Goal: Task Accomplishment & Management: Use online tool/utility

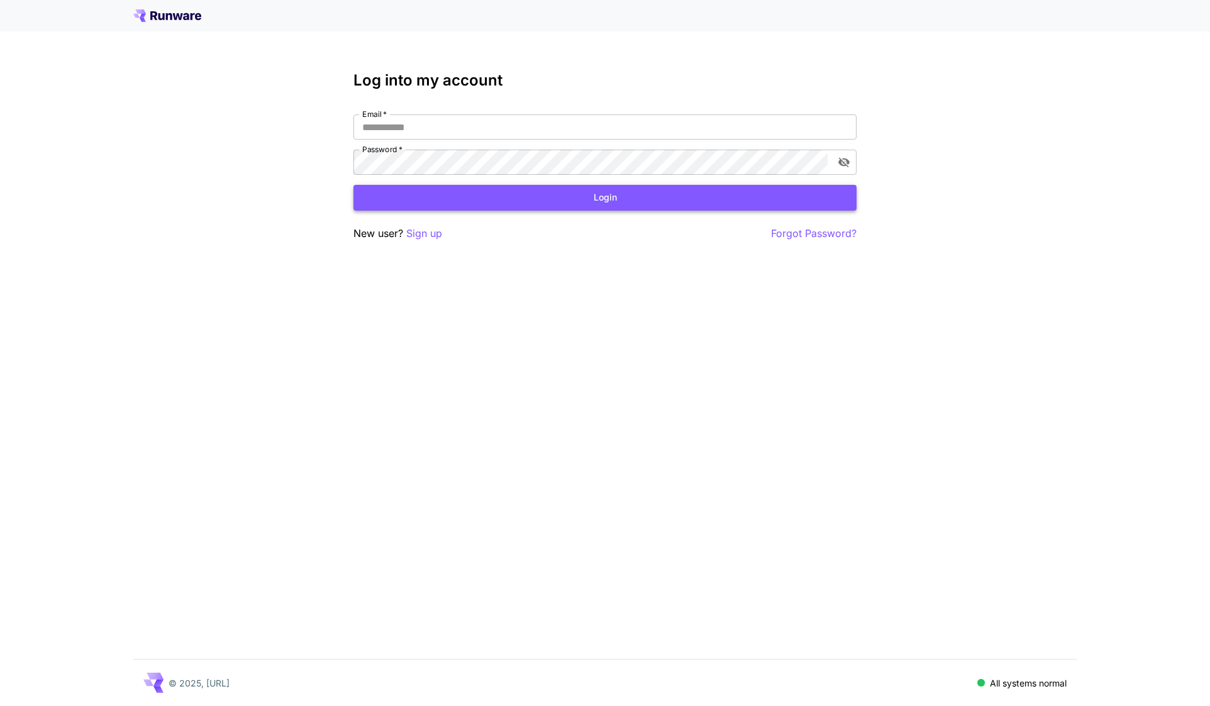
type input "**********"
click at [508, 206] on button "Login" at bounding box center [604, 198] width 503 height 26
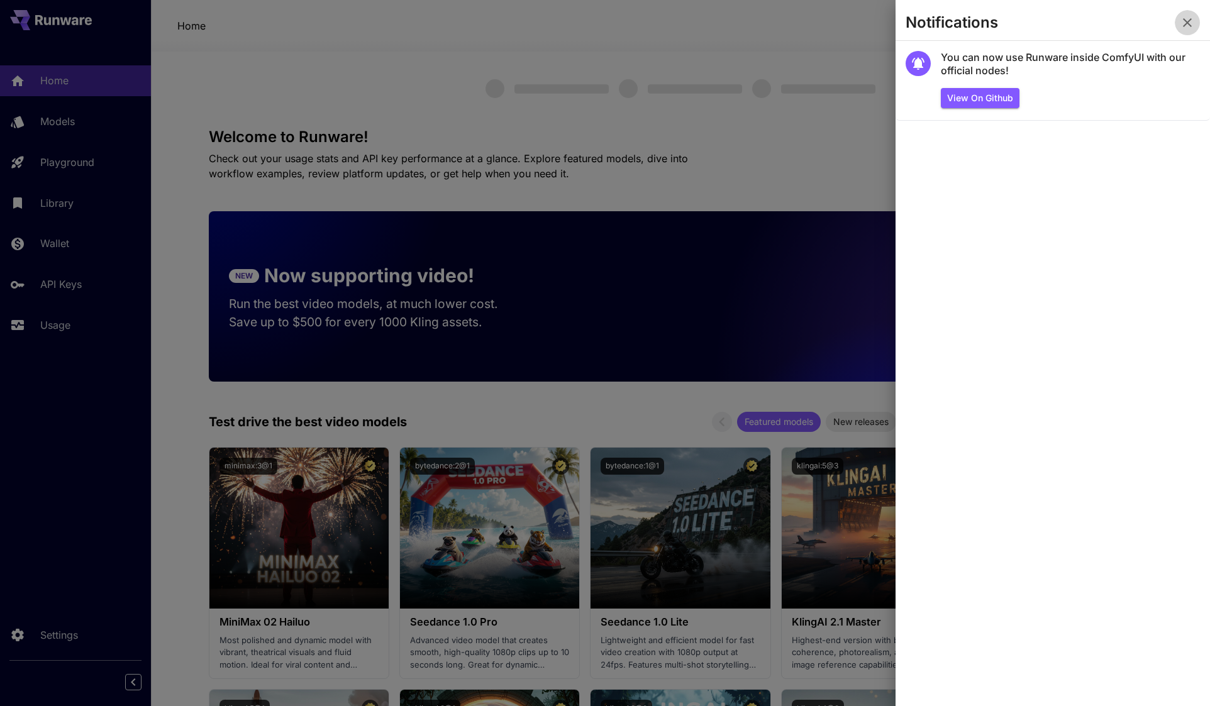
click at [1190, 20] on icon "button" at bounding box center [1187, 22] width 9 height 9
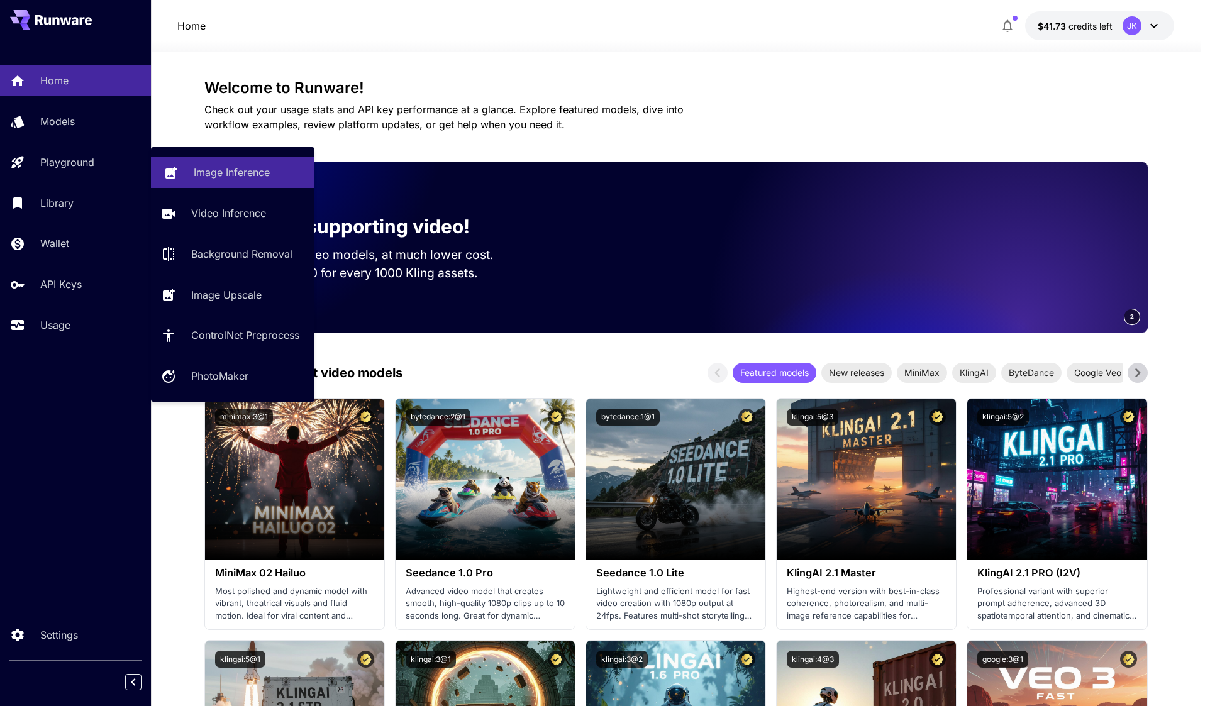
click at [248, 172] on p "Image Inference" at bounding box center [232, 172] width 76 height 15
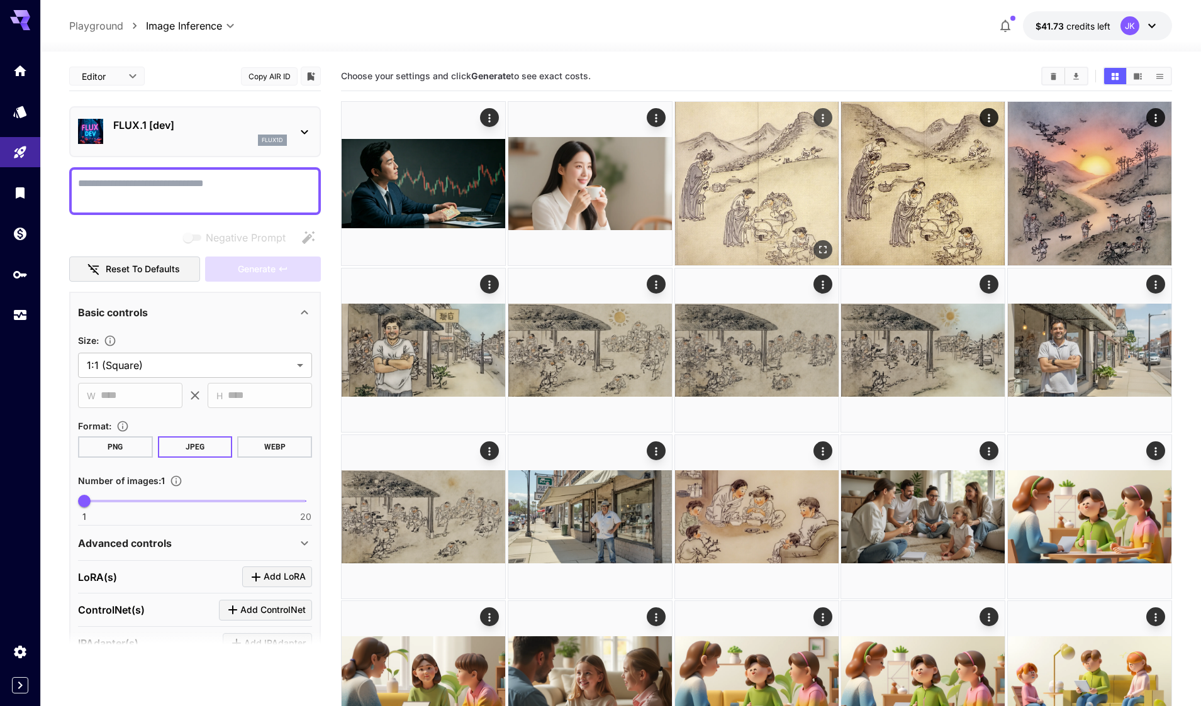
click at [784, 215] on img at bounding box center [757, 184] width 164 height 164
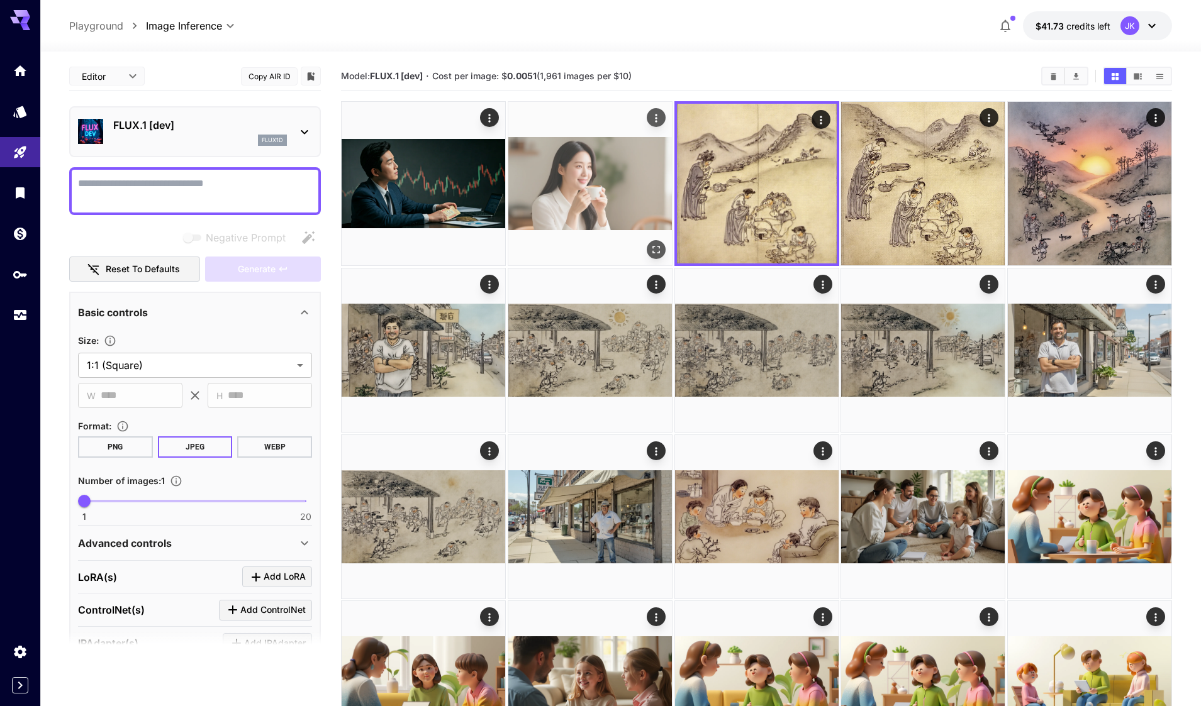
click at [588, 194] on img at bounding box center [590, 184] width 164 height 164
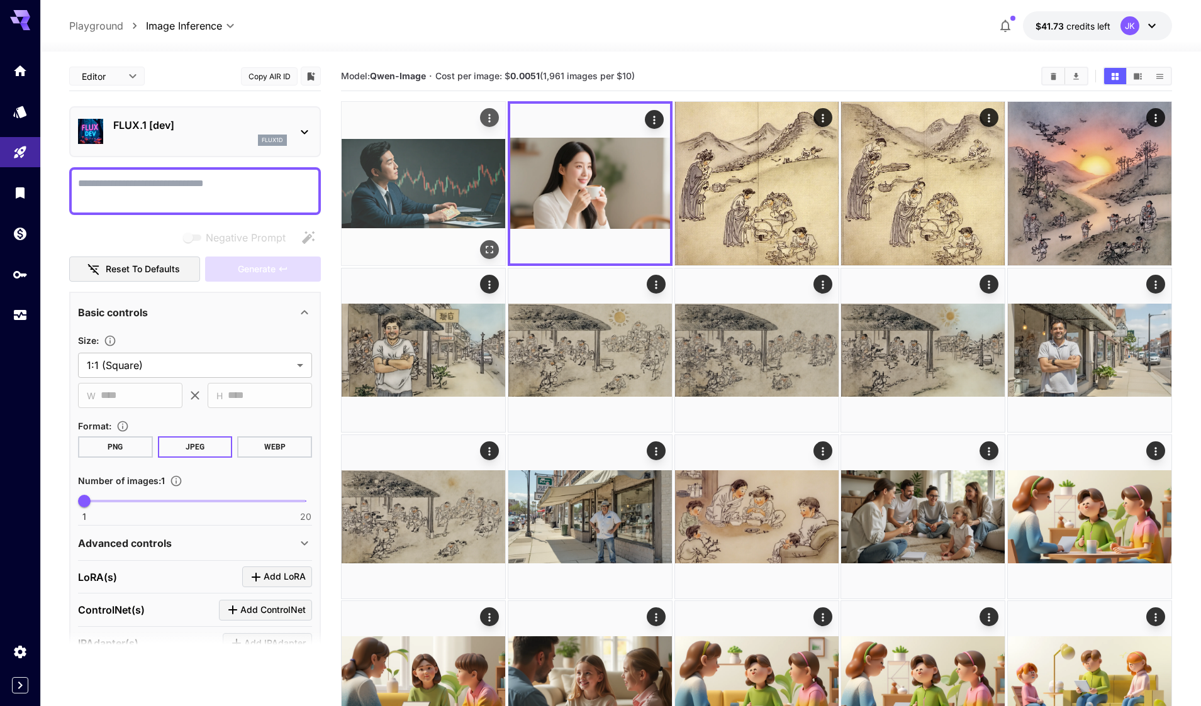
click at [438, 194] on img at bounding box center [424, 184] width 164 height 164
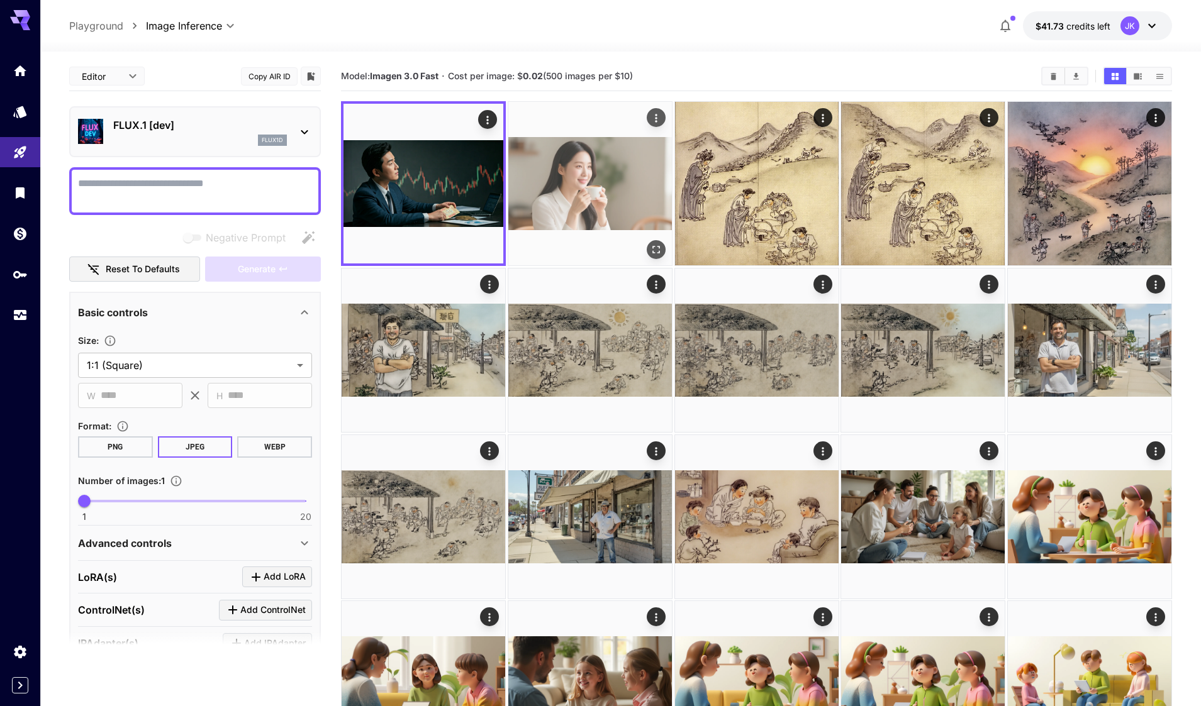
click at [600, 192] on img at bounding box center [590, 184] width 164 height 164
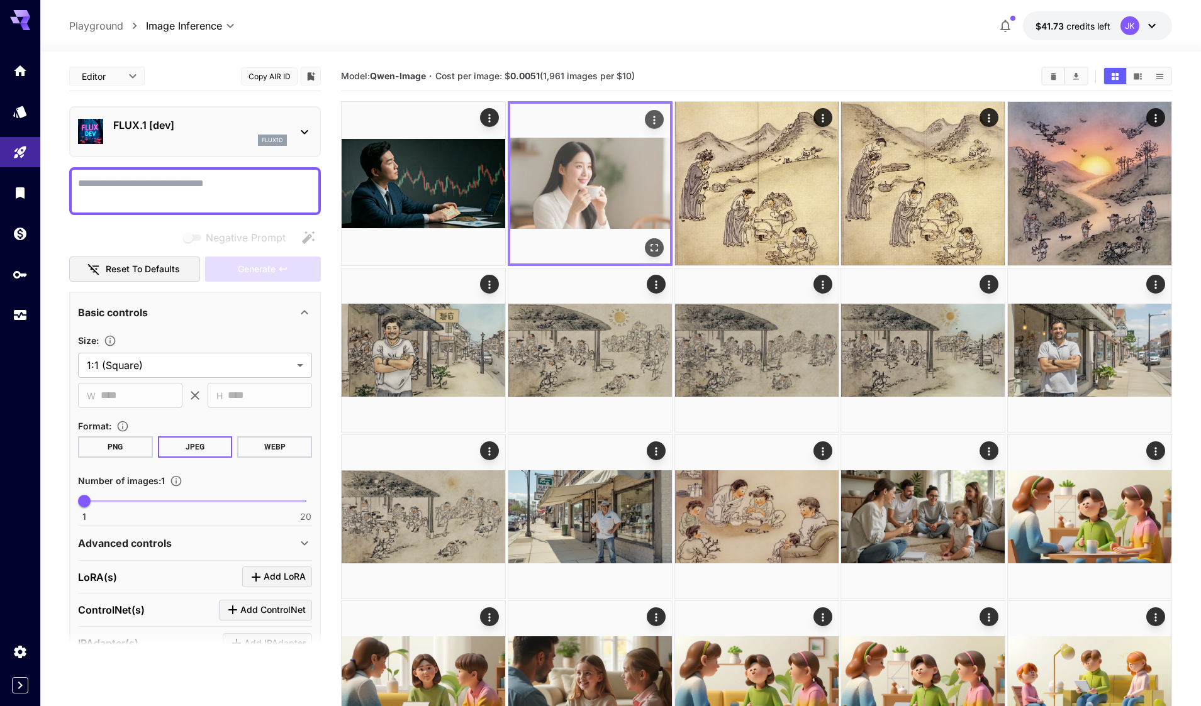
click at [654, 248] on icon "Open in fullscreen" at bounding box center [654, 248] width 13 height 13
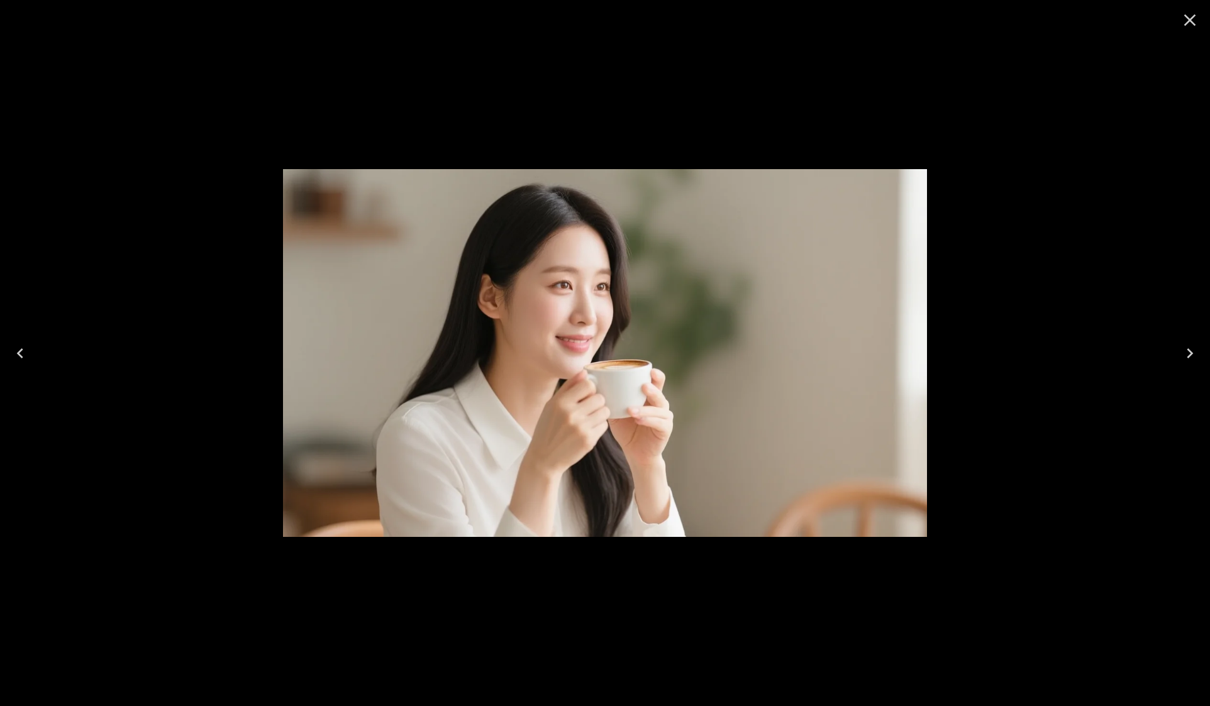
click at [1190, 21] on icon "Close" at bounding box center [1190, 20] width 20 height 20
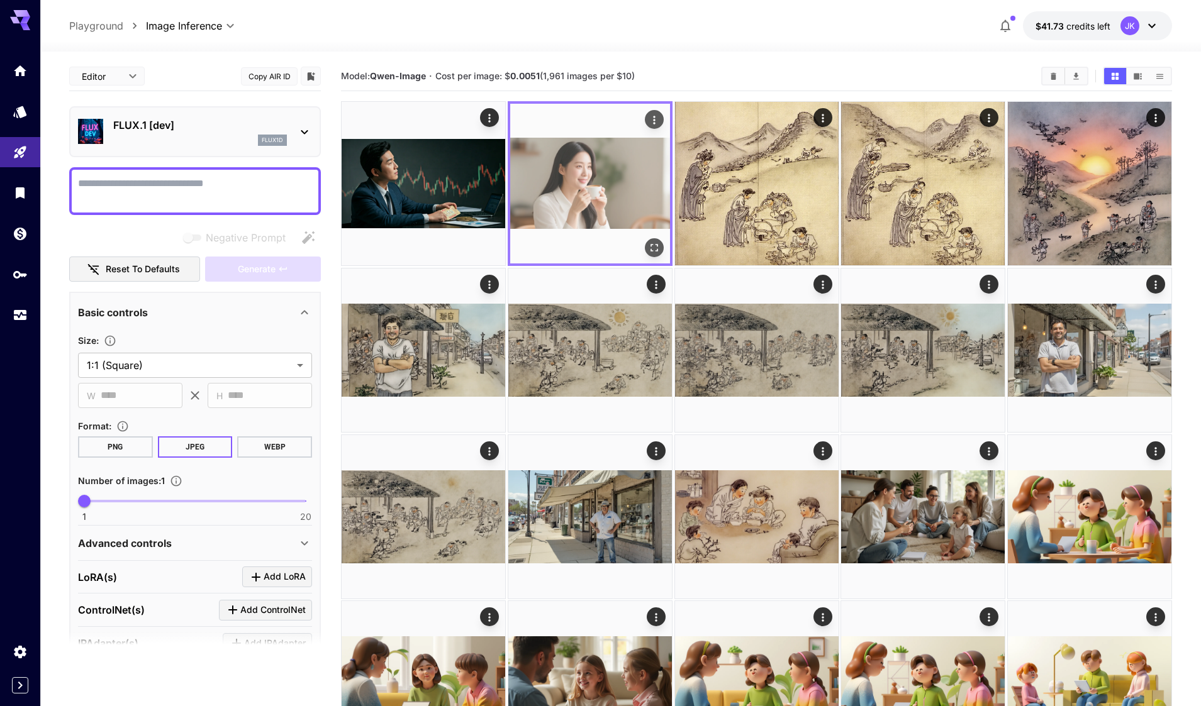
click at [601, 196] on img at bounding box center [590, 184] width 160 height 160
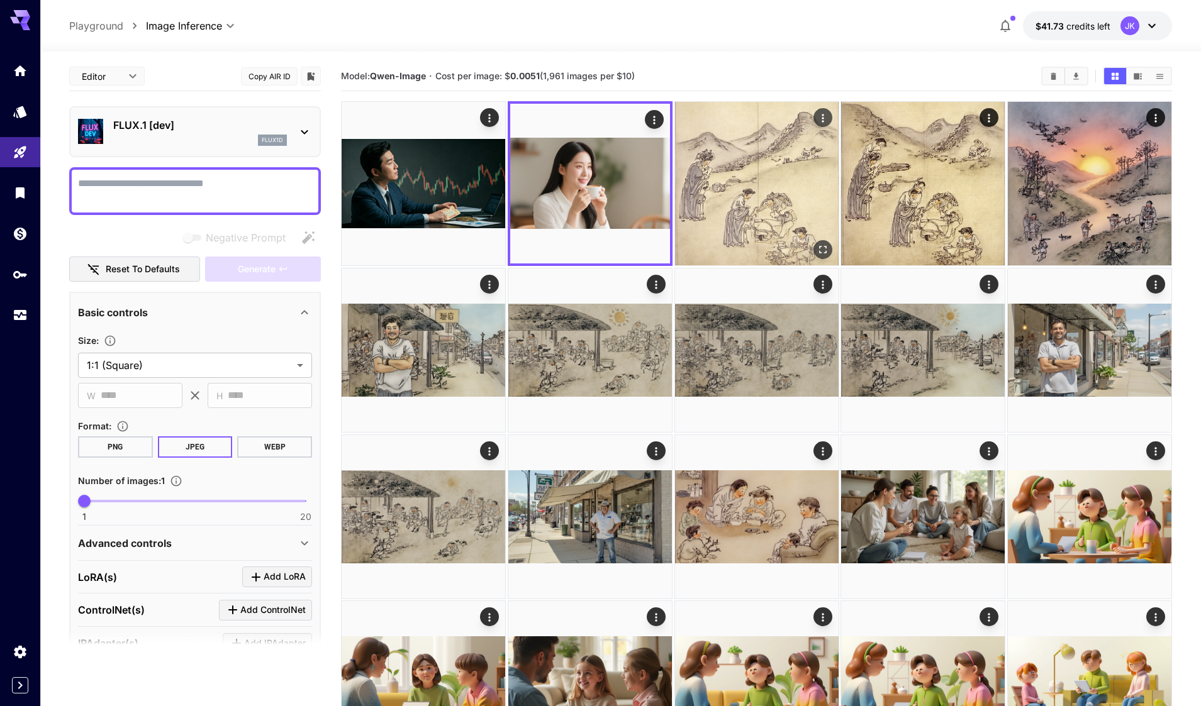
click at [742, 217] on img at bounding box center [757, 184] width 164 height 164
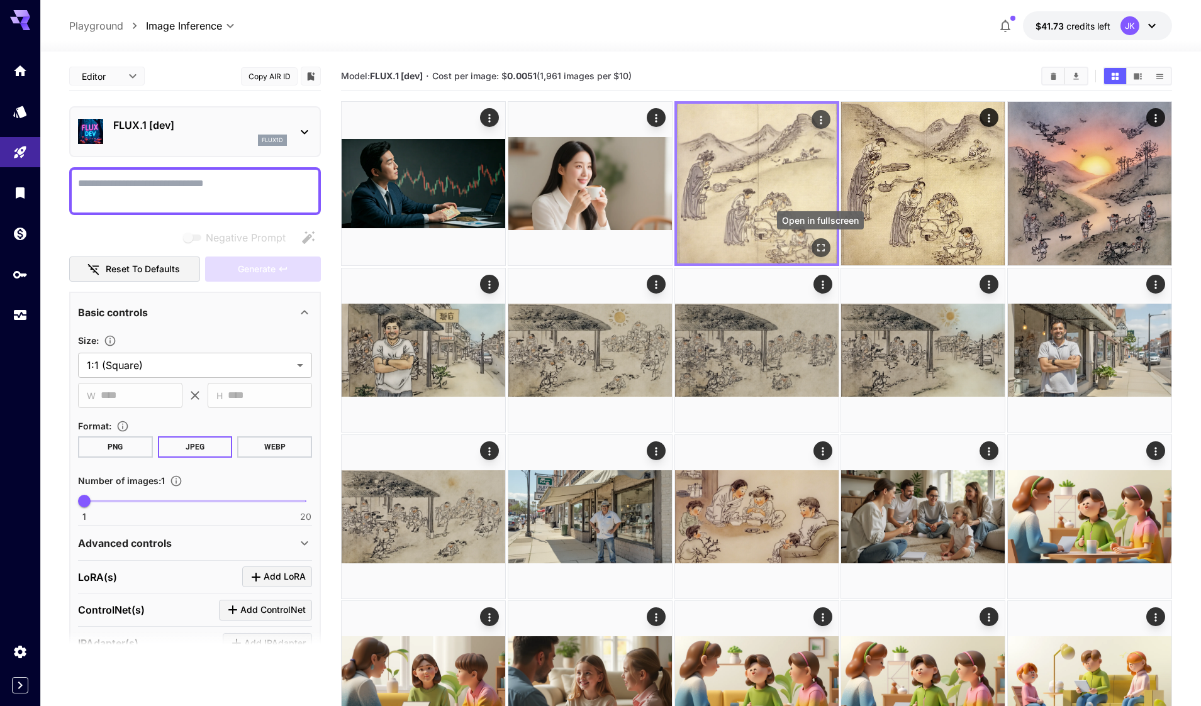
click at [821, 246] on icon "Open in fullscreen" at bounding box center [820, 248] width 13 height 13
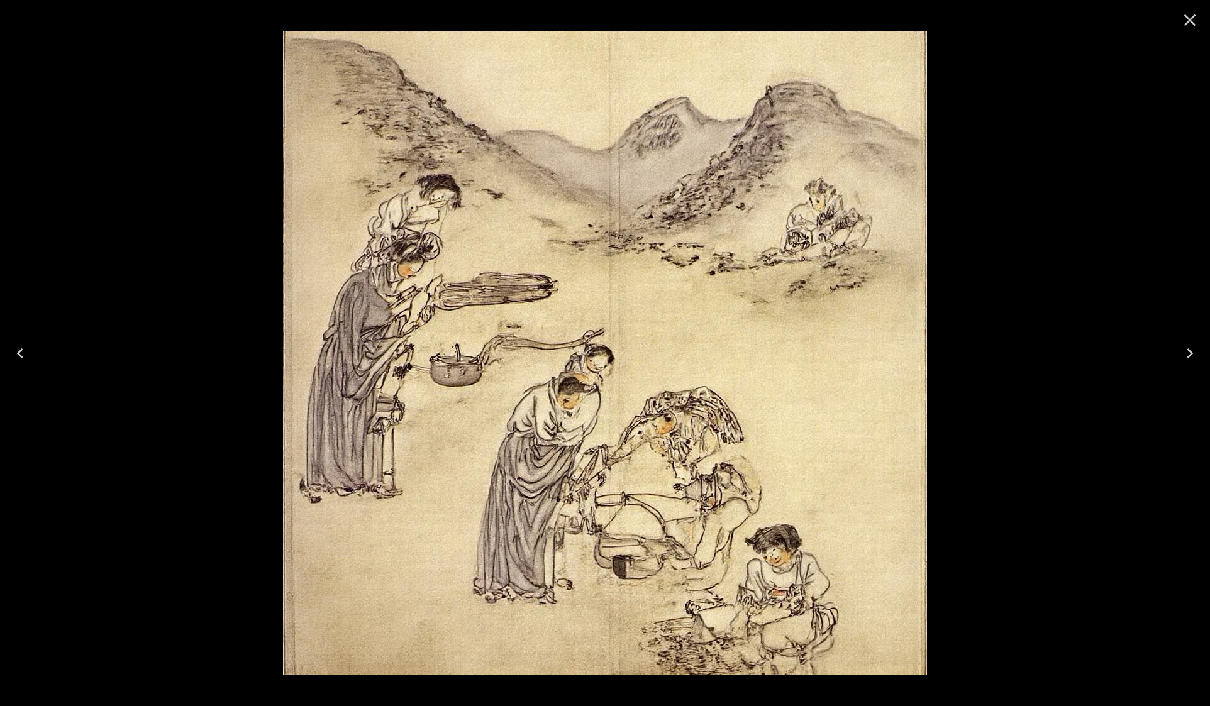
click at [1186, 24] on icon "Close" at bounding box center [1190, 20] width 12 height 12
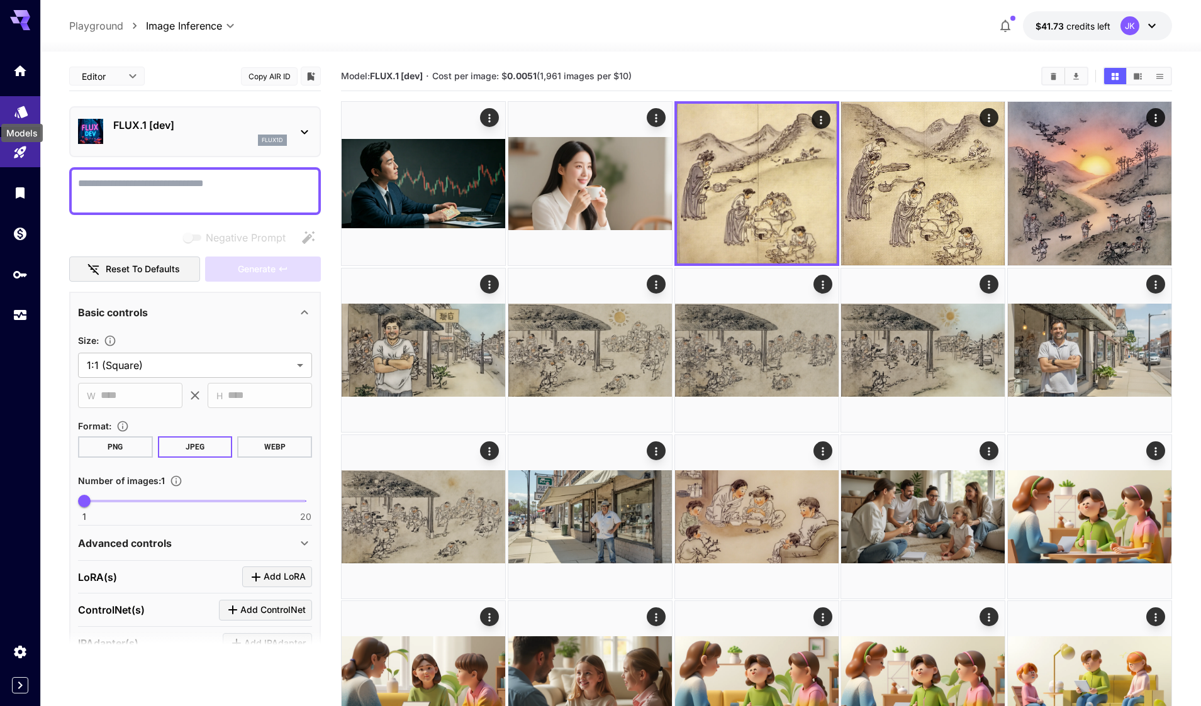
click at [27, 102] on icon "Models" at bounding box center [21, 108] width 15 height 15
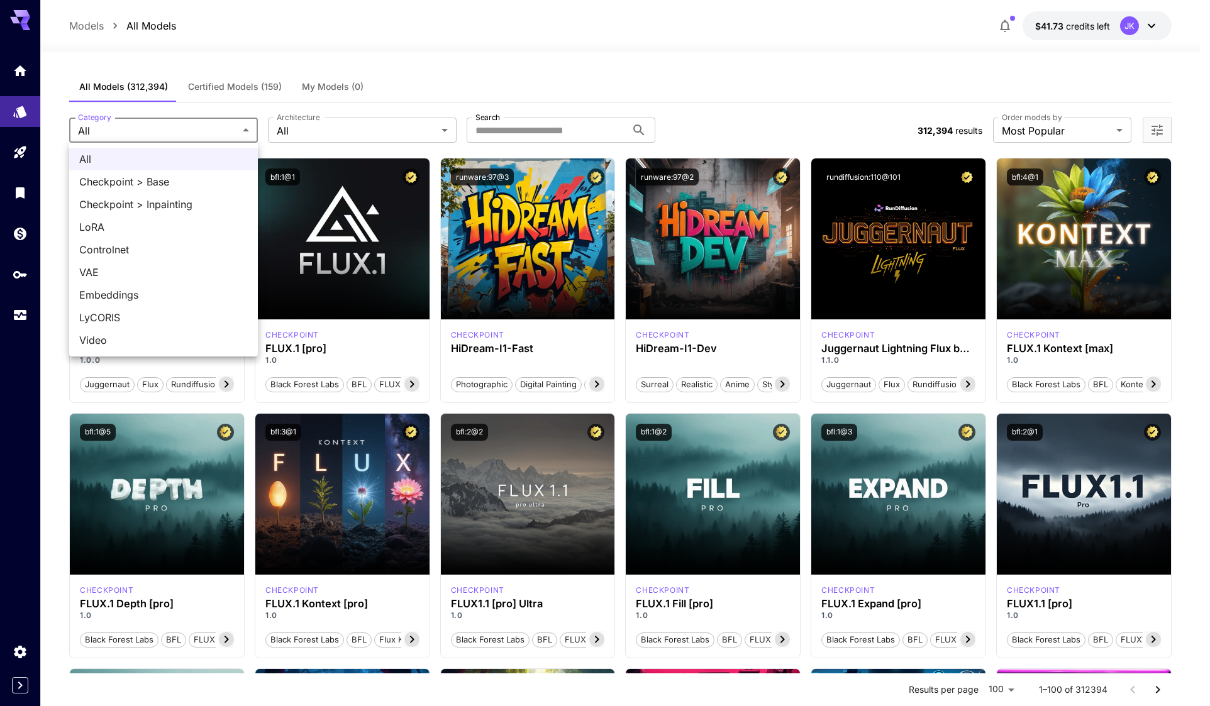
click at [316, 134] on div at bounding box center [605, 353] width 1210 height 706
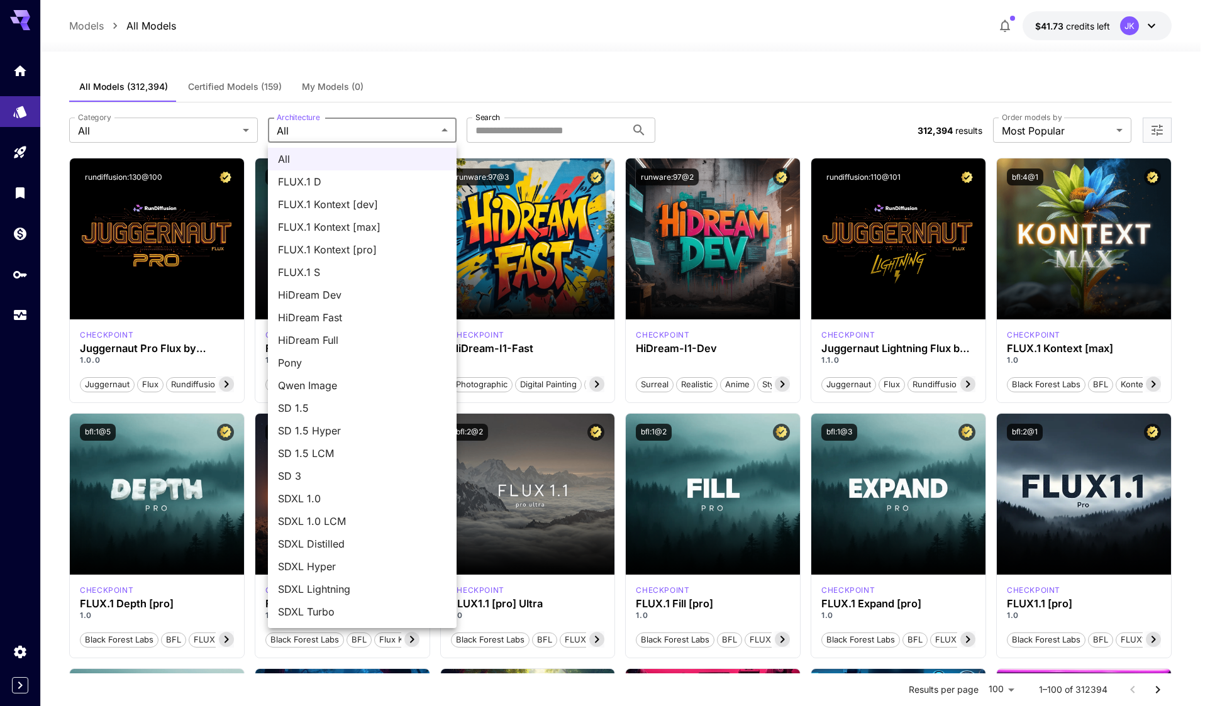
click at [333, 181] on span "FLUX.1 D" at bounding box center [362, 181] width 169 height 15
type input "******"
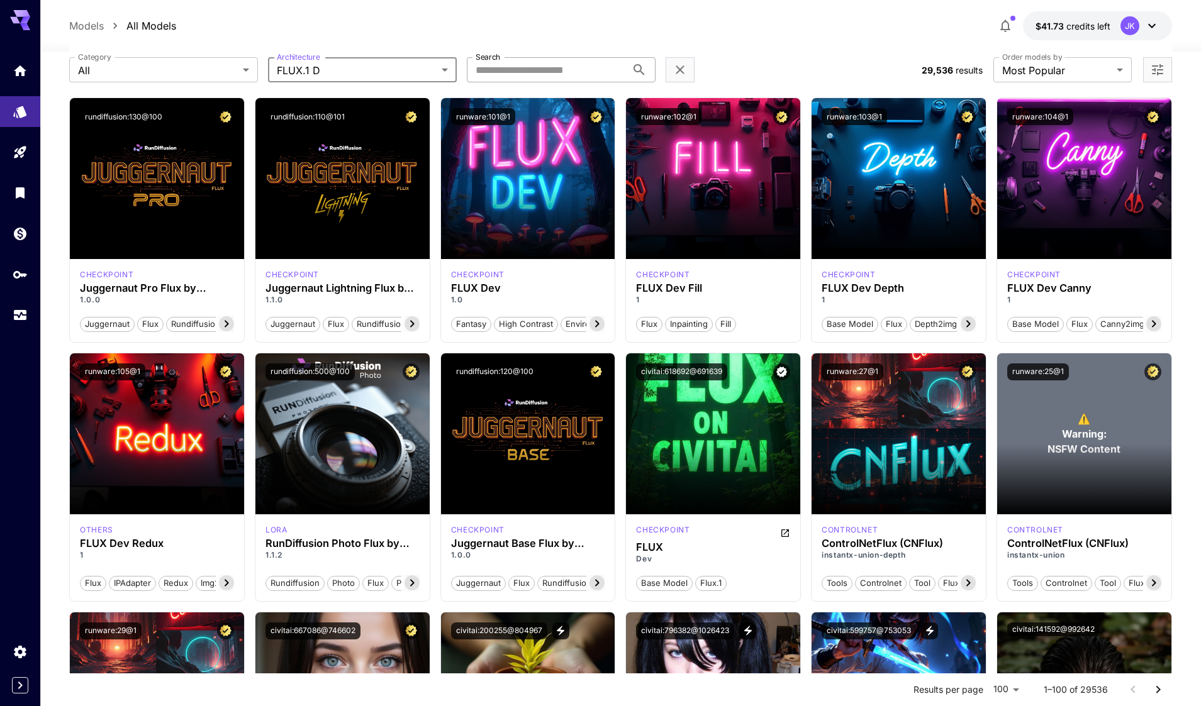
scroll to position [63, 0]
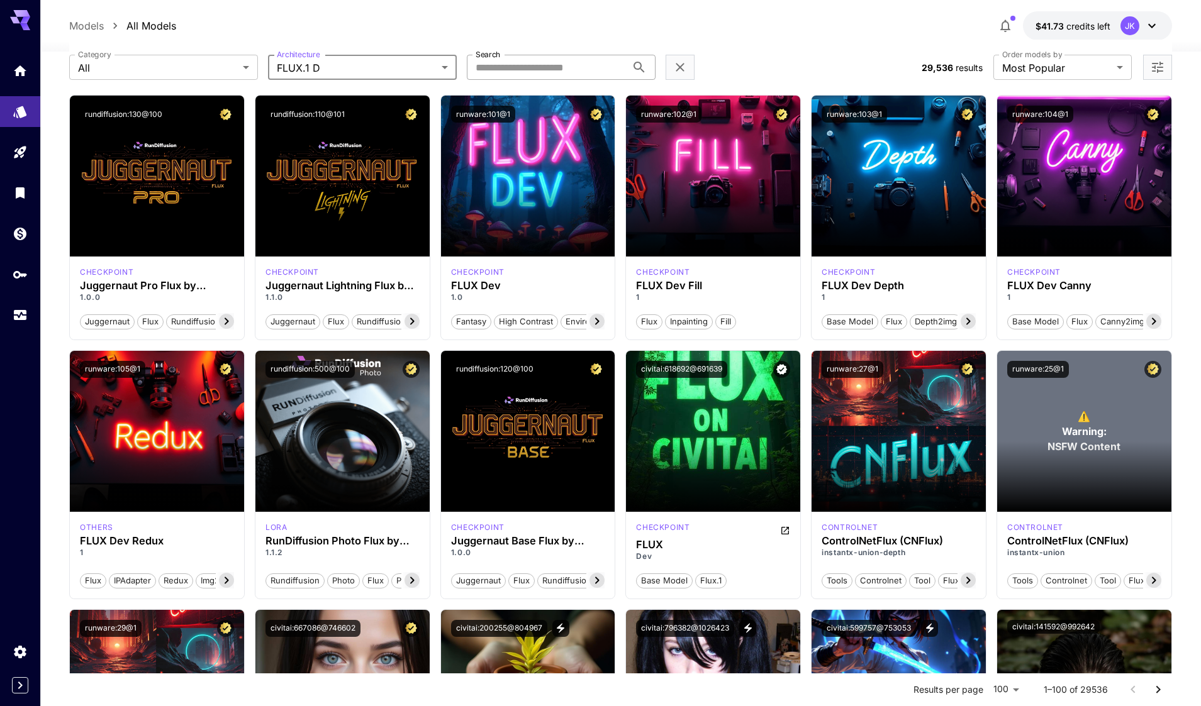
click at [522, 67] on input "Search" at bounding box center [547, 67] width 160 height 25
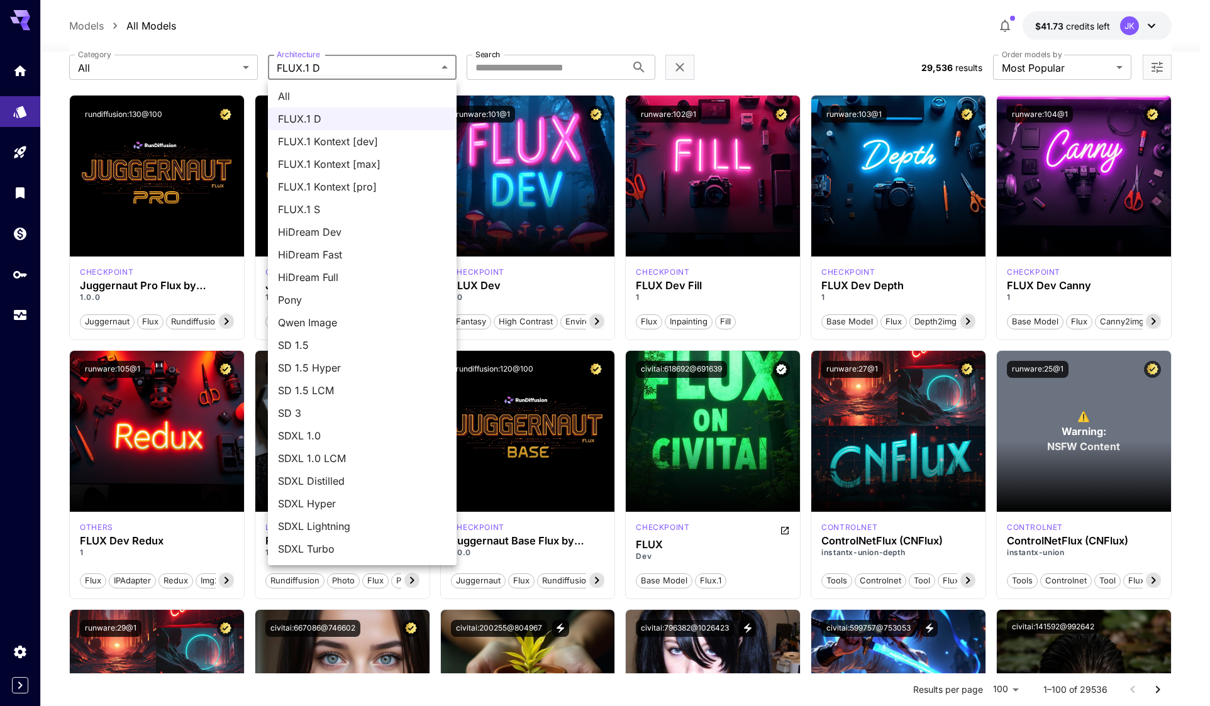
click at [174, 66] on div at bounding box center [605, 353] width 1210 height 706
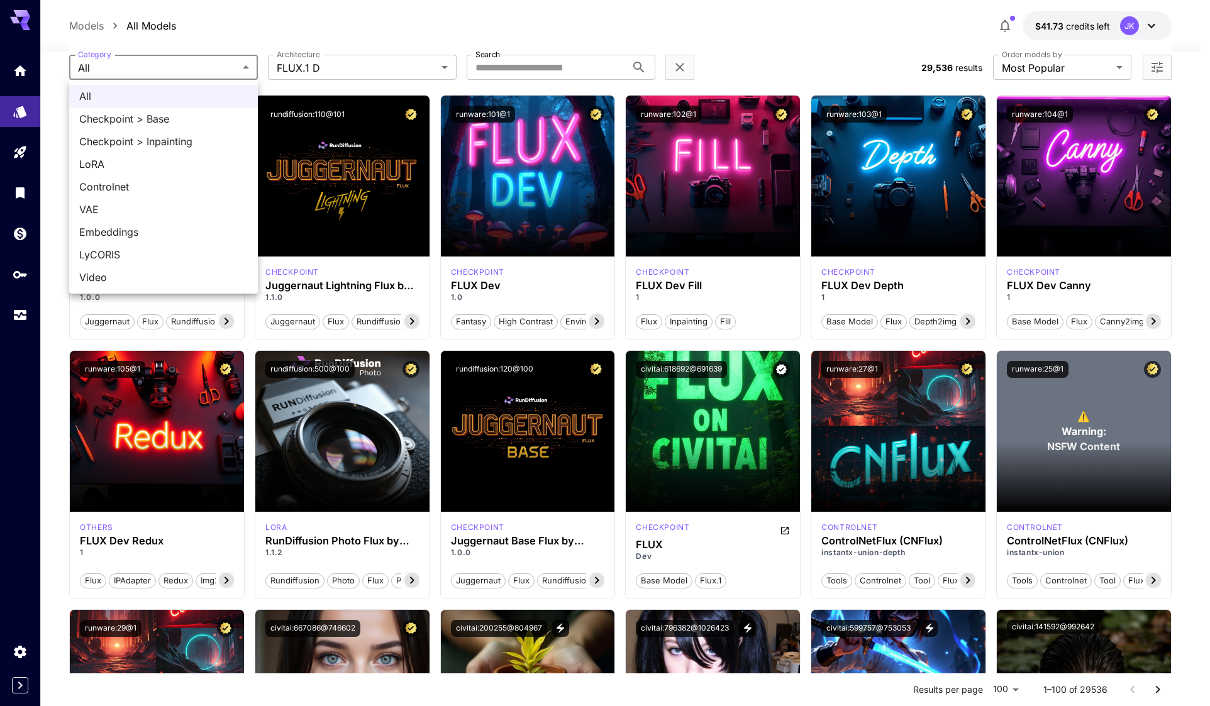
click at [348, 69] on div at bounding box center [605, 353] width 1210 height 706
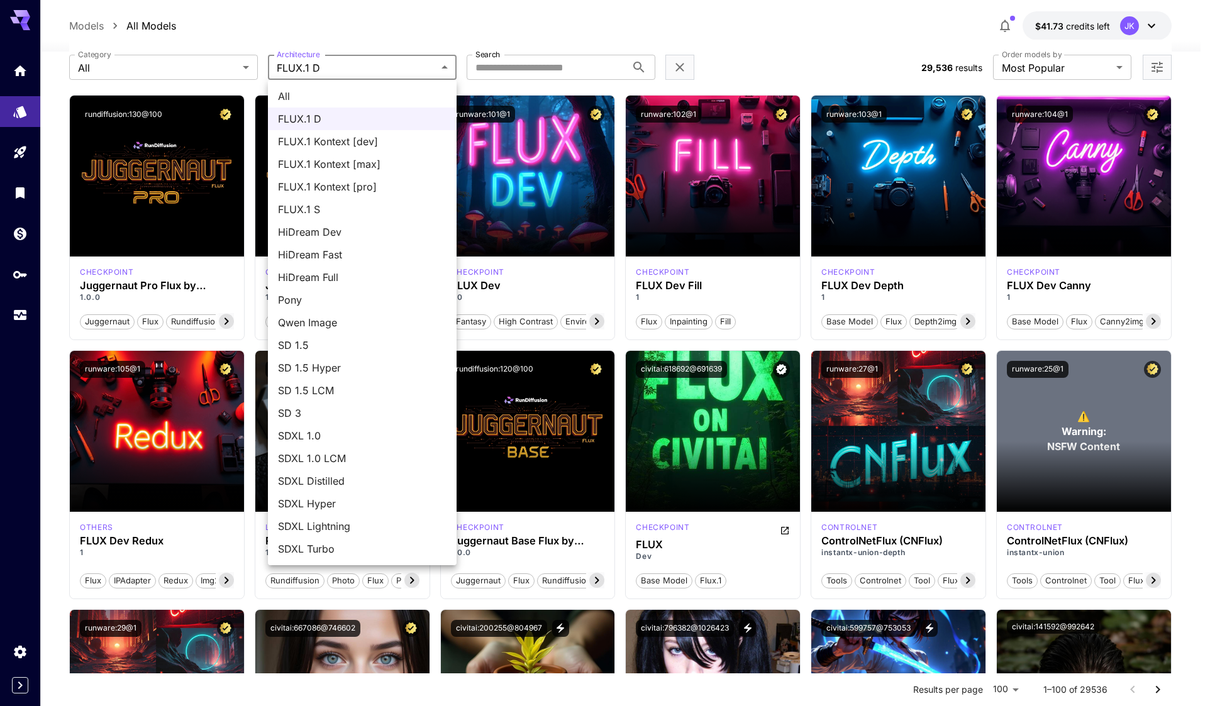
click at [362, 67] on div at bounding box center [605, 353] width 1210 height 706
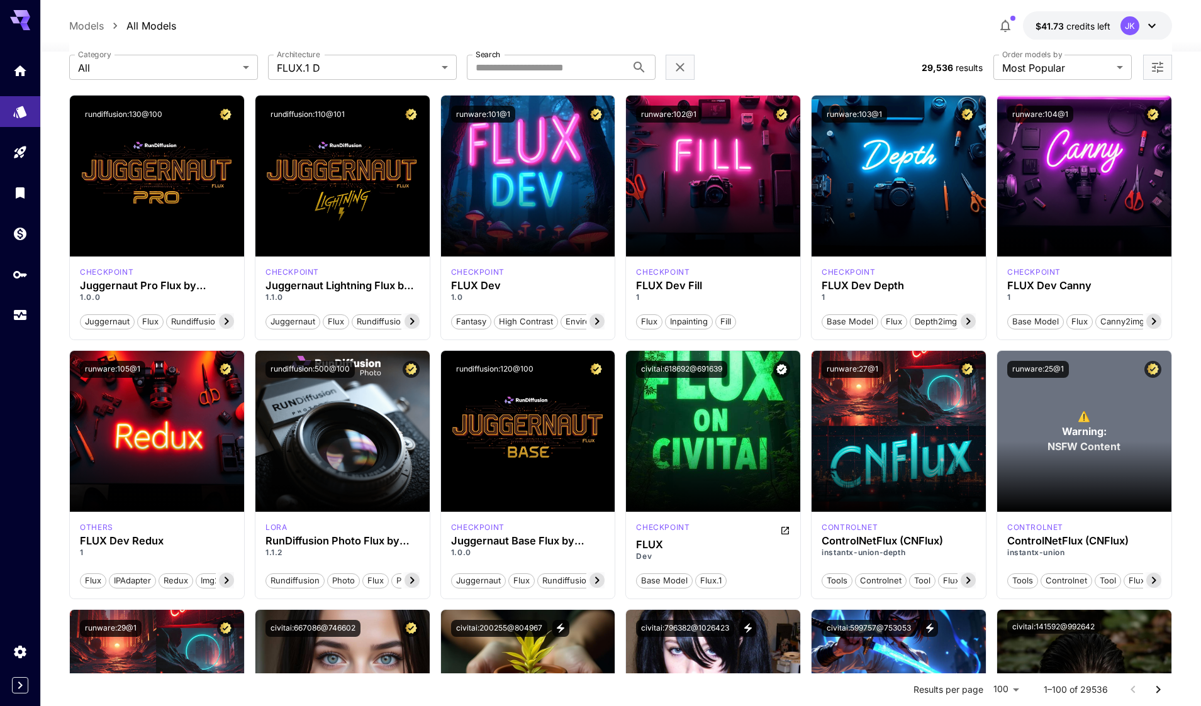
click at [543, 71] on div "All FLUX.1 D FLUX.1 Kontext [dev] FLUX.1 Kontext [max] FLUX.1 Kontext [pro] FLU…" at bounding box center [600, 353] width 1201 height 706
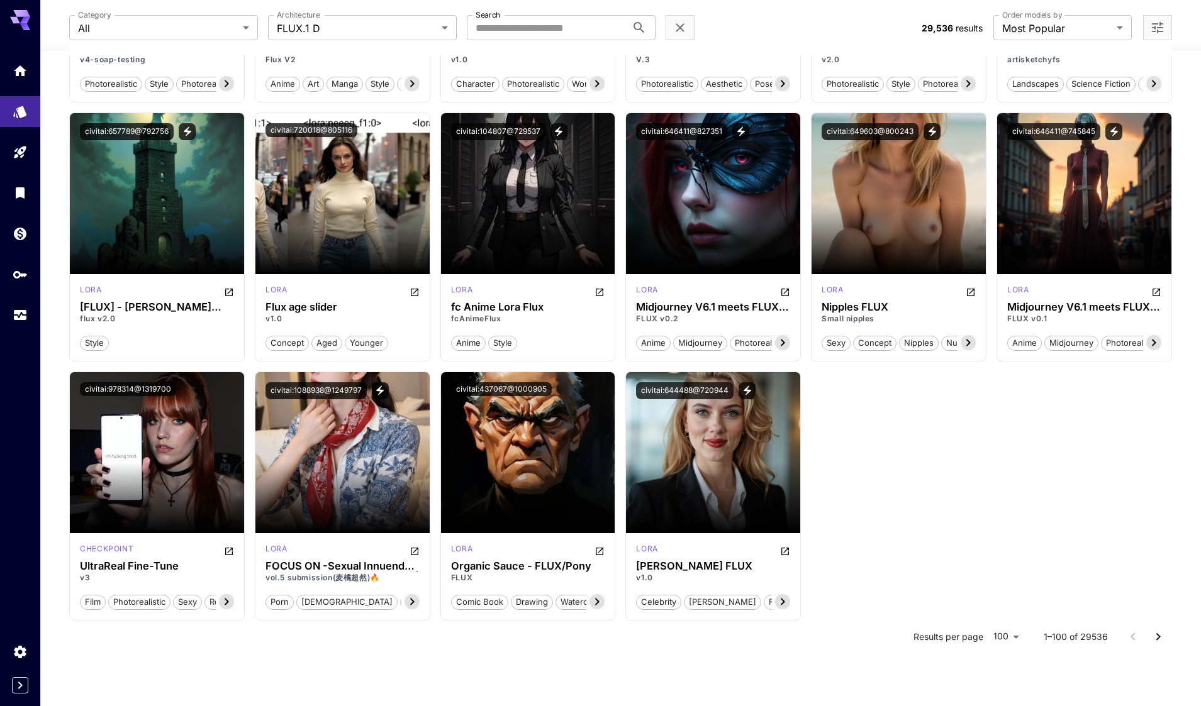
scroll to position [3931, 0]
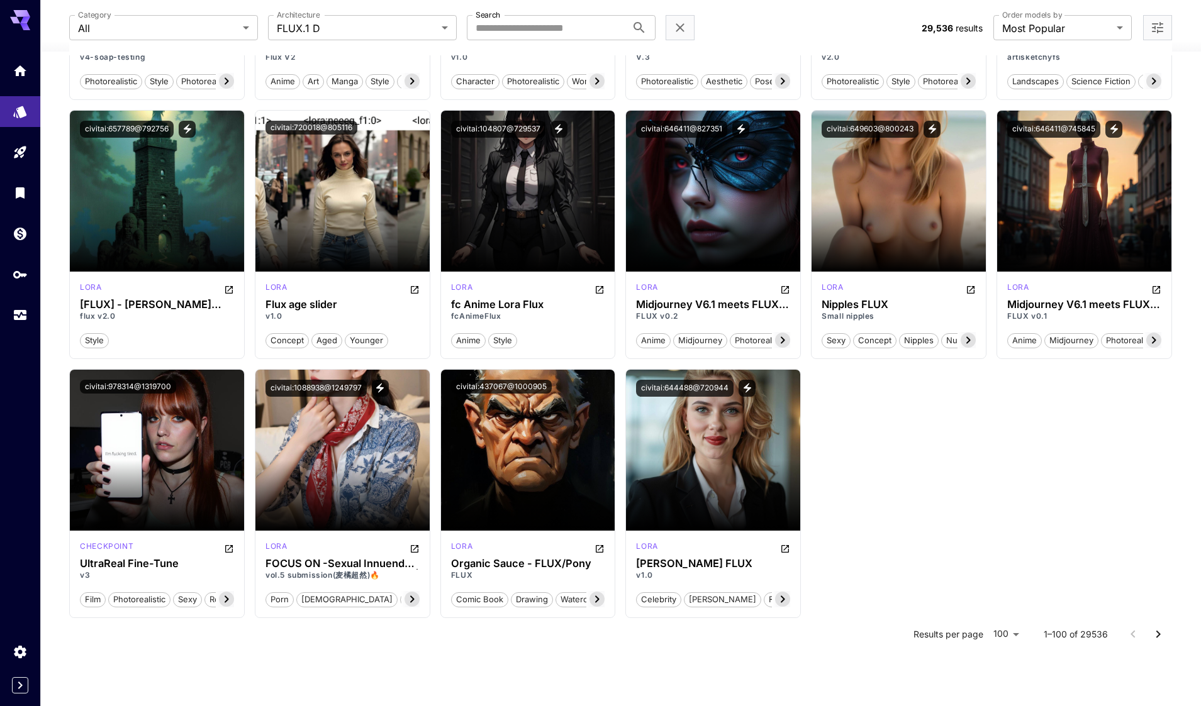
click at [1155, 639] on icon "Go to next page" at bounding box center [1157, 634] width 15 height 15
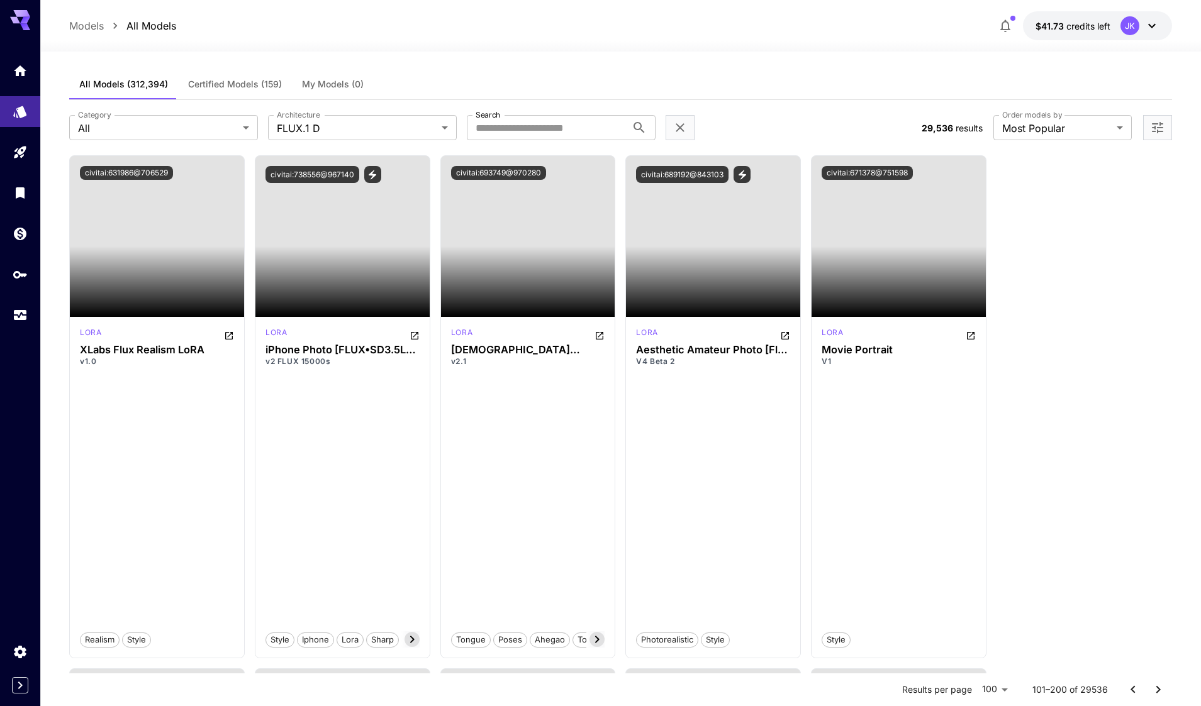
scroll to position [0, 0]
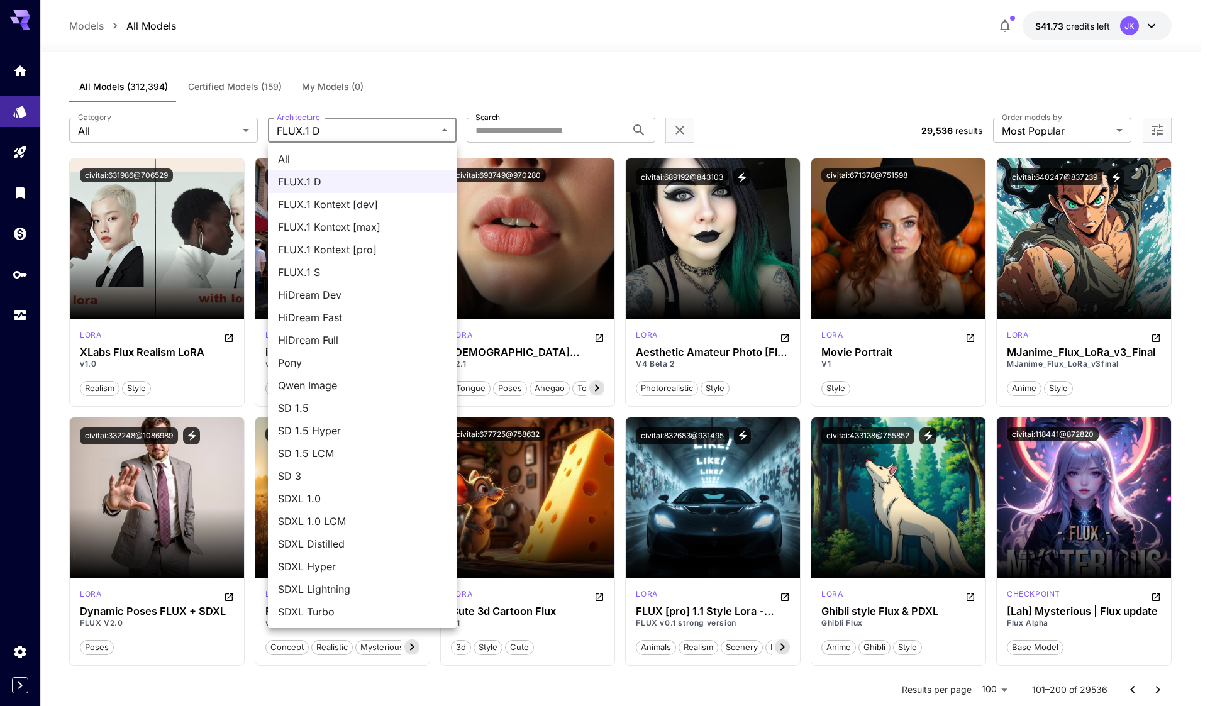
click at [319, 159] on span "All" at bounding box center [362, 159] width 169 height 15
type input "***"
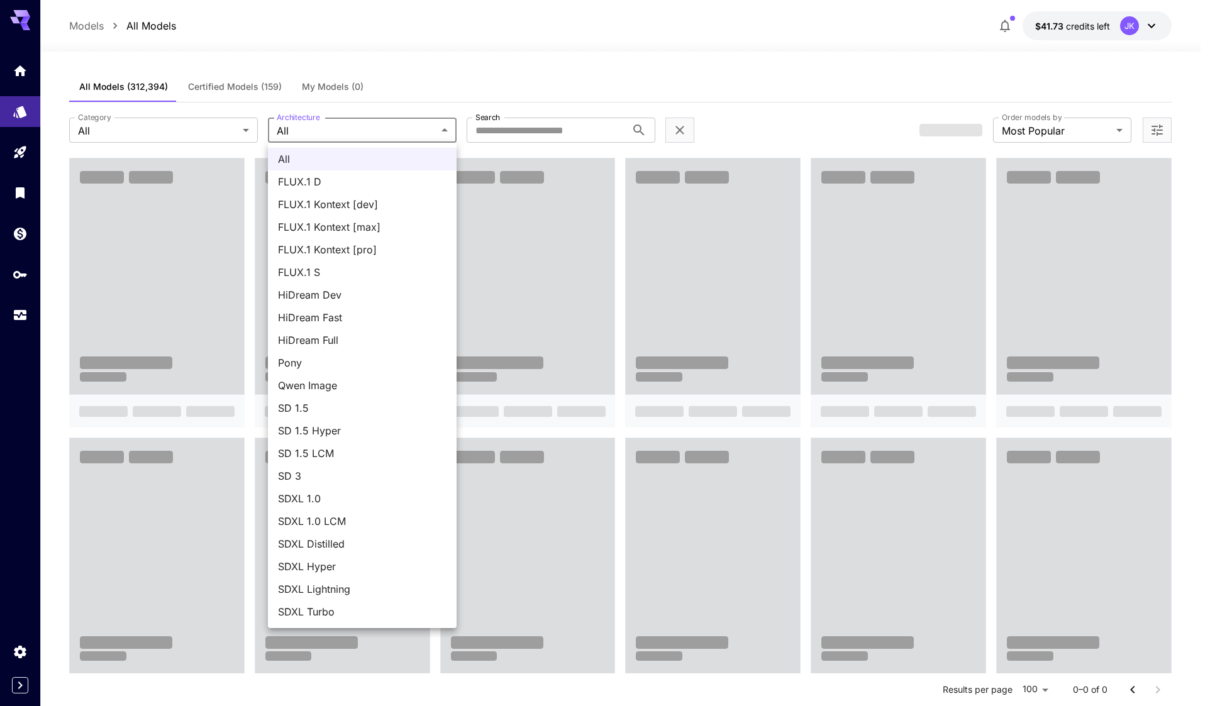
click at [316, 130] on body "**********" at bounding box center [605, 669] width 1210 height 1338
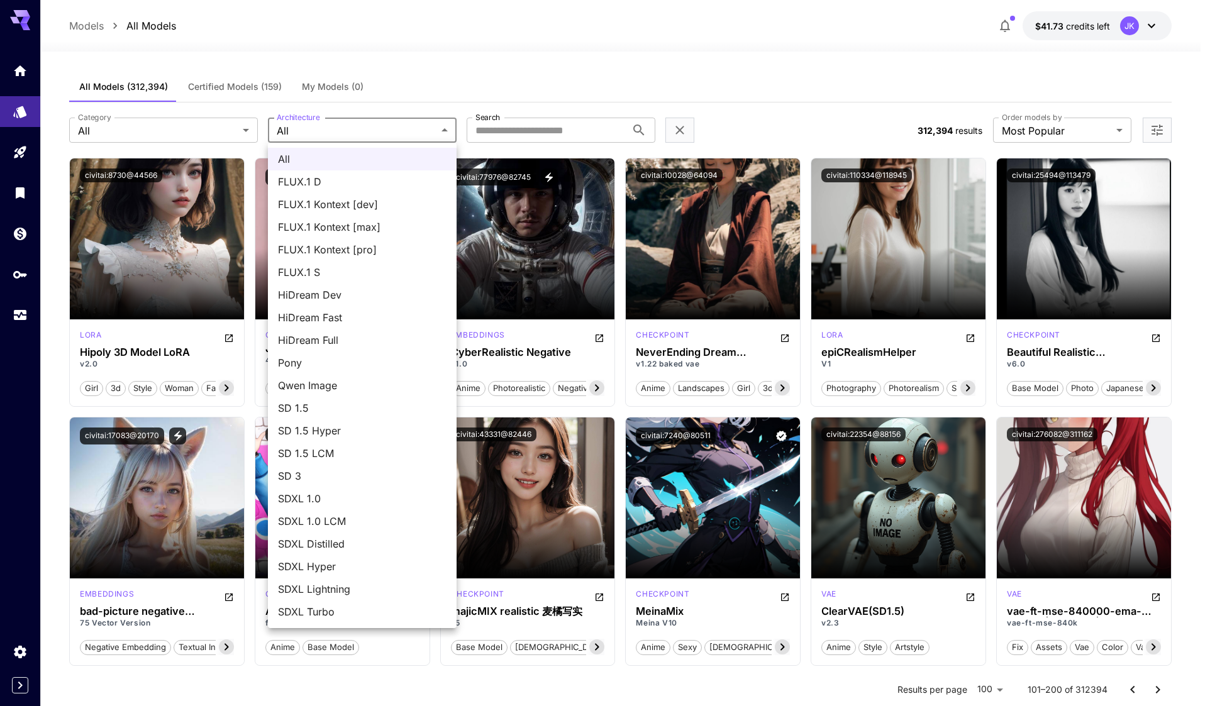
click at [394, 136] on div at bounding box center [605, 353] width 1210 height 706
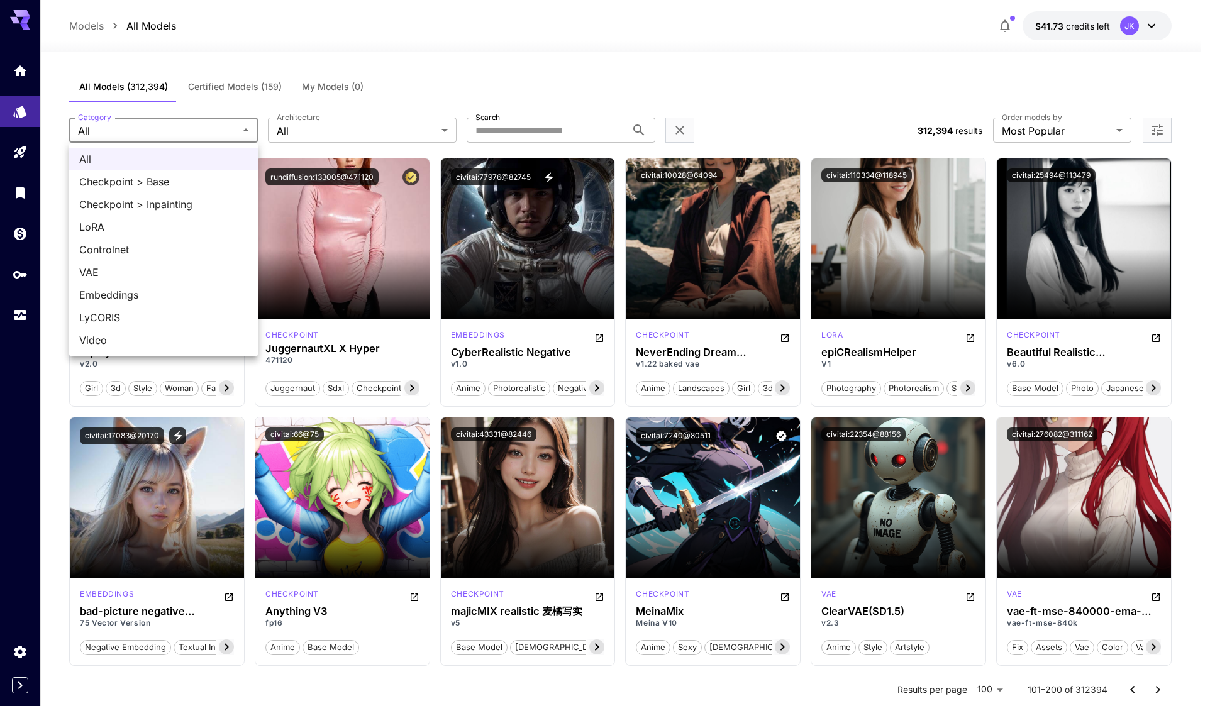
click at [202, 133] on div at bounding box center [605, 353] width 1210 height 706
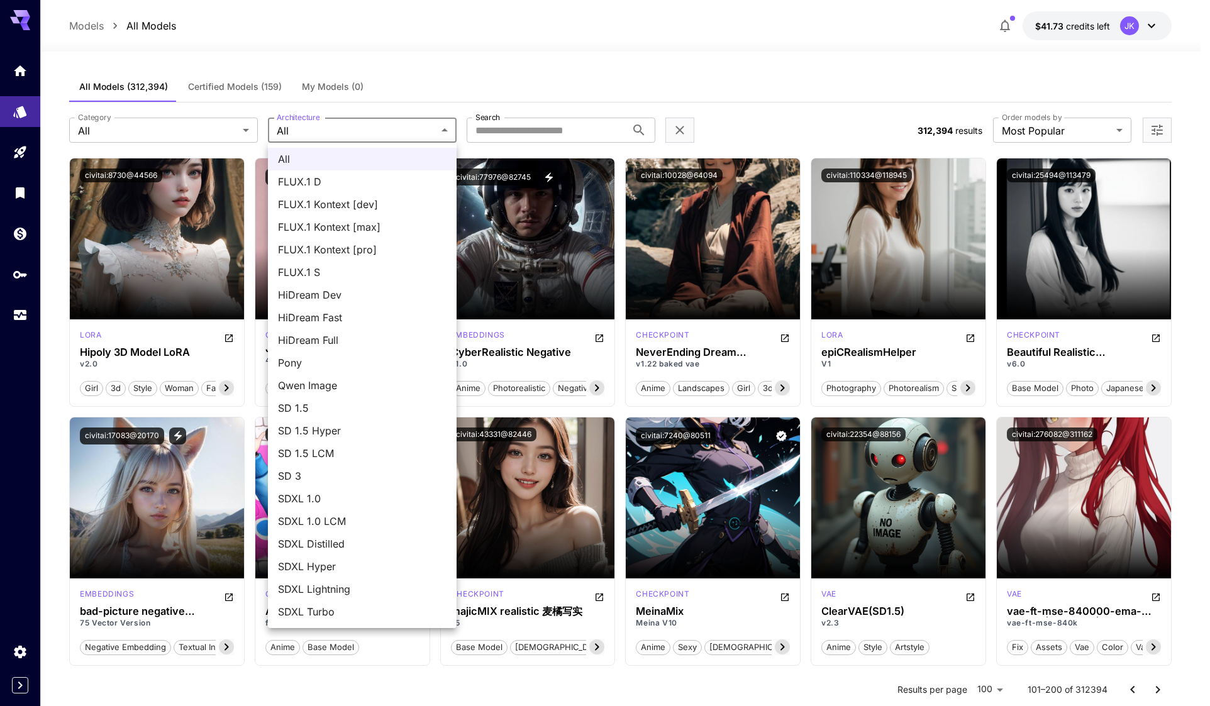
click at [351, 131] on div at bounding box center [605, 353] width 1210 height 706
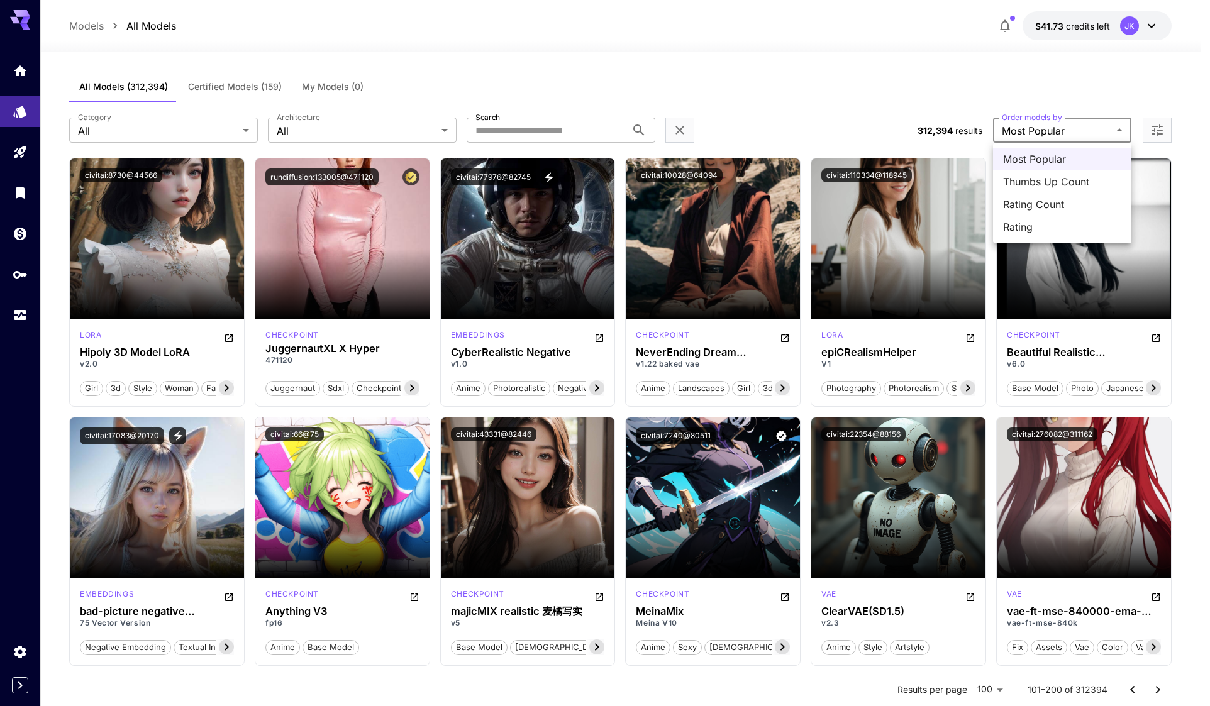
click at [1073, 125] on div at bounding box center [605, 353] width 1210 height 706
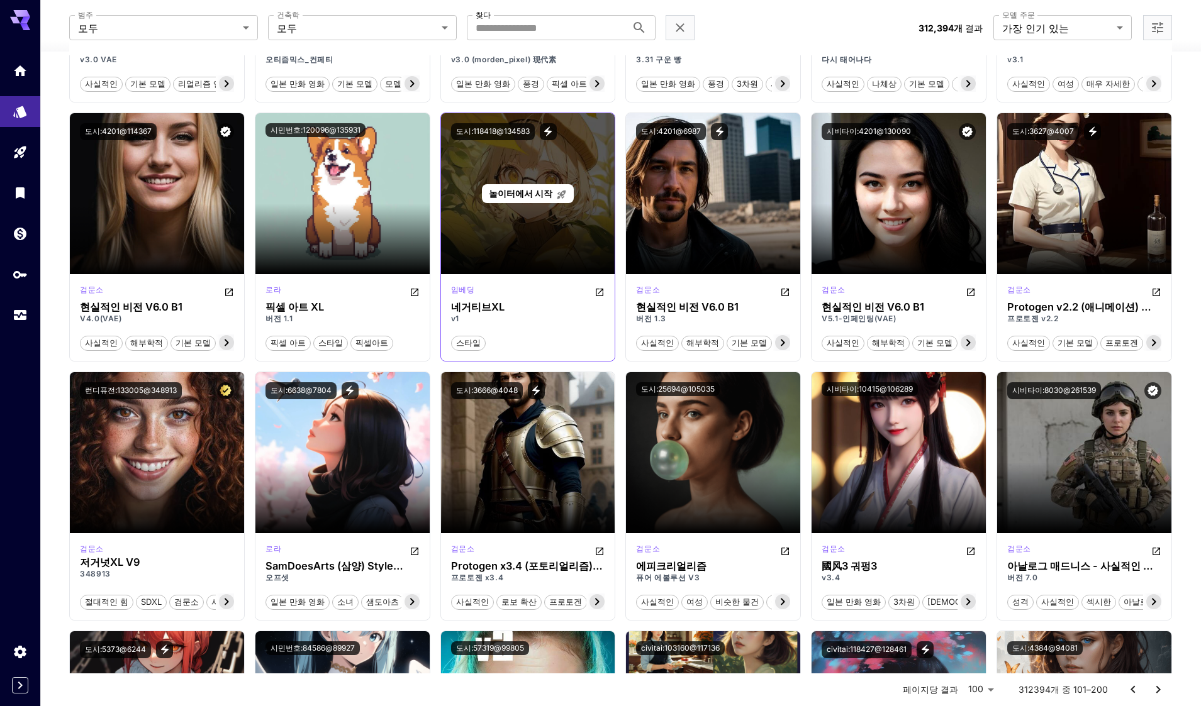
scroll to position [1384, 0]
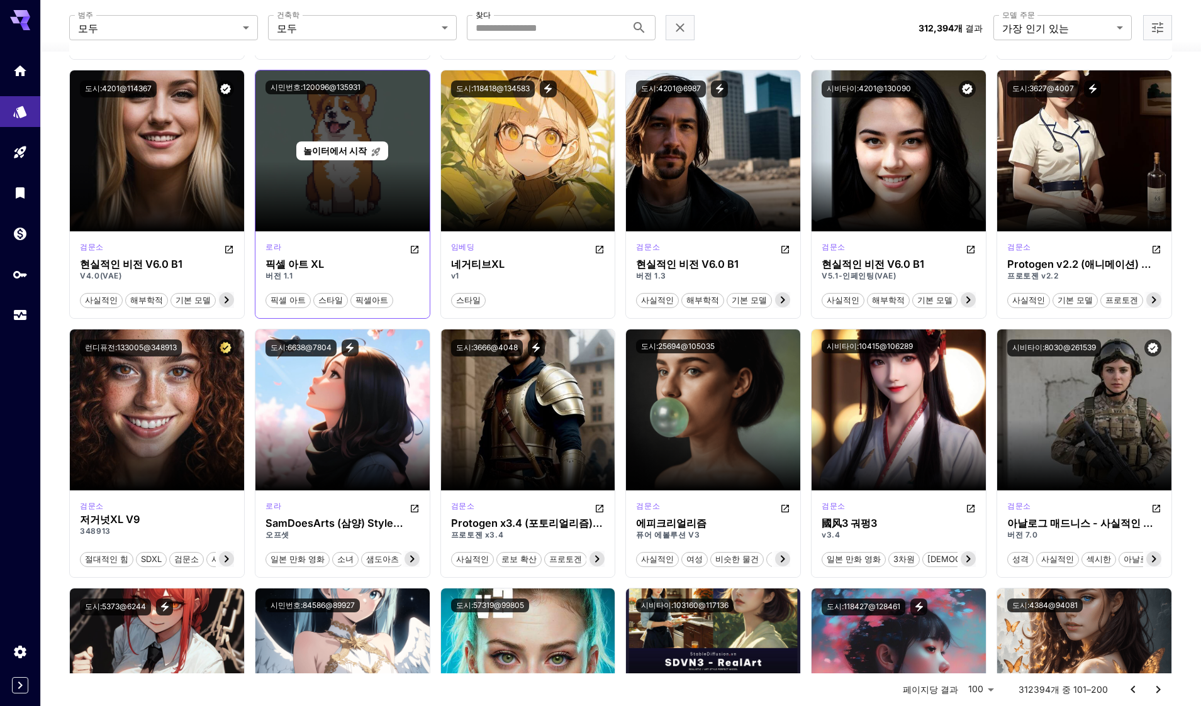
click at [357, 155] on font "놀이터에서 시작" at bounding box center [335, 150] width 64 height 11
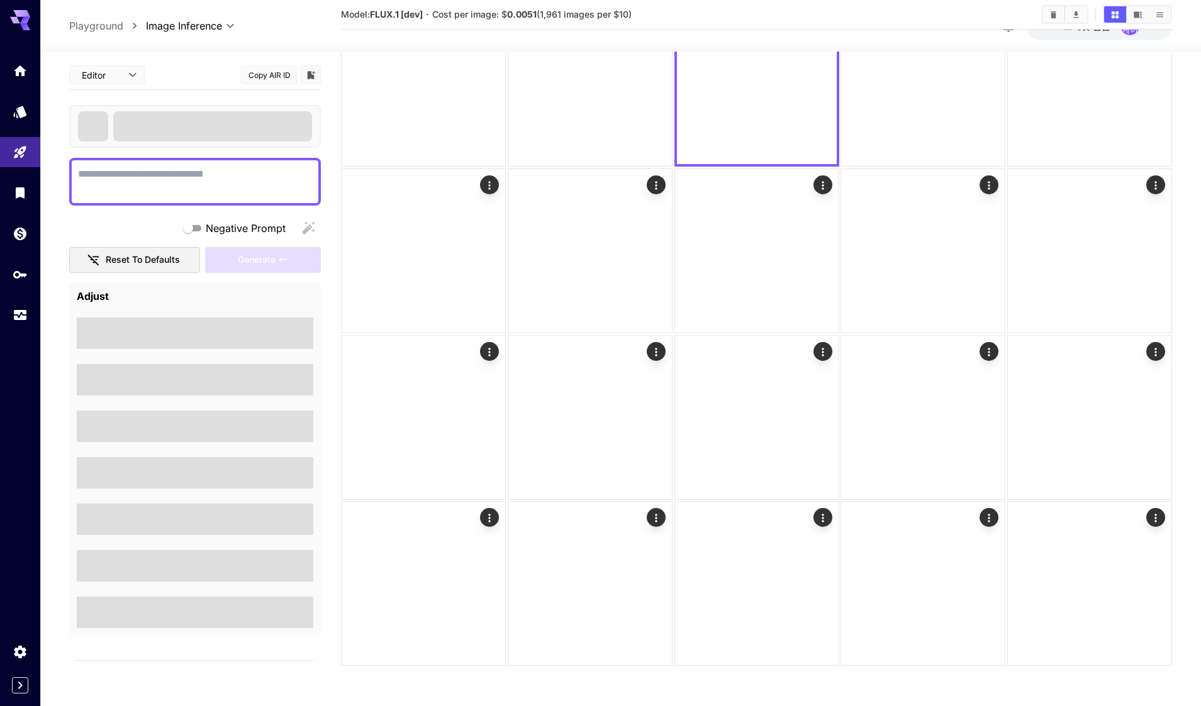
scroll to position [99, 0]
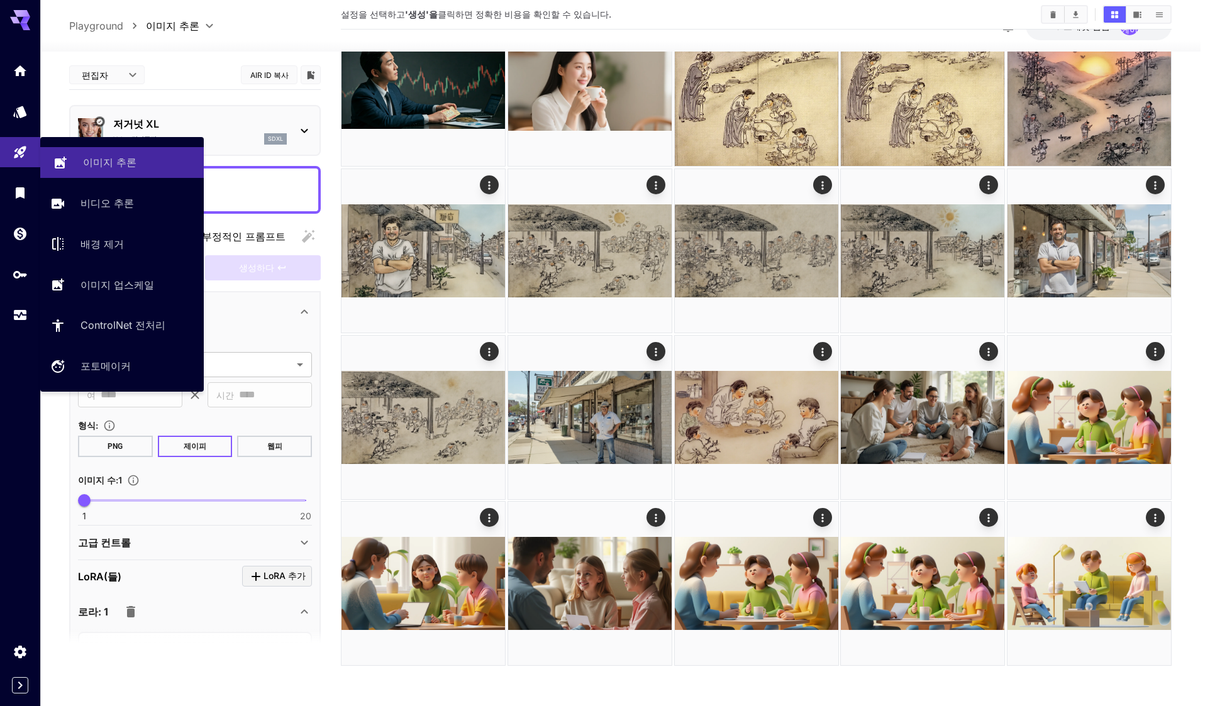
click at [77, 160] on link "이미지 추론" at bounding box center [122, 162] width 164 height 31
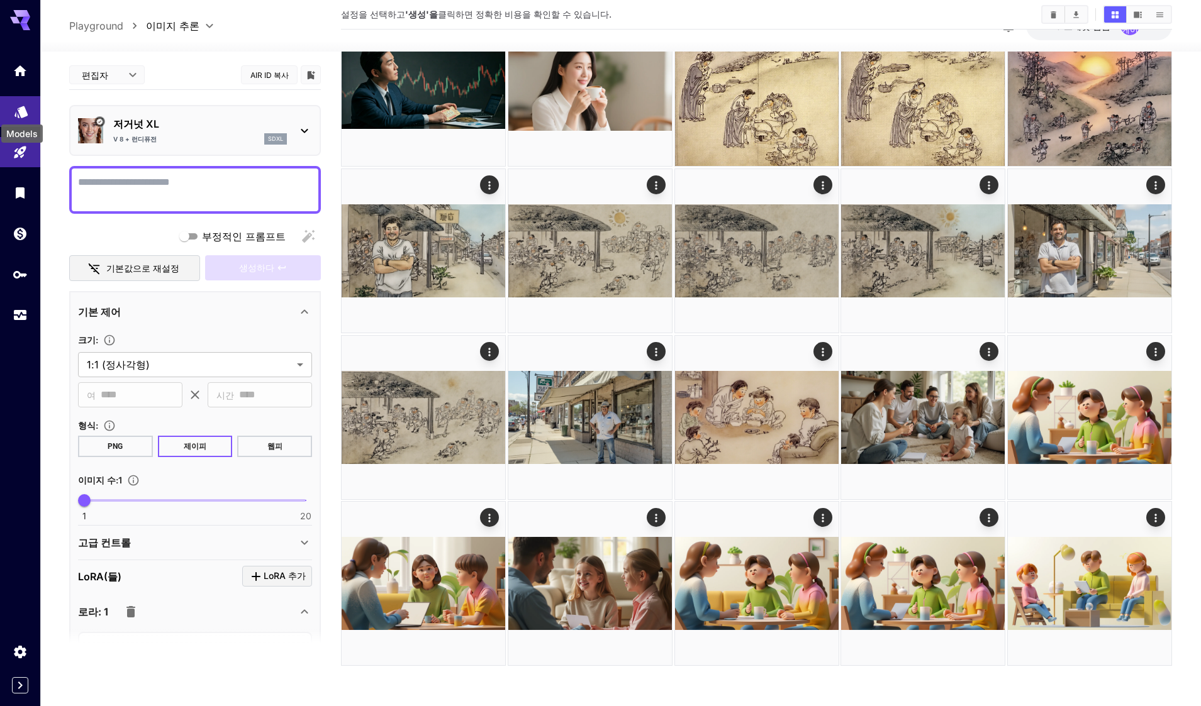
click at [16, 106] on icon "모델" at bounding box center [21, 108] width 15 height 15
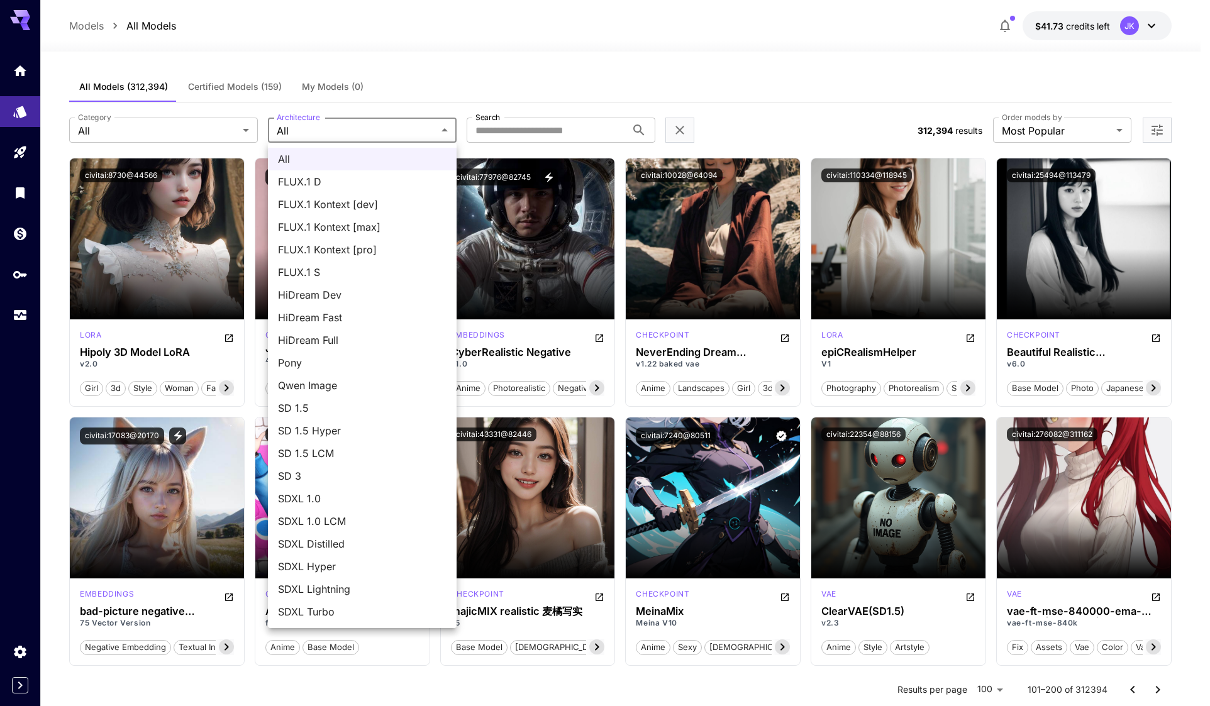
click at [326, 181] on span "FLUX.1 D" at bounding box center [362, 181] width 169 height 15
type input "******"
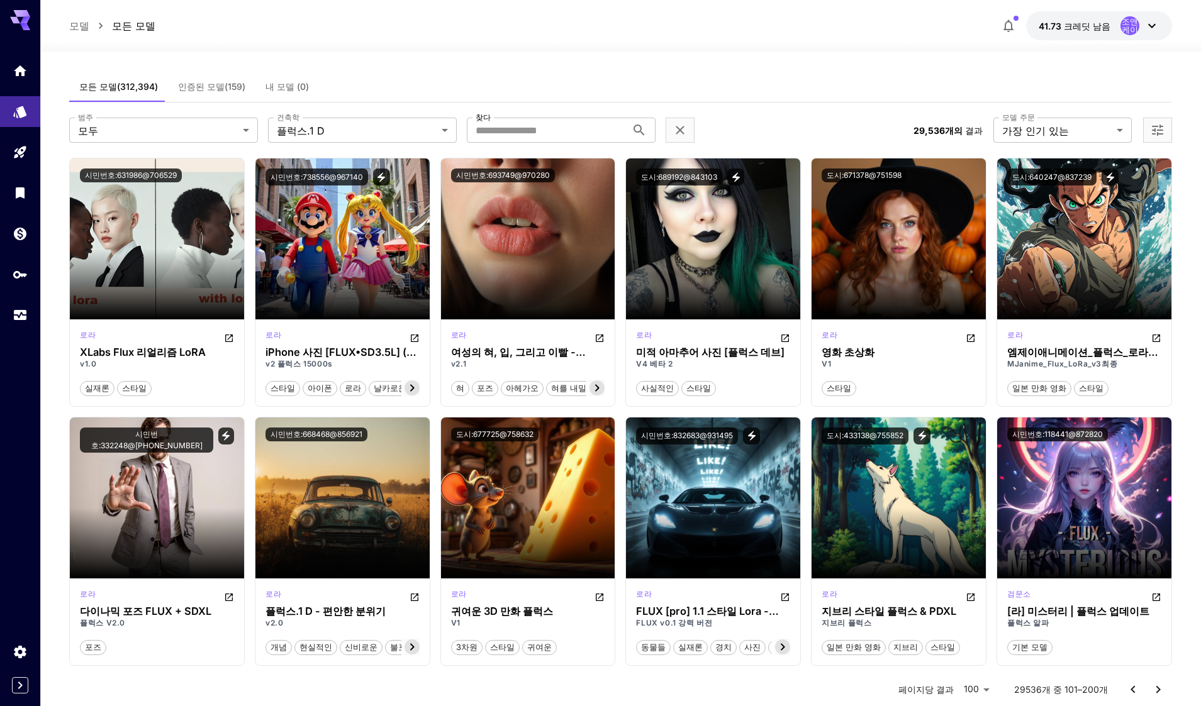
click at [750, 76] on div "모든 모델(312,394) 인증된 모델(159) 내 모델 (0)" at bounding box center [620, 87] width 1103 height 31
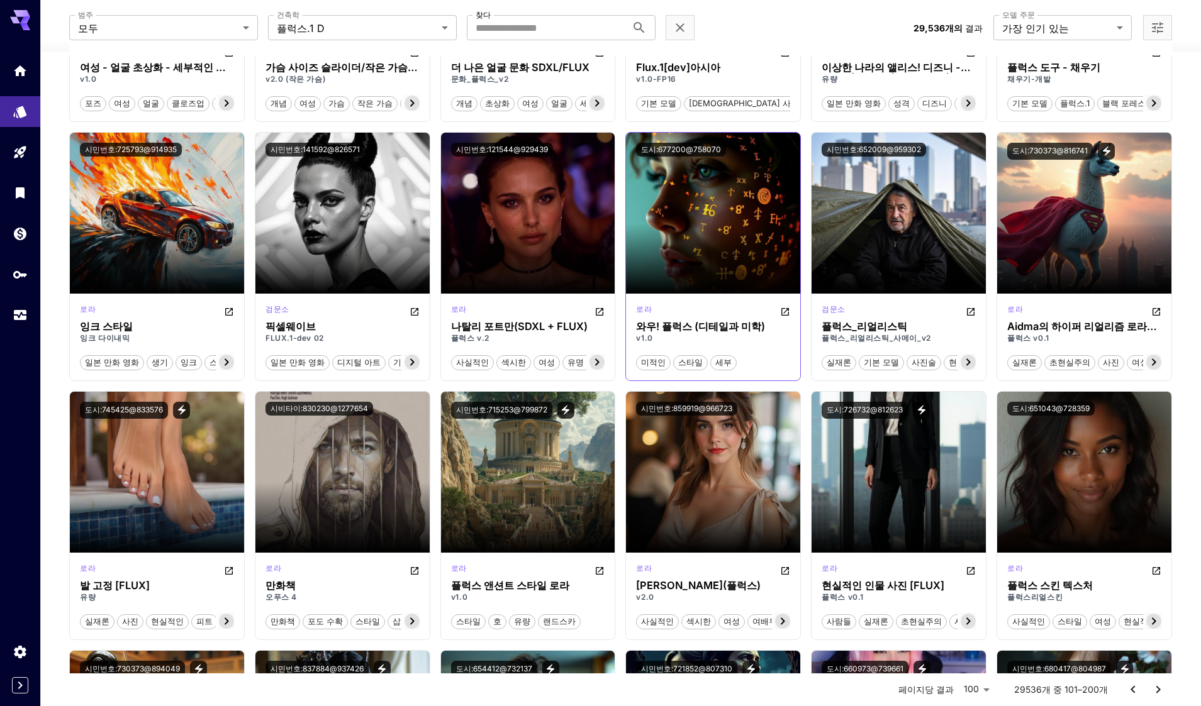
scroll to position [2893, 0]
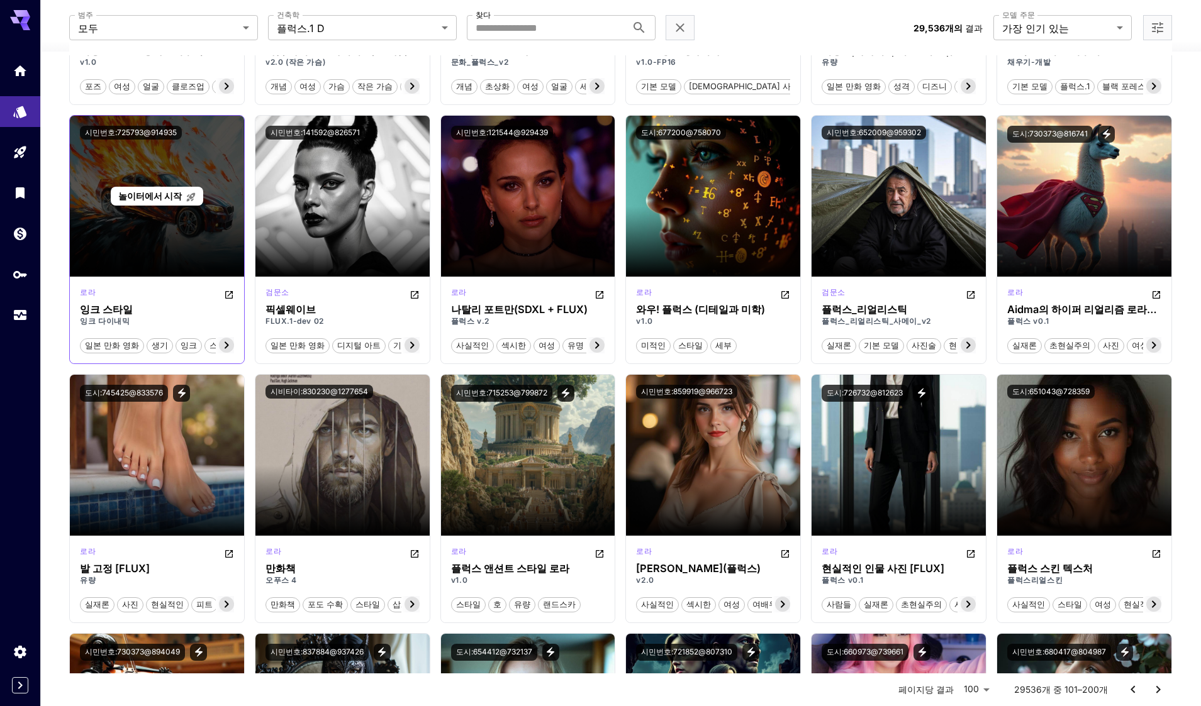
click at [166, 197] on font "놀이터에서 시작" at bounding box center [150, 196] width 64 height 11
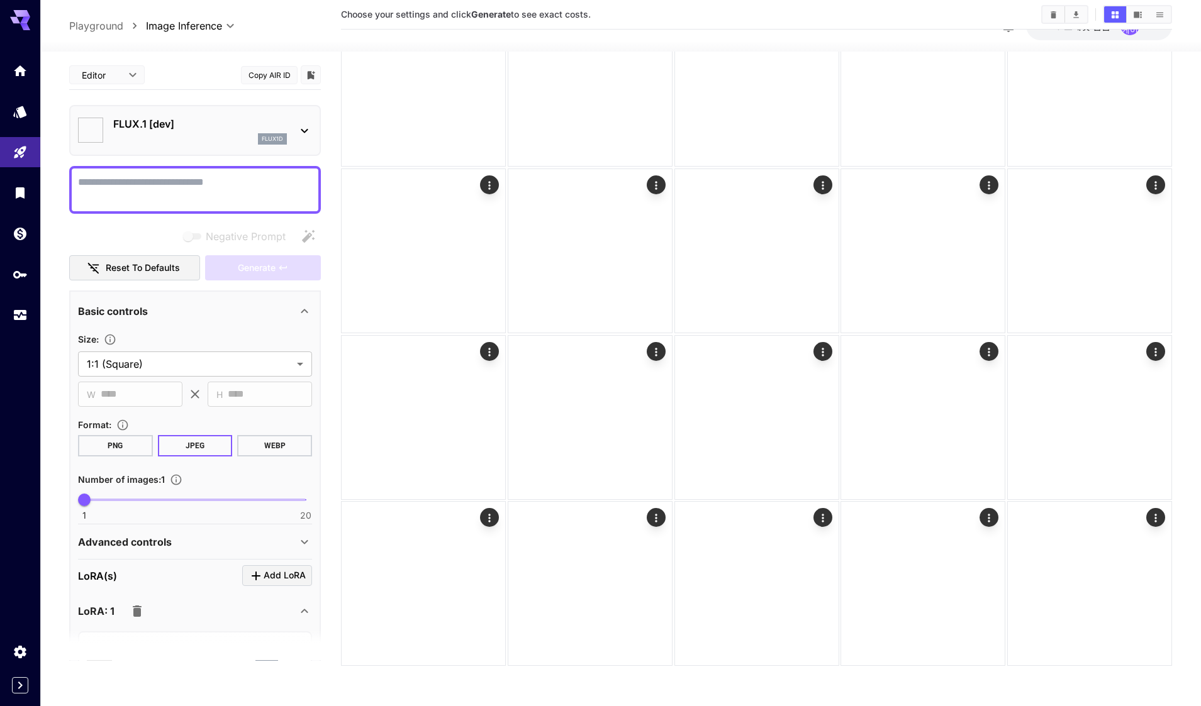
scroll to position [99, 0]
type input "**********"
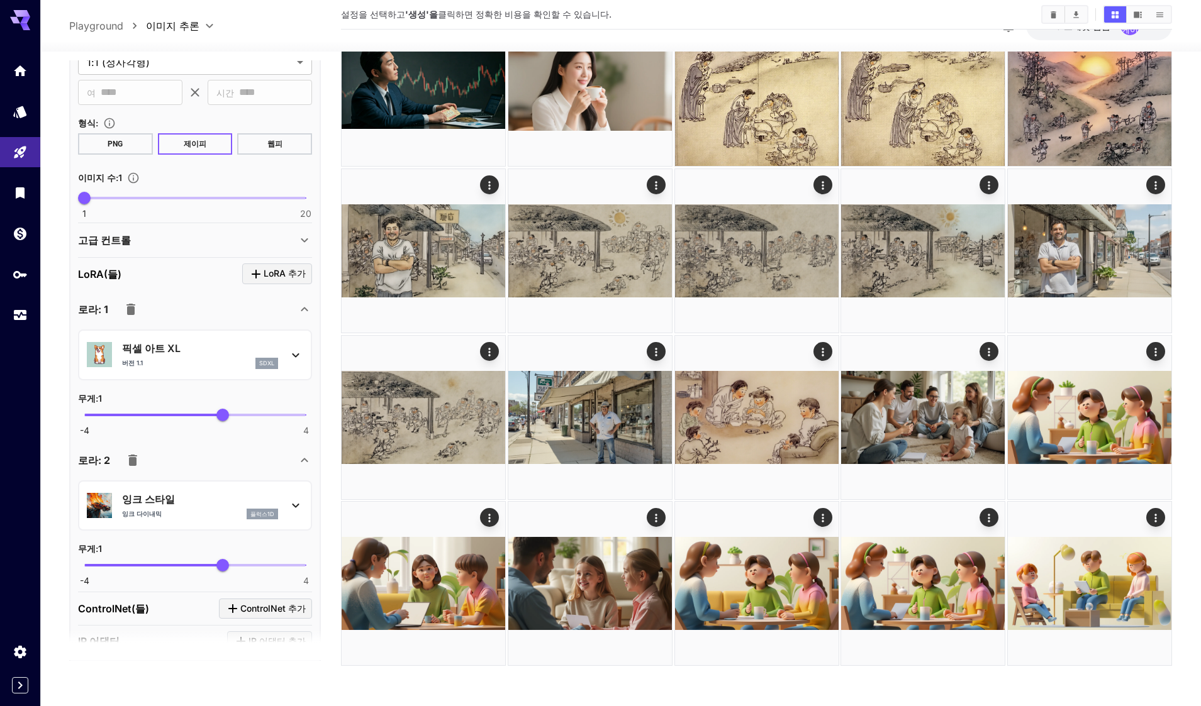
scroll to position [314, 0]
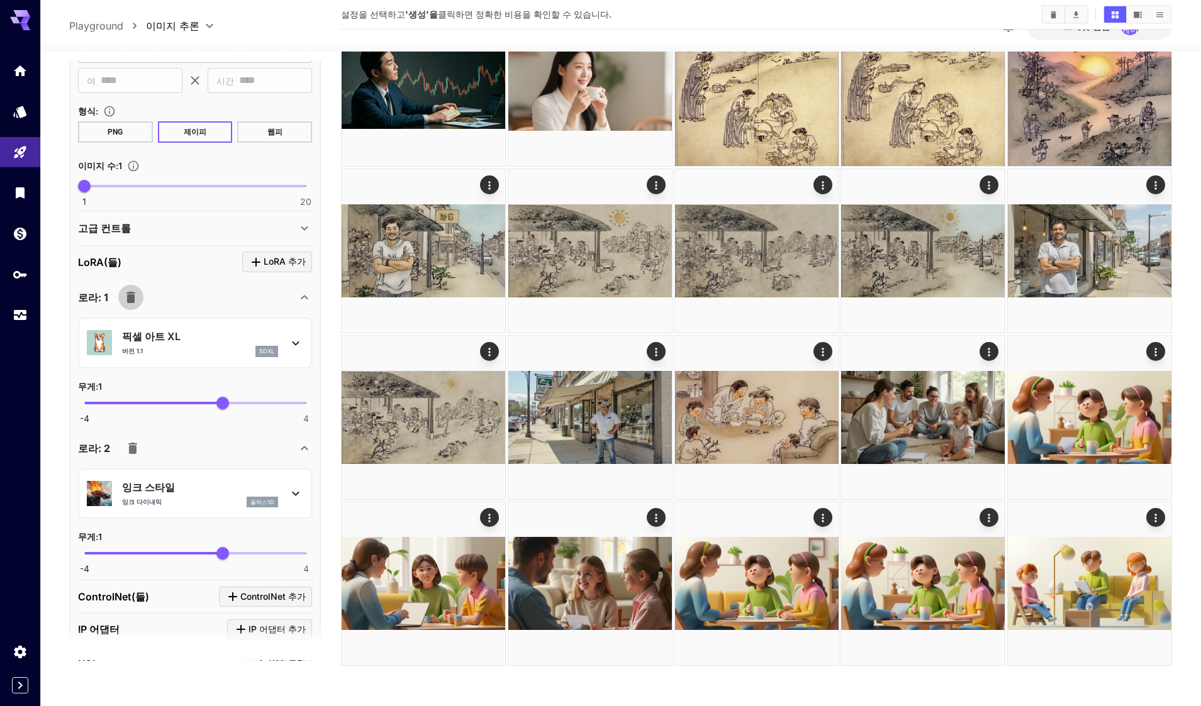
click at [129, 296] on icon "button" at bounding box center [130, 297] width 9 height 11
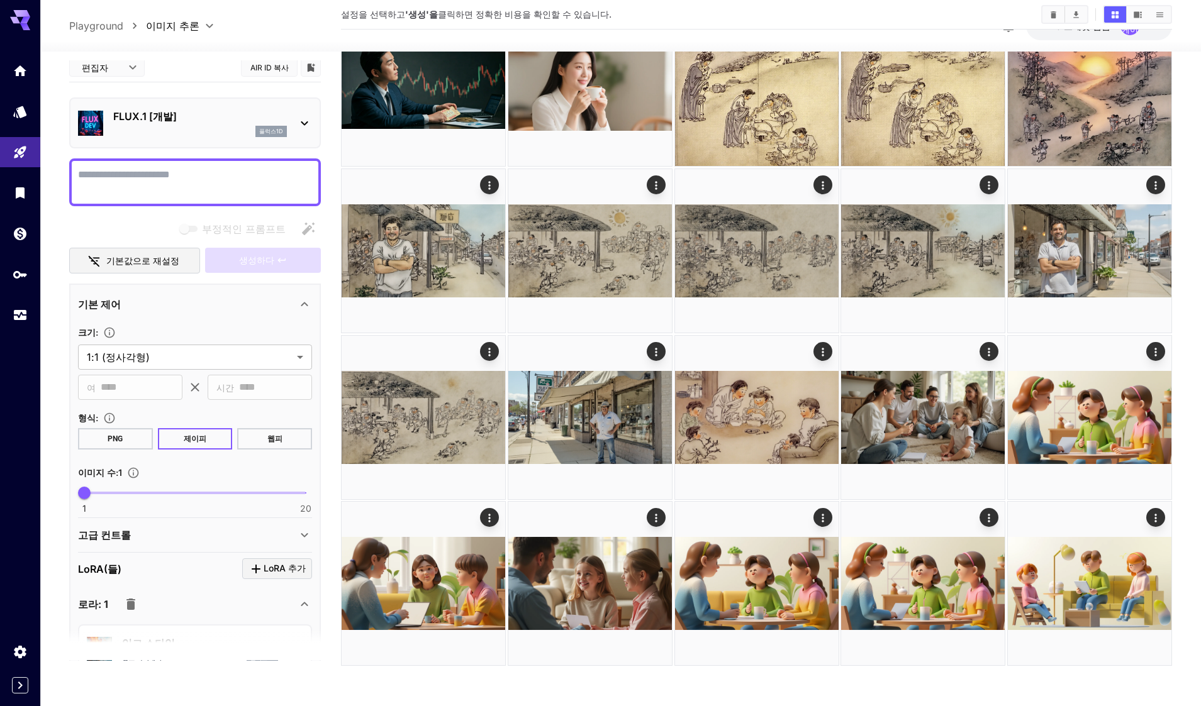
scroll to position [0, 0]
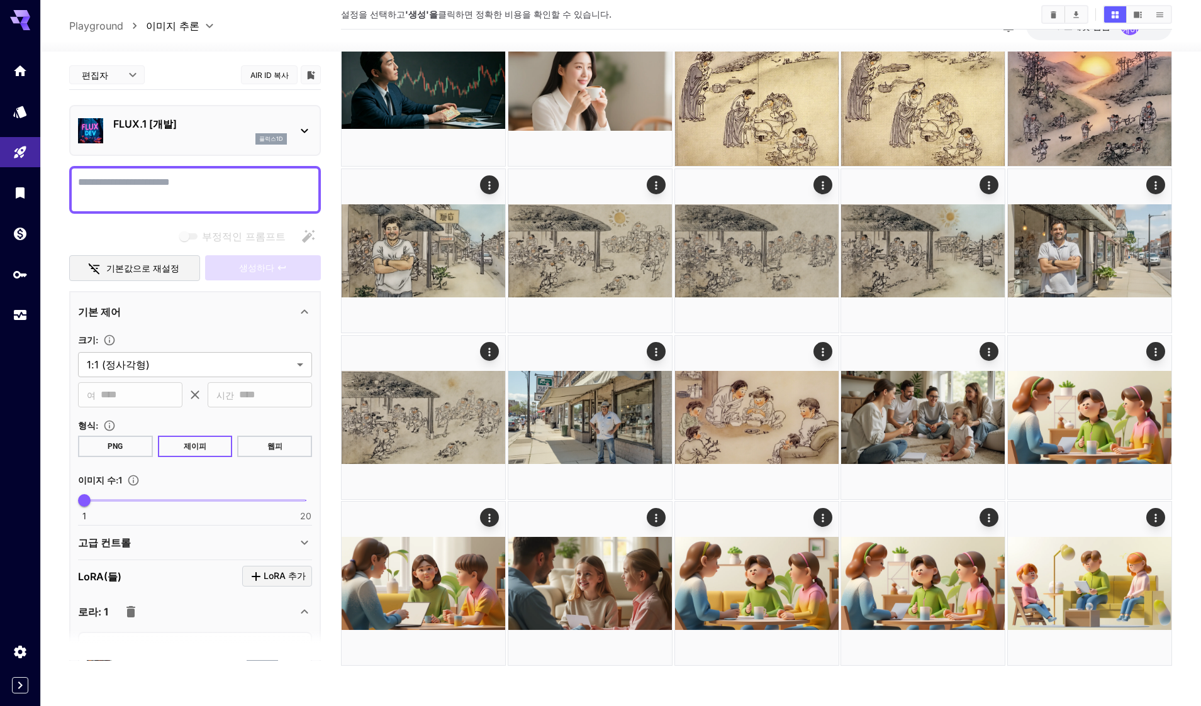
click at [181, 187] on textarea "부정적인 프롬프트" at bounding box center [195, 190] width 234 height 30
click at [208, 187] on textarea "부정적인 프롬프트" at bounding box center [195, 190] width 234 height 30
paste textarea "**********"
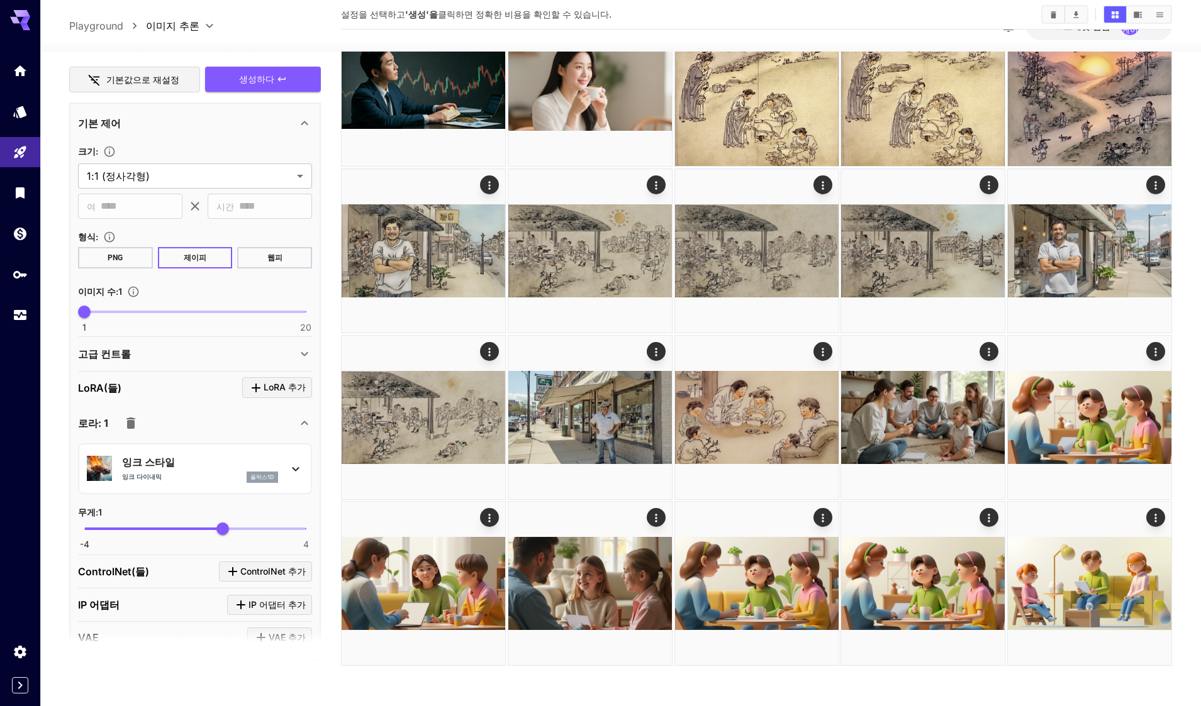
scroll to position [128, 0]
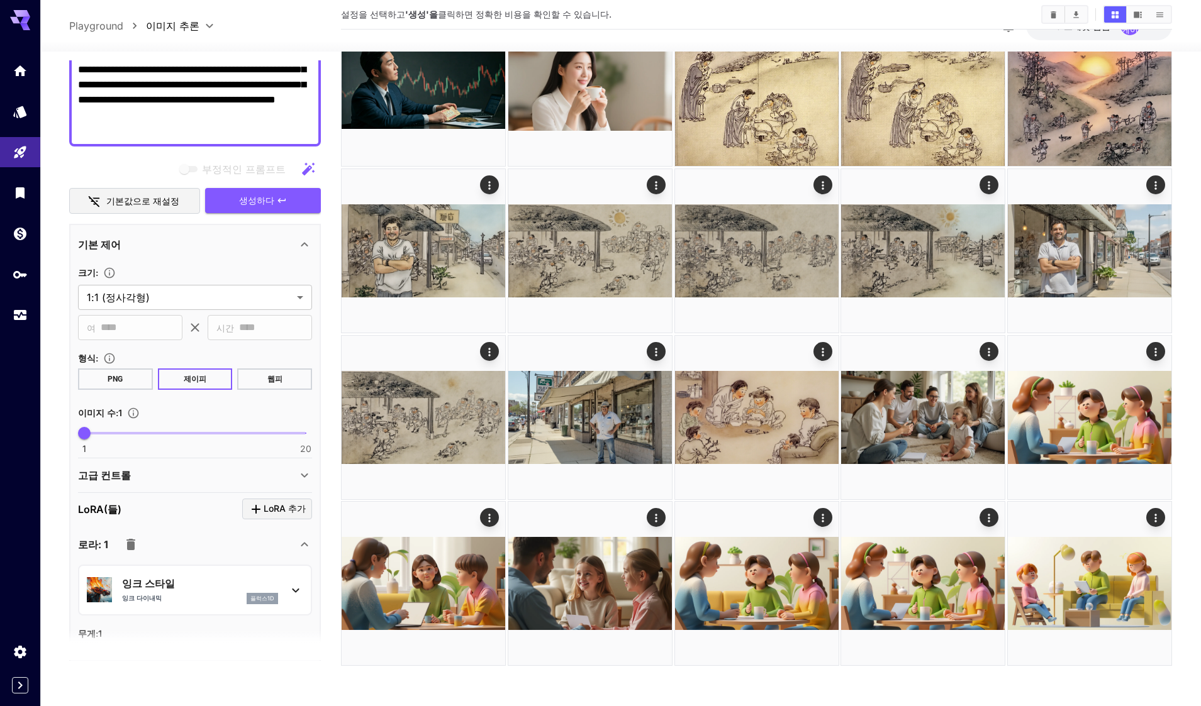
type textarea "**********"
click at [274, 369] on button "웹피" at bounding box center [274, 379] width 75 height 21
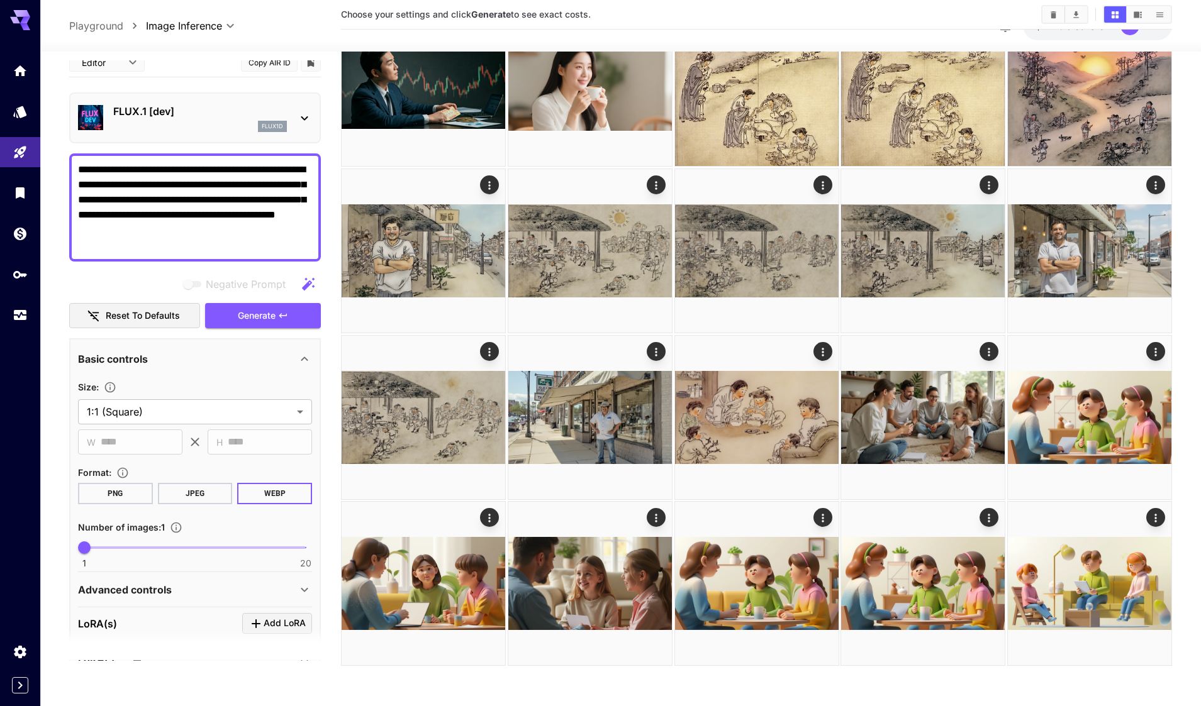
scroll to position [0, 0]
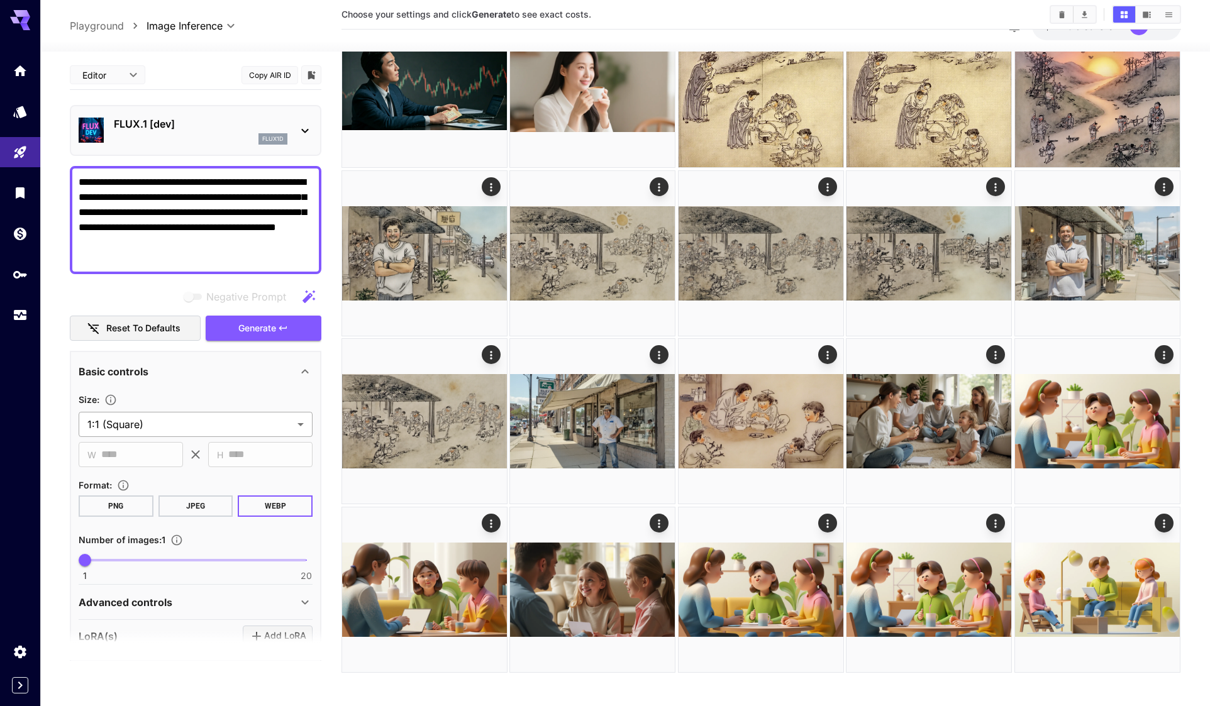
click at [214, 426] on body "**********" at bounding box center [605, 306] width 1210 height 810
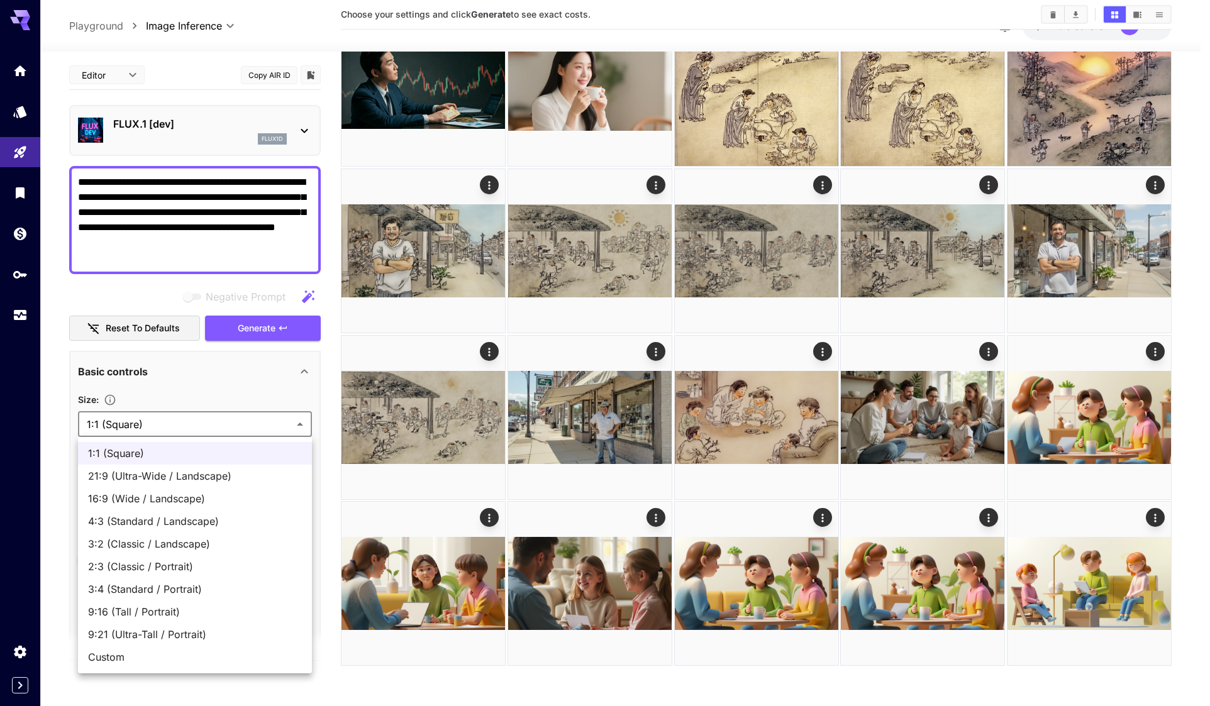
click at [229, 423] on div at bounding box center [605, 353] width 1210 height 706
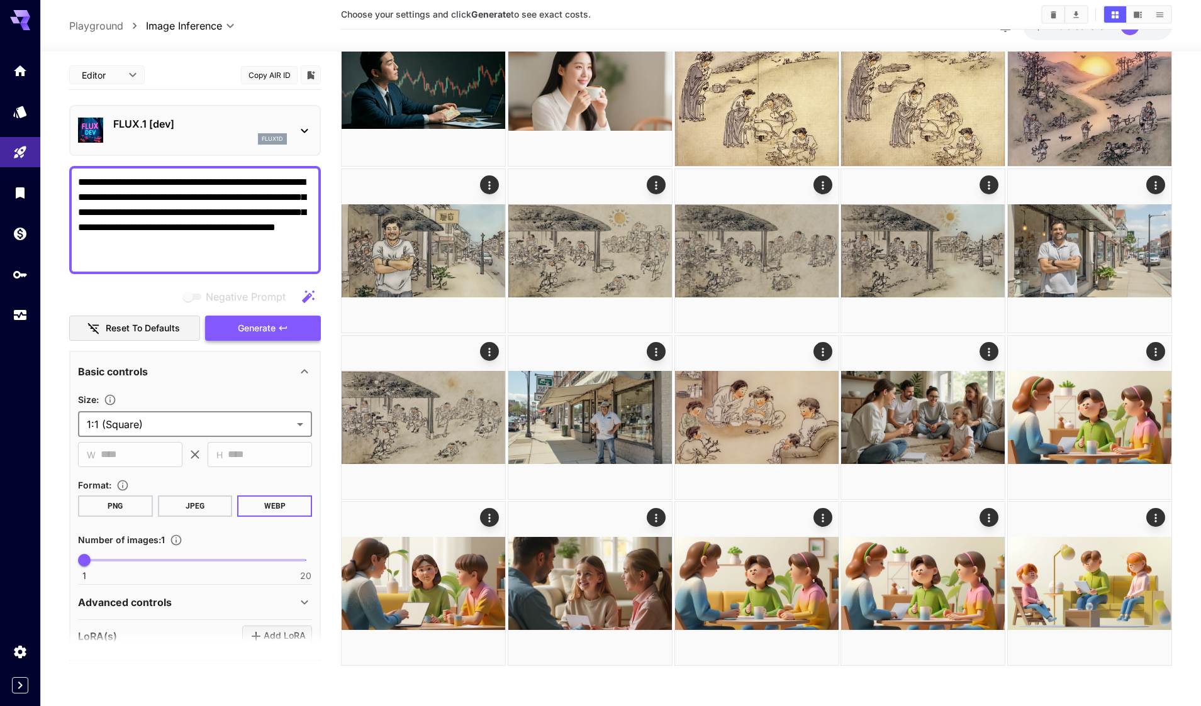
click at [269, 326] on span "Generate" at bounding box center [257, 329] width 38 height 16
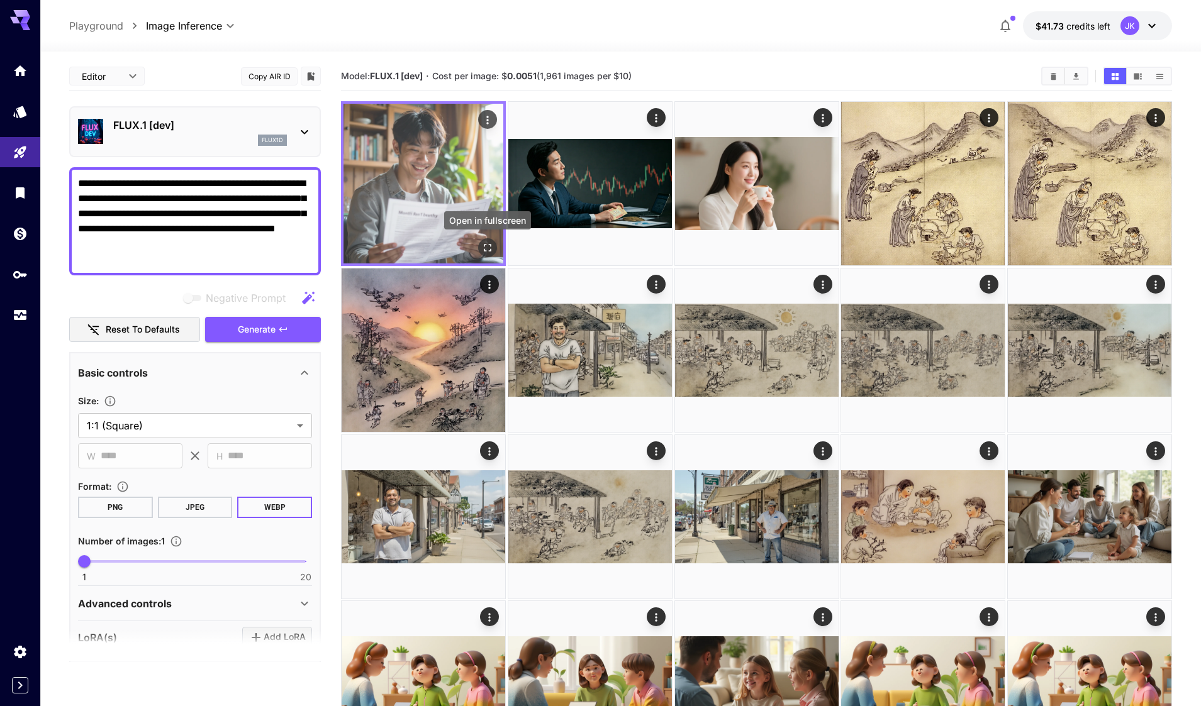
click at [485, 242] on icon "Open in fullscreen" at bounding box center [487, 248] width 13 height 13
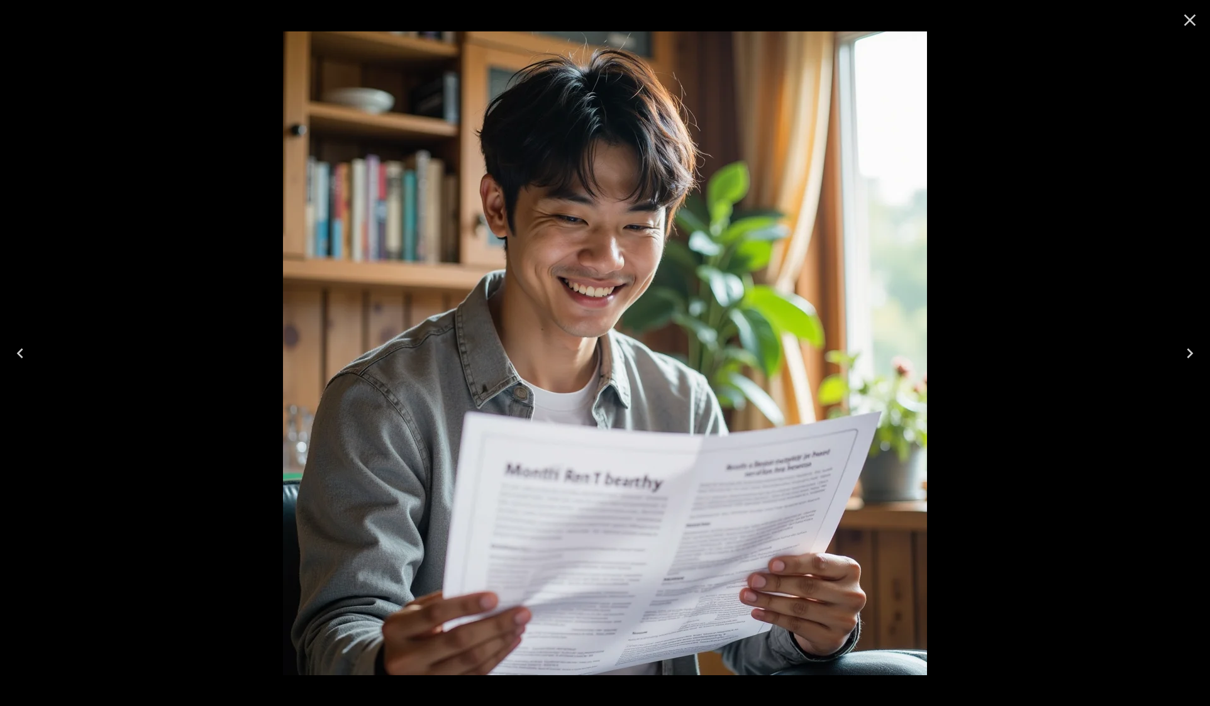
click at [1188, 22] on icon "Close" at bounding box center [1190, 20] width 12 height 12
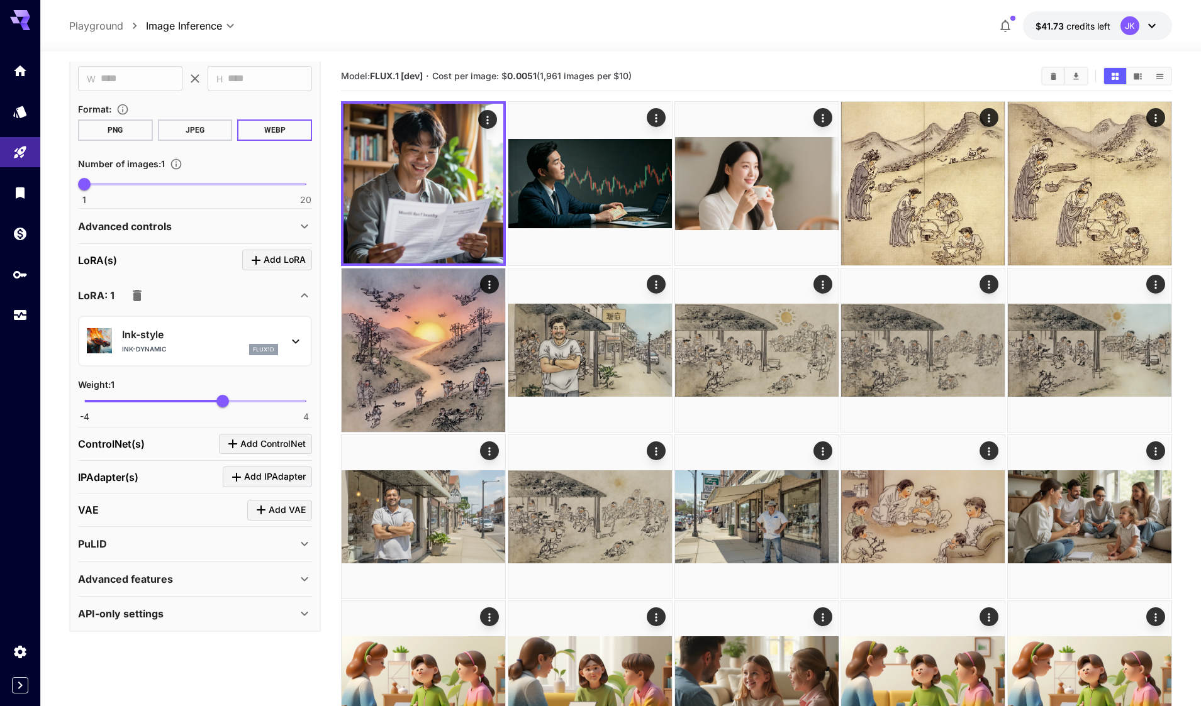
scroll to position [379, 0]
drag, startPoint x: 228, startPoint y: 406, endPoint x: 246, endPoint y: 404, distance: 18.3
click at [246, 404] on span "1.84" at bounding box center [246, 400] width 13 height 13
click at [245, 400] on span "1.79" at bounding box center [244, 400] width 13 height 13
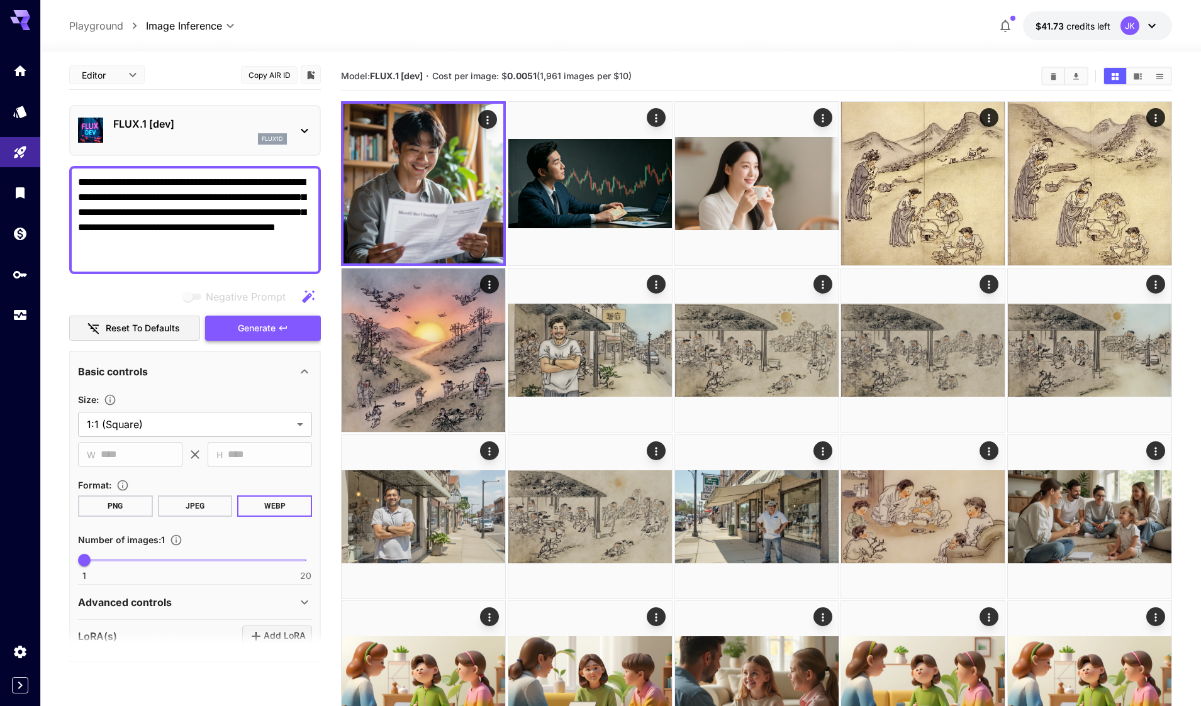
scroll to position [0, 0]
click at [281, 330] on icon "button" at bounding box center [283, 329] width 8 height 4
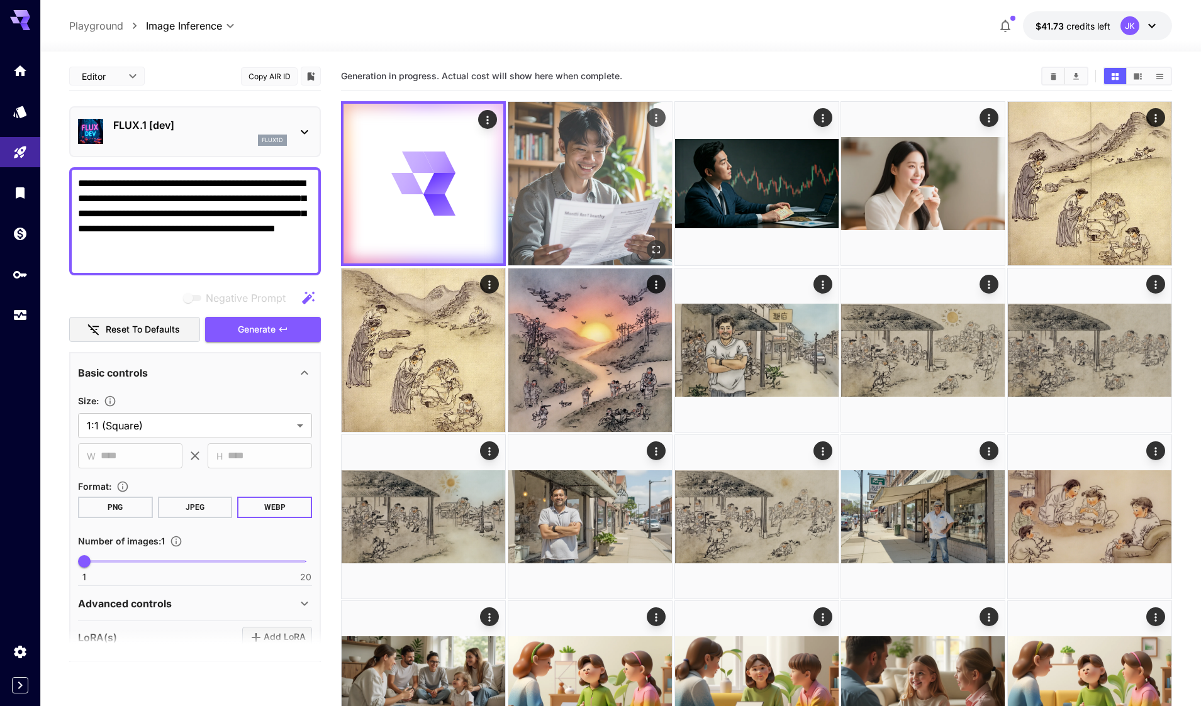
click at [593, 203] on img at bounding box center [590, 184] width 164 height 164
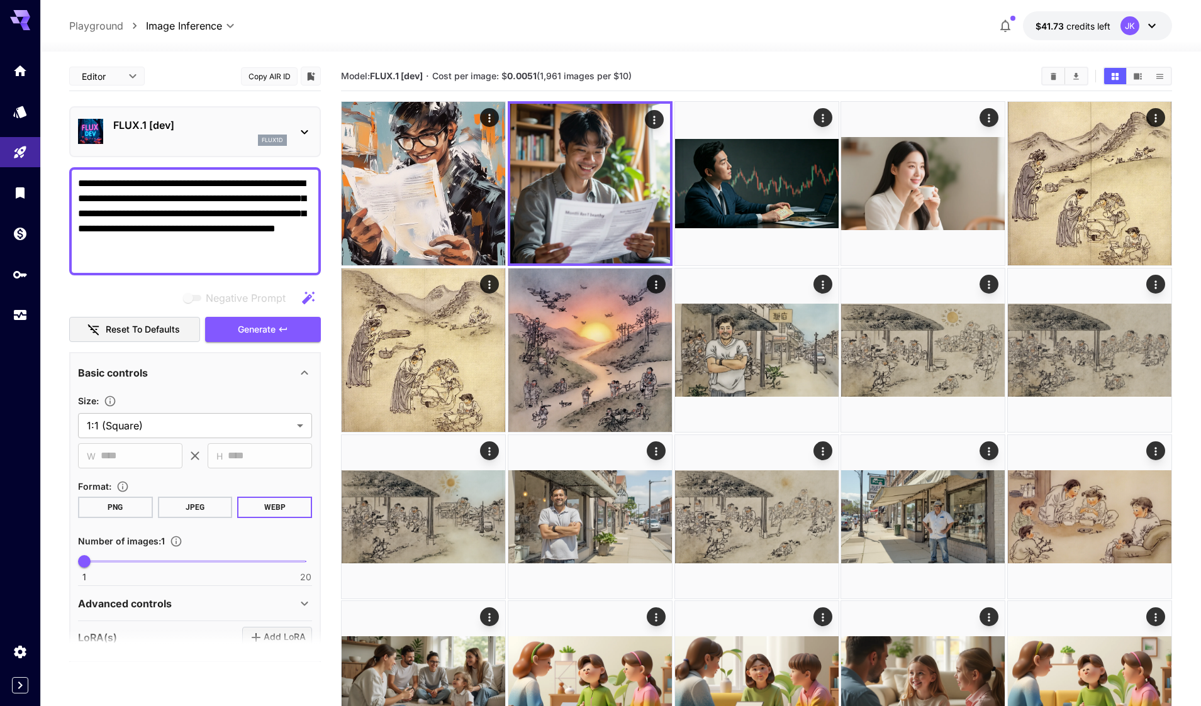
click at [447, 199] on img at bounding box center [424, 184] width 164 height 164
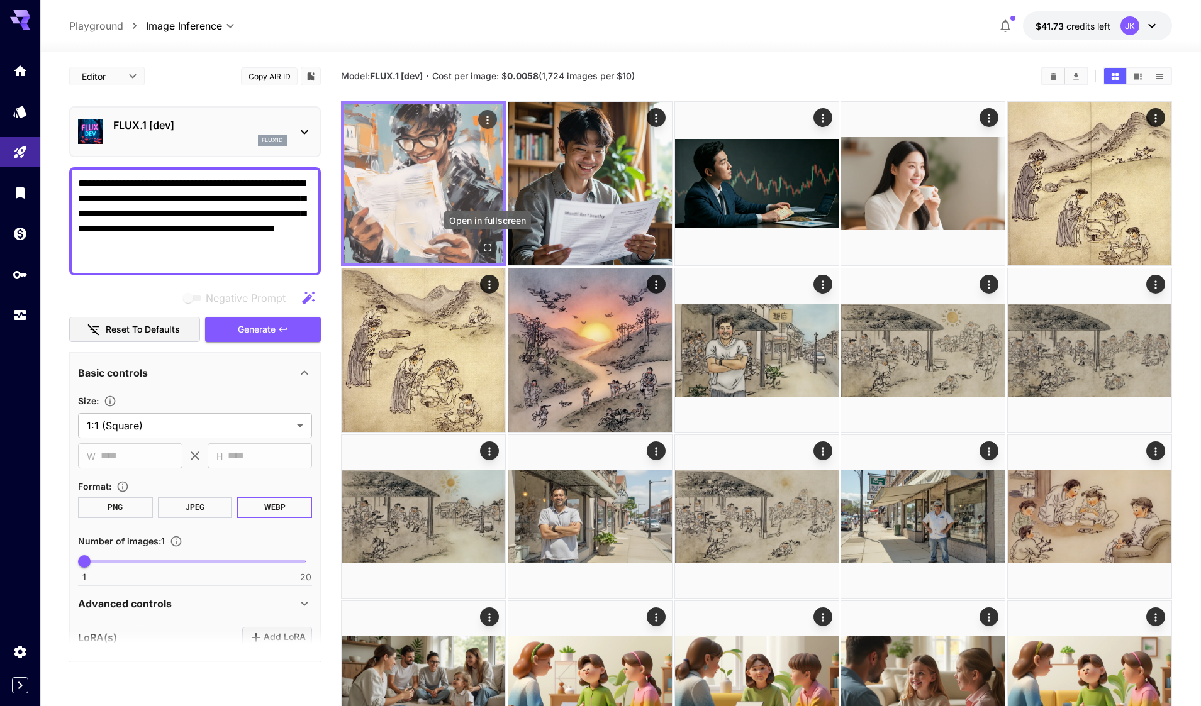
click at [487, 248] on icon "Open in fullscreen" at bounding box center [487, 248] width 13 height 13
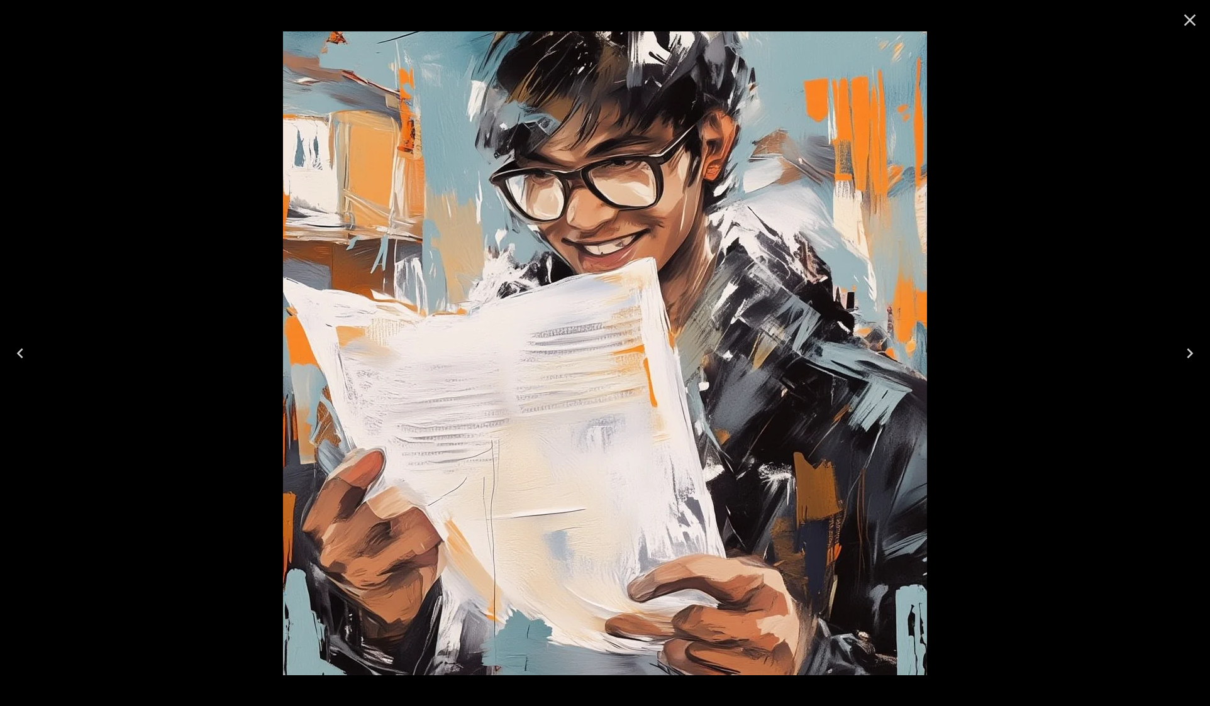
click at [1186, 23] on icon "Close" at bounding box center [1190, 20] width 20 height 20
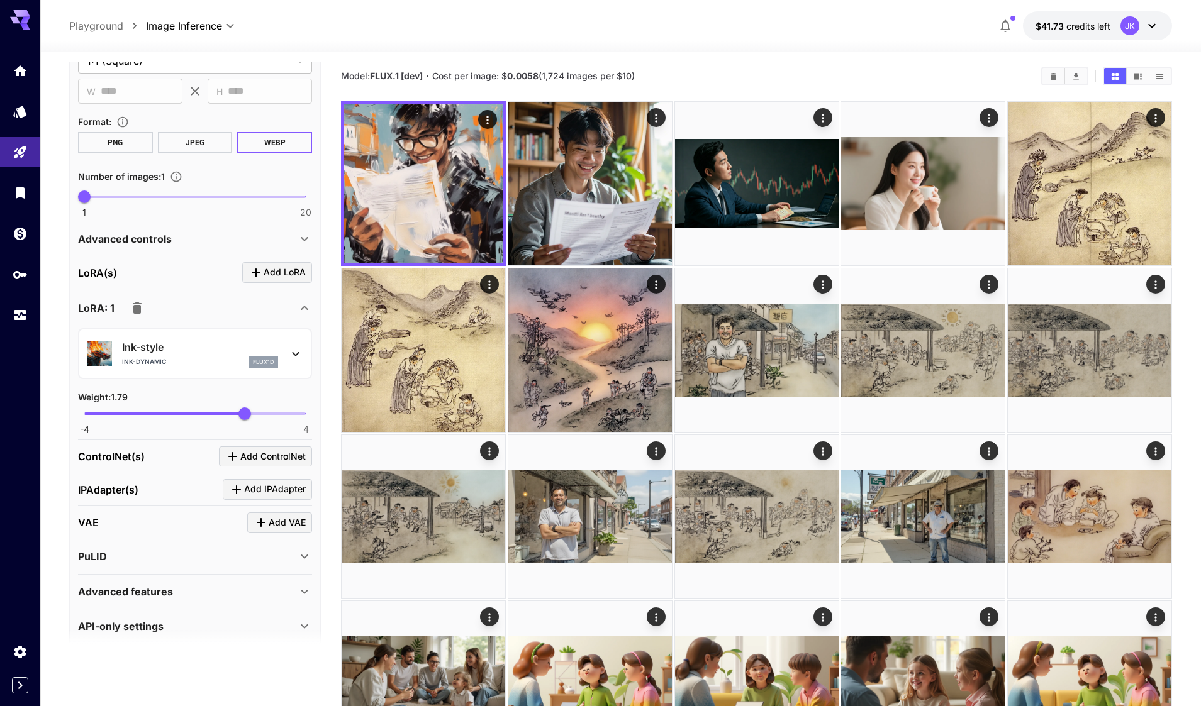
scroll to position [379, 0]
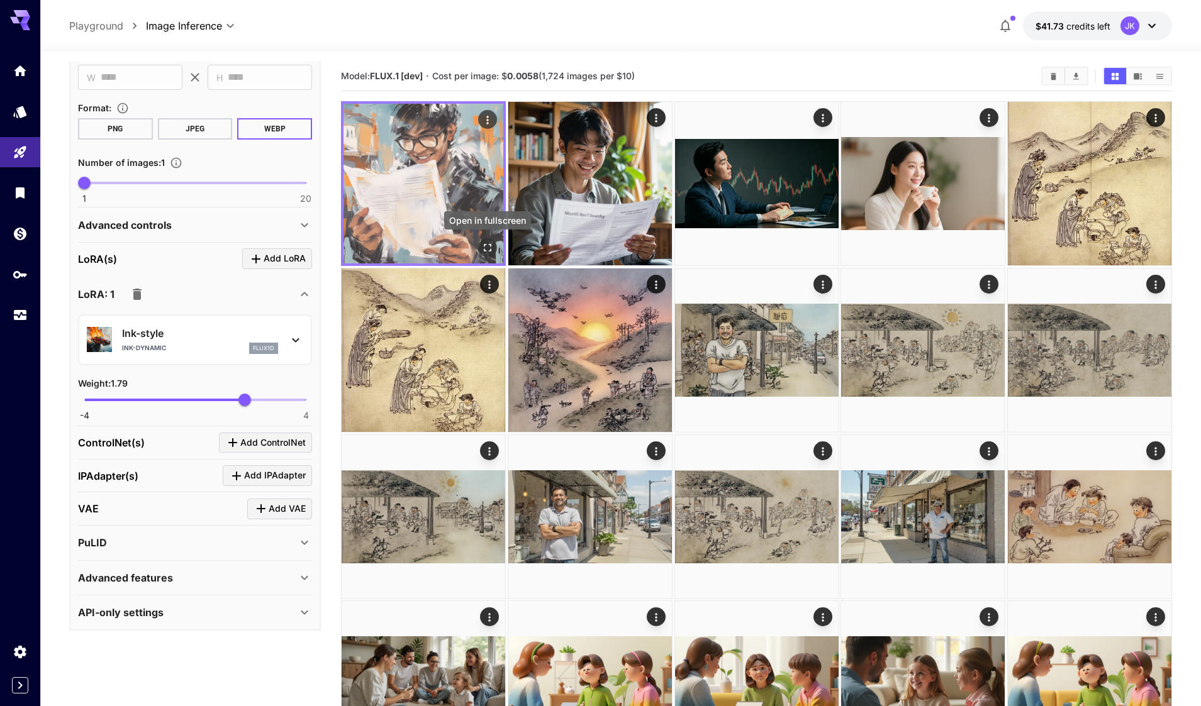
click at [490, 248] on icon "Open in fullscreen" at bounding box center [487, 248] width 13 height 13
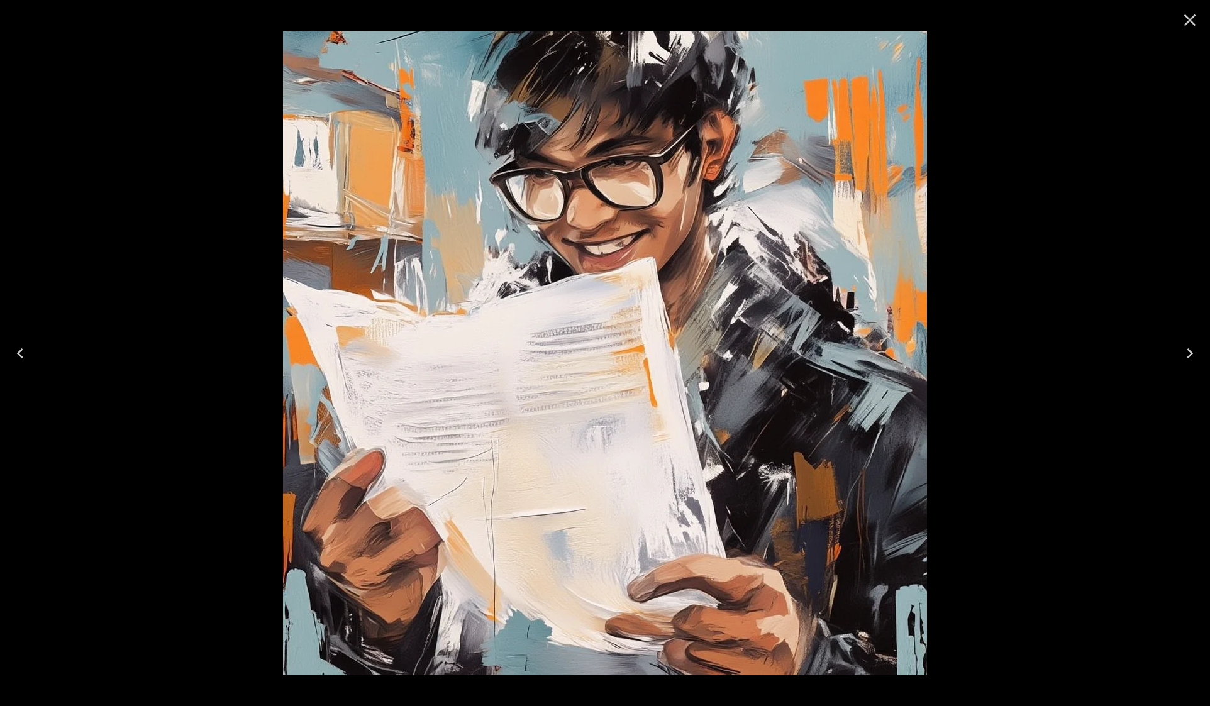
click at [1191, 20] on icon "Close" at bounding box center [1190, 20] width 12 height 12
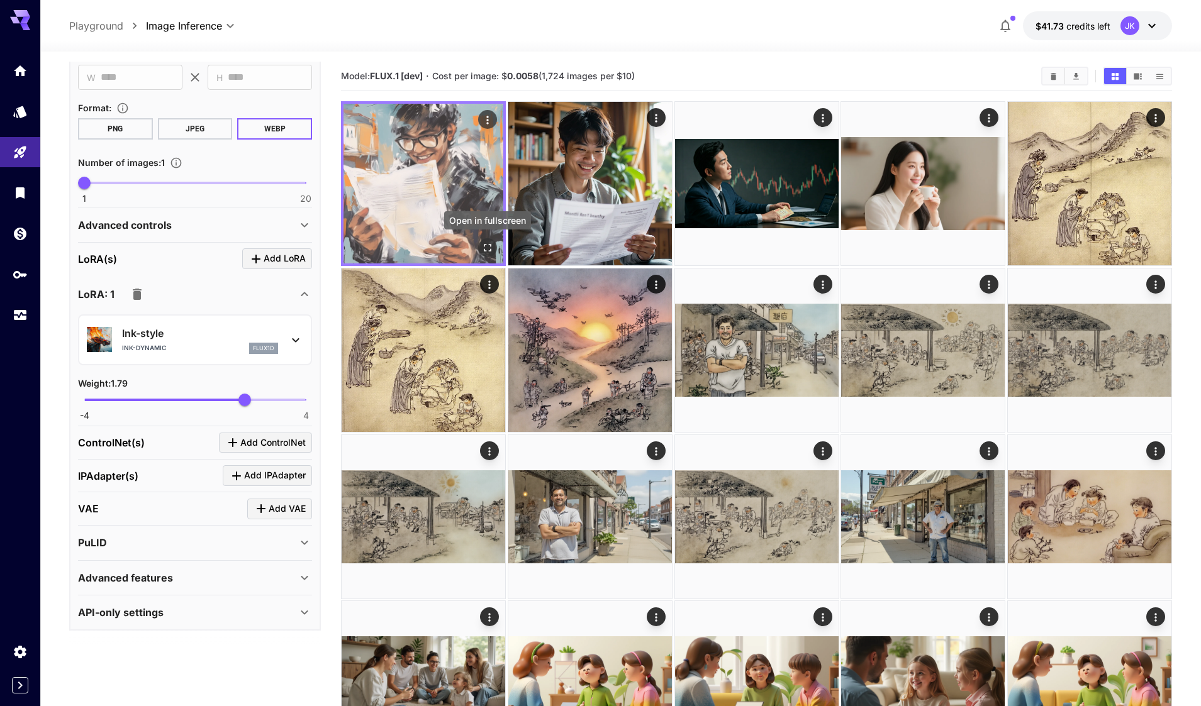
click at [491, 247] on icon "Open in fullscreen" at bounding box center [487, 248] width 13 height 13
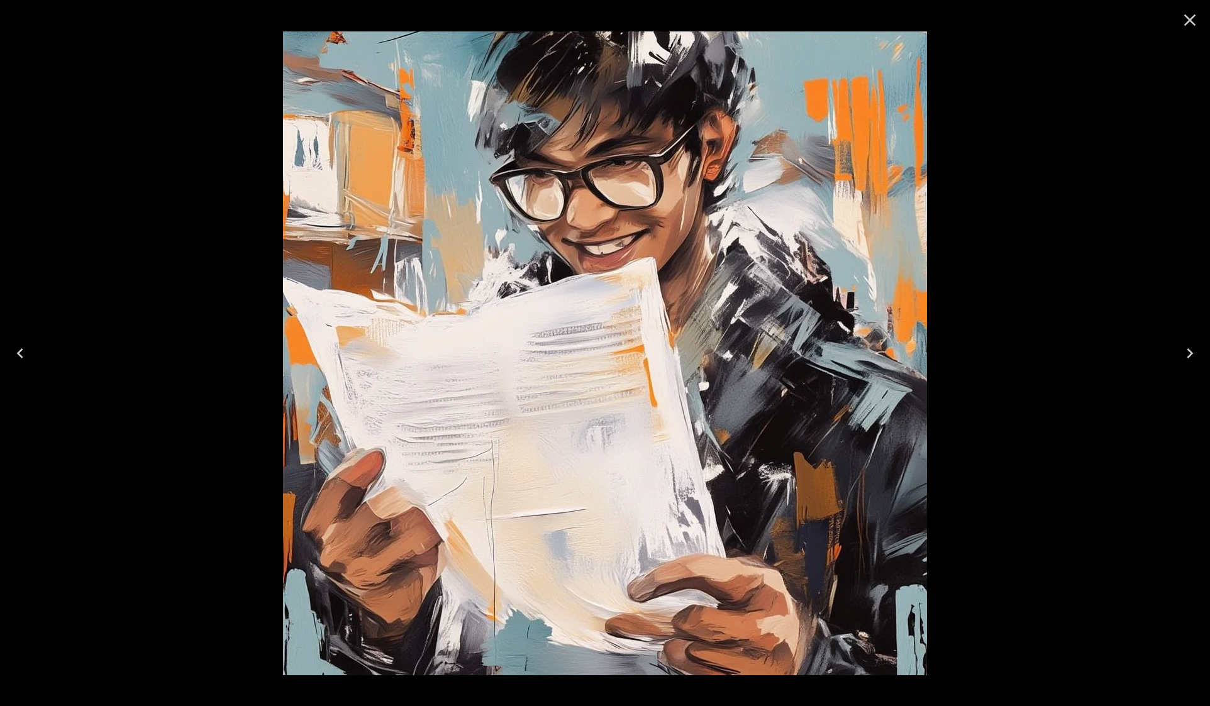
click at [1189, 18] on icon "Close" at bounding box center [1190, 20] width 20 height 20
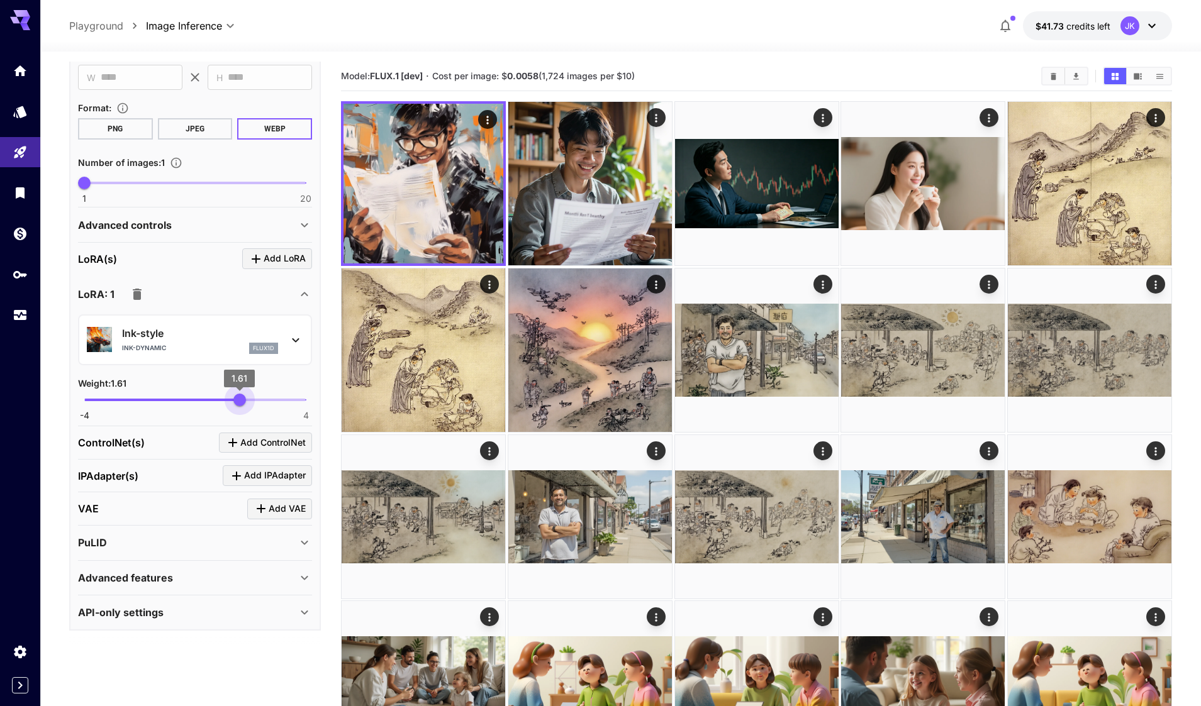
click at [240, 404] on span "1.61" at bounding box center [239, 400] width 13 height 13
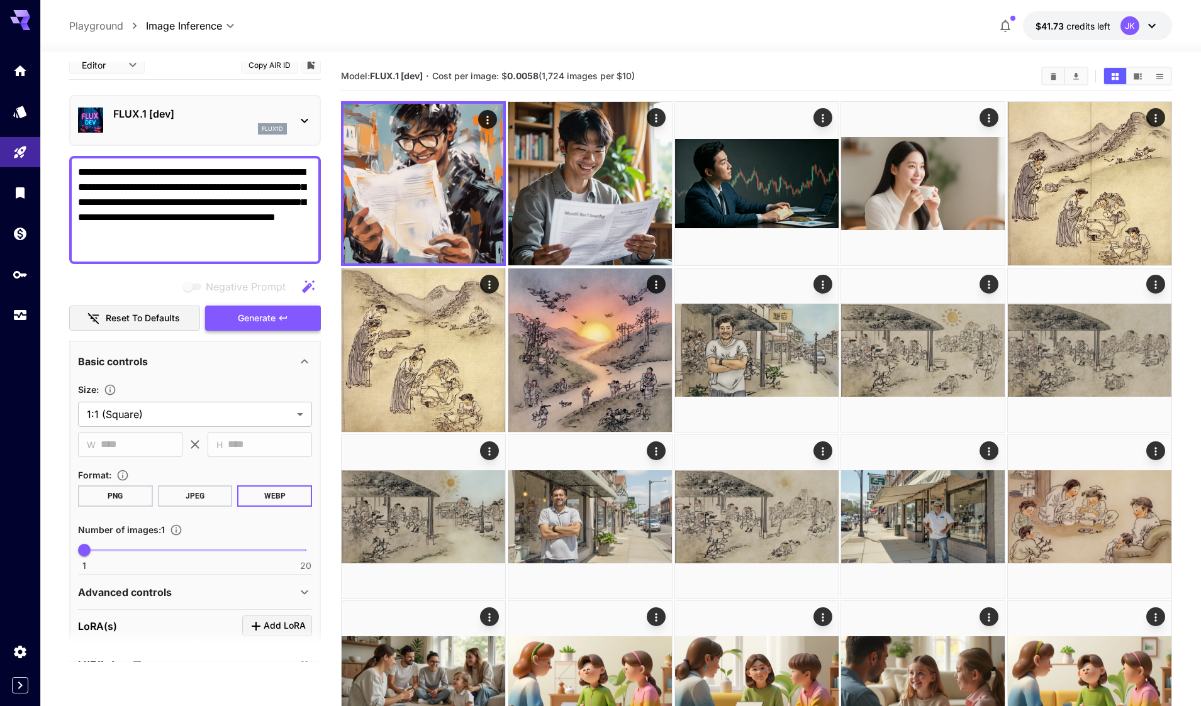
scroll to position [0, 0]
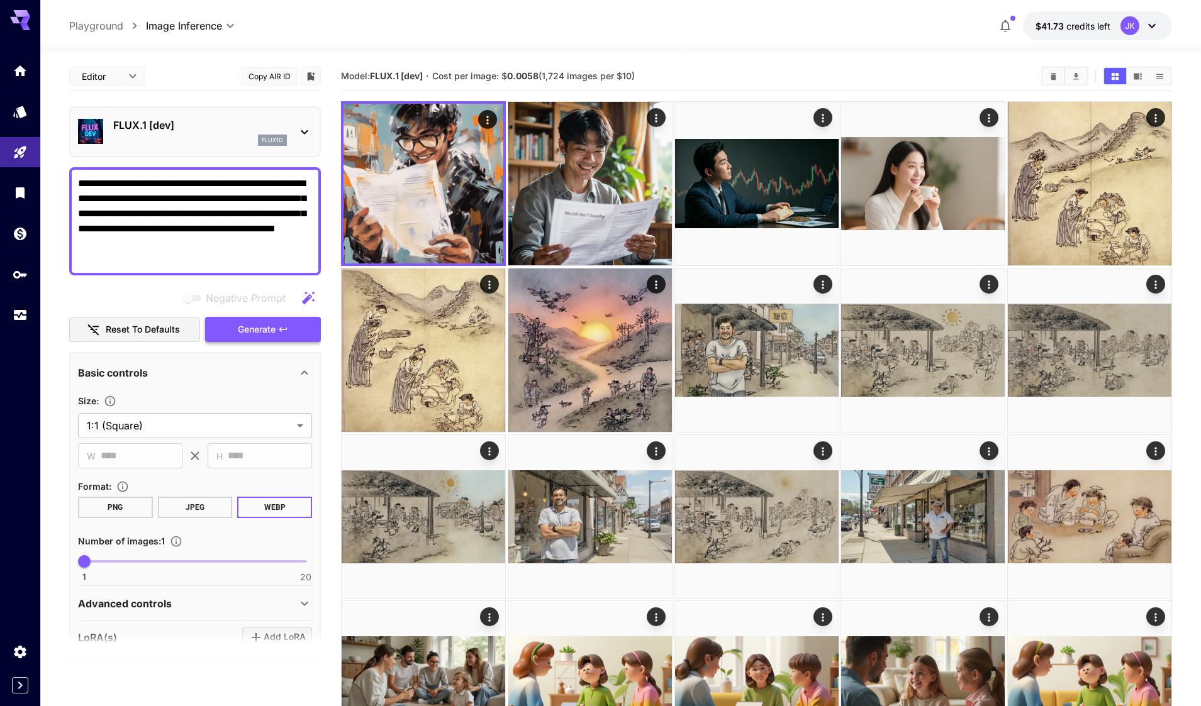
click at [264, 328] on span "Generate" at bounding box center [257, 330] width 38 height 16
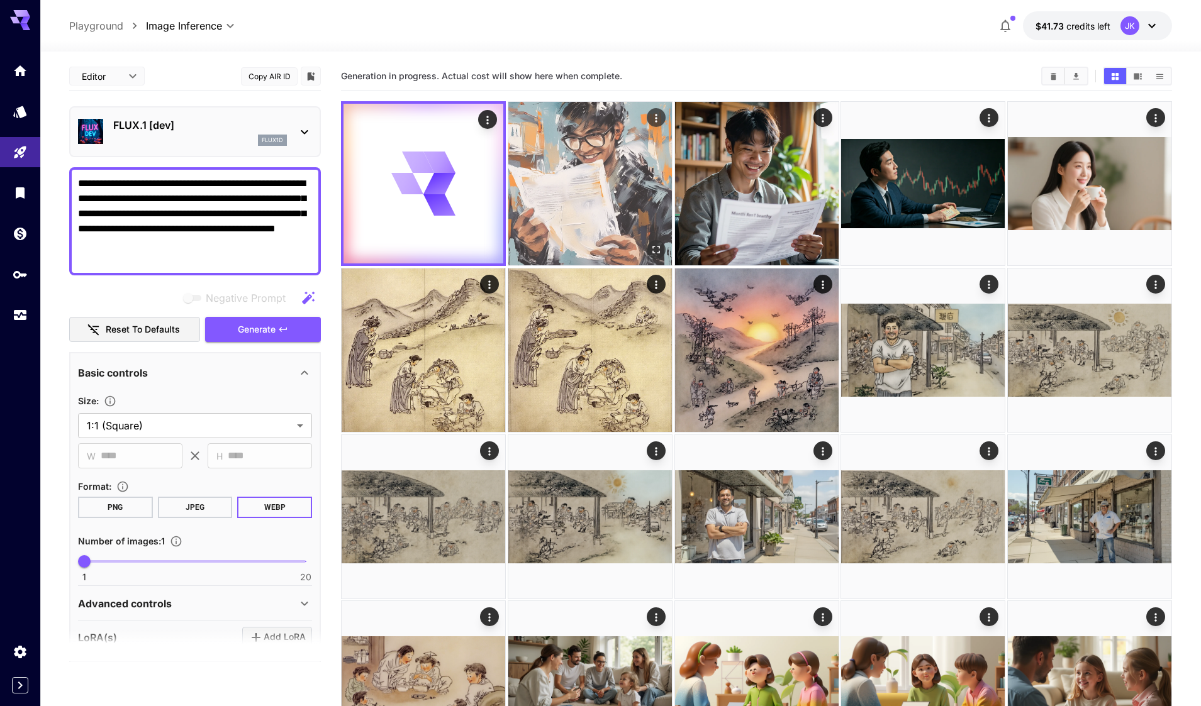
click at [589, 172] on img at bounding box center [590, 184] width 164 height 164
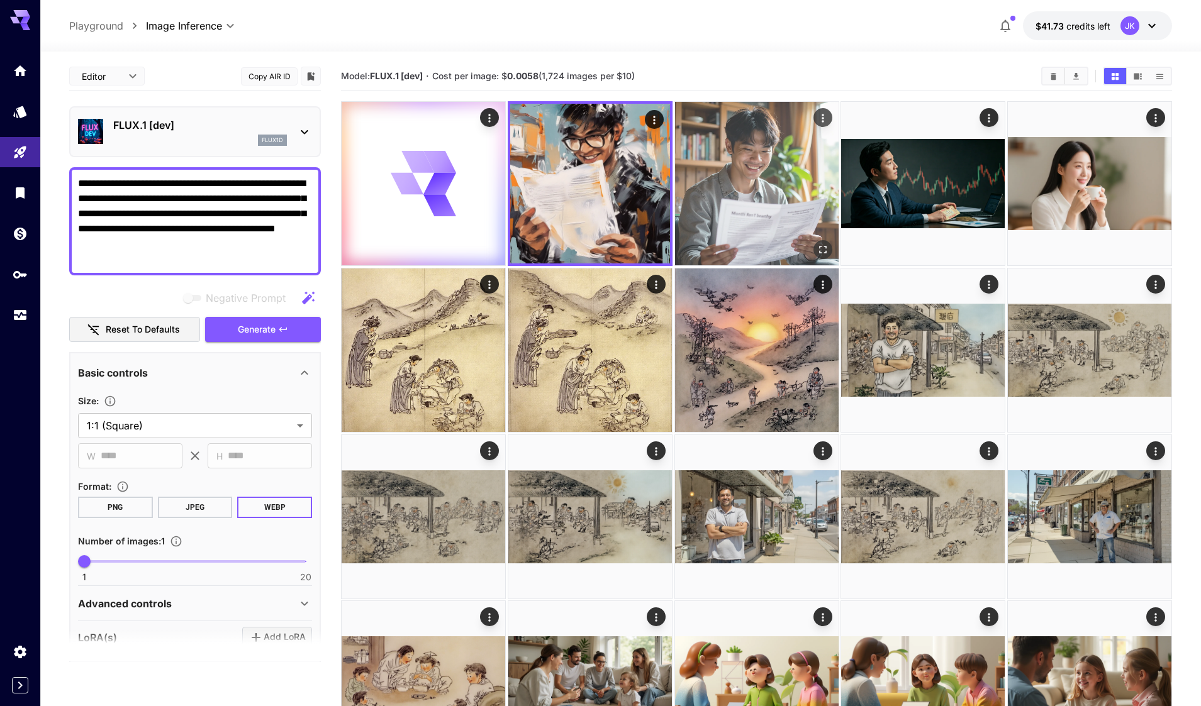
click at [744, 193] on img at bounding box center [757, 184] width 164 height 164
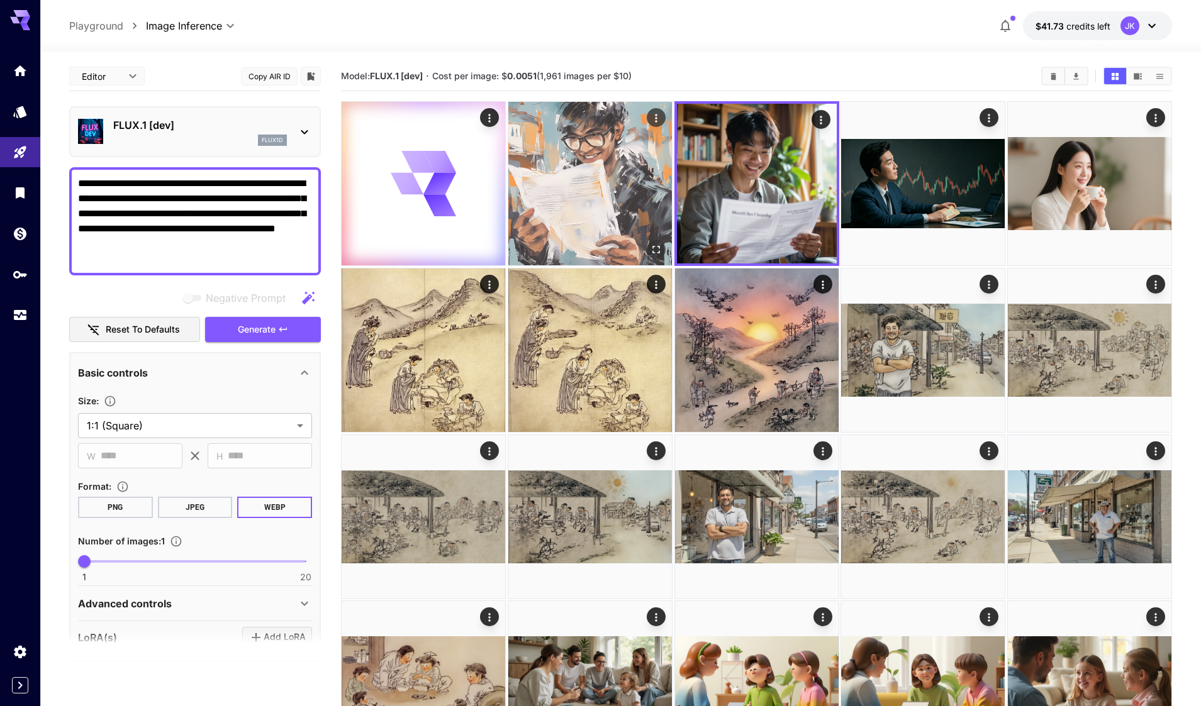
click at [604, 197] on img at bounding box center [590, 184] width 164 height 164
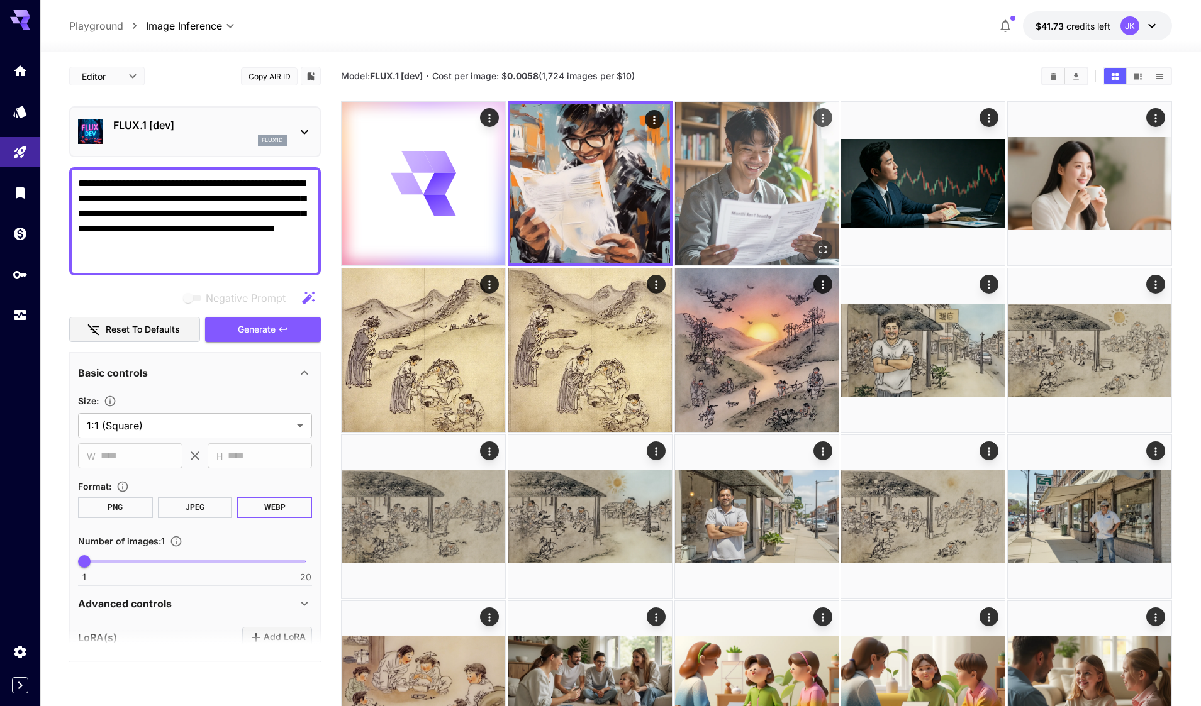
click at [773, 190] on img at bounding box center [757, 184] width 164 height 164
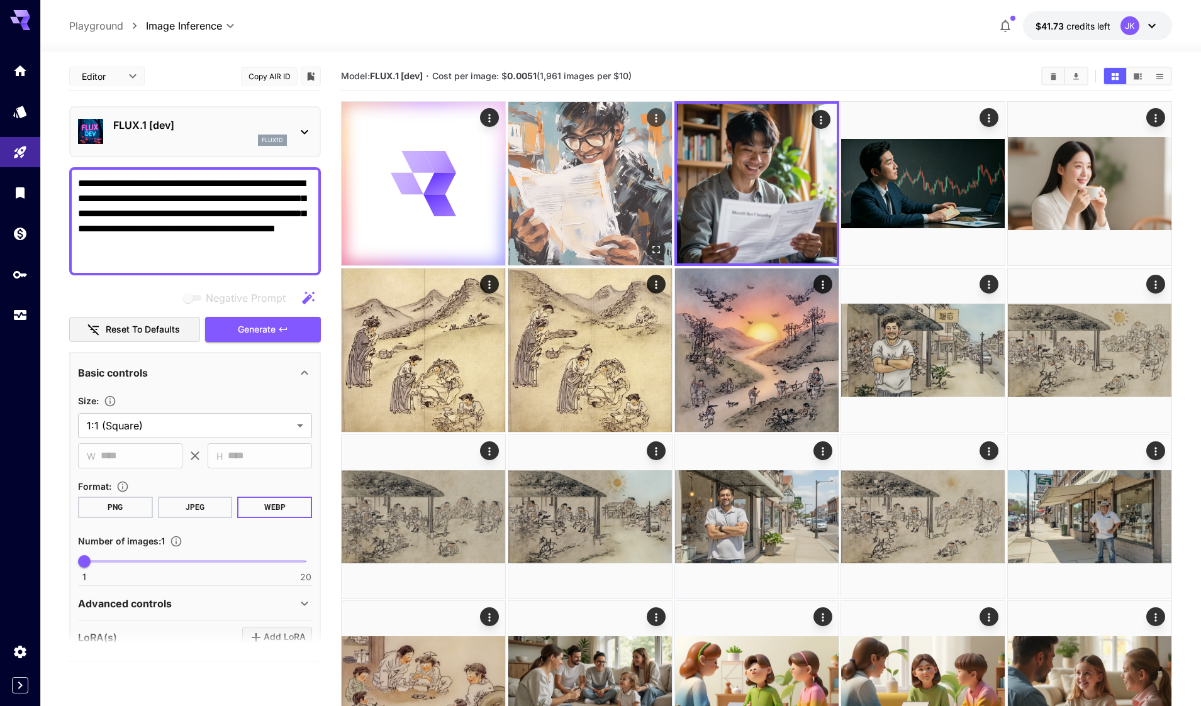
click at [610, 195] on img at bounding box center [590, 184] width 164 height 164
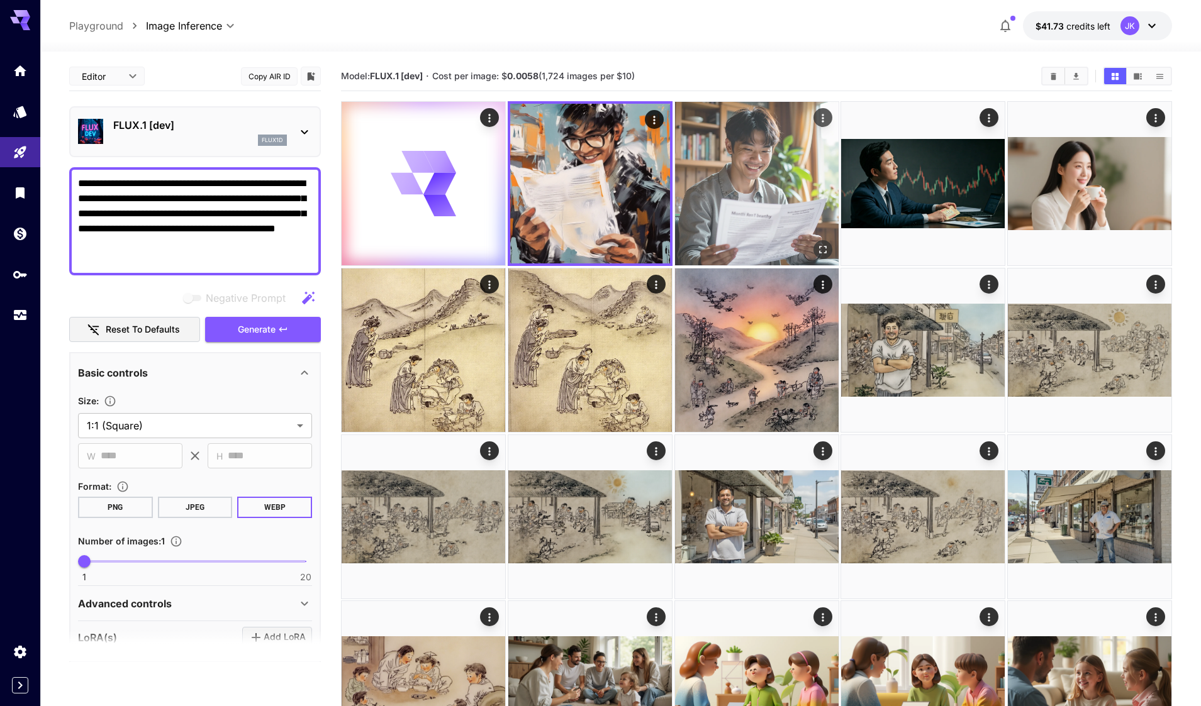
click at [723, 191] on img at bounding box center [757, 184] width 164 height 164
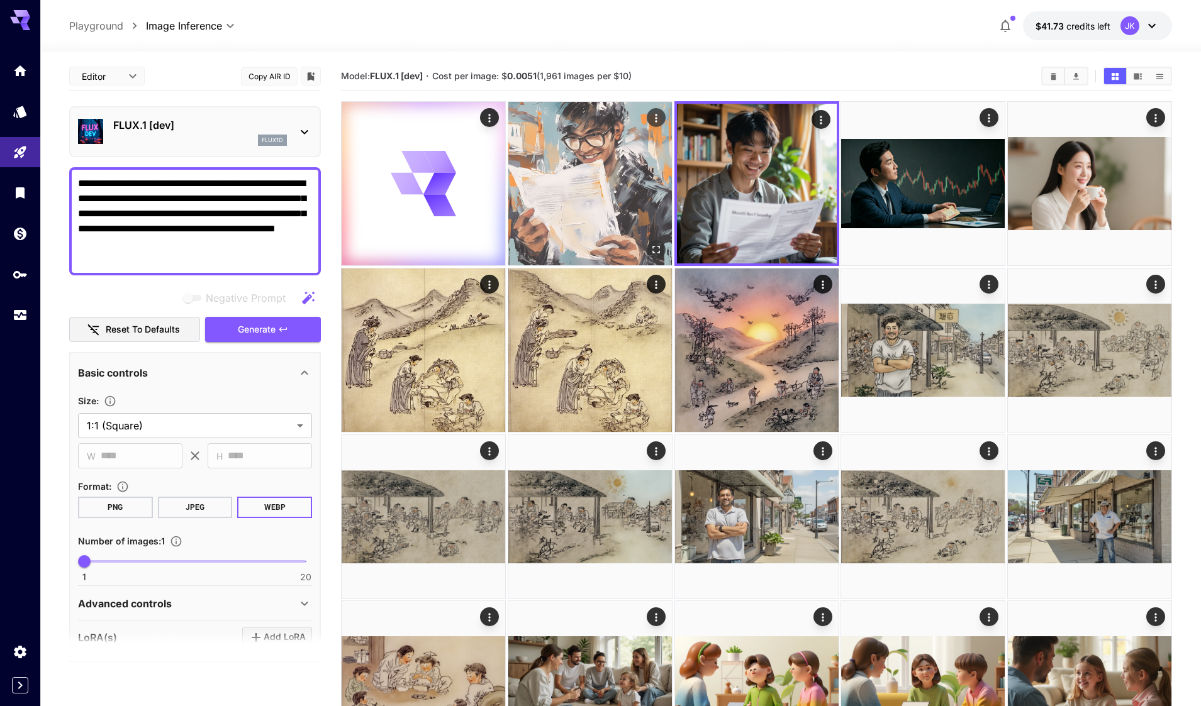
click at [602, 191] on img at bounding box center [590, 184] width 164 height 164
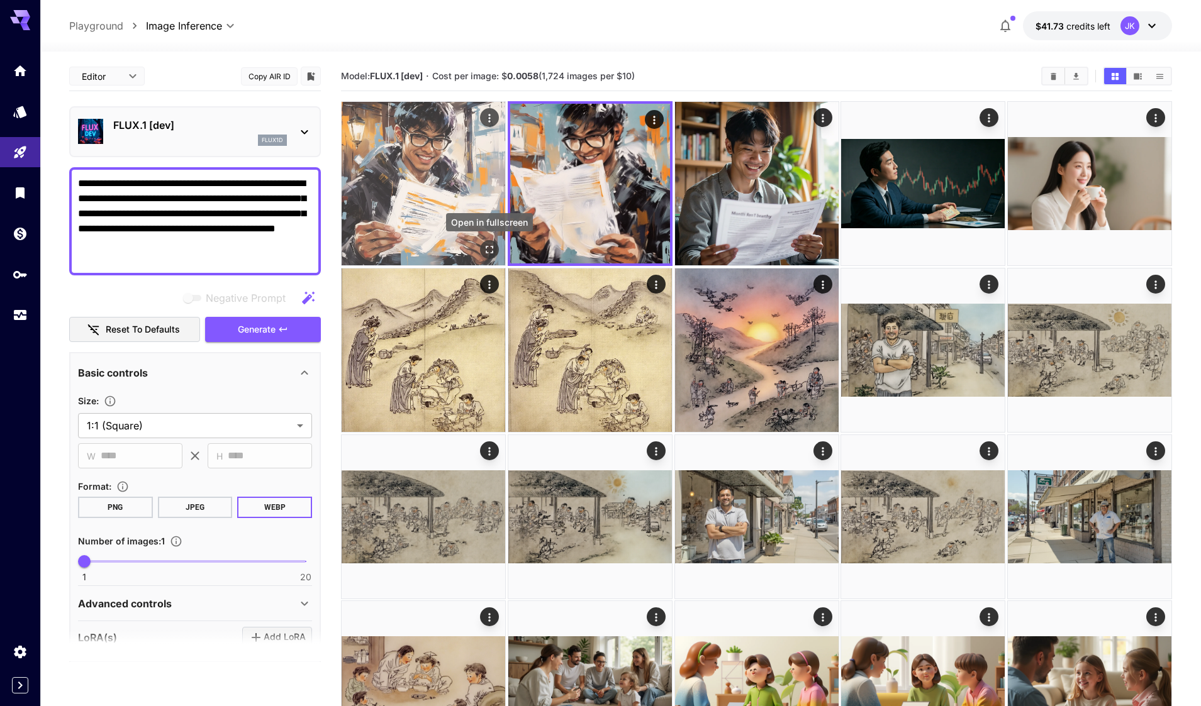
click at [441, 205] on img at bounding box center [424, 184] width 164 height 164
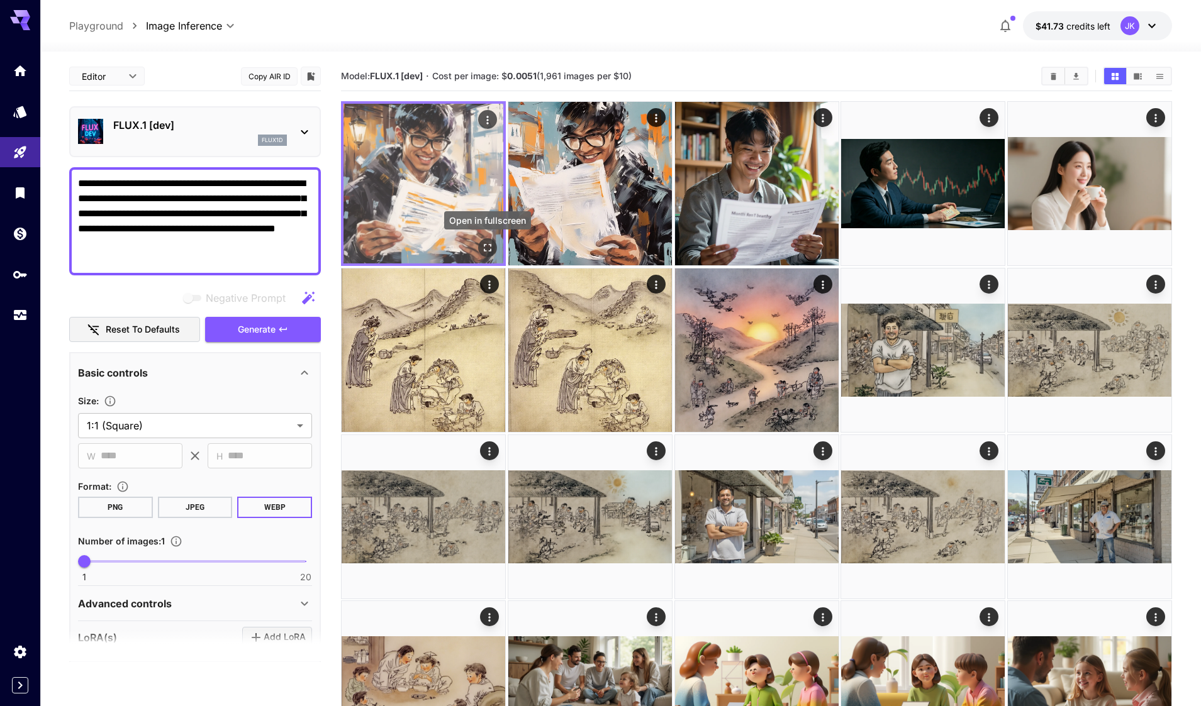
click at [486, 246] on icon "Open in fullscreen" at bounding box center [487, 248] width 13 height 13
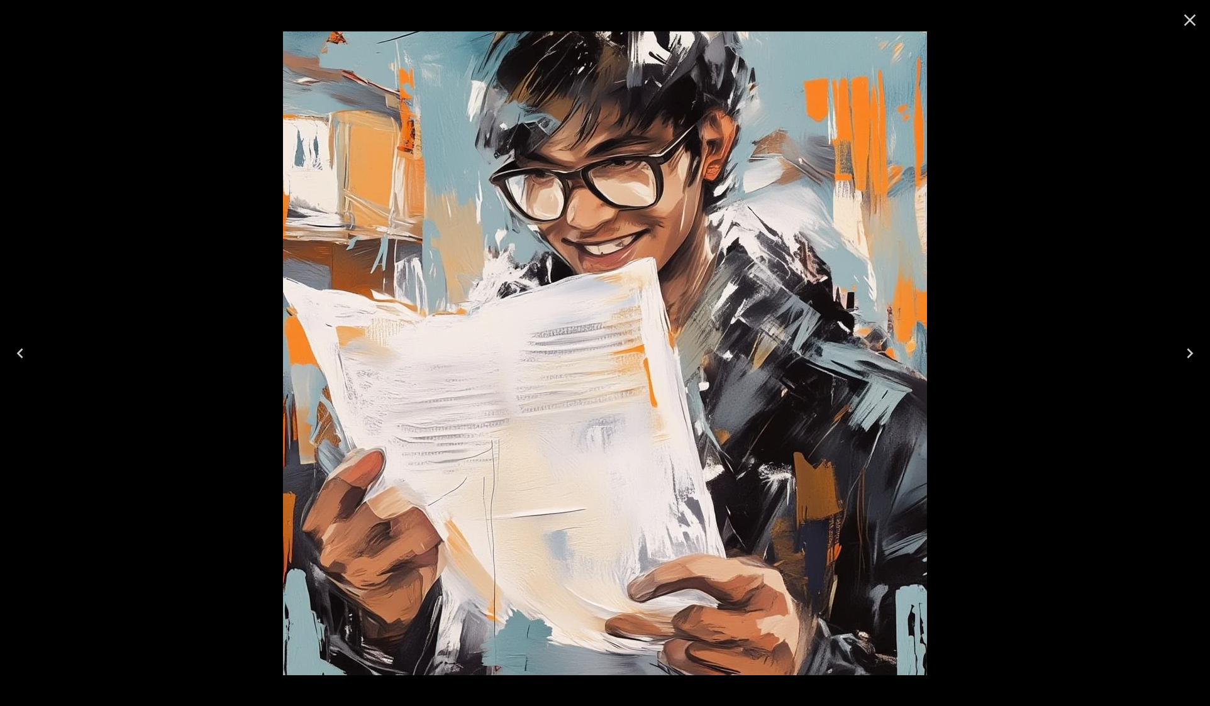
click at [1187, 17] on icon "Close" at bounding box center [1190, 20] width 12 height 12
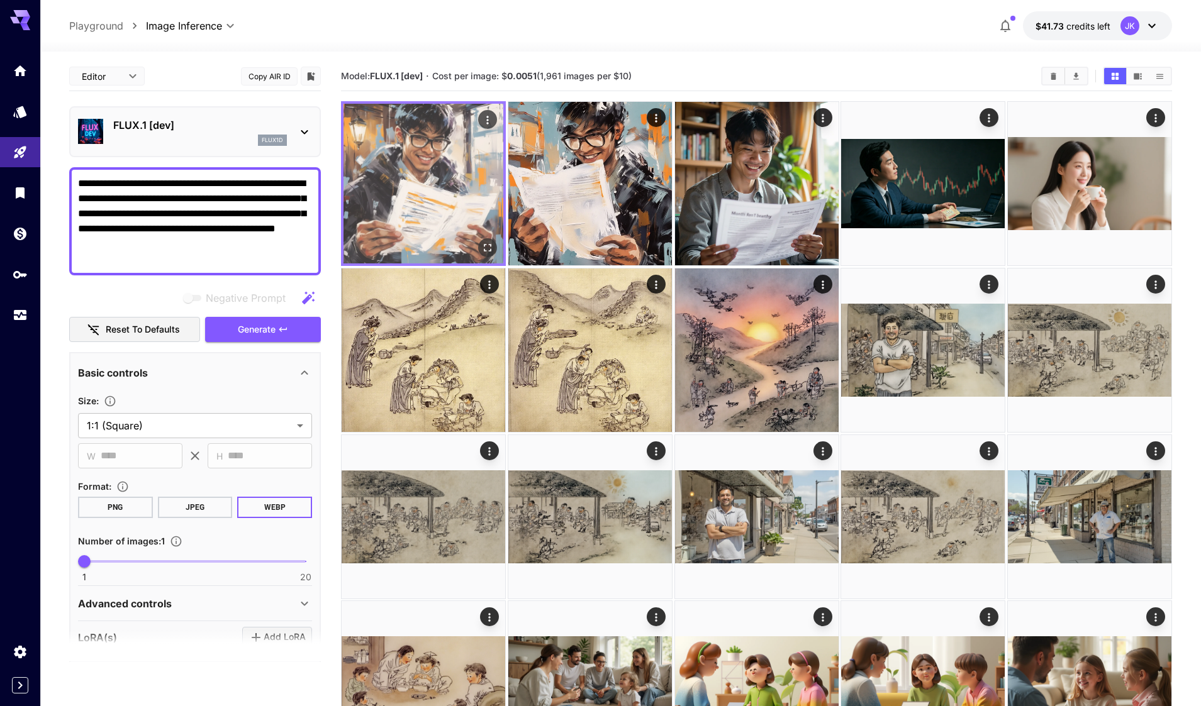
click at [487, 247] on icon "Open in fullscreen" at bounding box center [487, 248] width 13 height 13
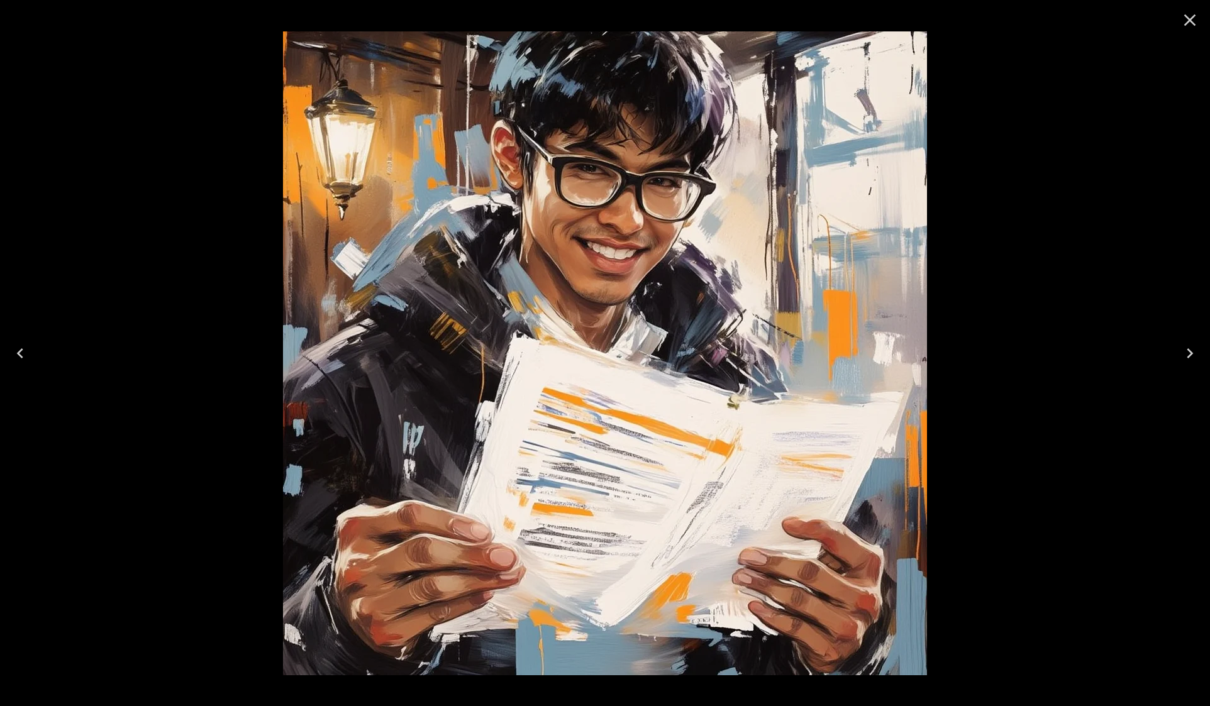
click at [1192, 19] on icon "Close" at bounding box center [1190, 20] width 20 height 20
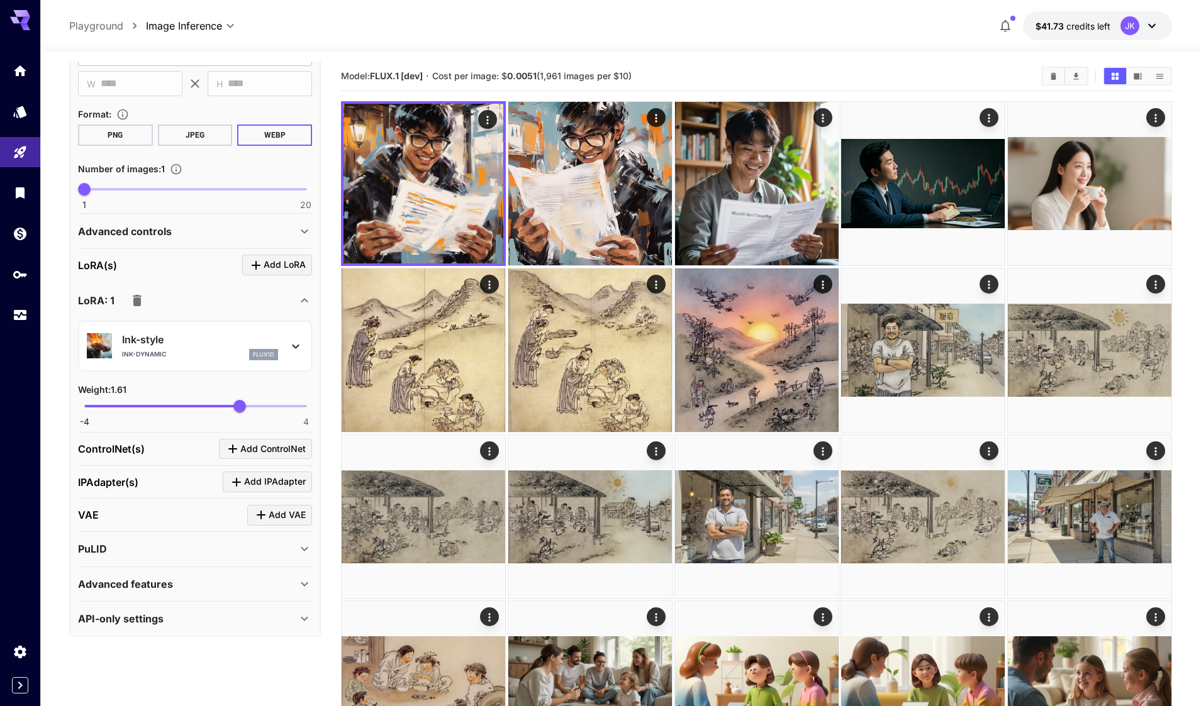
scroll to position [379, 0]
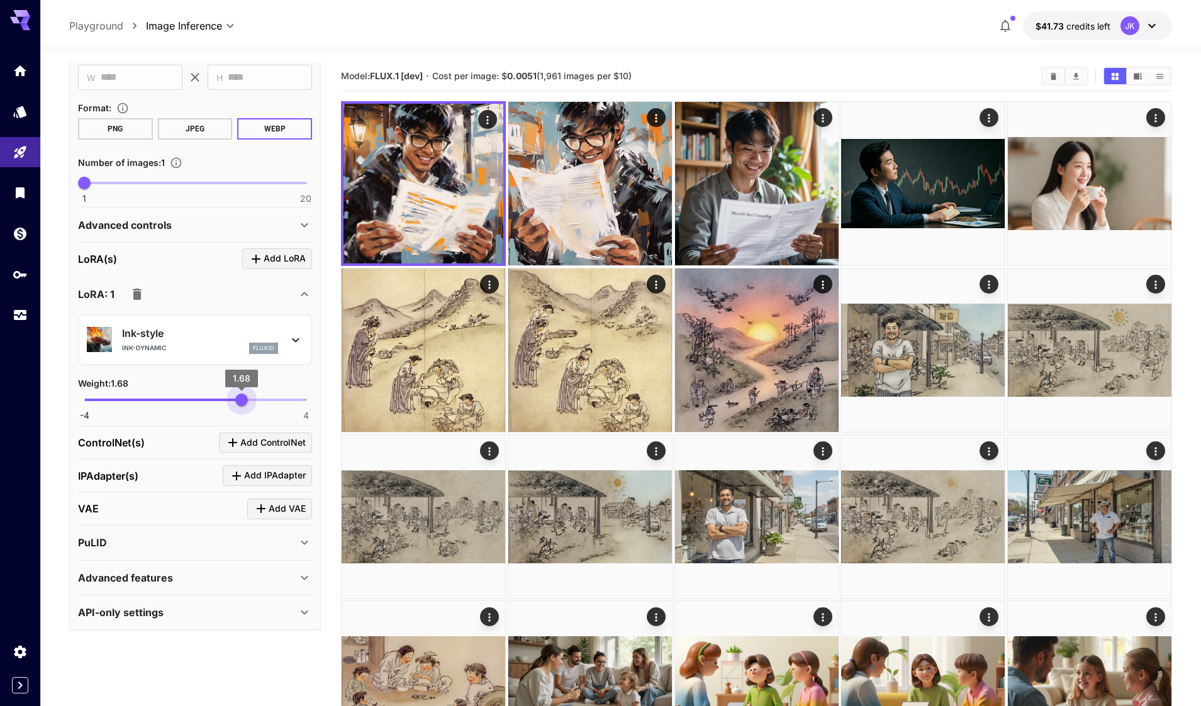
type input "***"
click at [242, 399] on span "1.7" at bounding box center [242, 400] width 13 height 13
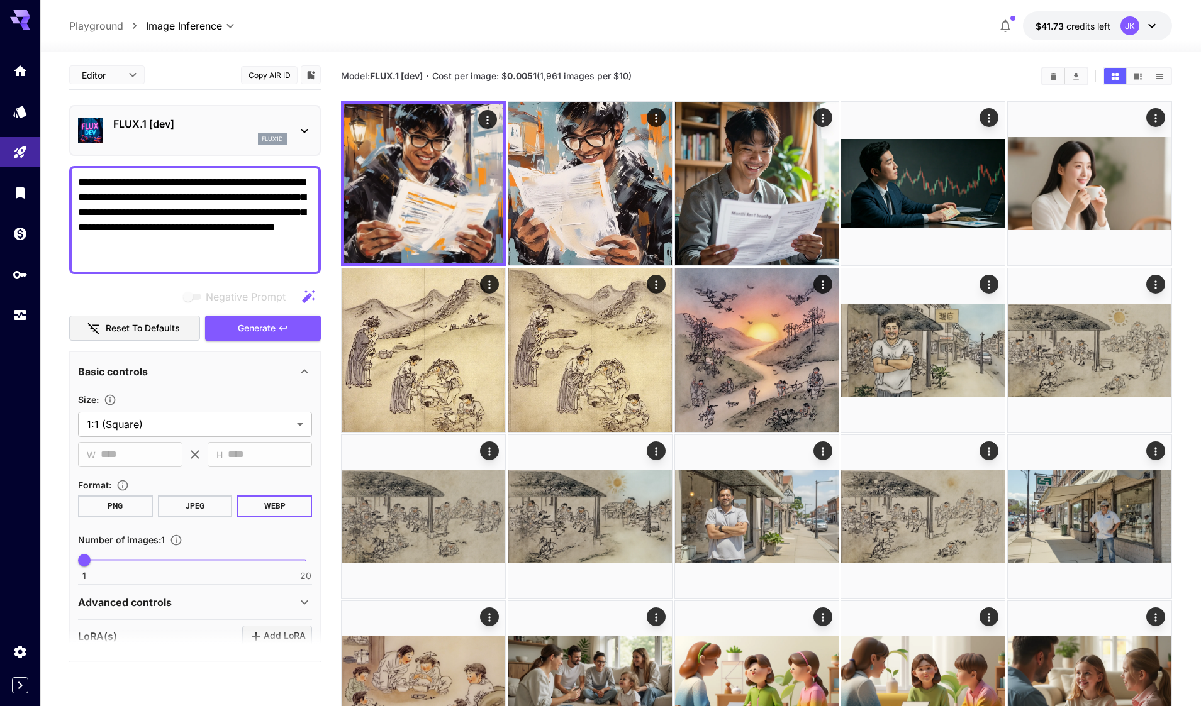
scroll to position [0, 0]
click at [271, 326] on span "Generate" at bounding box center [257, 330] width 38 height 16
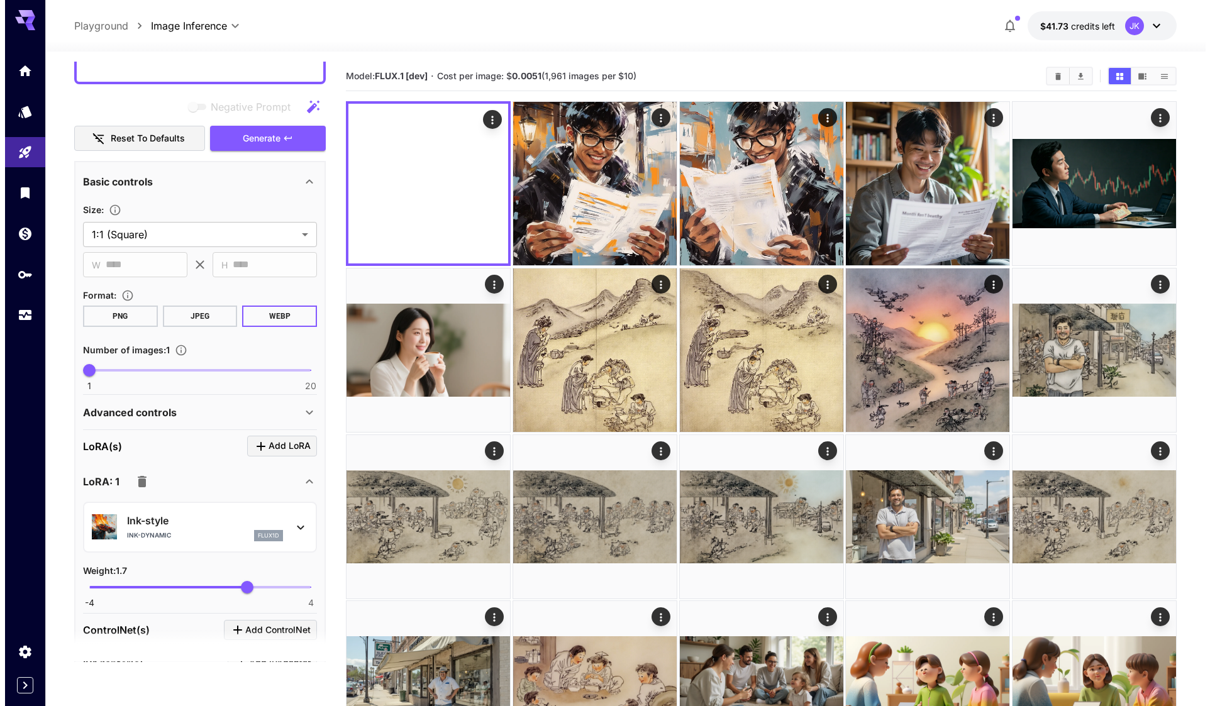
scroll to position [314, 0]
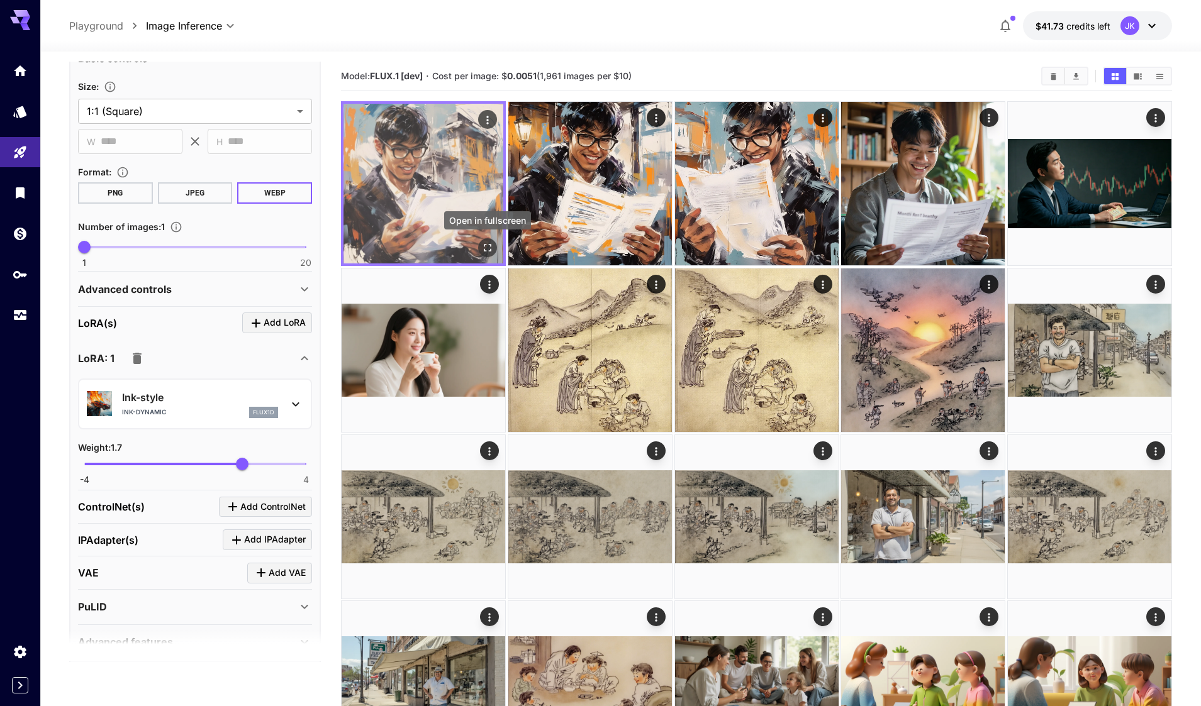
click at [484, 247] on icon "Open in fullscreen" at bounding box center [487, 248] width 13 height 13
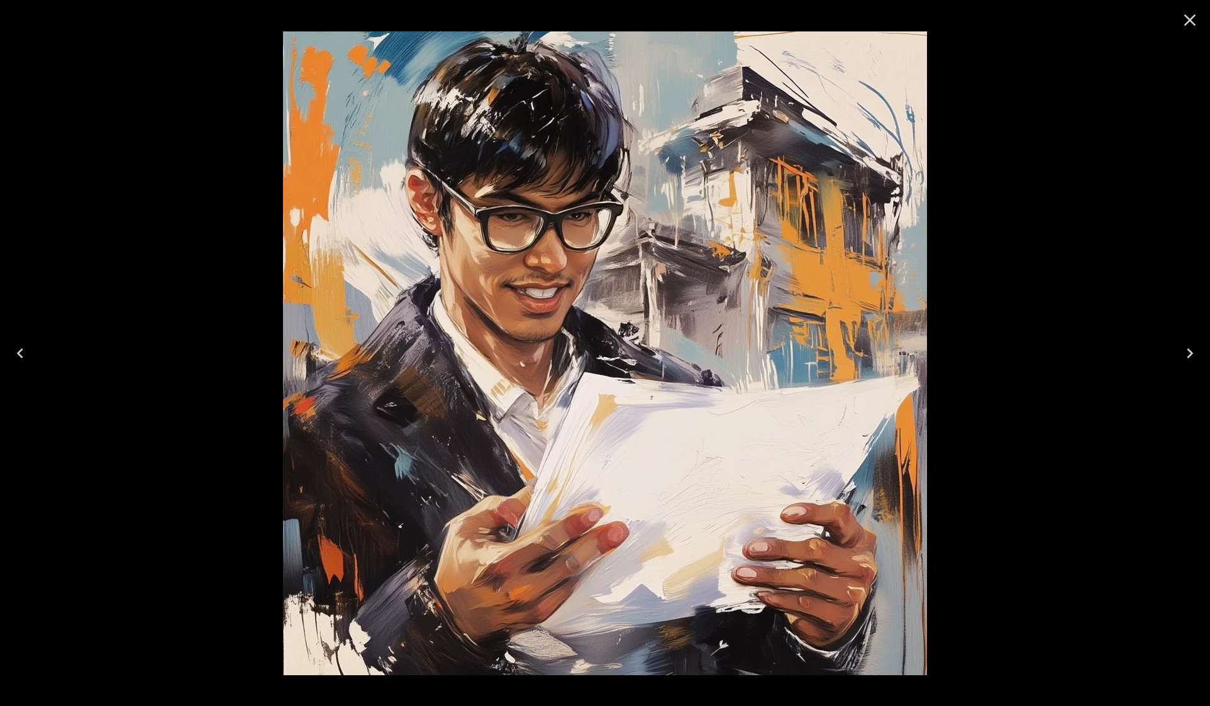
scroll to position [314, 0]
click at [1192, 15] on icon "Close" at bounding box center [1190, 20] width 20 height 20
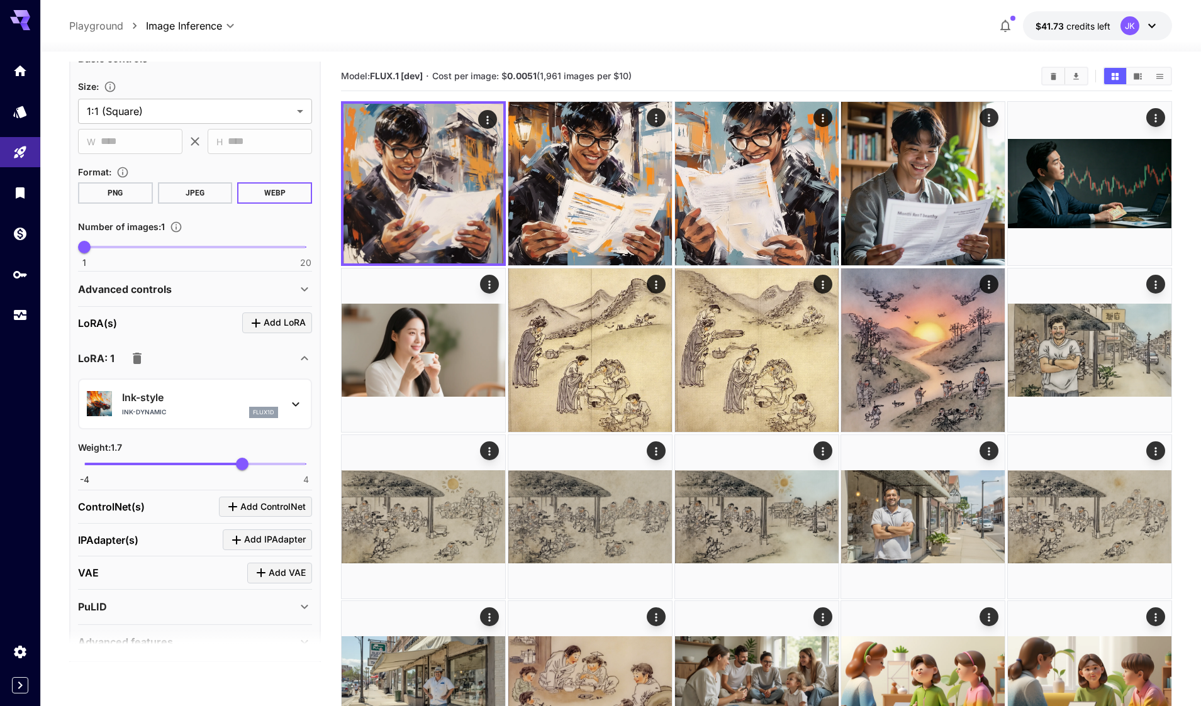
click at [96, 406] on img at bounding box center [99, 403] width 25 height 25
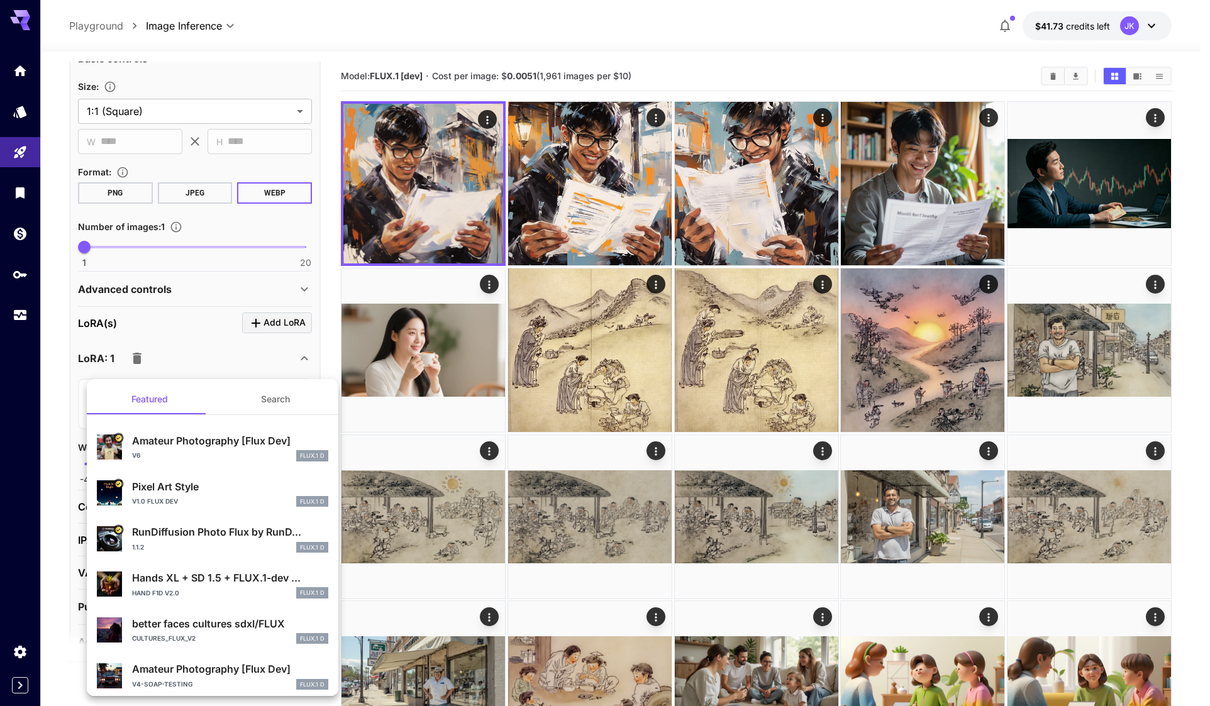
click at [57, 406] on div at bounding box center [605, 353] width 1210 height 706
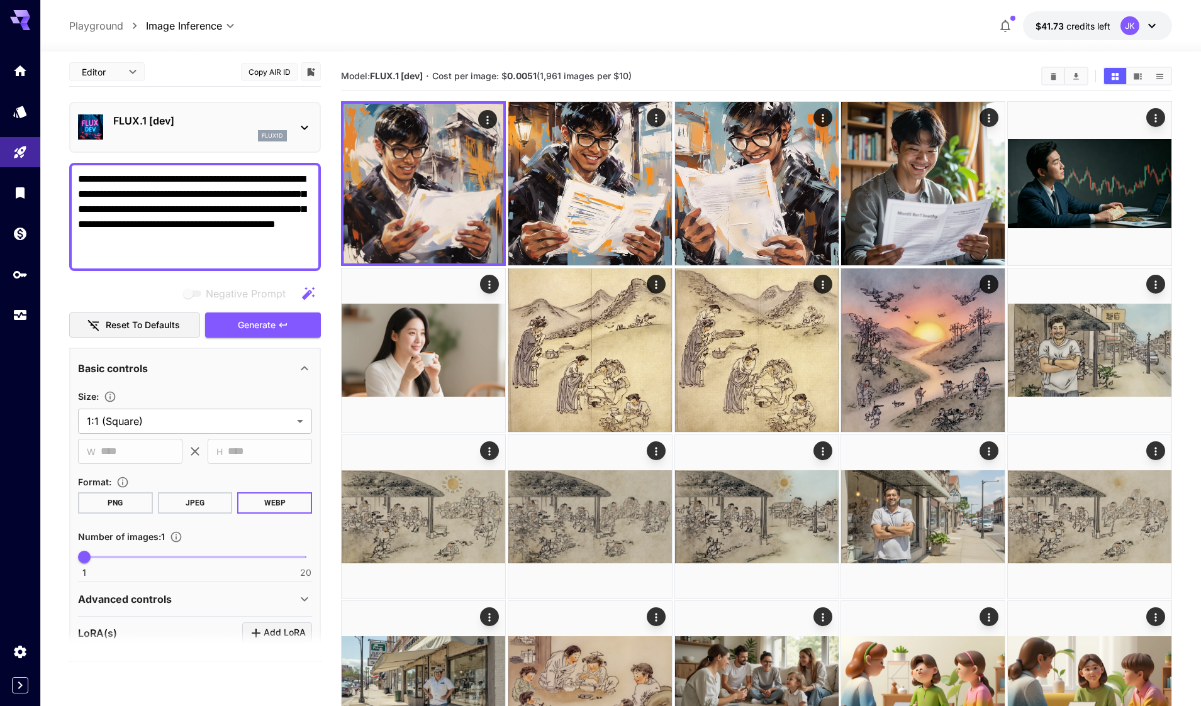
scroll to position [0, 0]
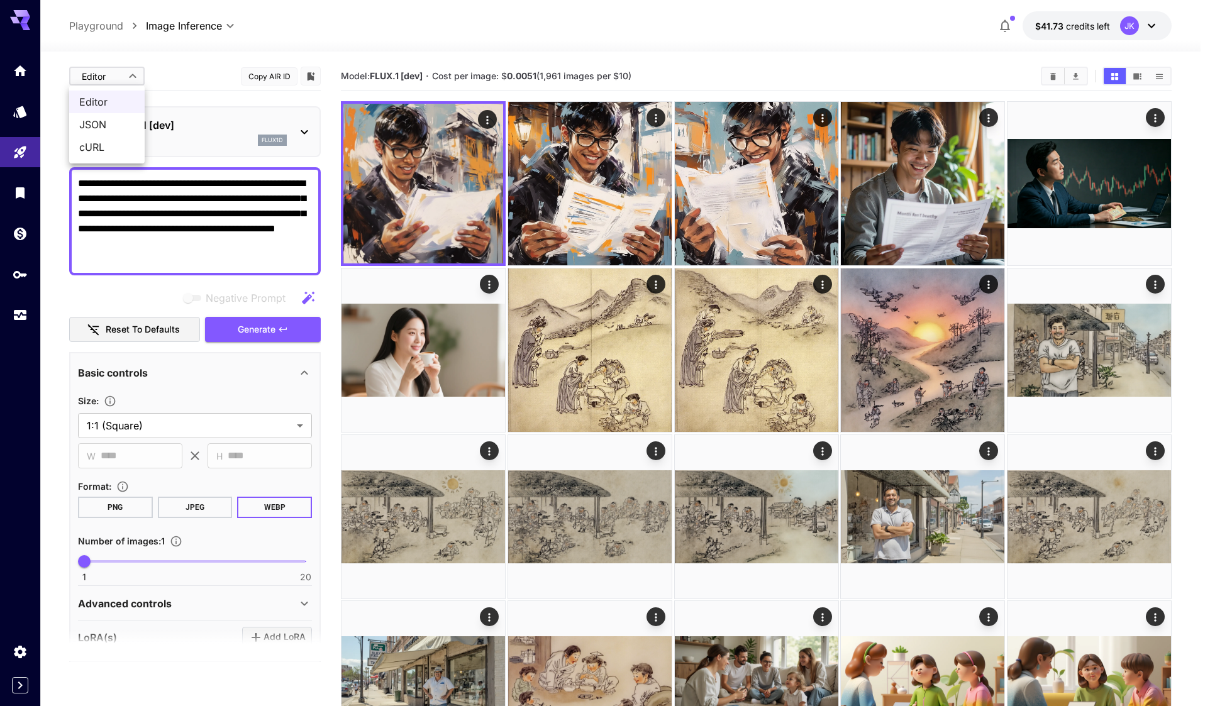
click at [124, 74] on body "**********" at bounding box center [605, 485] width 1210 height 970
click at [104, 125] on span "JSON" at bounding box center [106, 124] width 55 height 15
type input "****"
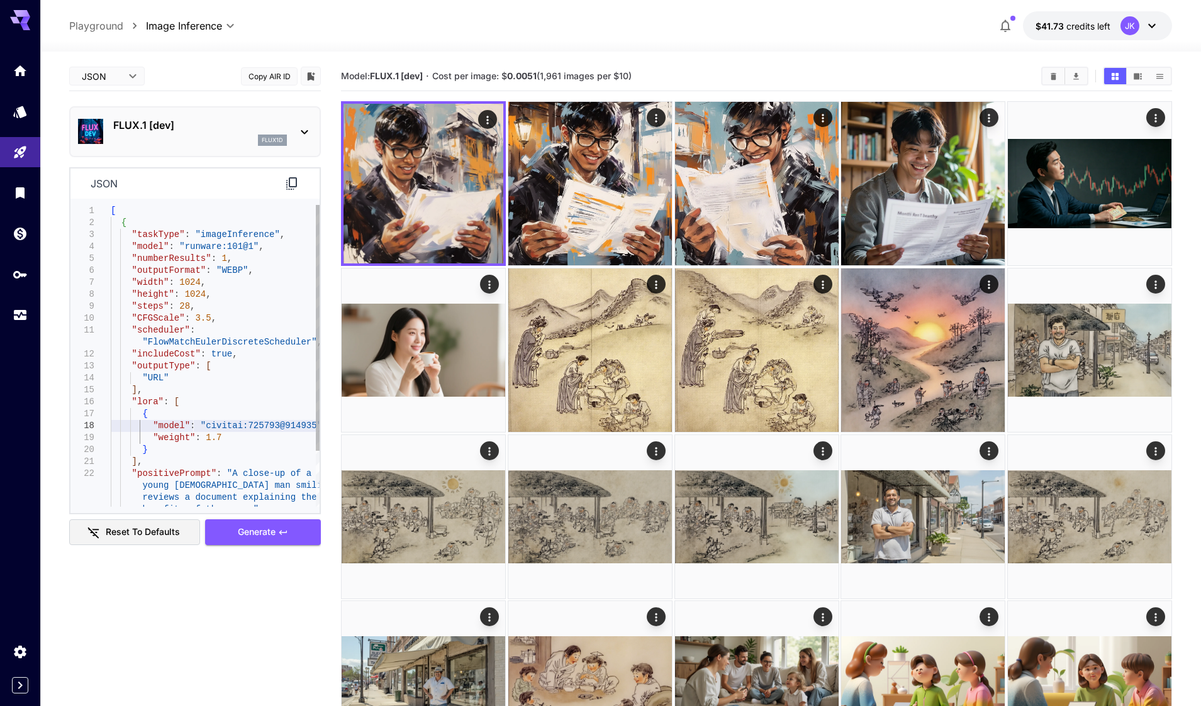
type textarea "**********"
drag, startPoint x: 196, startPoint y: 429, endPoint x: 279, endPoint y: 426, distance: 83.1
click at [279, 426] on div "[ { "taskType" : "imageInference" , "model" : "runware:101@1" , "numberResults"…" at bounding box center [215, 390] width 209 height 370
click at [216, 422] on div "[ { "taskType" : "imageInference" , "model" : "runware:101@1" , "numberResults"…" at bounding box center [215, 390] width 209 height 370
drag, startPoint x: 200, startPoint y: 428, endPoint x: 299, endPoint y: 430, distance: 99.4
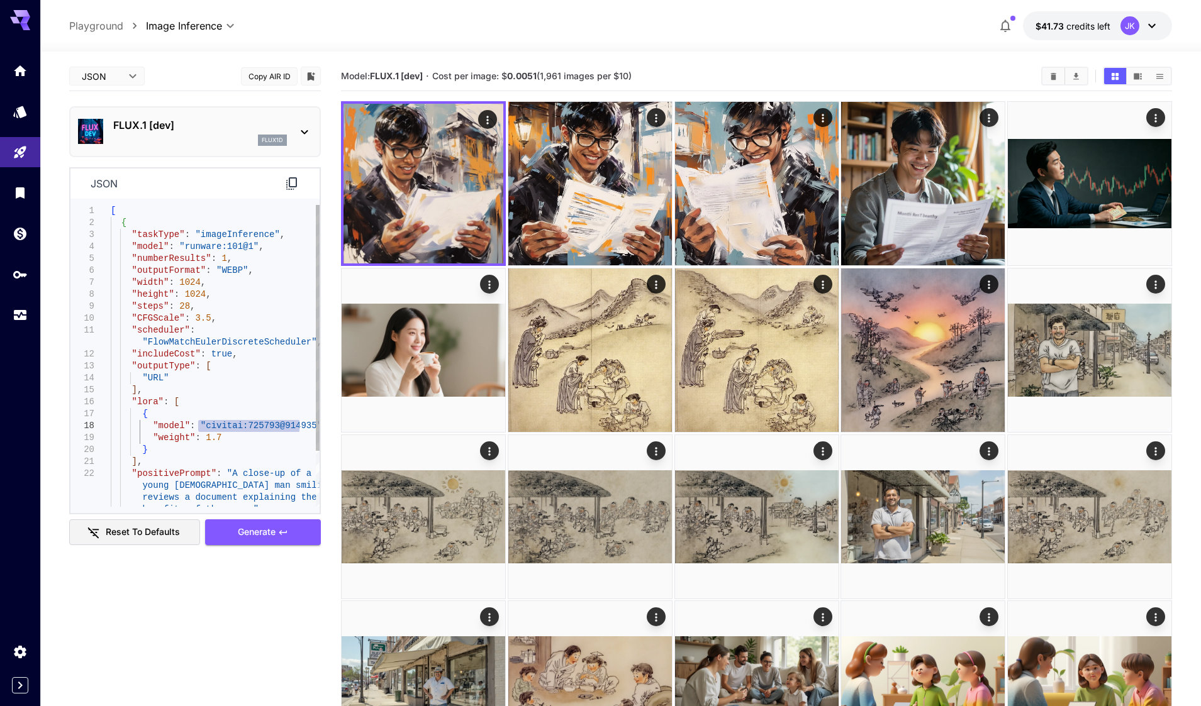
click at [299, 430] on div "[ { "taskType" : "imageInference" , "model" : "runware:101@1" , "numberResults"…" at bounding box center [215, 390] width 209 height 370
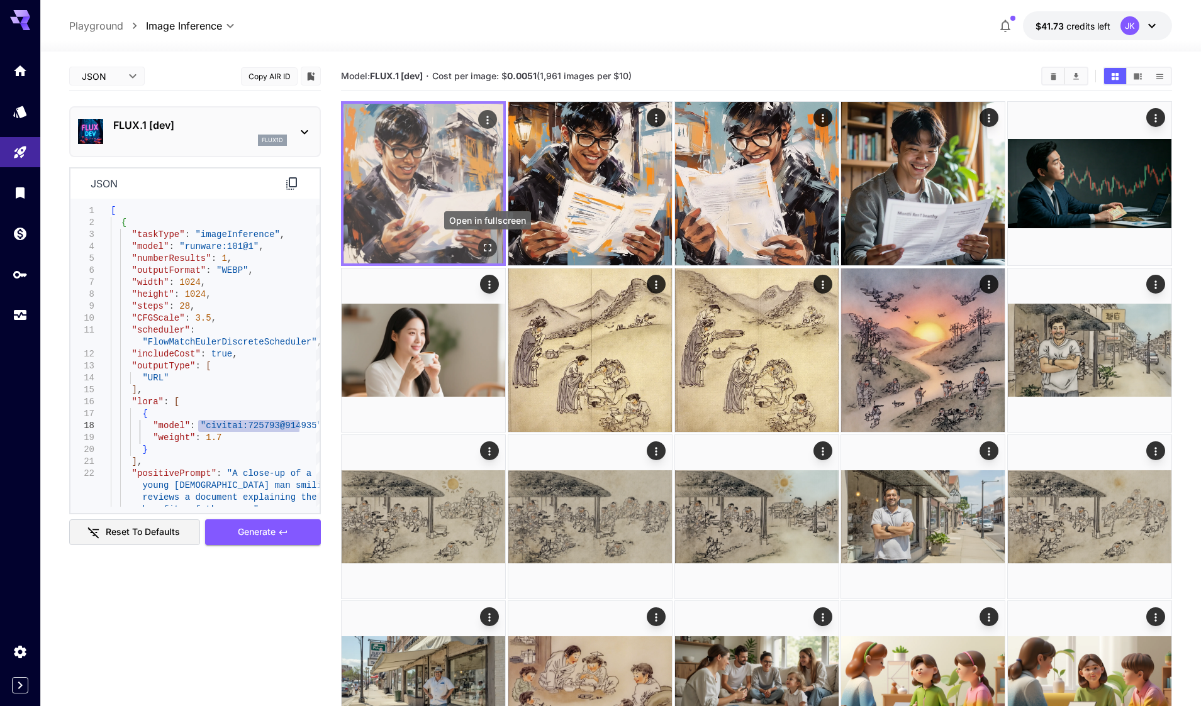
click at [489, 252] on icon "Open in fullscreen" at bounding box center [487, 248] width 13 height 13
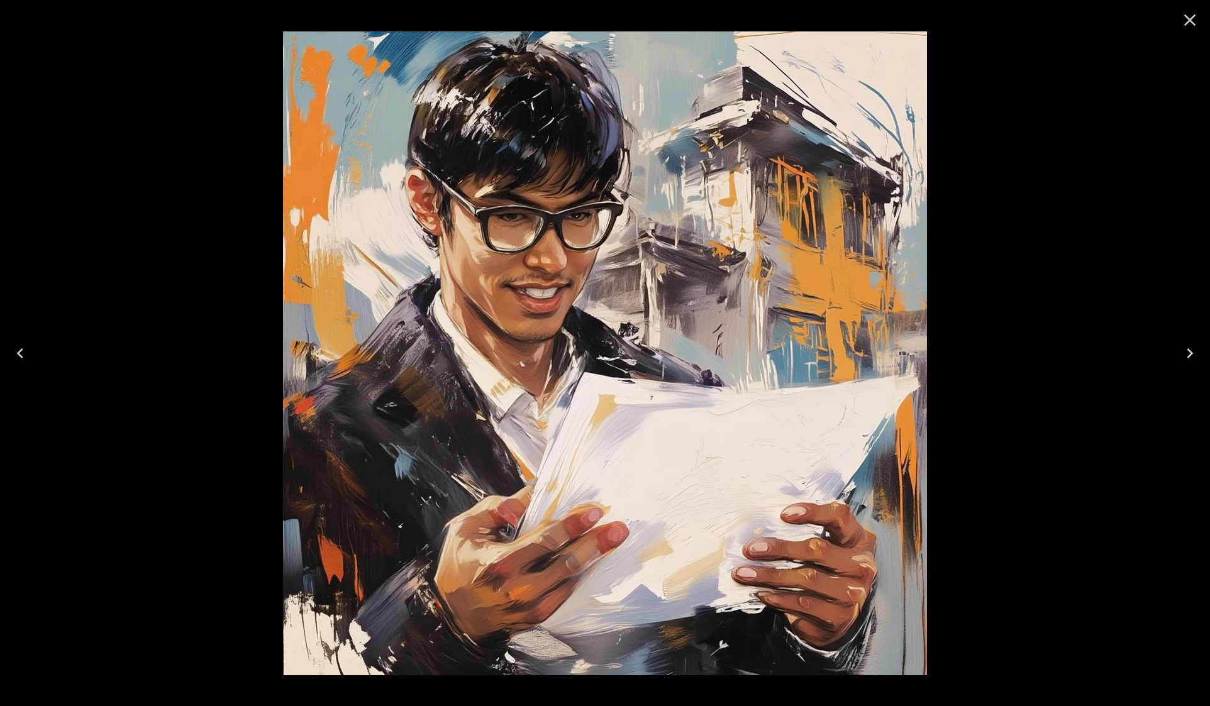
click at [1184, 21] on icon "Close" at bounding box center [1190, 20] width 20 height 20
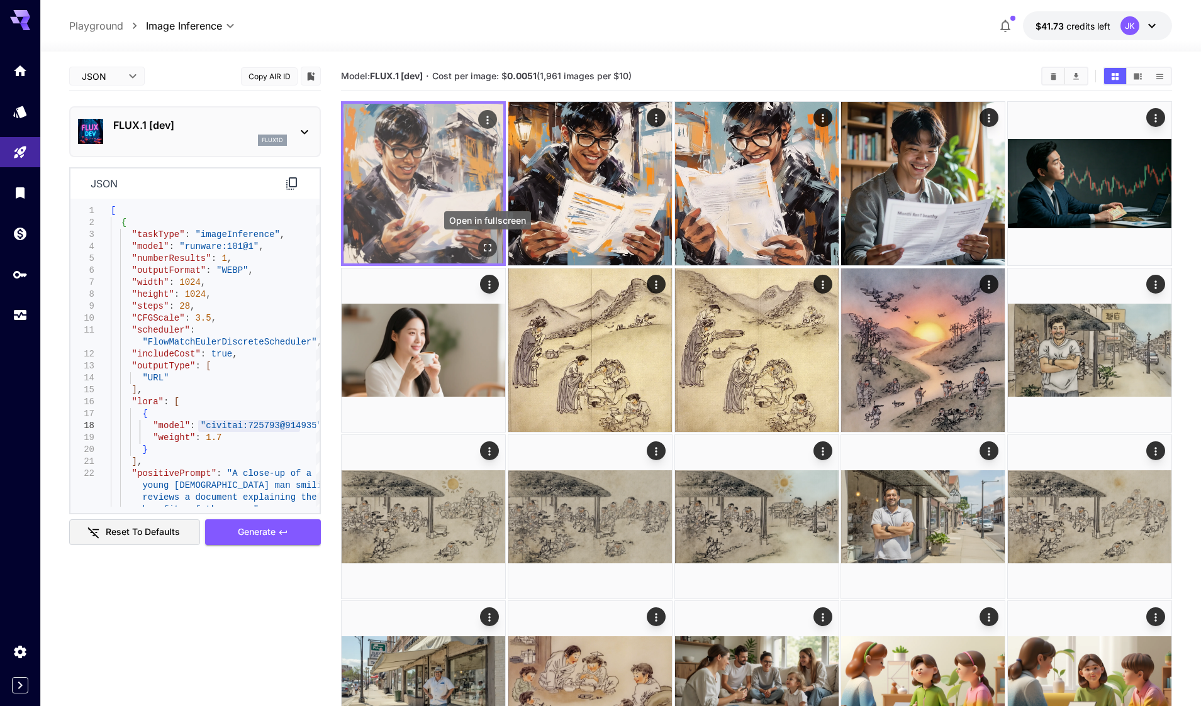
click at [484, 250] on icon "Open in fullscreen" at bounding box center [487, 248] width 13 height 13
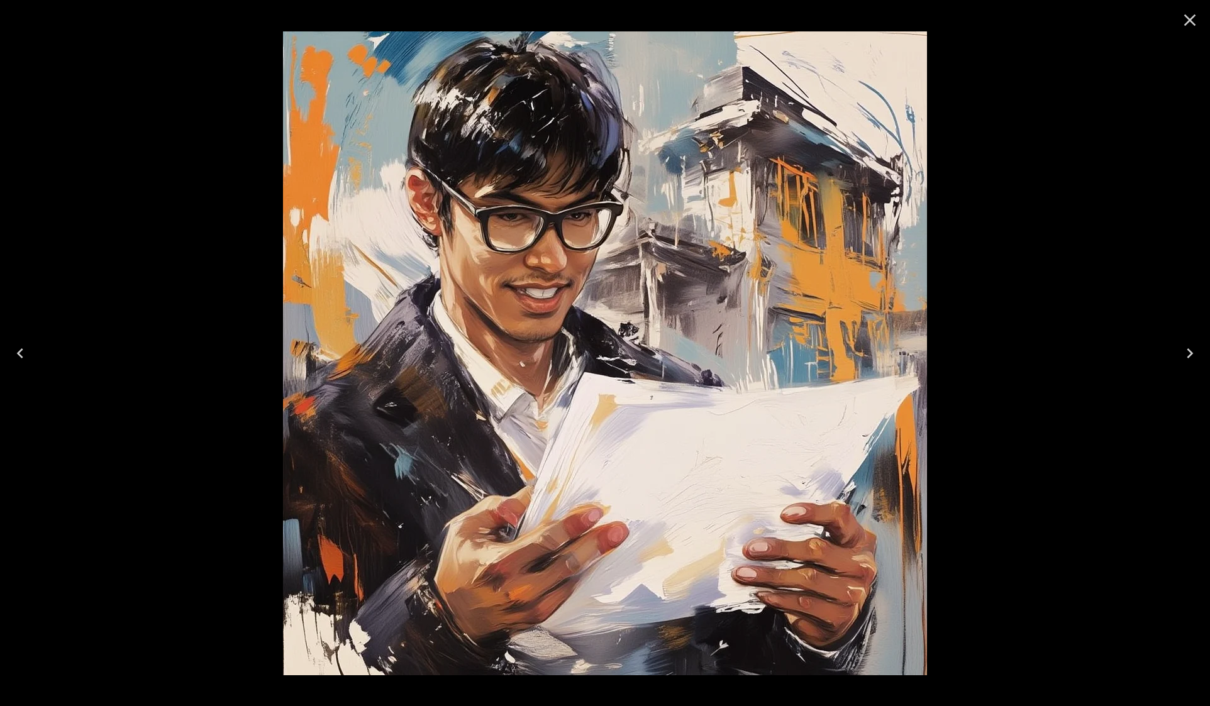
click at [1188, 16] on icon "Close" at bounding box center [1190, 20] width 20 height 20
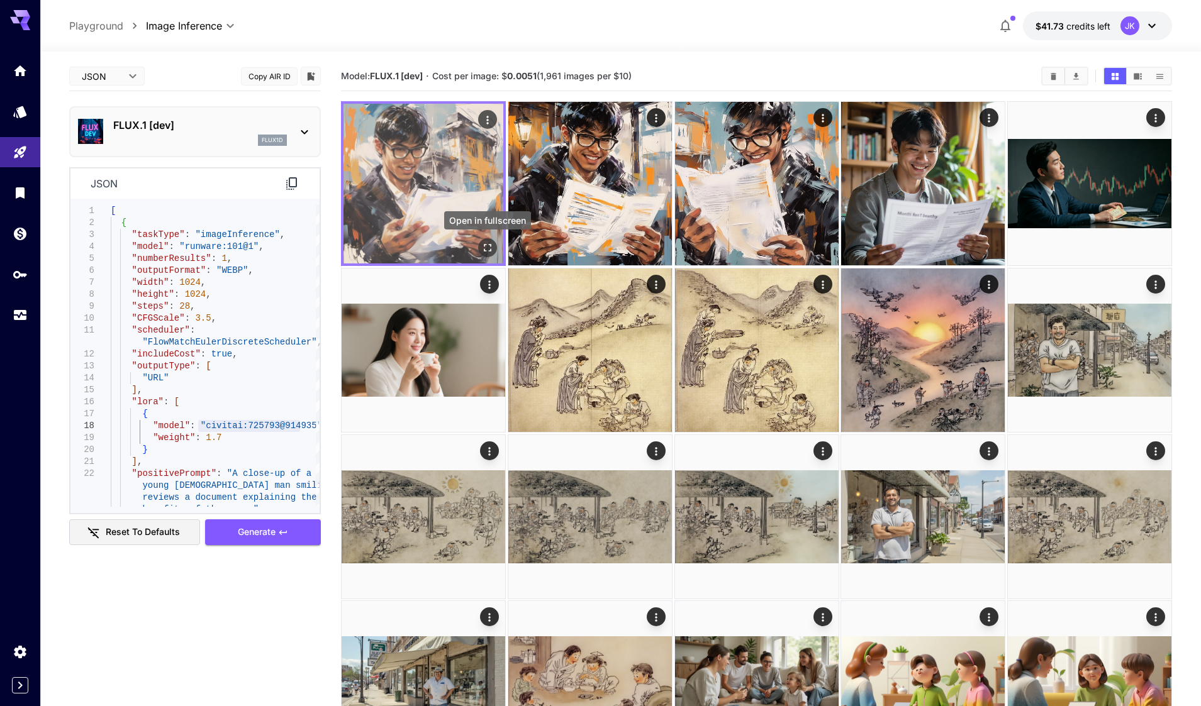
click at [491, 248] on icon "Open in fullscreen" at bounding box center [487, 248] width 13 height 13
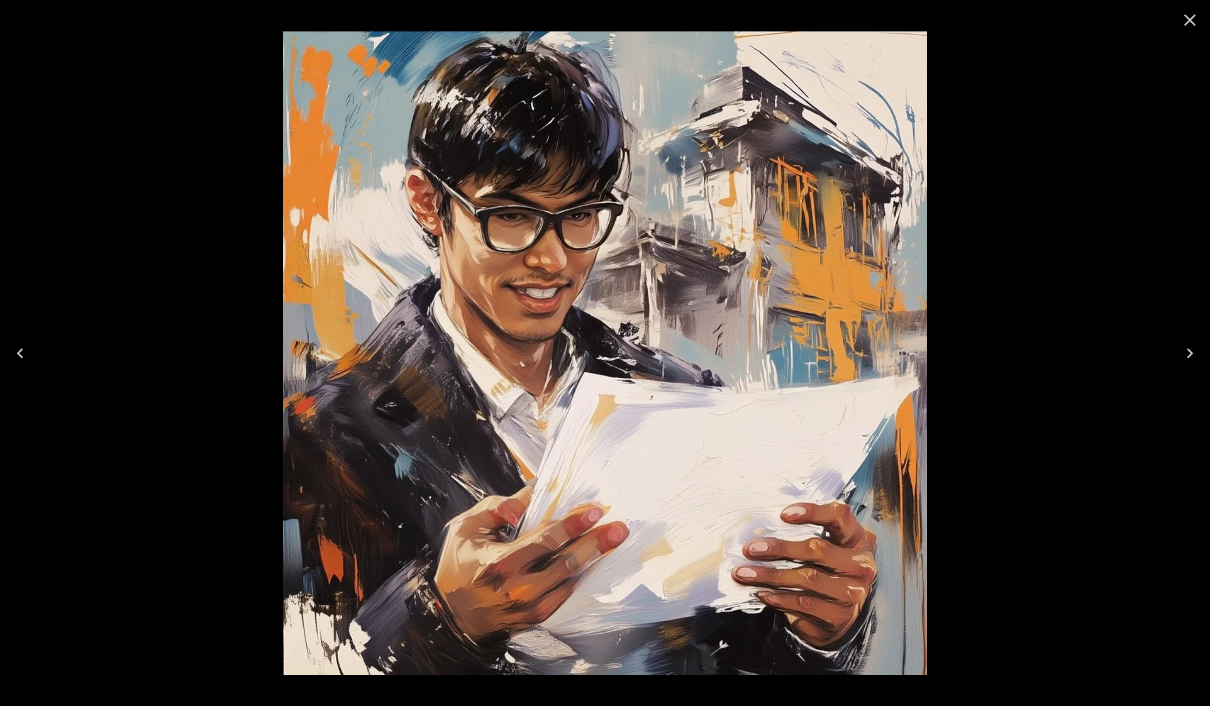
click at [1194, 352] on icon "Next" at bounding box center [1190, 353] width 20 height 20
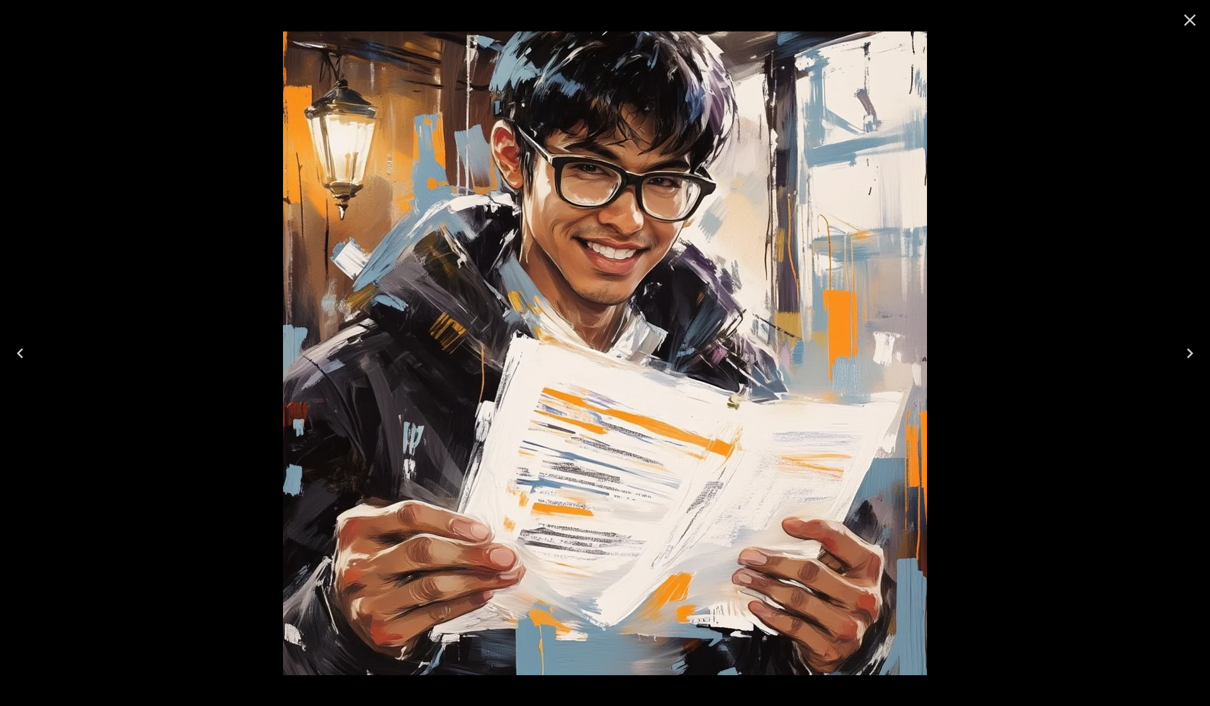
click at [1190, 19] on icon "Close" at bounding box center [1190, 20] width 12 height 12
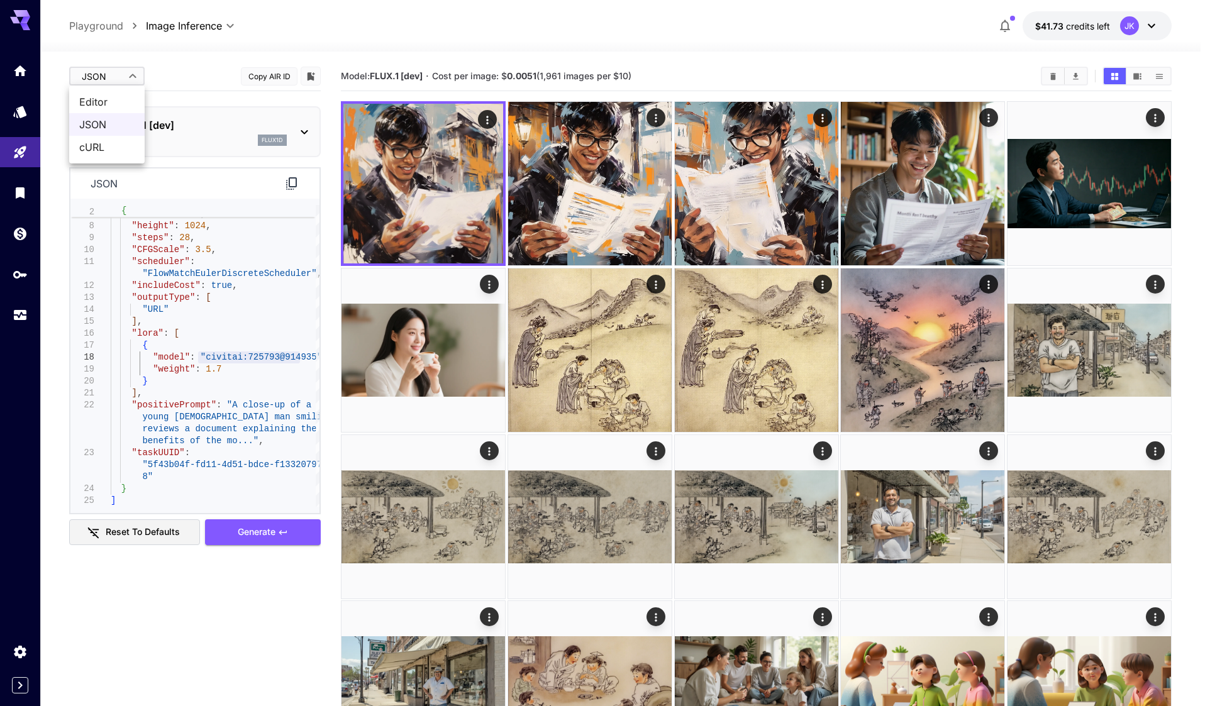
click at [115, 79] on body "**********" at bounding box center [605, 485] width 1210 height 970
drag, startPoint x: 113, startPoint y: 100, endPoint x: 169, endPoint y: 394, distance: 299.6
click at [113, 100] on span "Editor" at bounding box center [106, 101] width 55 height 15
type input "****"
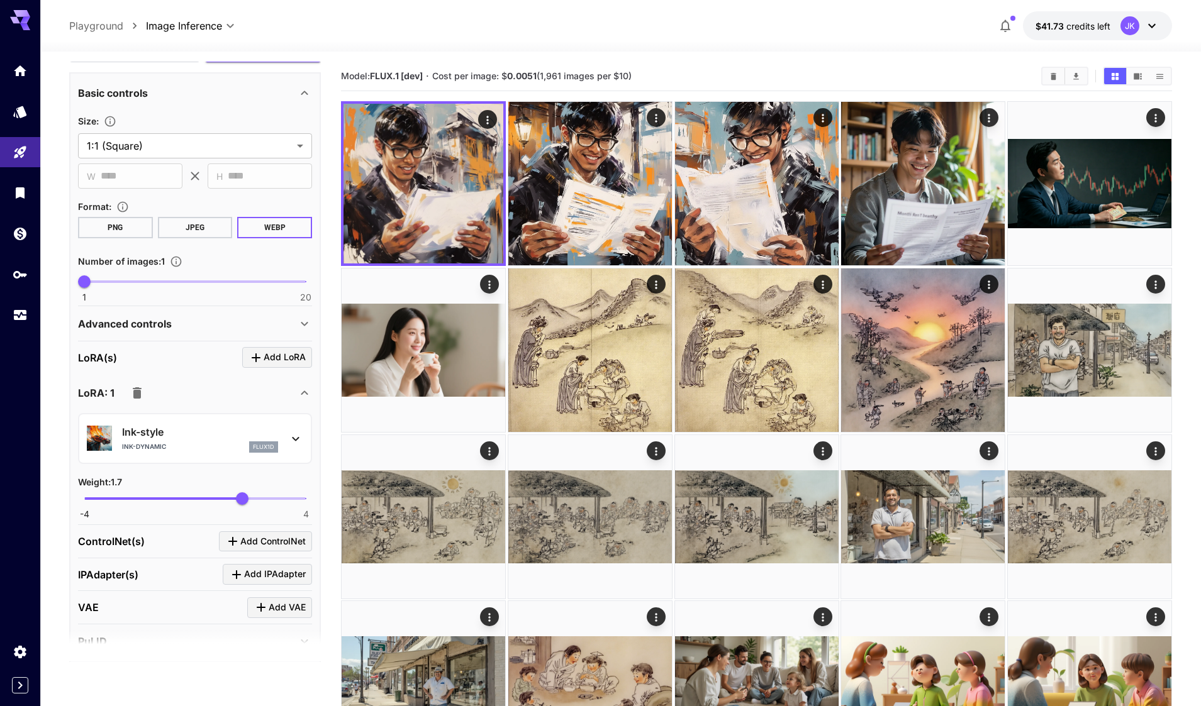
scroll to position [379, 0]
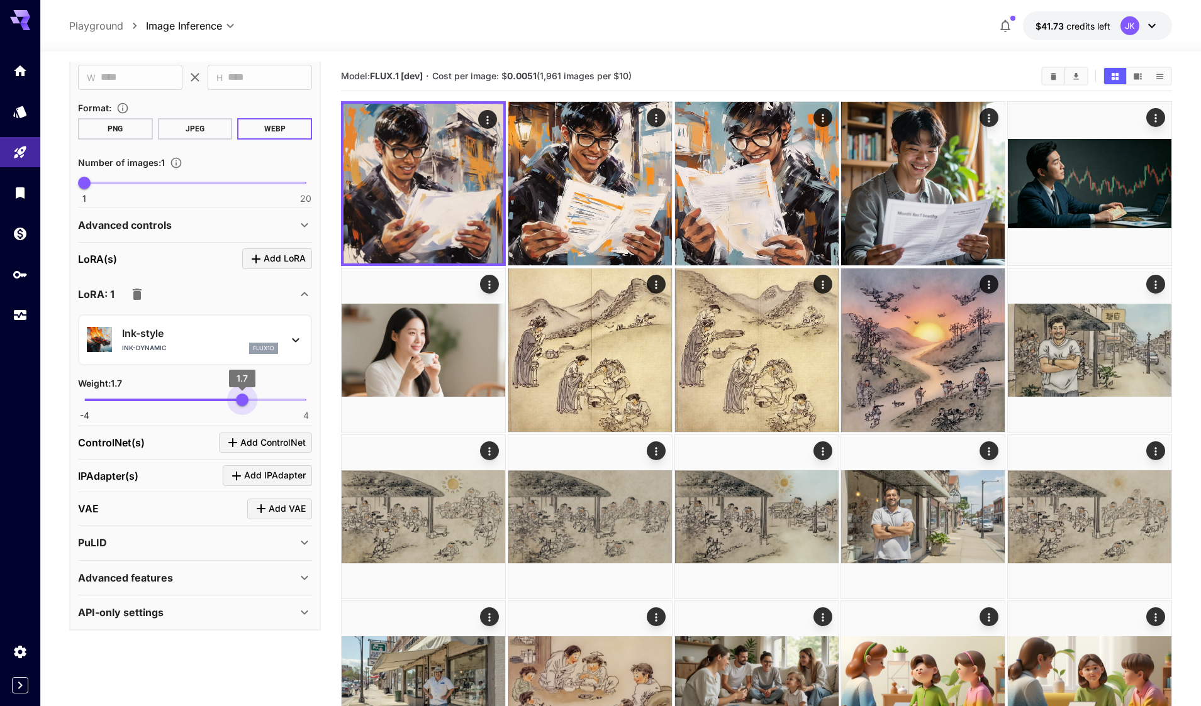
type input "****"
click at [241, 403] on span "1.66" at bounding box center [241, 400] width 13 height 13
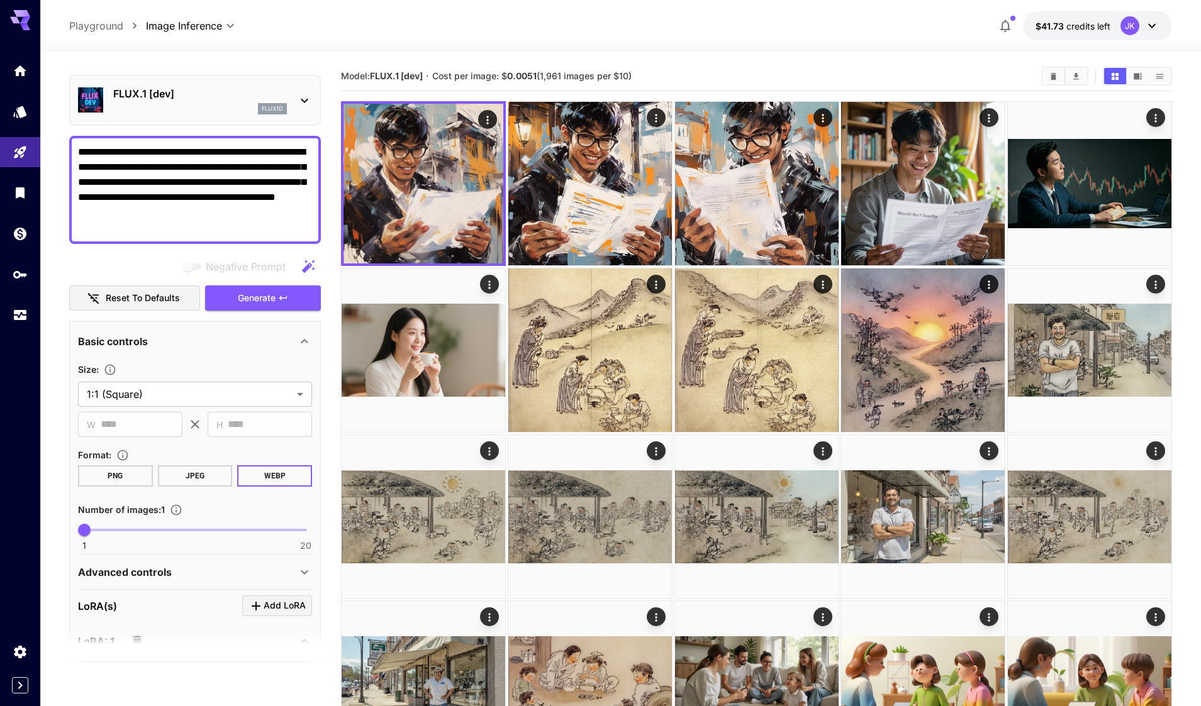
scroll to position [0, 0]
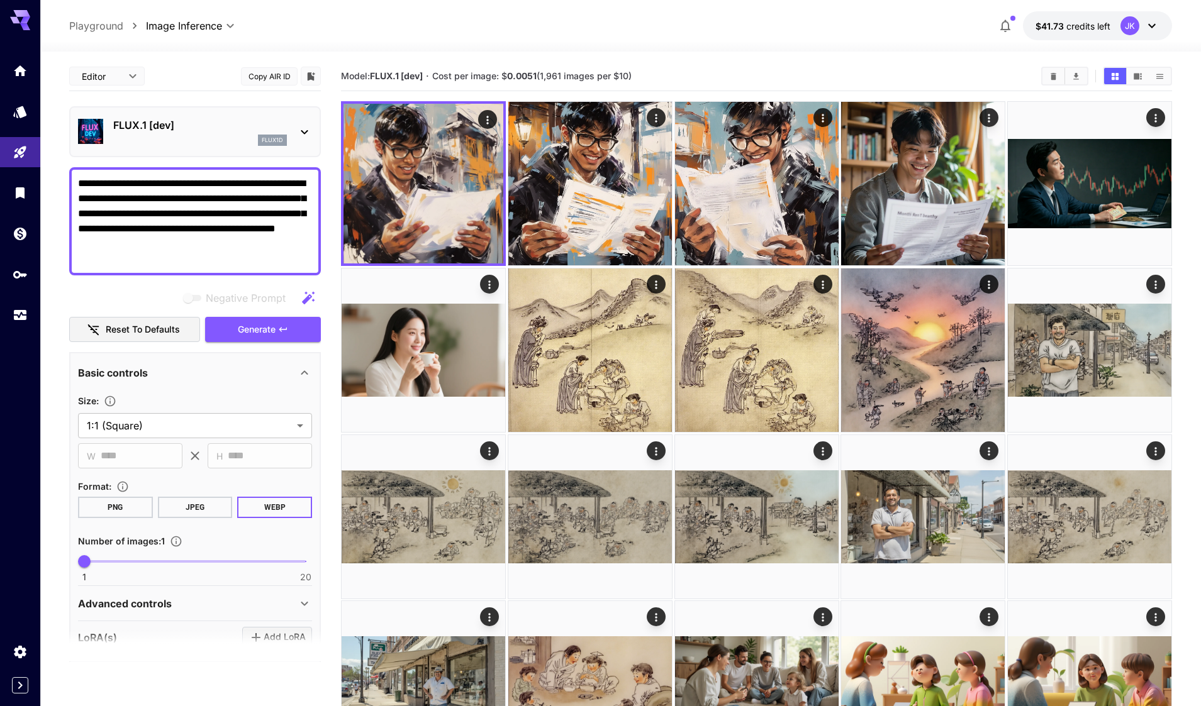
click at [252, 203] on textarea "**********" at bounding box center [195, 221] width 234 height 91
paste textarea
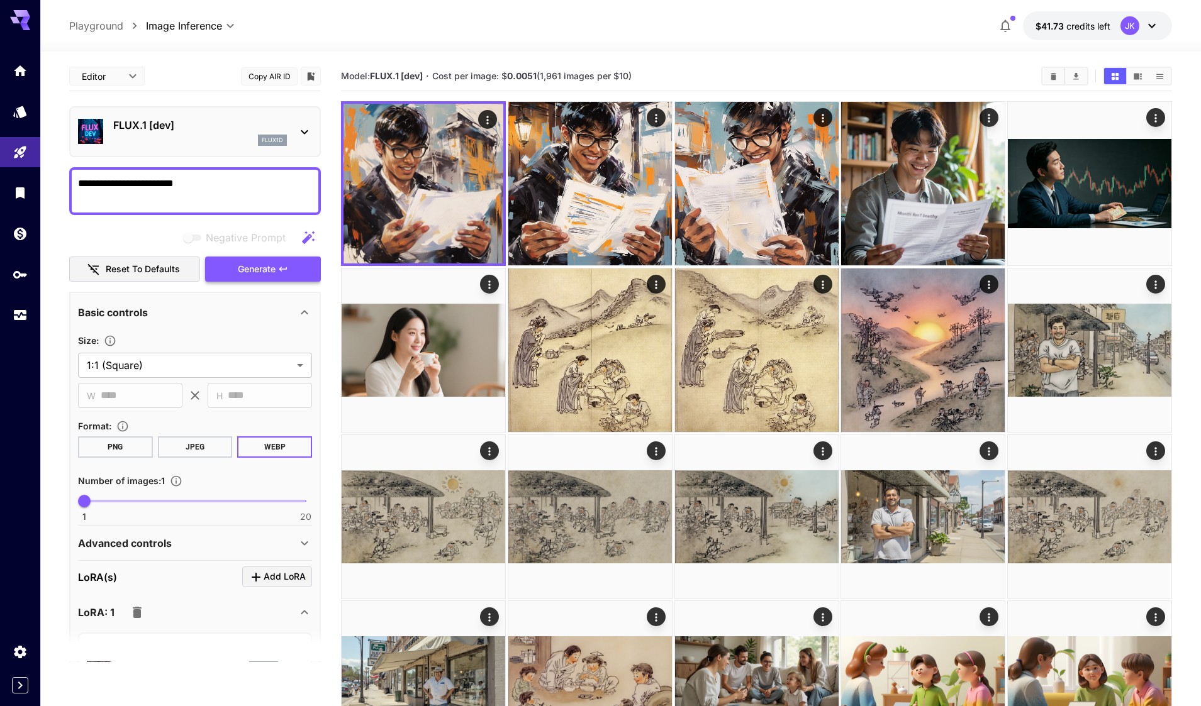
click at [271, 272] on span "Generate" at bounding box center [257, 270] width 38 height 16
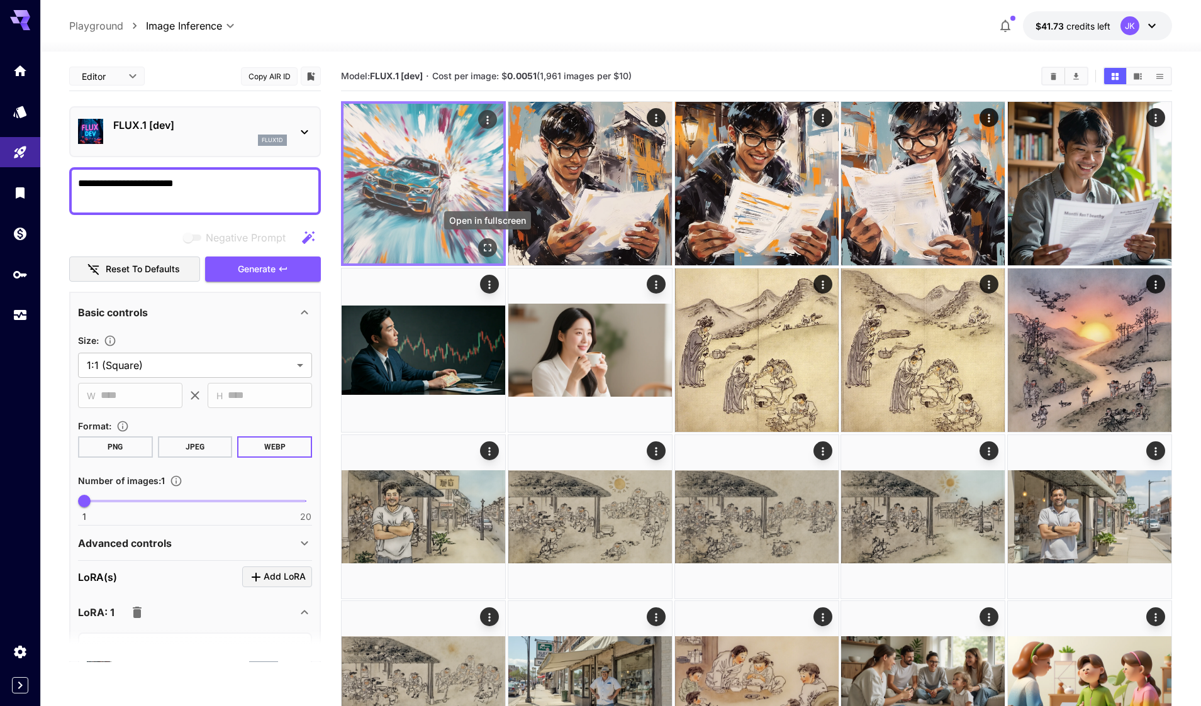
click at [487, 250] on icon "Open in fullscreen" at bounding box center [487, 248] width 13 height 13
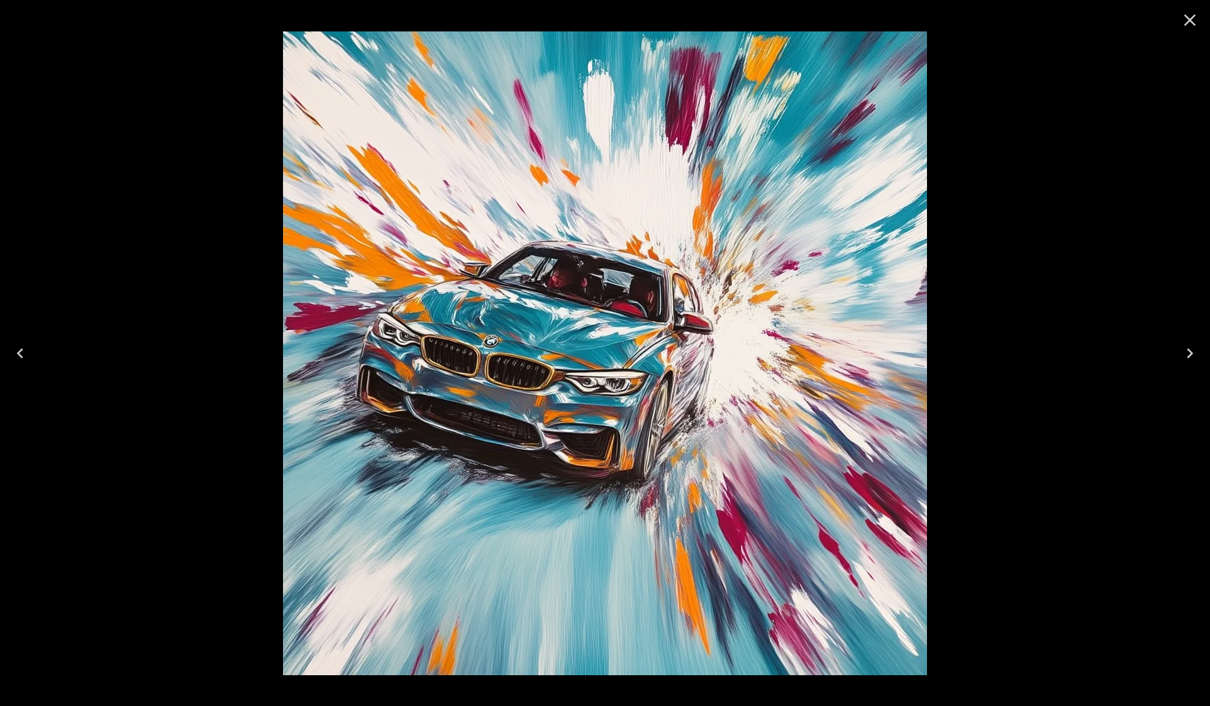
click at [1188, 19] on icon "Close" at bounding box center [1190, 20] width 12 height 12
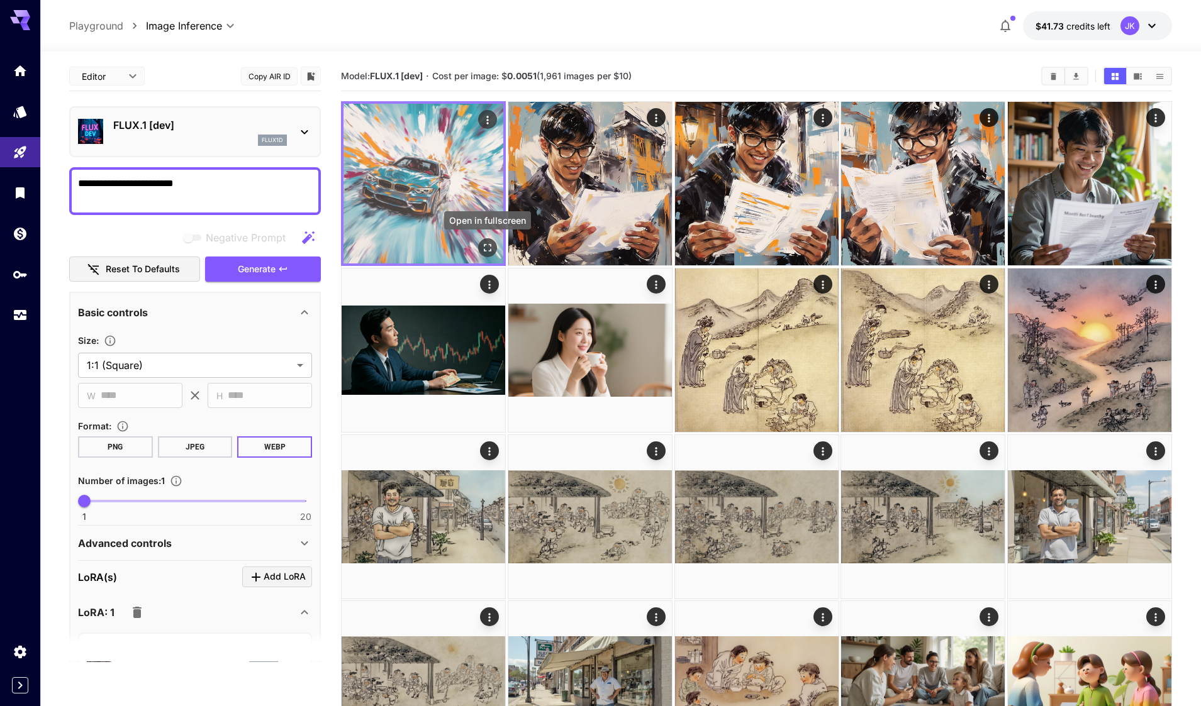
click at [489, 250] on icon "Open in fullscreen" at bounding box center [488, 248] width 8 height 8
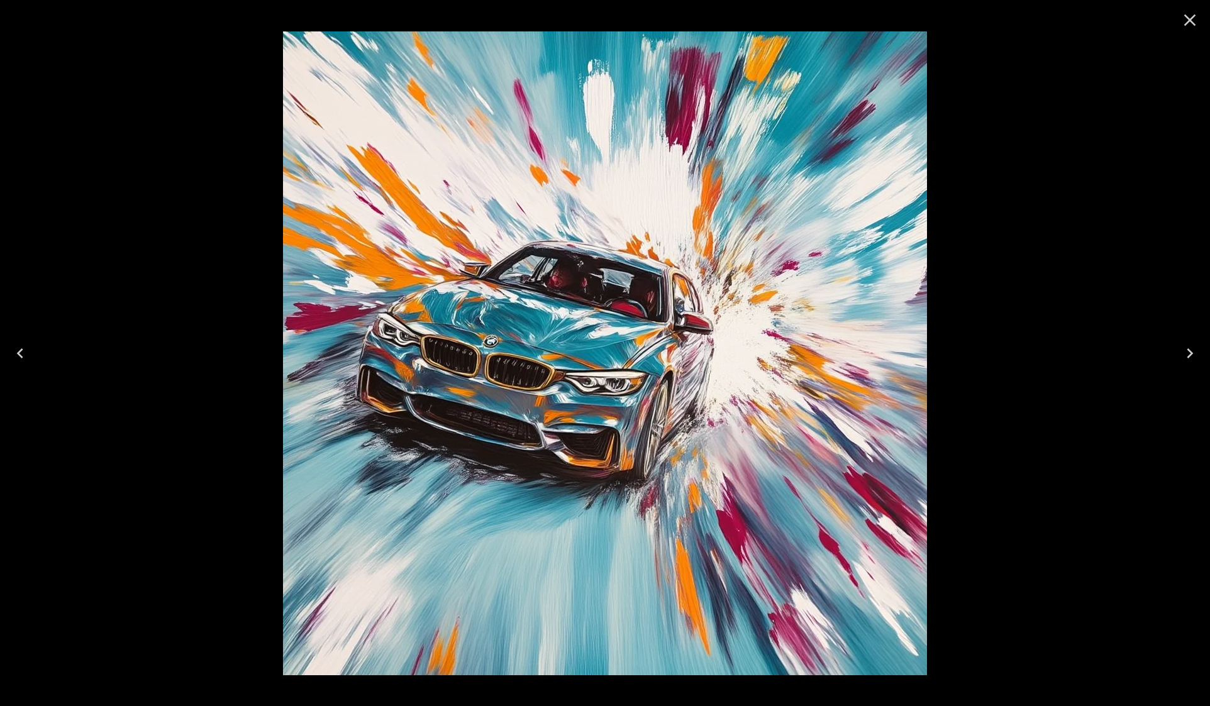
click at [1186, 21] on icon "Close" at bounding box center [1190, 20] width 20 height 20
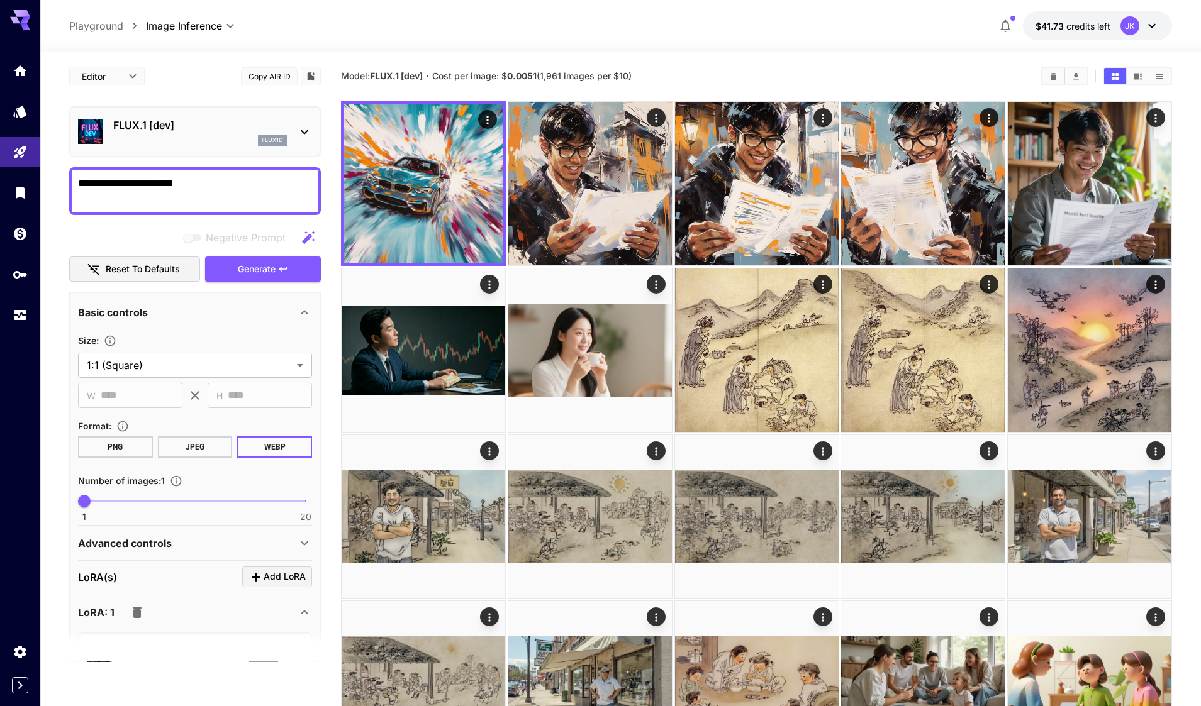
click at [205, 183] on textarea "**********" at bounding box center [195, 191] width 234 height 30
paste textarea "*****"
type textarea "**********"
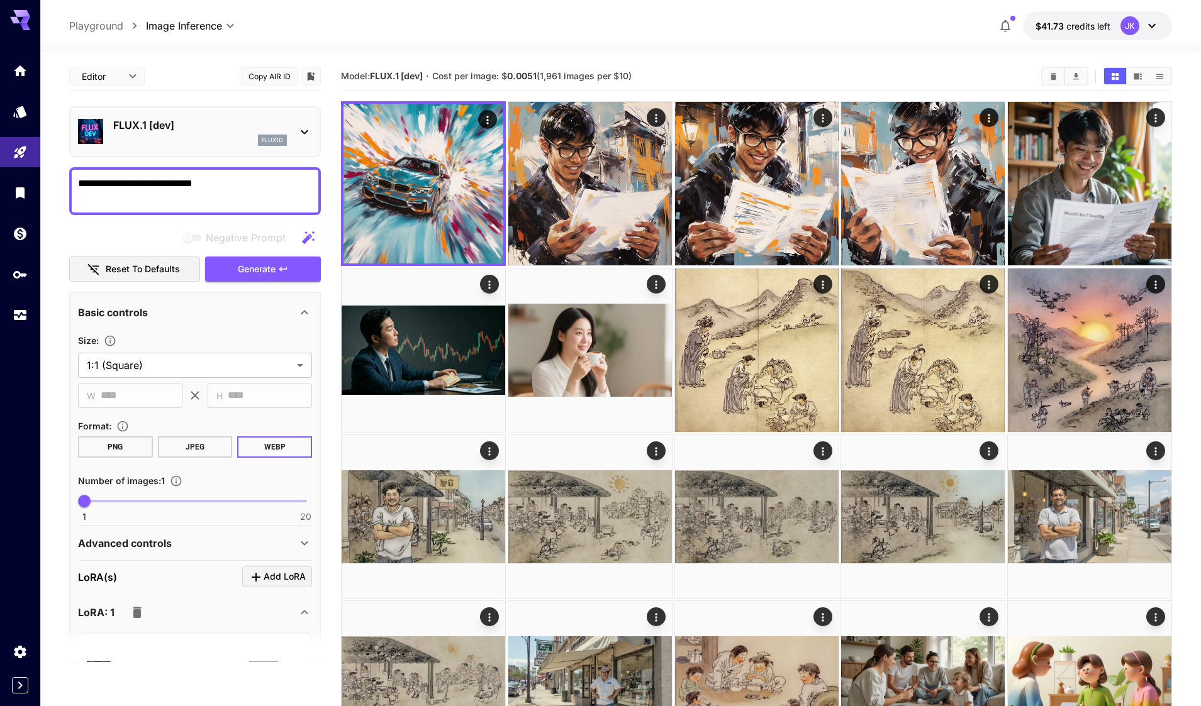
click at [274, 276] on span "Generate" at bounding box center [257, 270] width 38 height 16
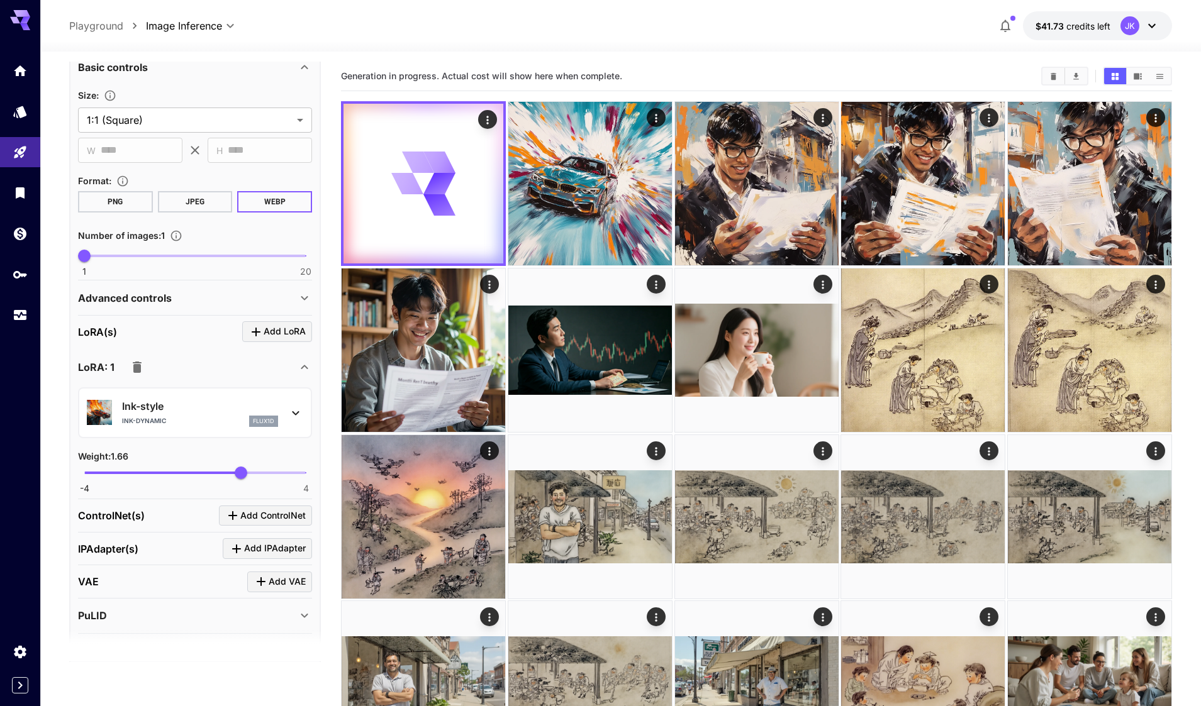
scroll to position [252, 0]
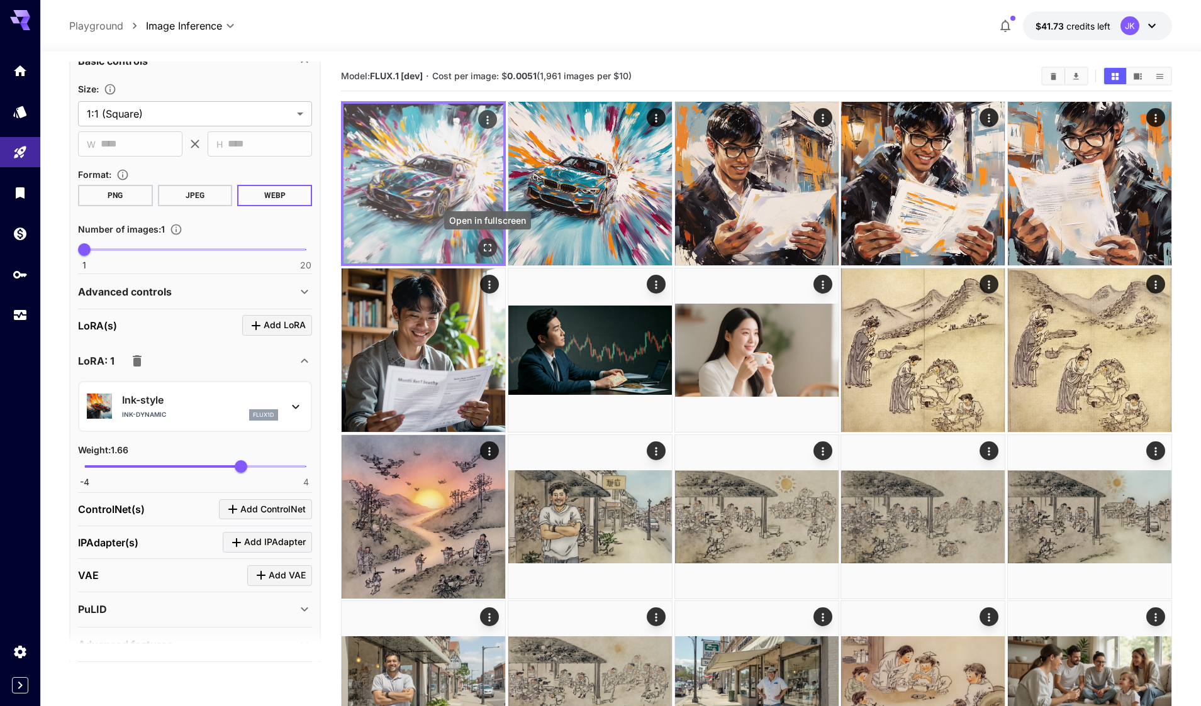
click at [492, 250] on icon "Open in fullscreen" at bounding box center [487, 248] width 13 height 13
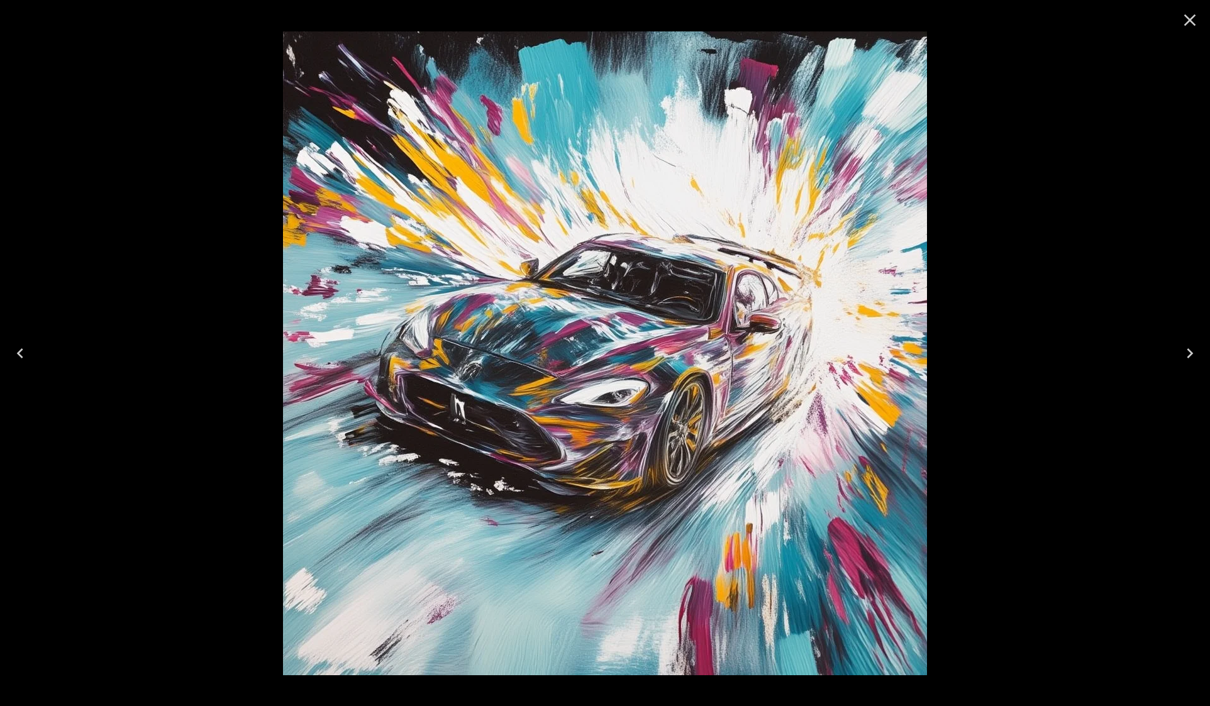
click at [1187, 19] on icon "Close" at bounding box center [1190, 20] width 20 height 20
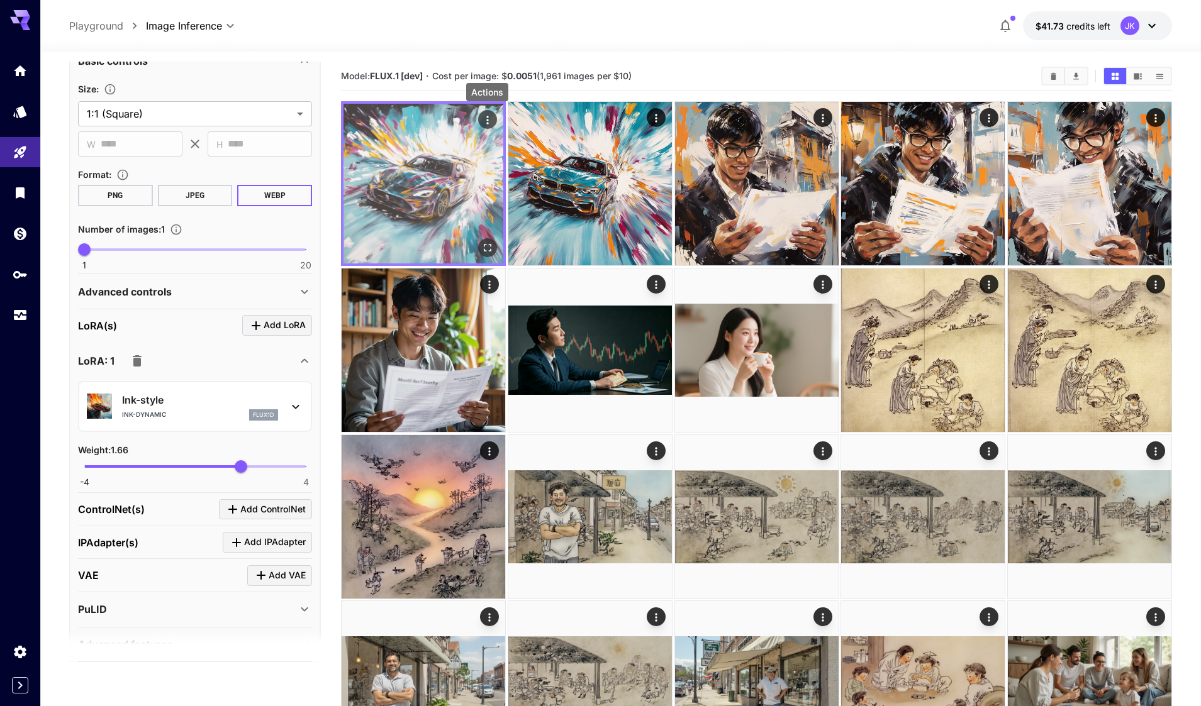
click at [492, 120] on icon "Actions" at bounding box center [487, 120] width 13 height 13
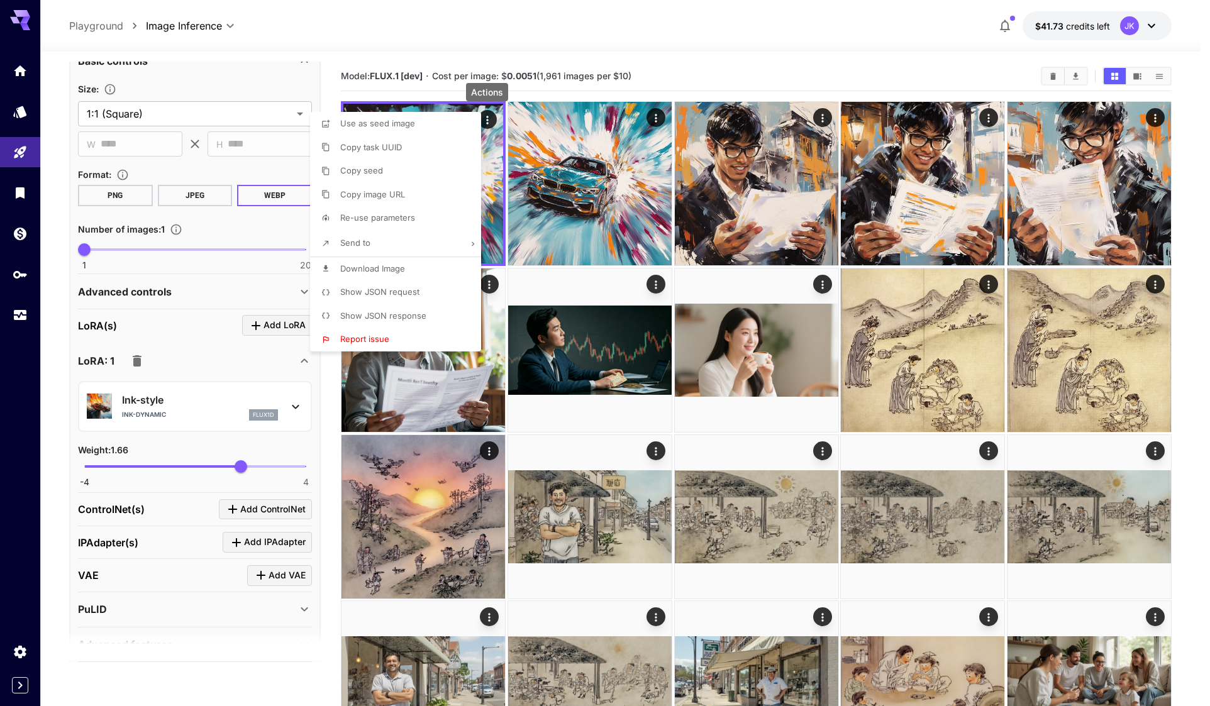
click at [418, 269] on li "Download Image" at bounding box center [399, 269] width 179 height 24
click at [511, 40] on div at bounding box center [605, 353] width 1210 height 706
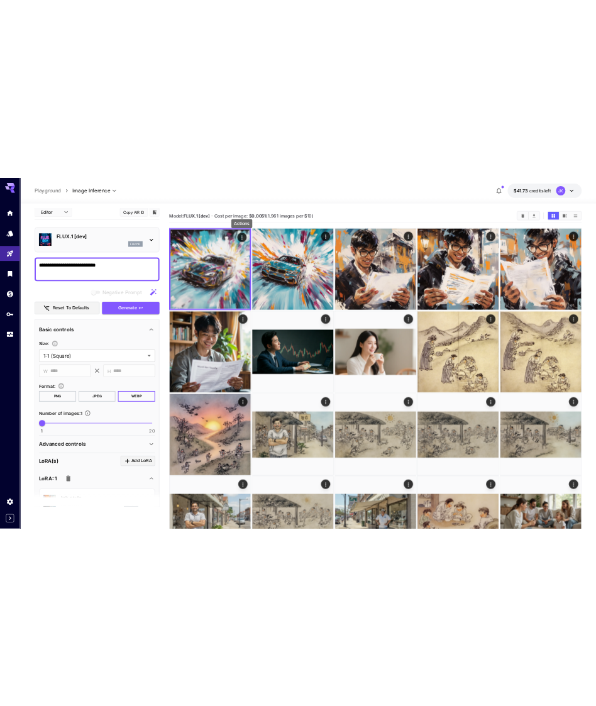
scroll to position [0, 0]
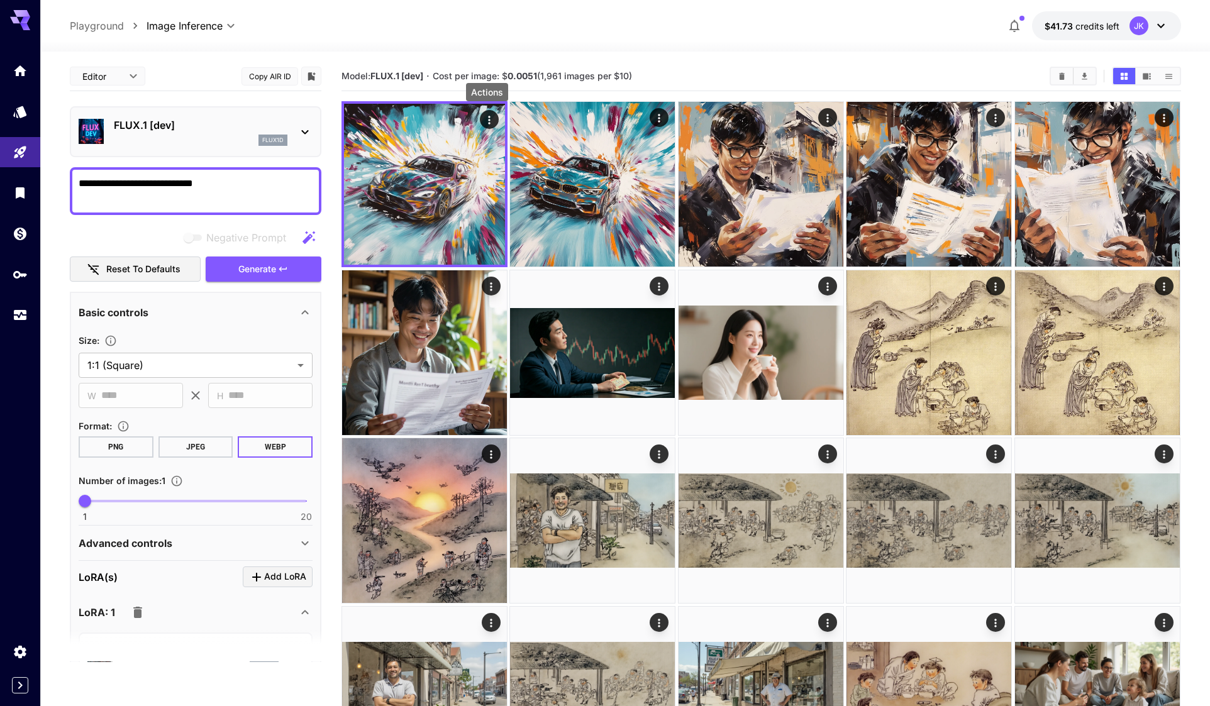
click at [116, 79] on body "**********" at bounding box center [605, 573] width 1210 height 1147
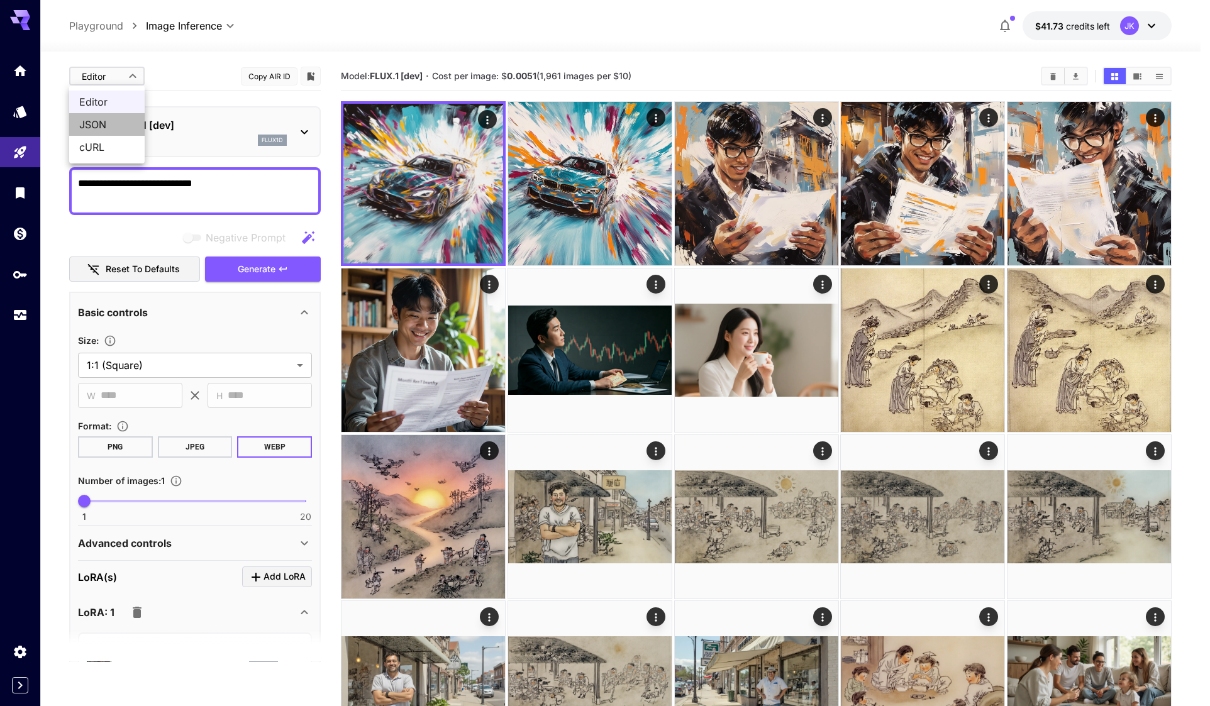
click at [110, 131] on span "JSON" at bounding box center [106, 124] width 55 height 15
type input "****"
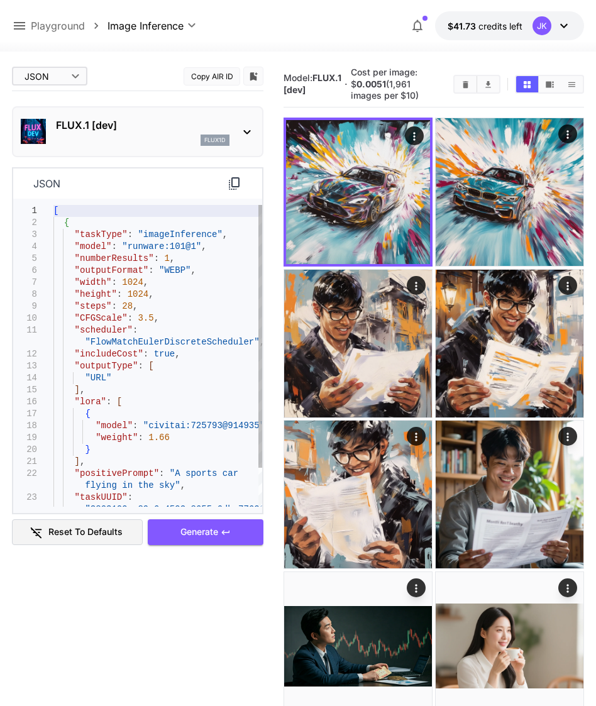
type textarea "**********"
drag, startPoint x: 123, startPoint y: 248, endPoint x: 184, endPoint y: 245, distance: 61.1
click at [184, 245] on div "[ { "taskType" : "imageInference" , "model" : "runware:101@1" , "numberResults"…" at bounding box center [157, 378] width 209 height 347
type textarea "**********"
drag, startPoint x: 140, startPoint y: 429, endPoint x: 242, endPoint y: 428, distance: 101.3
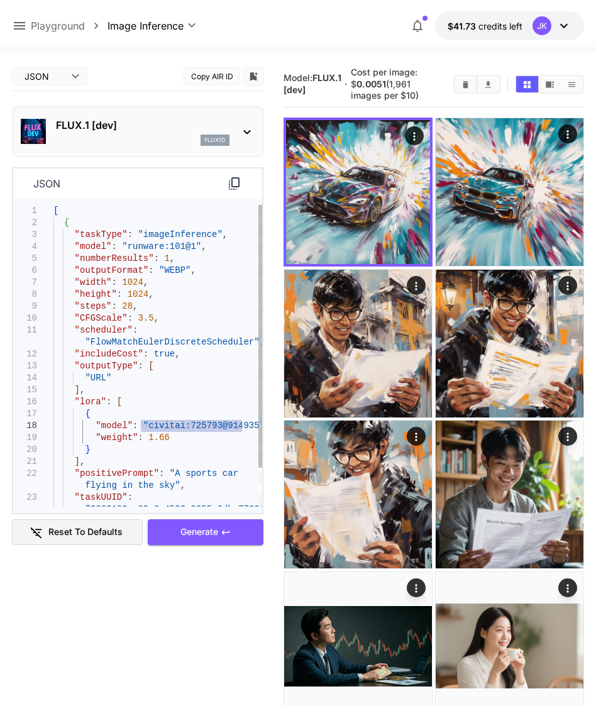
click at [242, 428] on div "[ { "taskType" : "imageInference" , "model" : "runware:101@1" , "numberResults"…" at bounding box center [157, 378] width 209 height 347
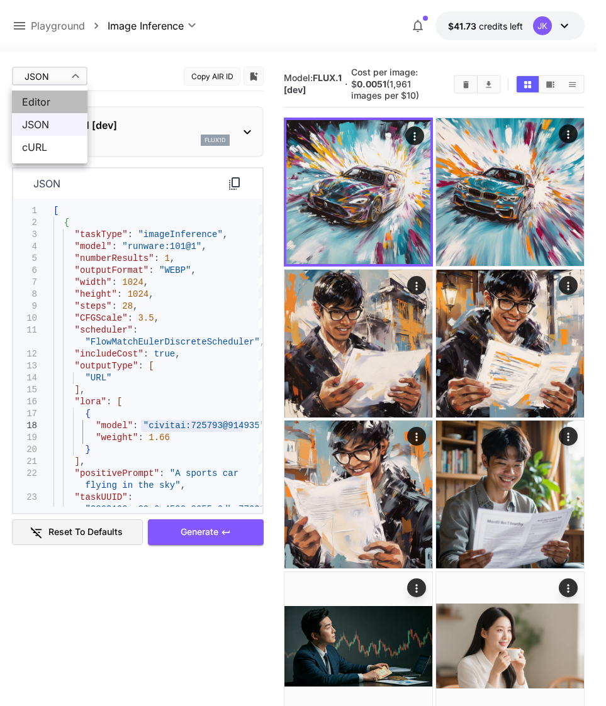
drag, startPoint x: 55, startPoint y: 103, endPoint x: 151, endPoint y: 370, distance: 284.1
click at [55, 103] on span "Editor" at bounding box center [49, 101] width 55 height 15
type input "****"
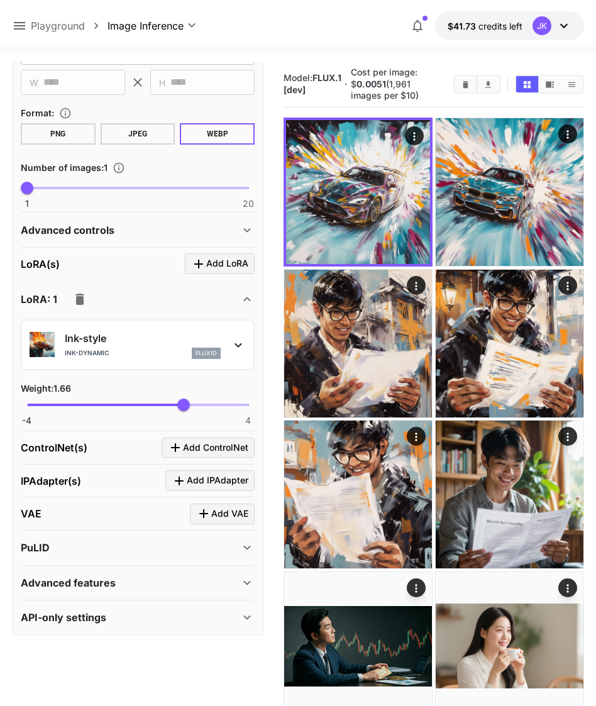
scroll to position [314, 0]
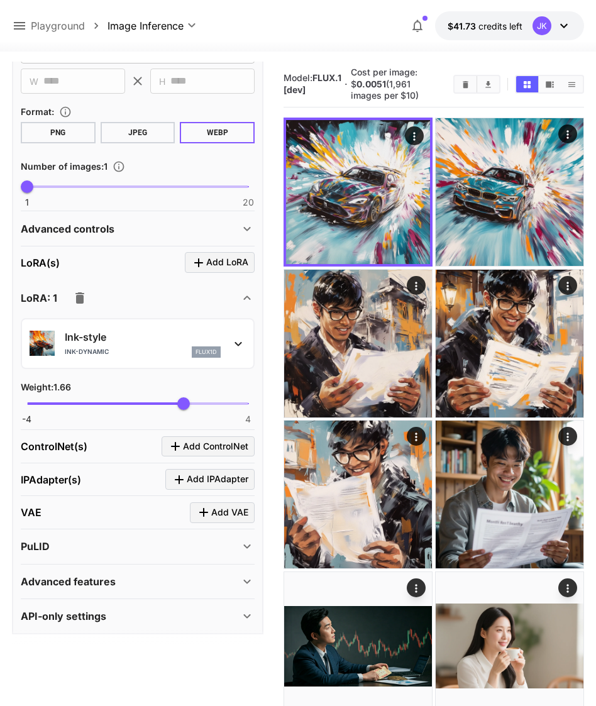
click at [179, 547] on div "PuLID" at bounding box center [130, 546] width 219 height 15
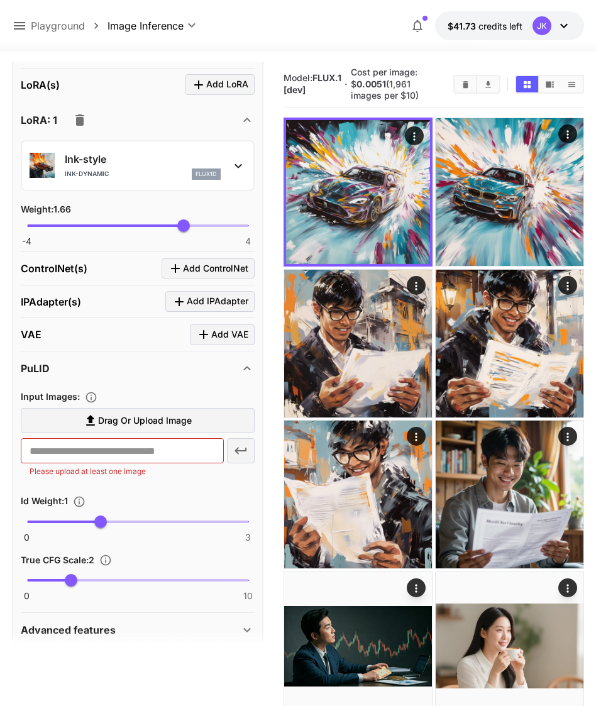
scroll to position [545, 0]
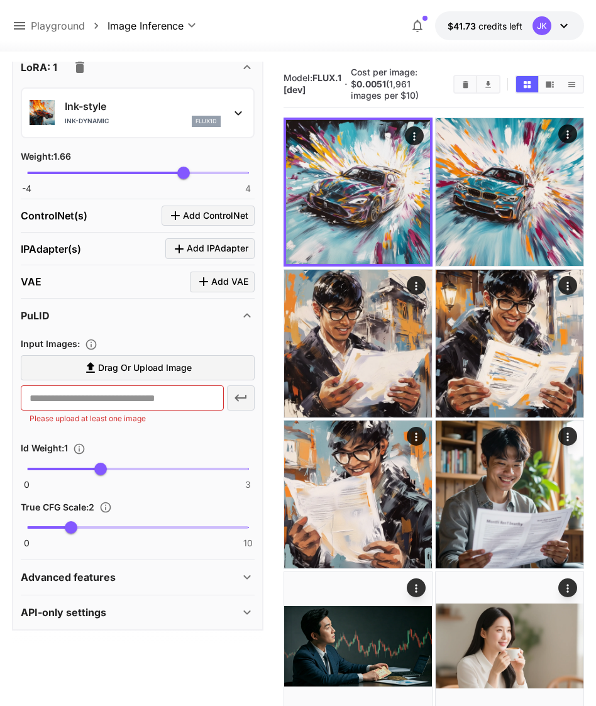
click at [153, 580] on div "Advanced features" at bounding box center [130, 577] width 219 height 15
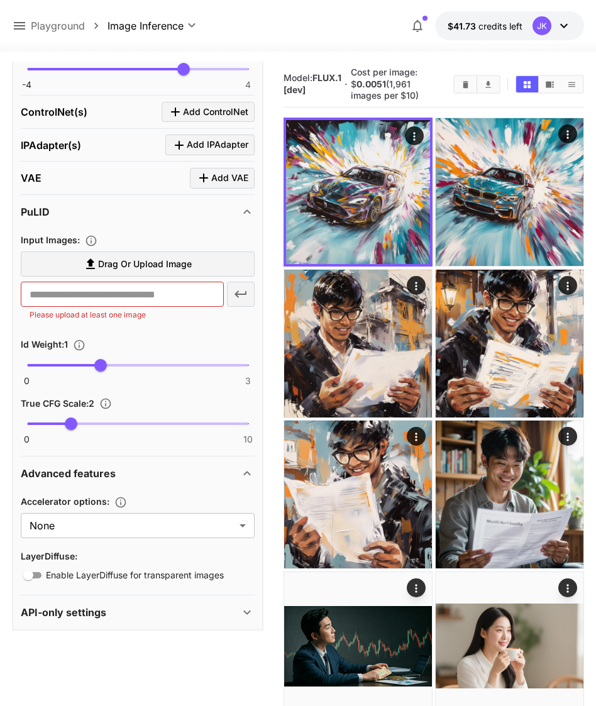
click at [153, 608] on div "API-only settings" at bounding box center [130, 612] width 219 height 15
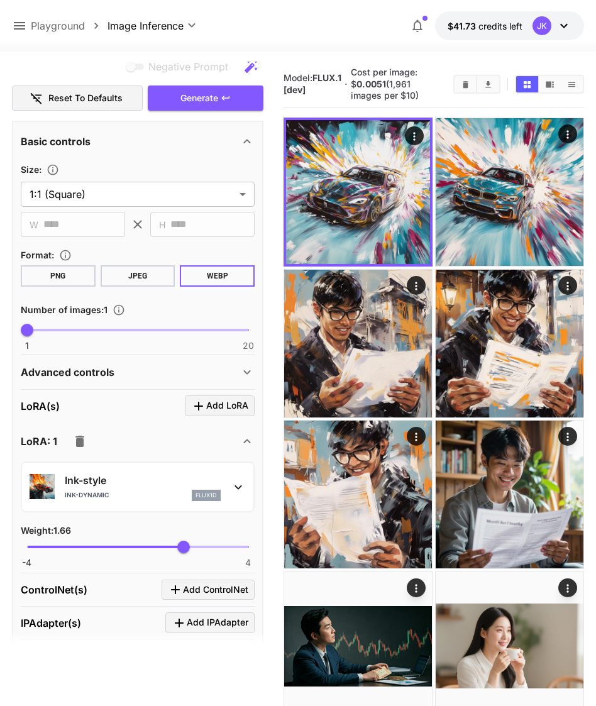
click at [92, 375] on p "Advanced controls" at bounding box center [68, 372] width 94 height 15
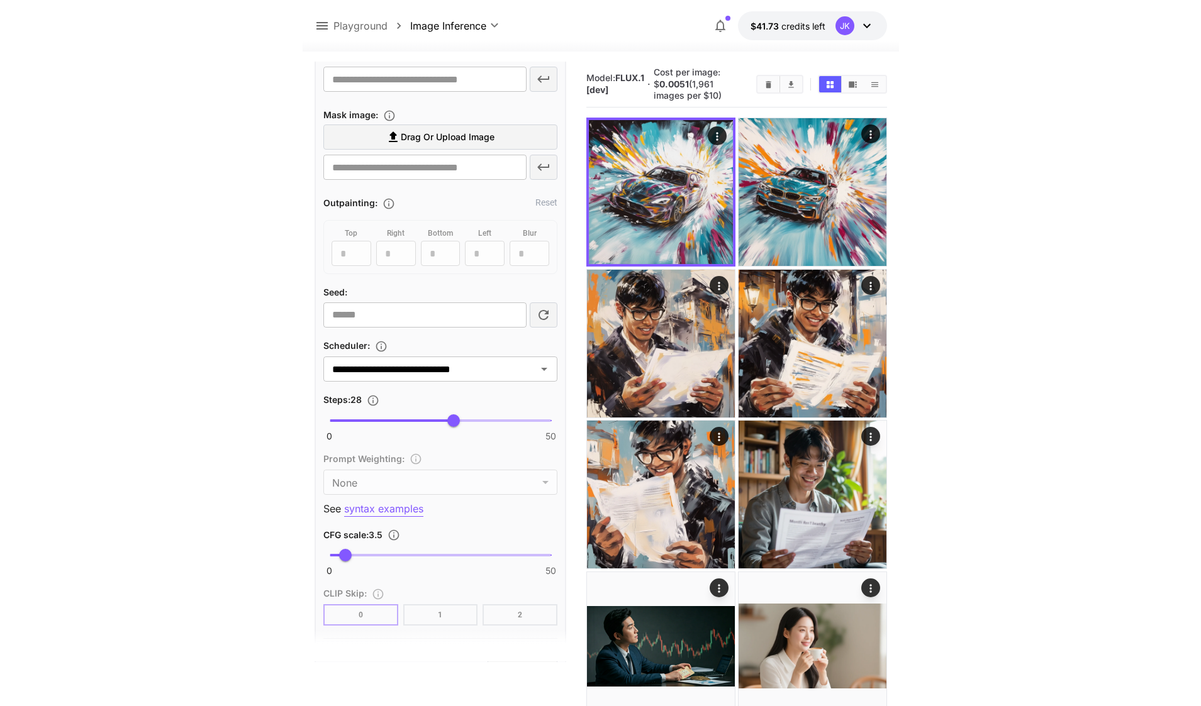
scroll to position [548, 0]
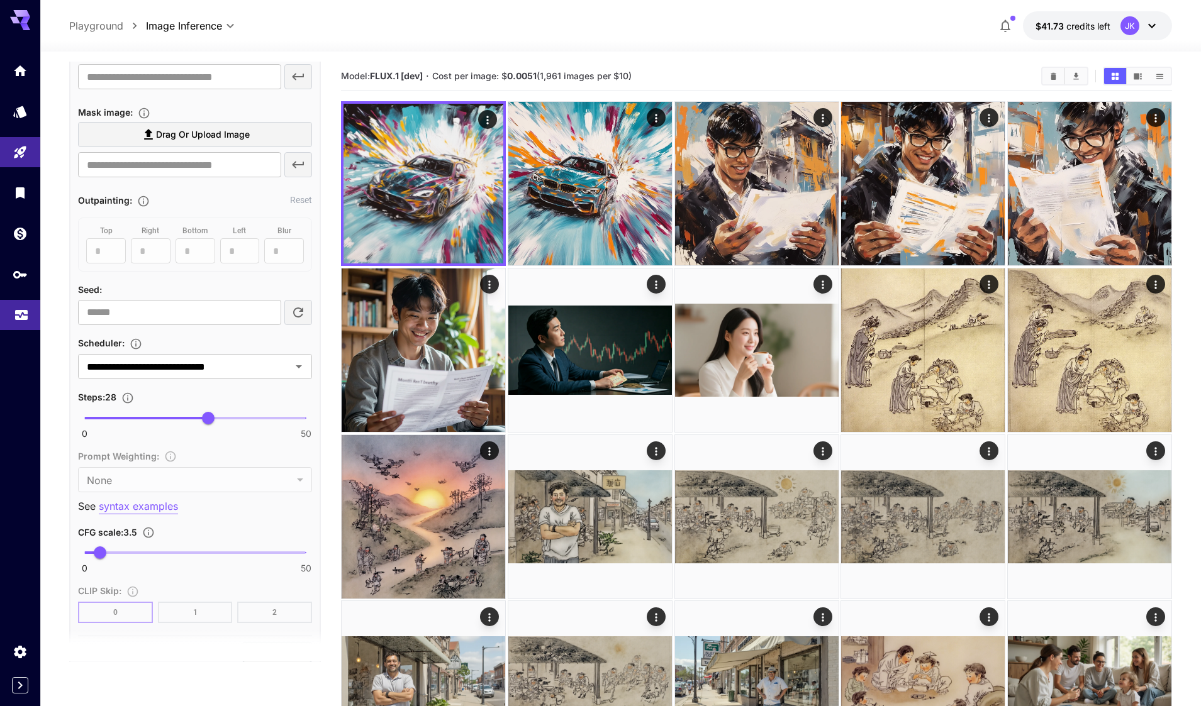
click at [19, 320] on link at bounding box center [20, 315] width 40 height 31
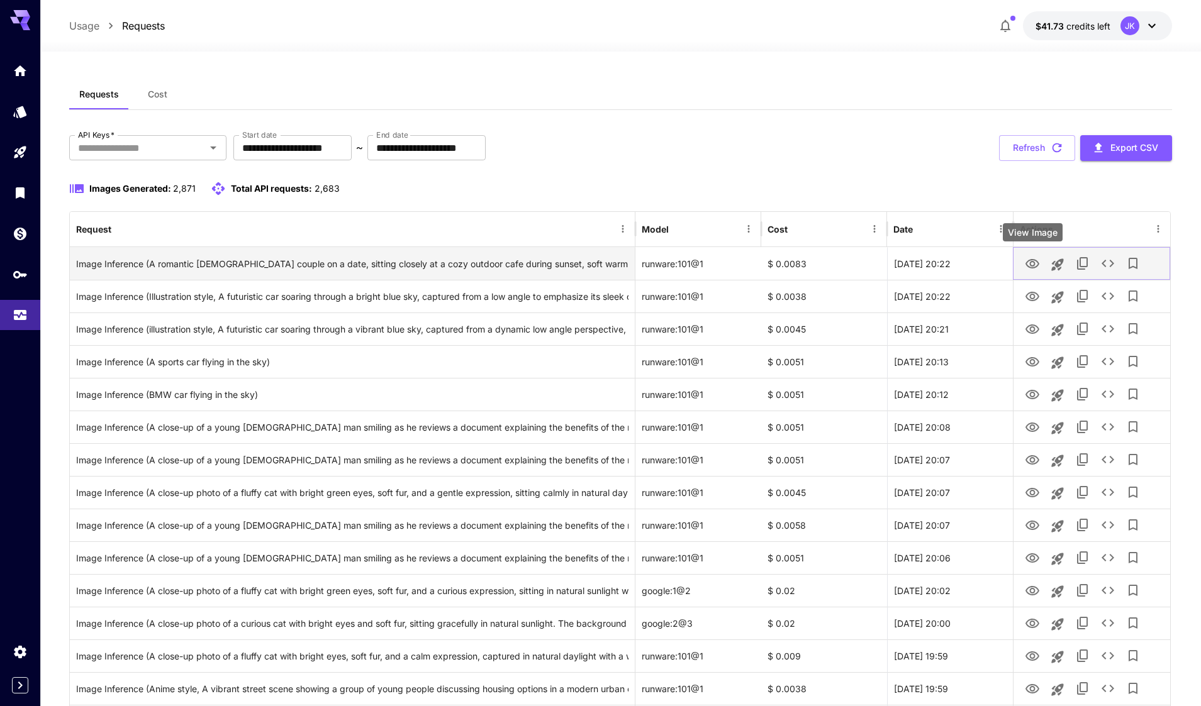
click at [1026, 262] on icon "View Image" at bounding box center [1032, 264] width 15 height 15
click at [1104, 262] on icon "See details" at bounding box center [1107, 264] width 13 height 8
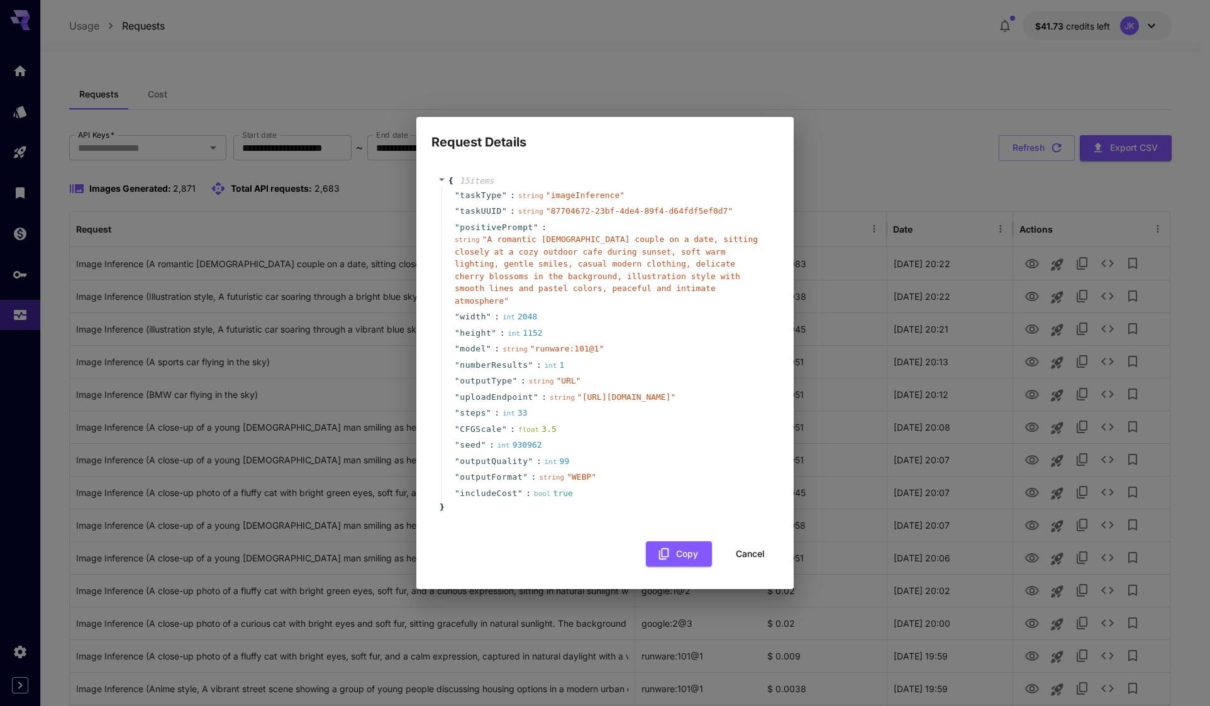
click at [927, 174] on div "Request Details { 15 item s " taskType " : string " imageInference " " taskUUID…" at bounding box center [605, 353] width 1210 height 706
drag, startPoint x: 764, startPoint y: 577, endPoint x: 789, endPoint y: 542, distance: 43.8
click at [762, 567] on button "Cancel" at bounding box center [750, 555] width 57 height 26
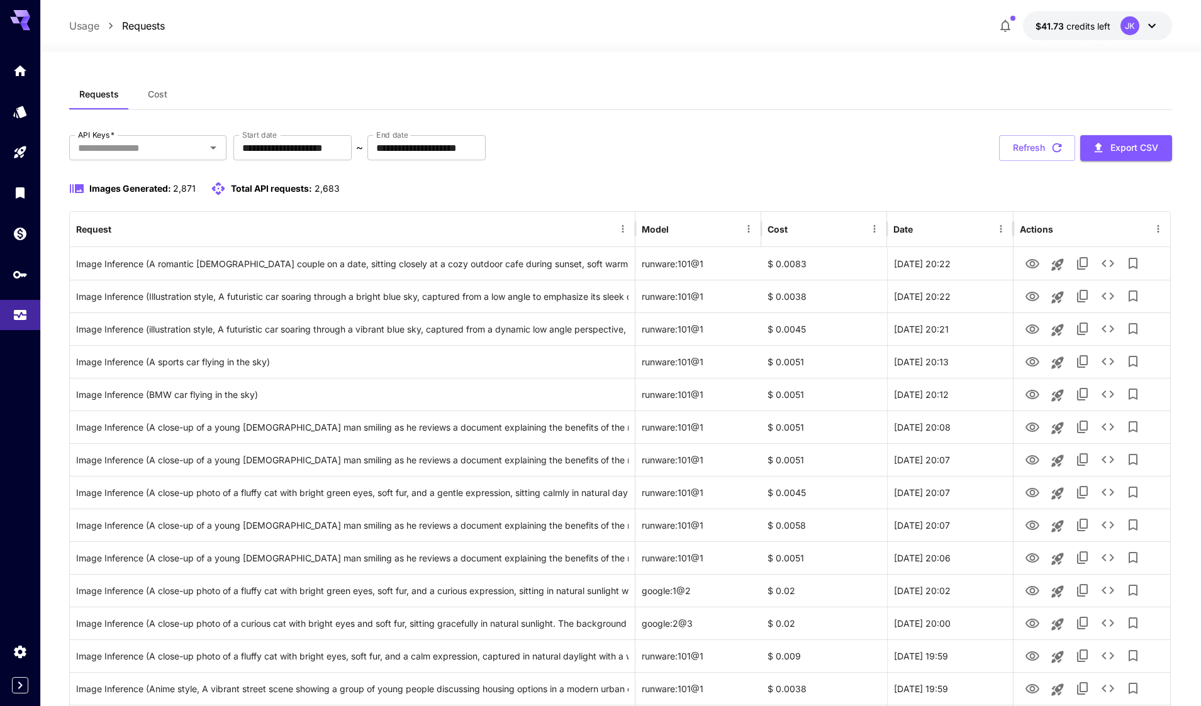
click at [1051, 146] on icon "button" at bounding box center [1057, 148] width 14 height 14
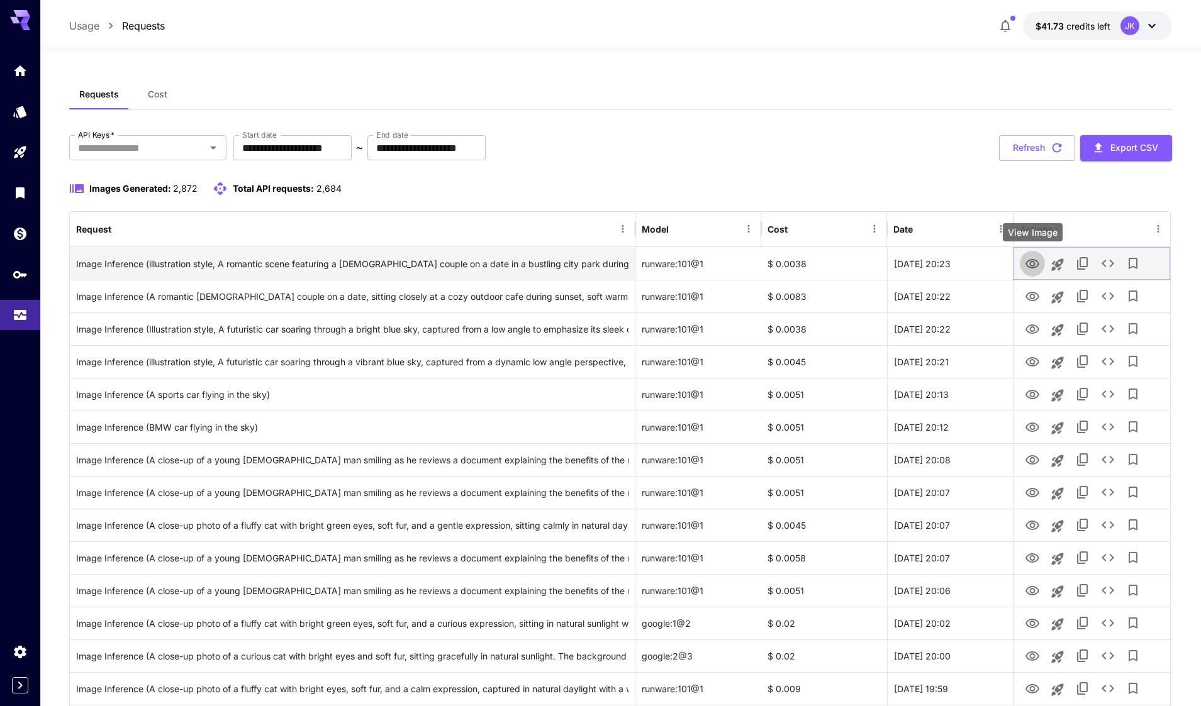
click at [1028, 265] on icon "View Image" at bounding box center [1032, 263] width 14 height 9
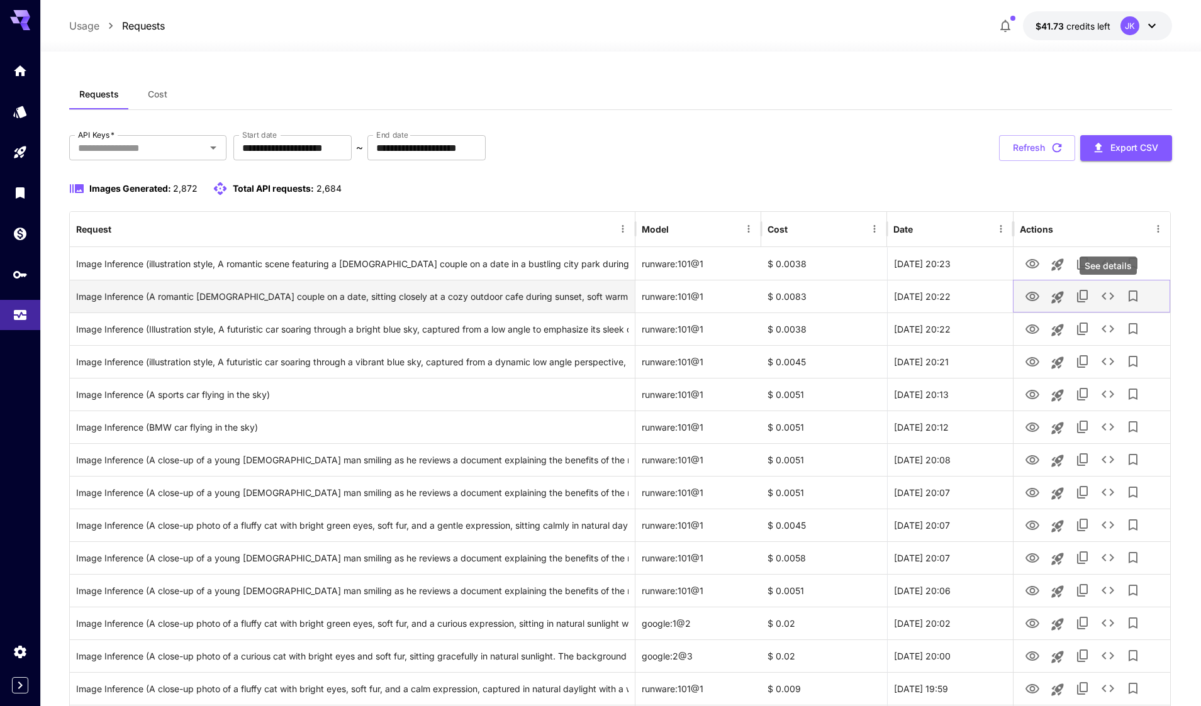
click at [1105, 296] on icon "See details" at bounding box center [1107, 296] width 15 height 15
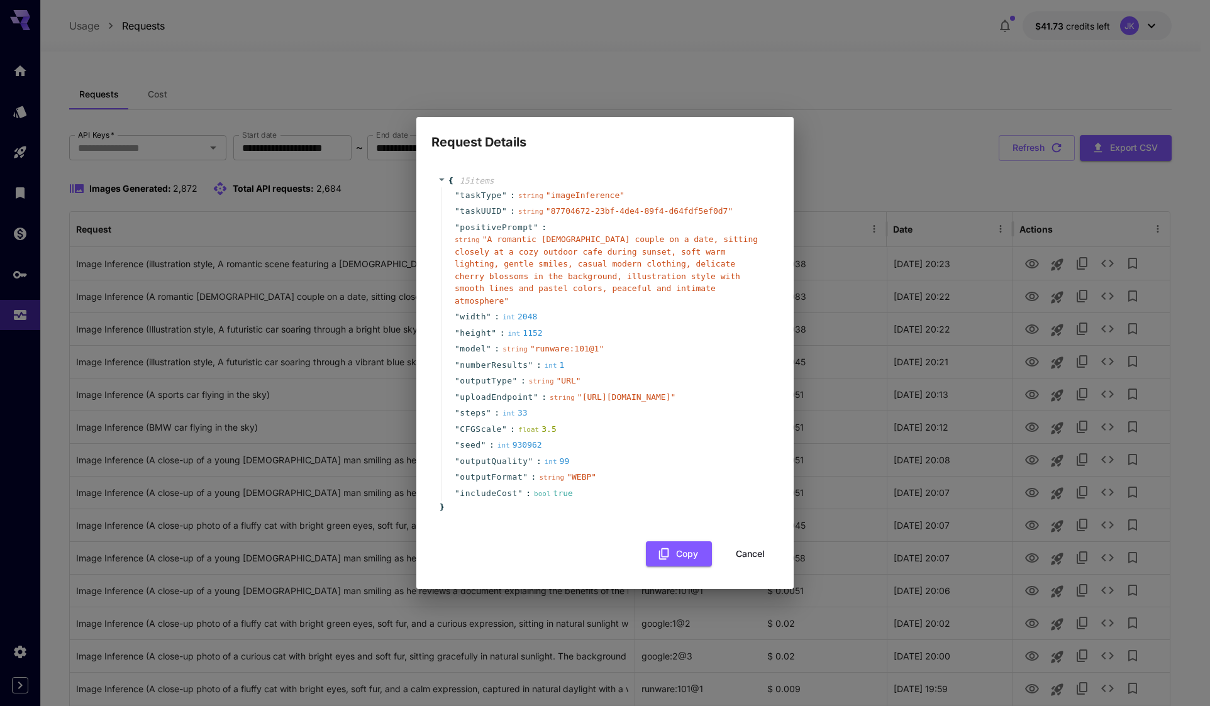
click at [900, 138] on div "Request Details { 15 item s " taskType " : string " imageInference " " taskUUID…" at bounding box center [605, 353] width 1210 height 706
drag, startPoint x: 750, startPoint y: 581, endPoint x: 1011, endPoint y: 357, distance: 343.9
click at [750, 567] on button "Cancel" at bounding box center [750, 555] width 57 height 26
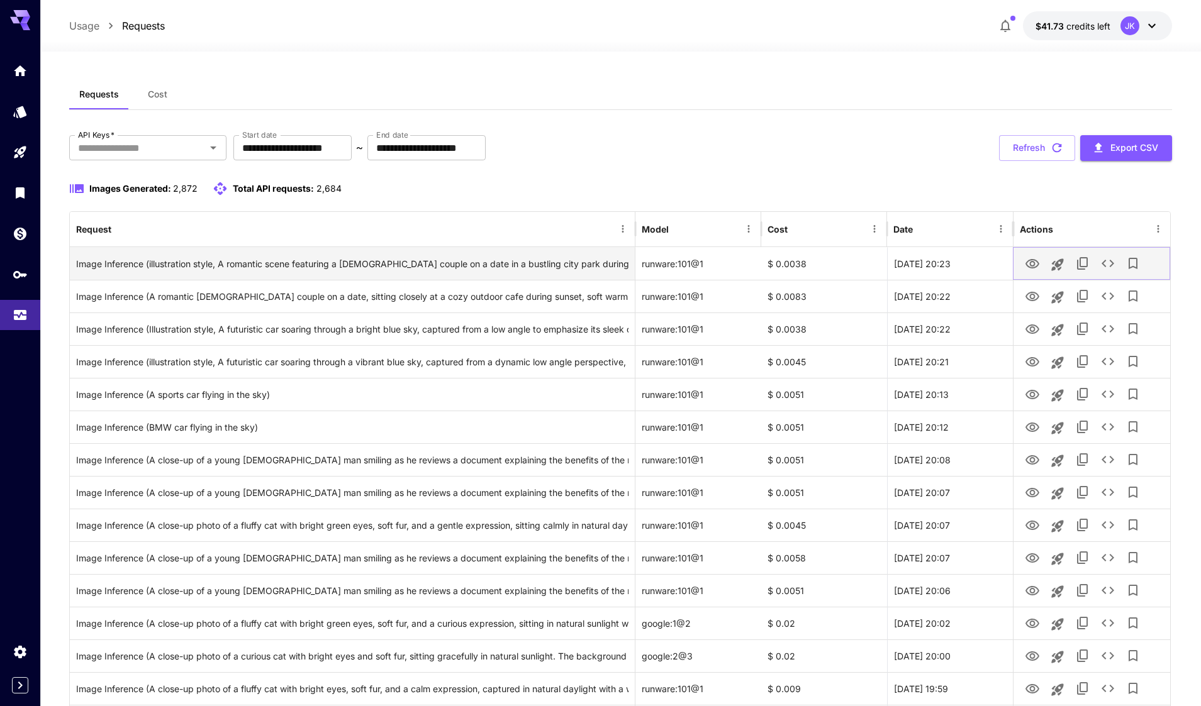
click at [1108, 265] on icon "See details" at bounding box center [1107, 263] width 15 height 15
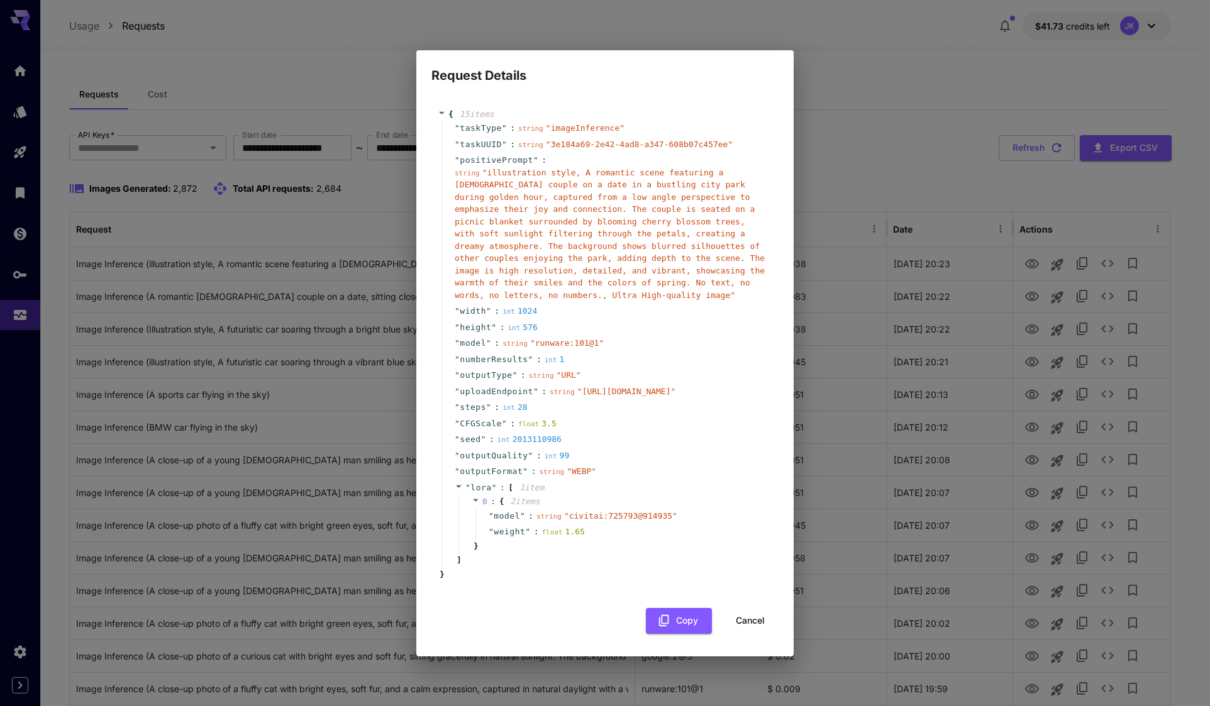
click at [947, 92] on div "Request Details { 15 item s " taskType " : string " imageInference " " taskUUID…" at bounding box center [605, 353] width 1210 height 706
click at [761, 626] on button "Cancel" at bounding box center [750, 621] width 57 height 26
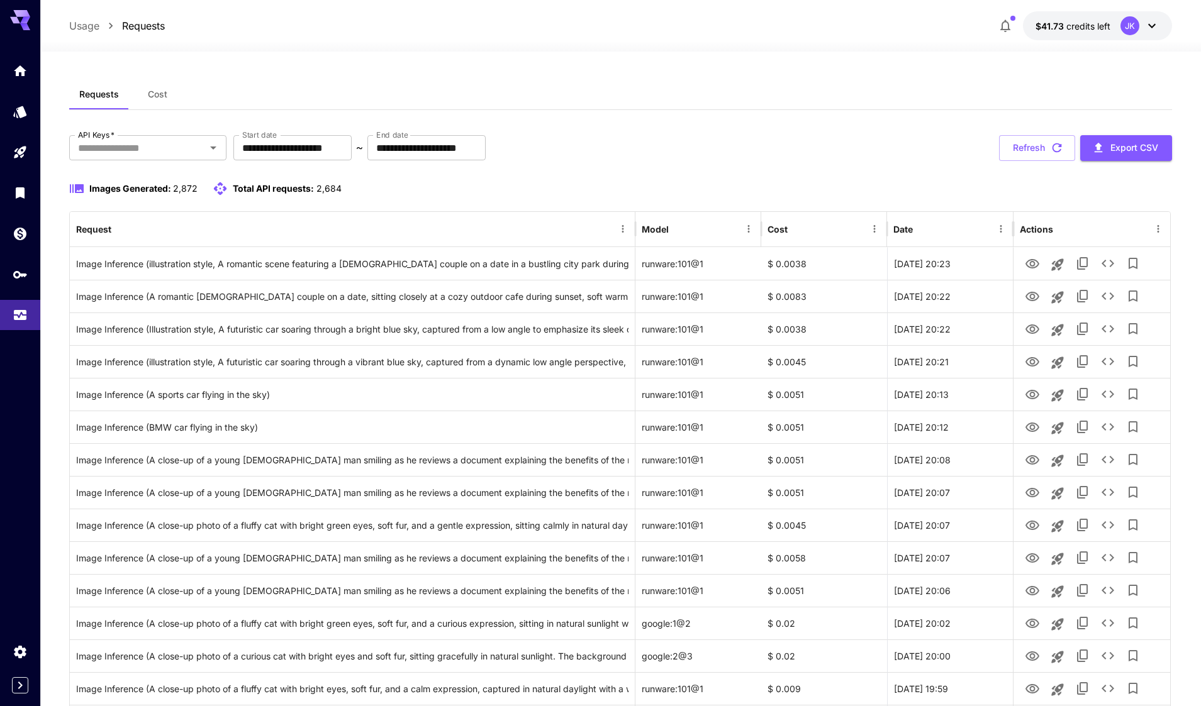
drag, startPoint x: 1047, startPoint y: 153, endPoint x: 990, endPoint y: 197, distance: 72.2
click at [1047, 153] on button "Refresh" at bounding box center [1037, 148] width 76 height 26
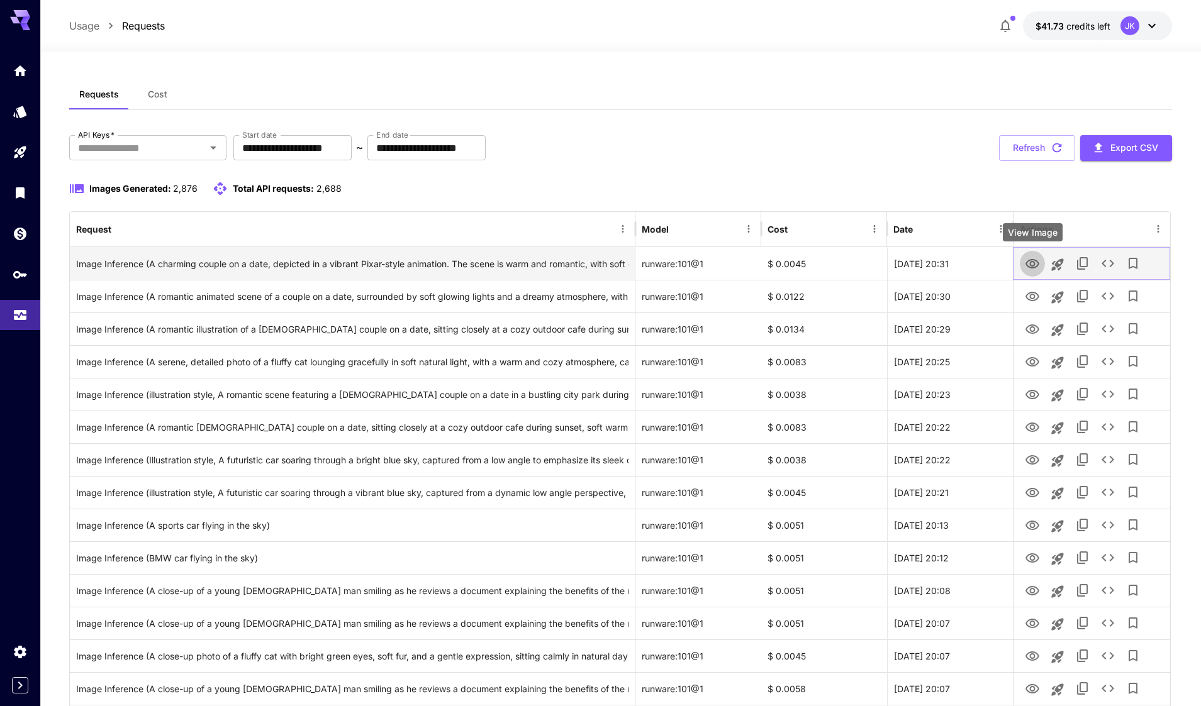
click at [1035, 264] on icon "View Image" at bounding box center [1032, 263] width 14 height 9
click at [1057, 264] on icon "Launch in playground" at bounding box center [1057, 265] width 12 height 12
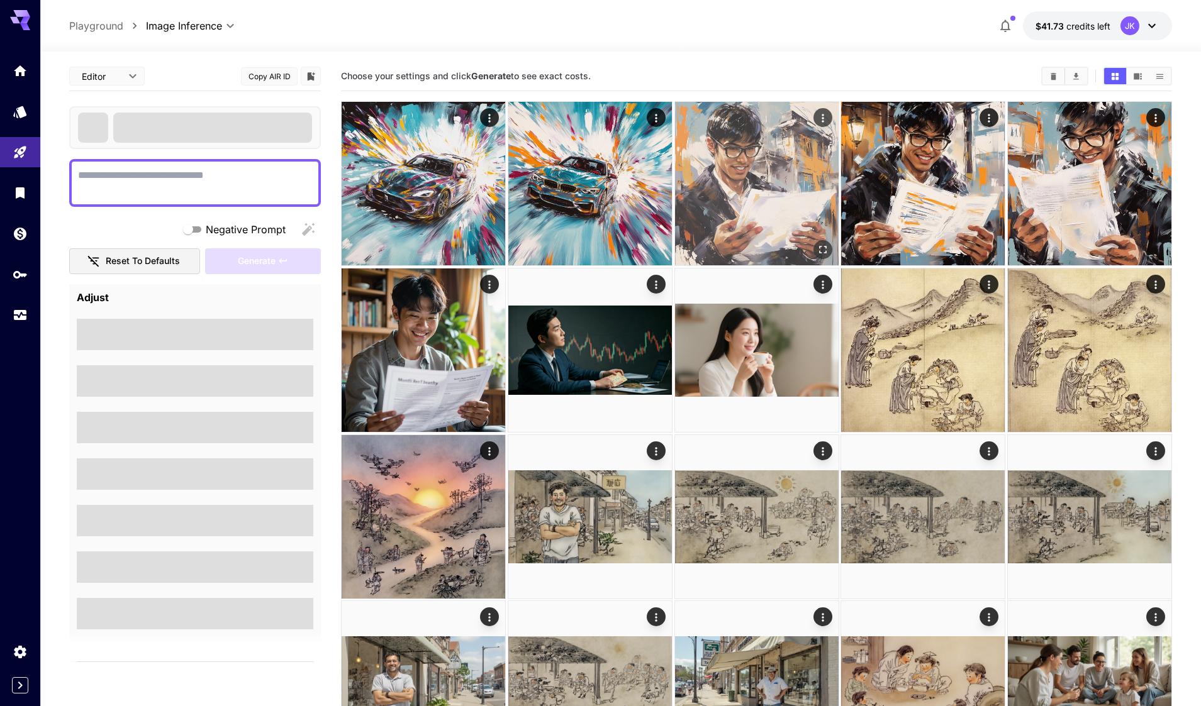
type textarea "**********"
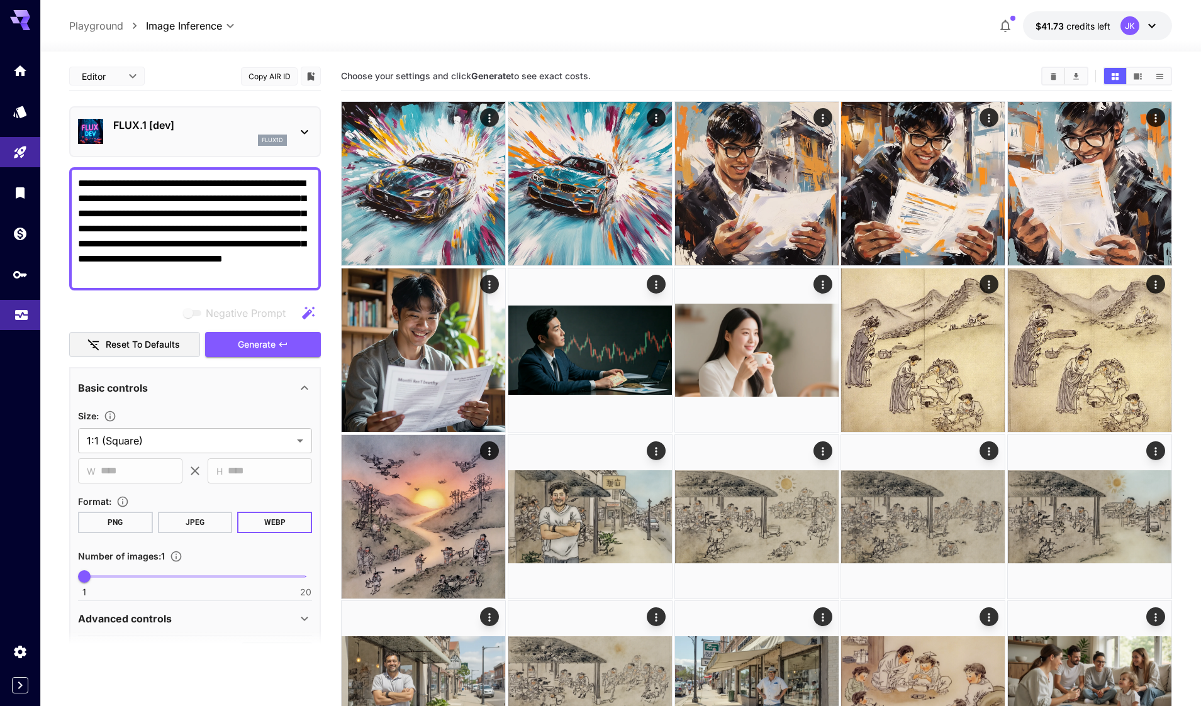
click at [26, 313] on icon "Usage" at bounding box center [21, 313] width 15 height 15
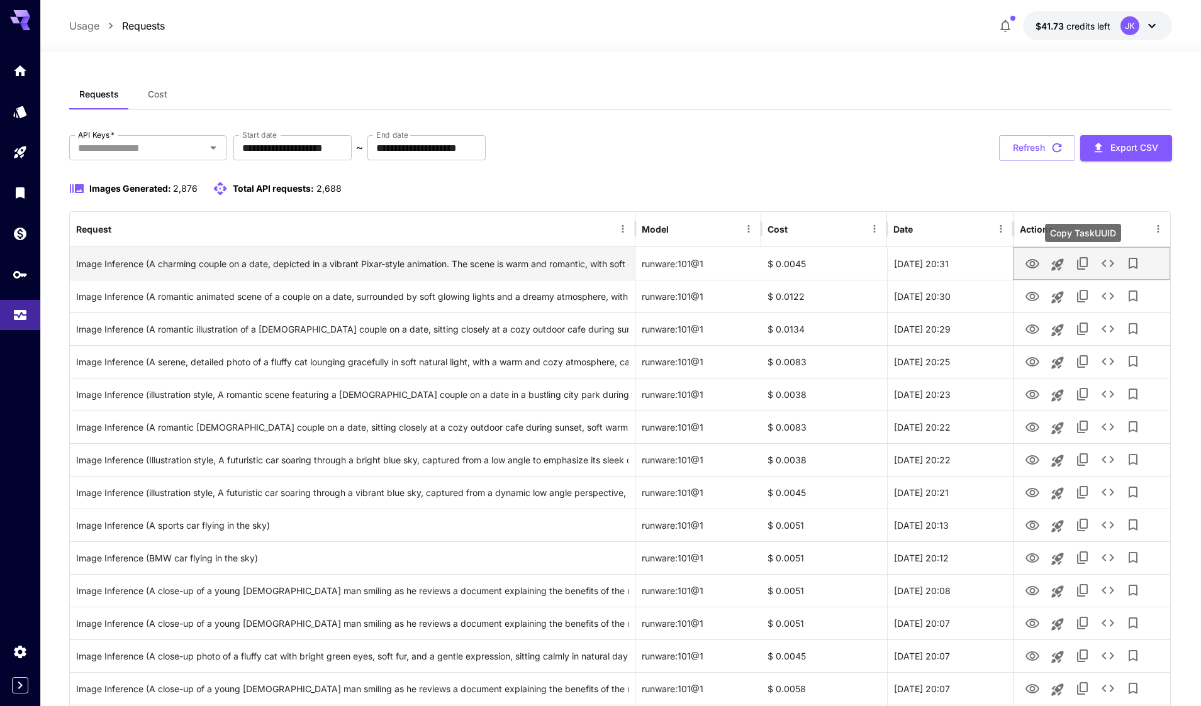
click at [1079, 268] on icon "Copy TaskUUID" at bounding box center [1082, 263] width 15 height 15
click at [1106, 264] on icon "See details" at bounding box center [1107, 263] width 15 height 15
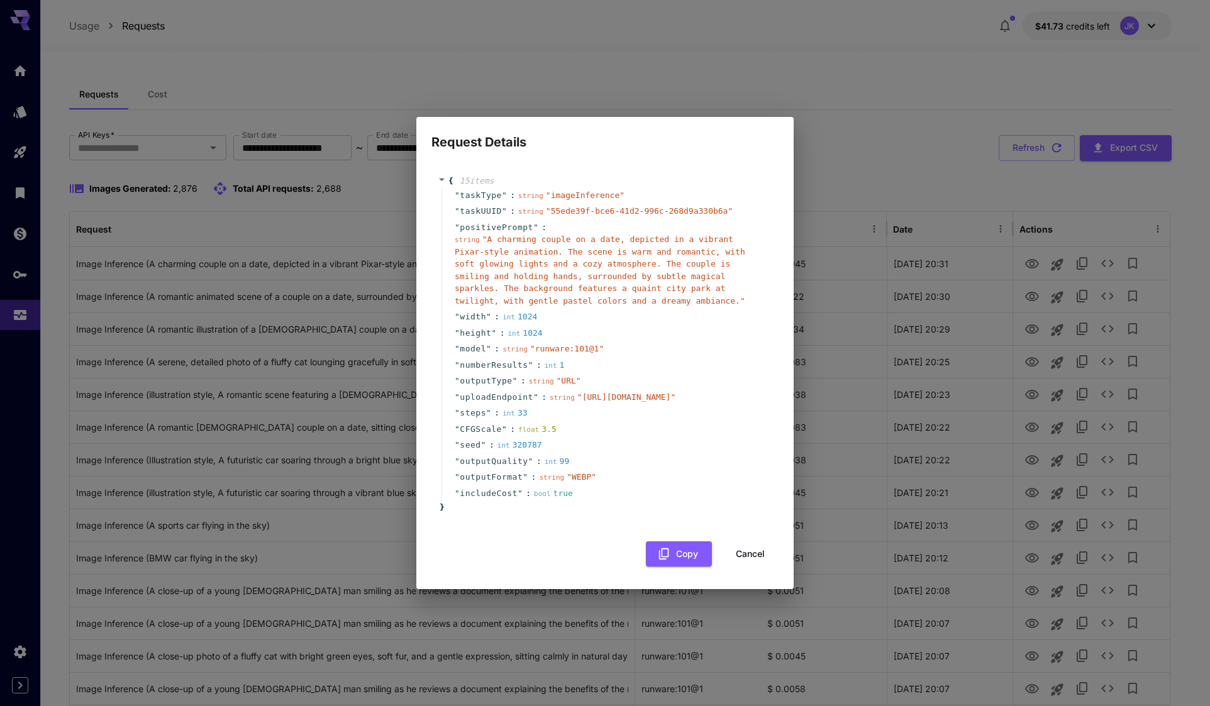
click at [443, 175] on icon at bounding box center [442, 179] width 8 height 8
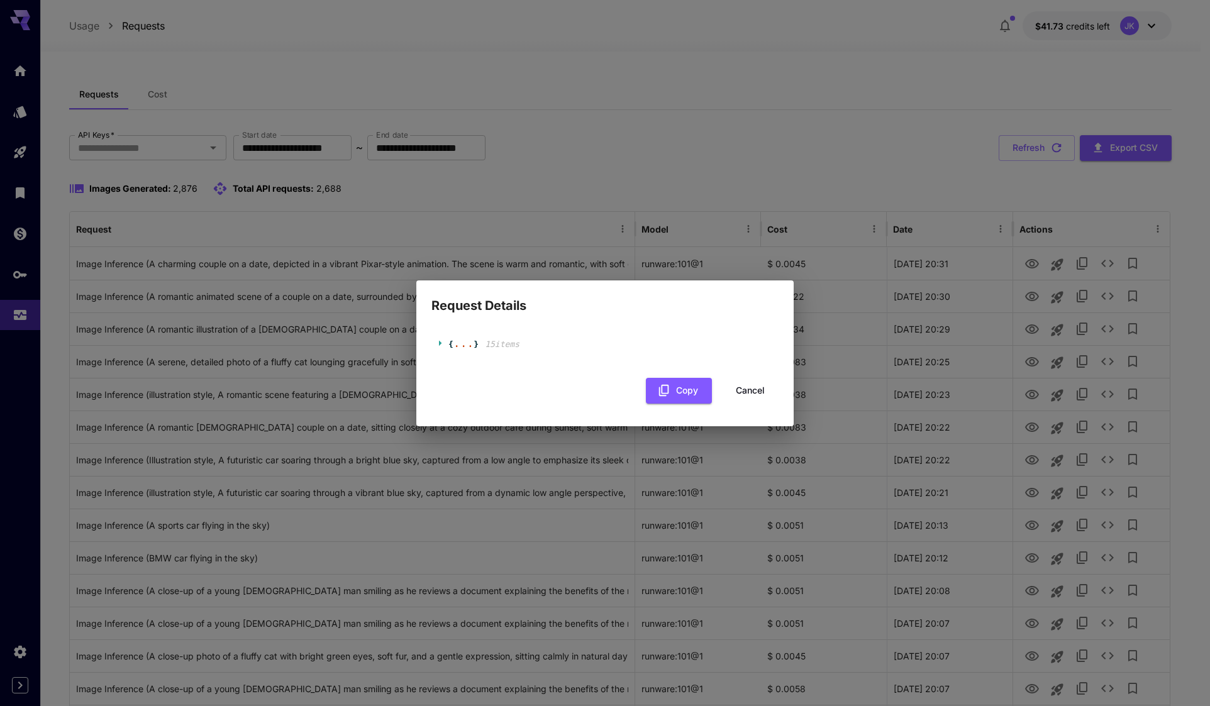
click at [440, 335] on div "{ ... } 15 item s" at bounding box center [604, 345] width 347 height 38
click at [445, 339] on icon at bounding box center [442, 343] width 8 height 8
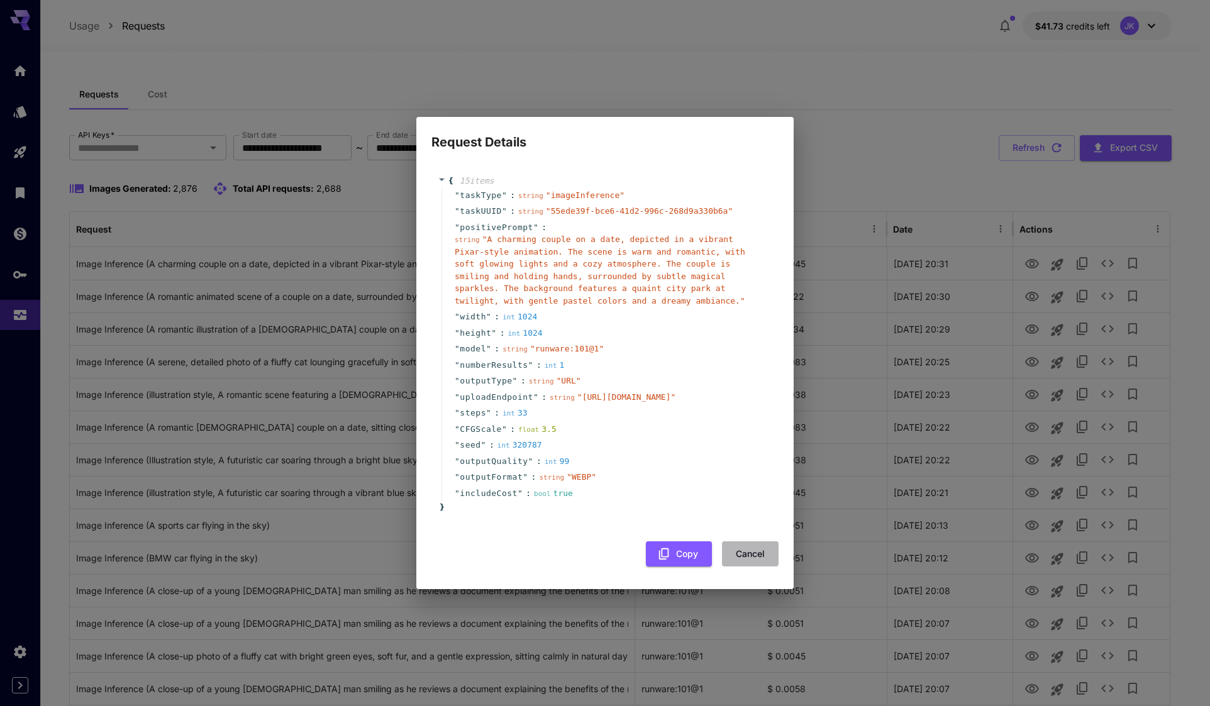
drag, startPoint x: 764, startPoint y: 583, endPoint x: 526, endPoint y: 1, distance: 628.8
click at [763, 567] on button "Cancel" at bounding box center [750, 555] width 57 height 26
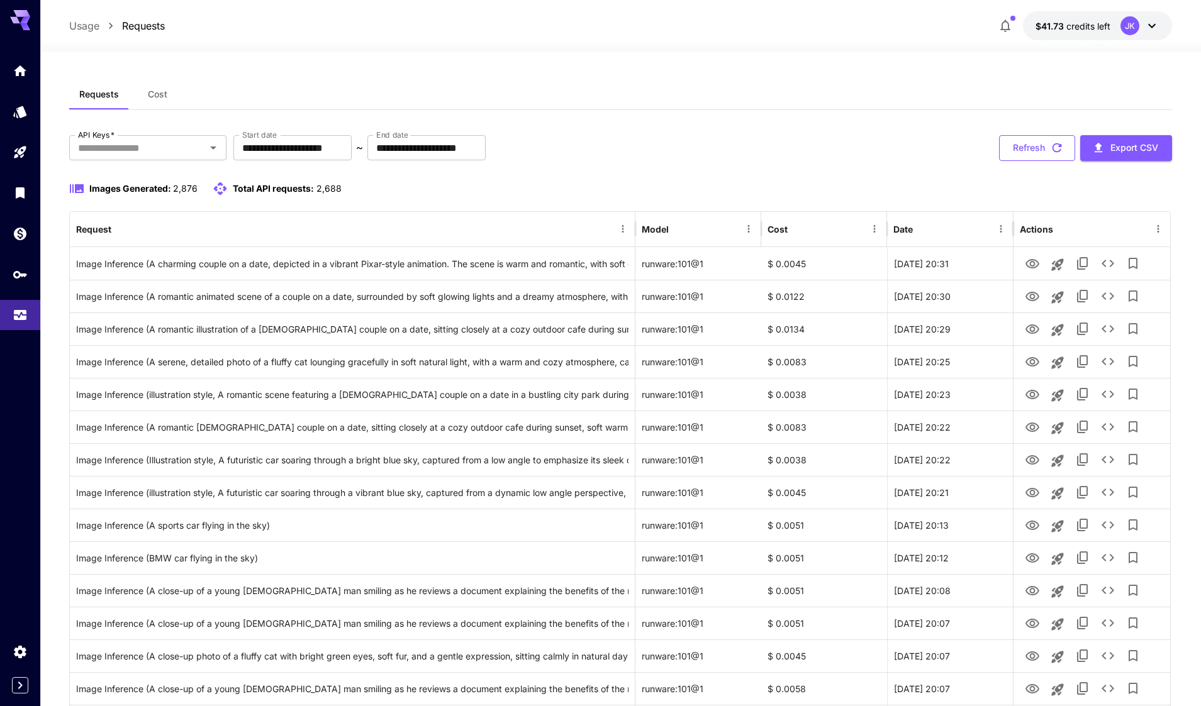
click at [1043, 140] on button "Refresh" at bounding box center [1037, 148] width 76 height 26
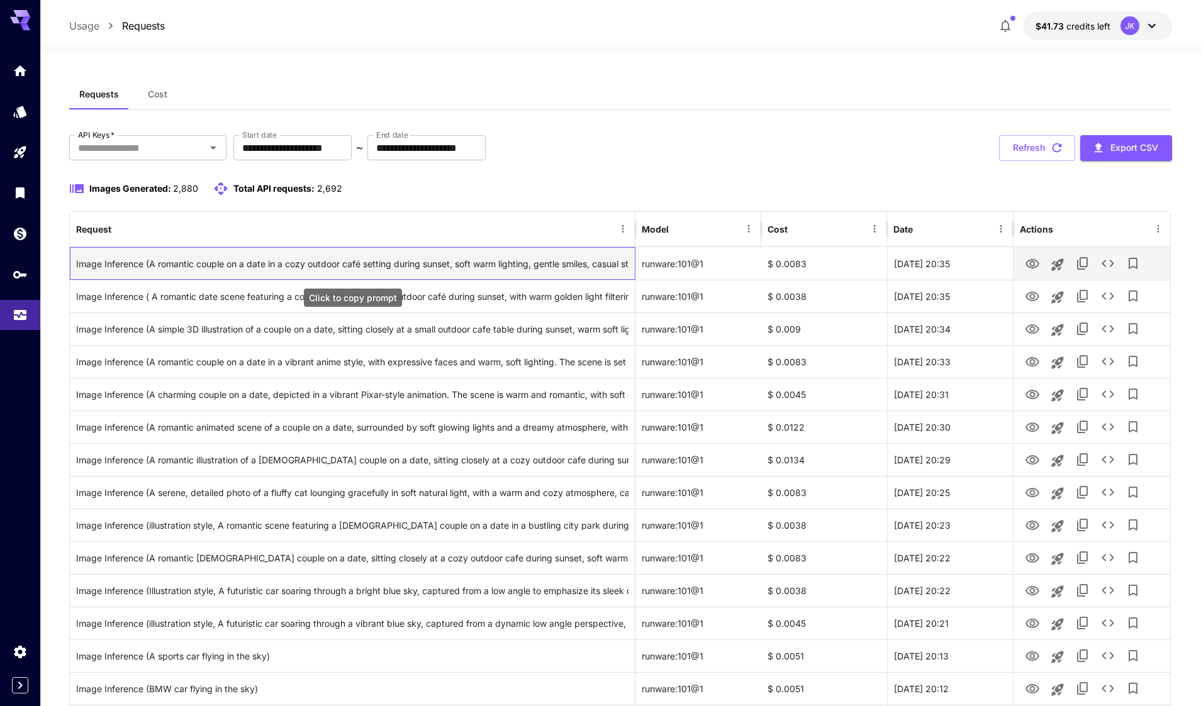
click at [553, 264] on div "Image Inference (A romantic couple on a date in a cozy outdoor café setting dur…" at bounding box center [352, 264] width 552 height 32
click at [1037, 265] on icon "View Image" at bounding box center [1032, 263] width 14 height 9
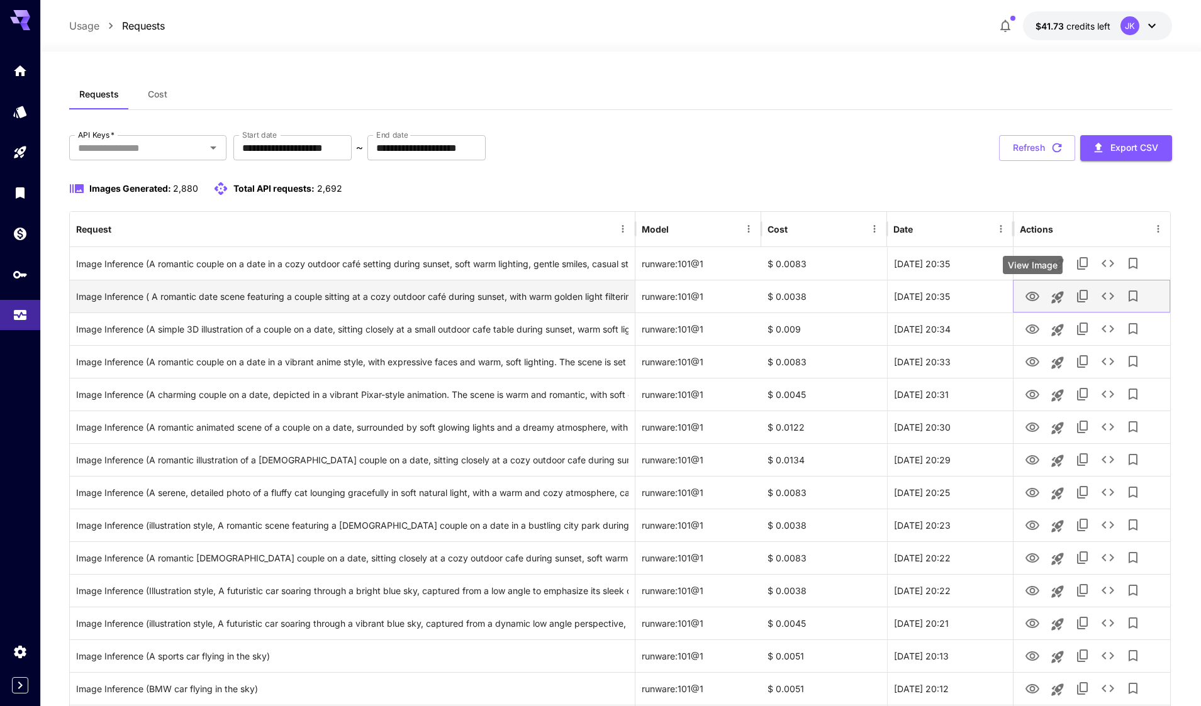
click at [1034, 296] on icon "View Image" at bounding box center [1032, 296] width 14 height 9
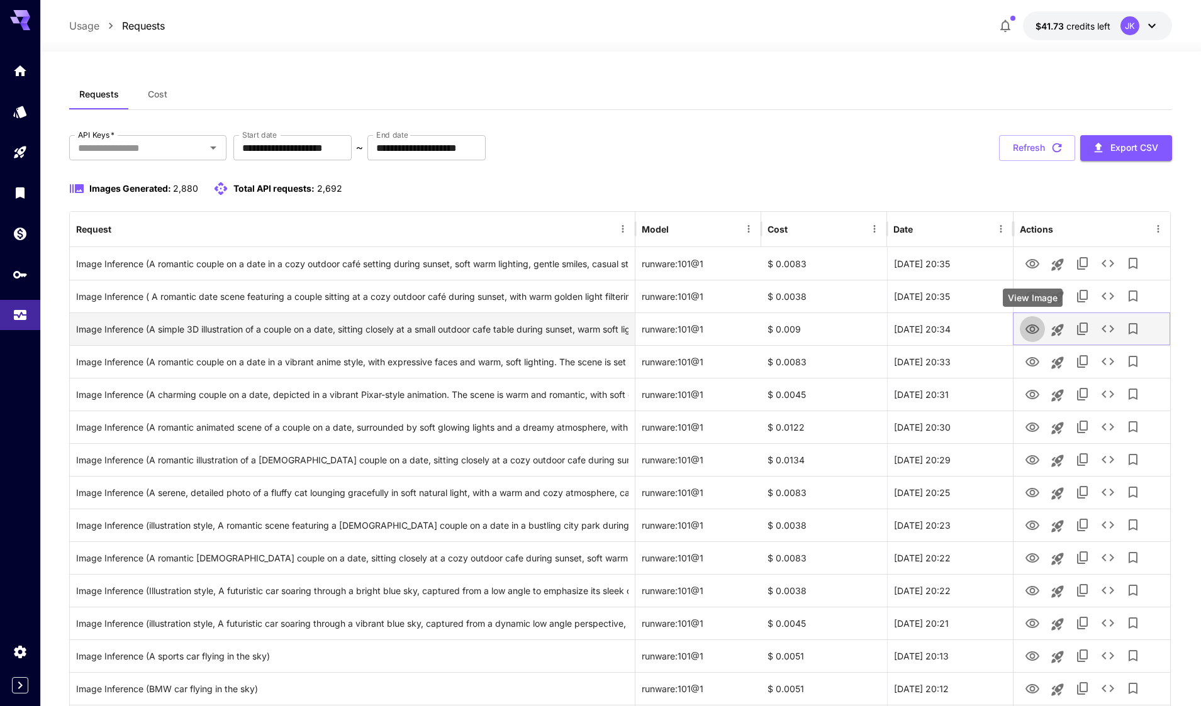
click at [1028, 330] on icon "View Image" at bounding box center [1032, 329] width 15 height 15
click at [543, 327] on div "Image Inference (A simple 3D illustration of a couple on a date, sitting closel…" at bounding box center [352, 329] width 552 height 32
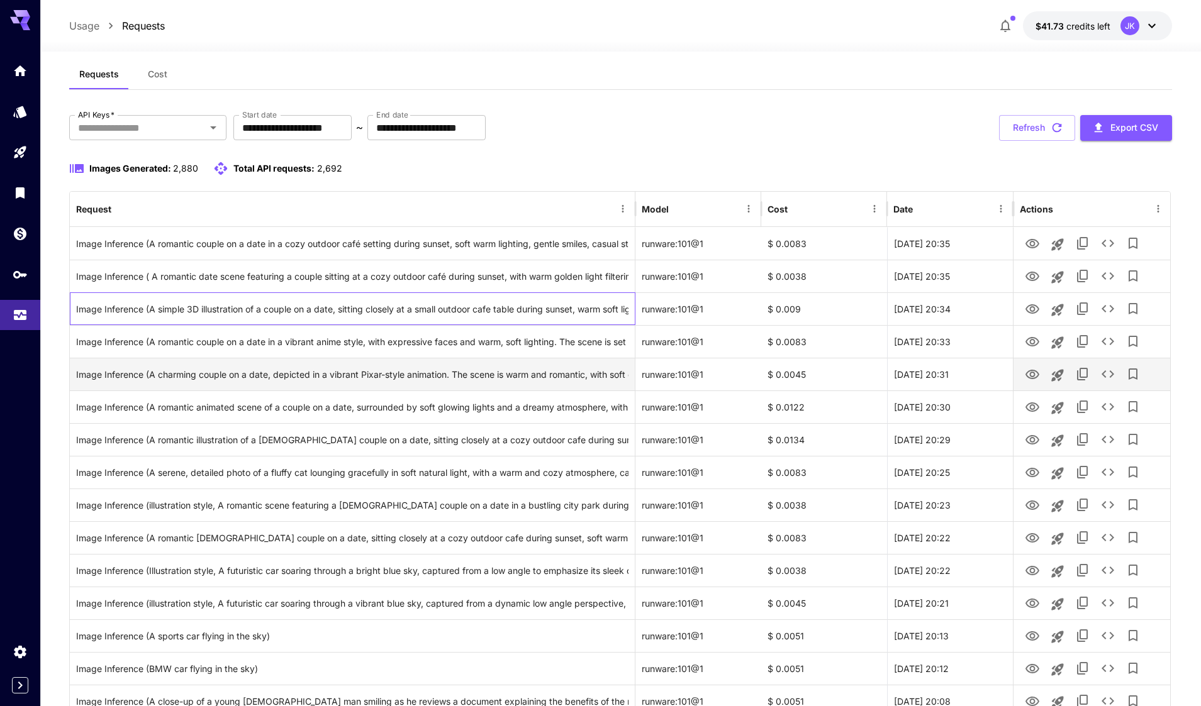
scroll to position [63, 0]
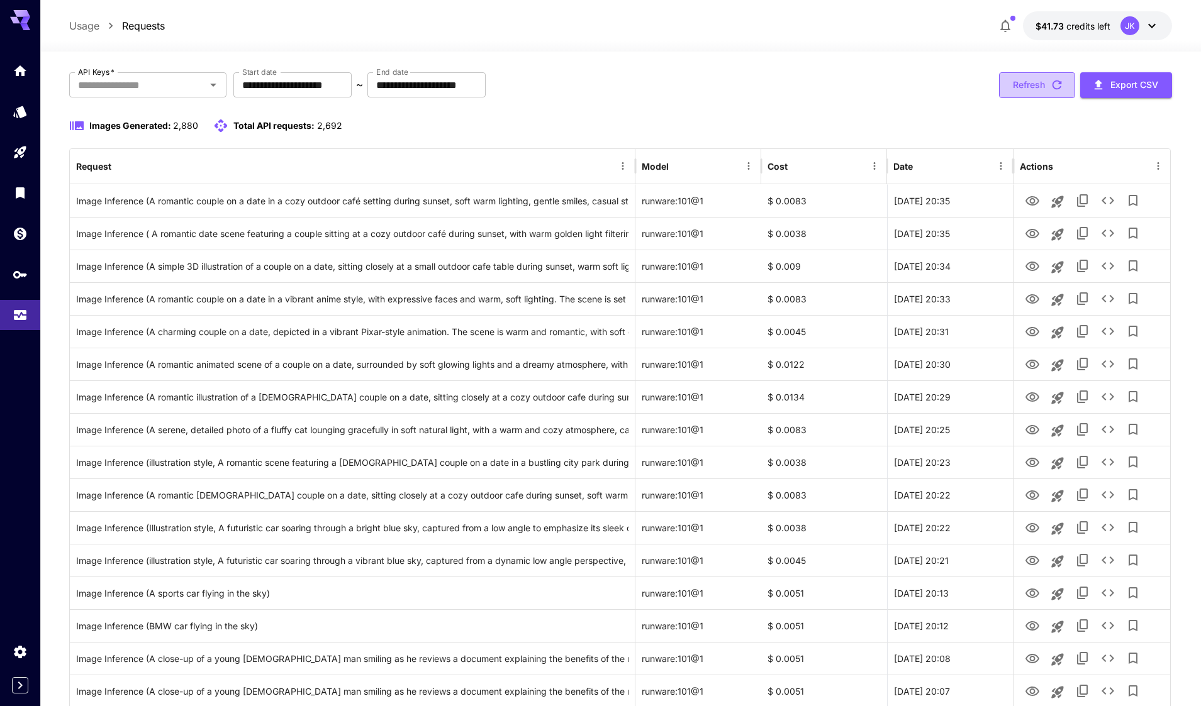
click at [1028, 86] on button "Refresh" at bounding box center [1037, 85] width 76 height 26
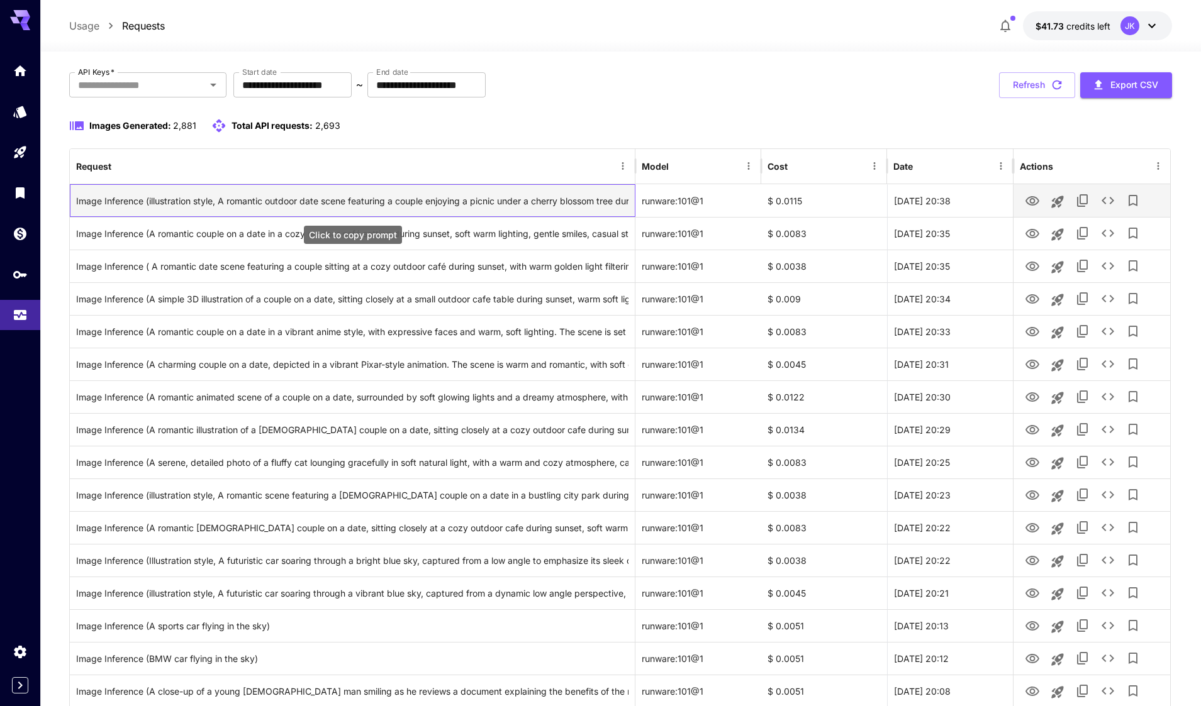
click at [584, 202] on div "Image Inference (illustration style, A romantic outdoor date scene featuring a …" at bounding box center [352, 201] width 552 height 32
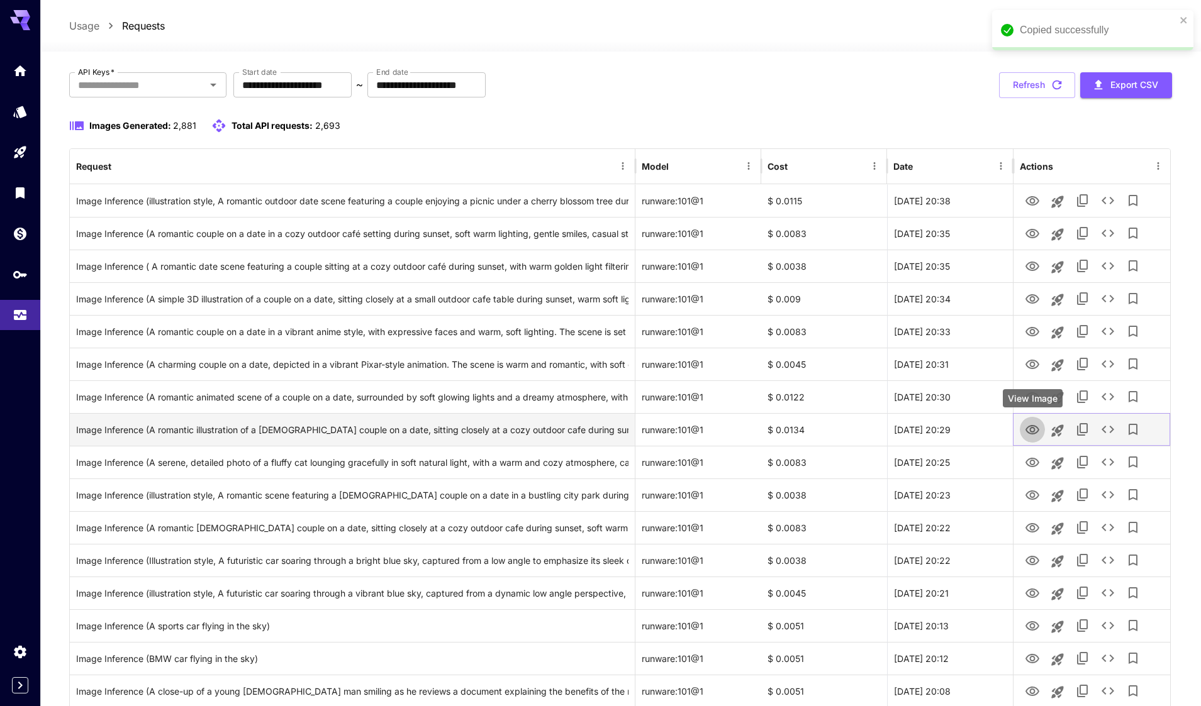
click at [1031, 430] on icon "View Image" at bounding box center [1032, 430] width 15 height 15
click at [573, 424] on div "Image Inference (A romantic illustration of a Korean couple on a date, sitting …" at bounding box center [352, 430] width 552 height 32
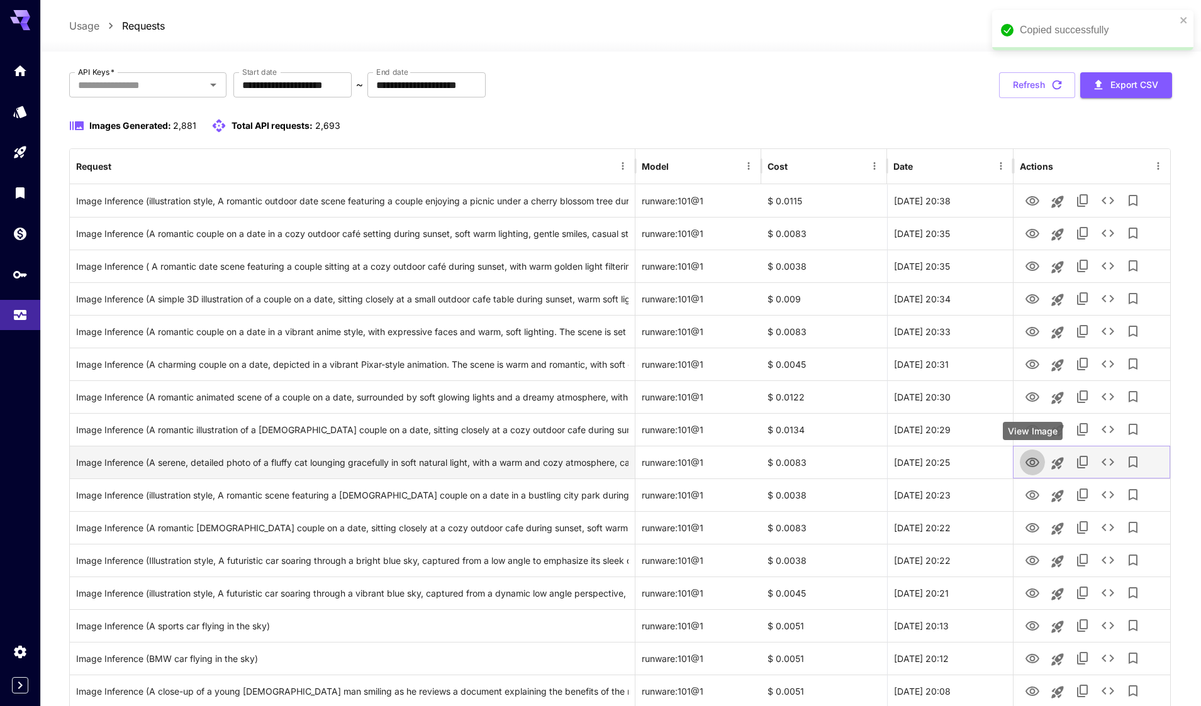
click at [1026, 462] on icon "View Image" at bounding box center [1032, 462] width 14 height 9
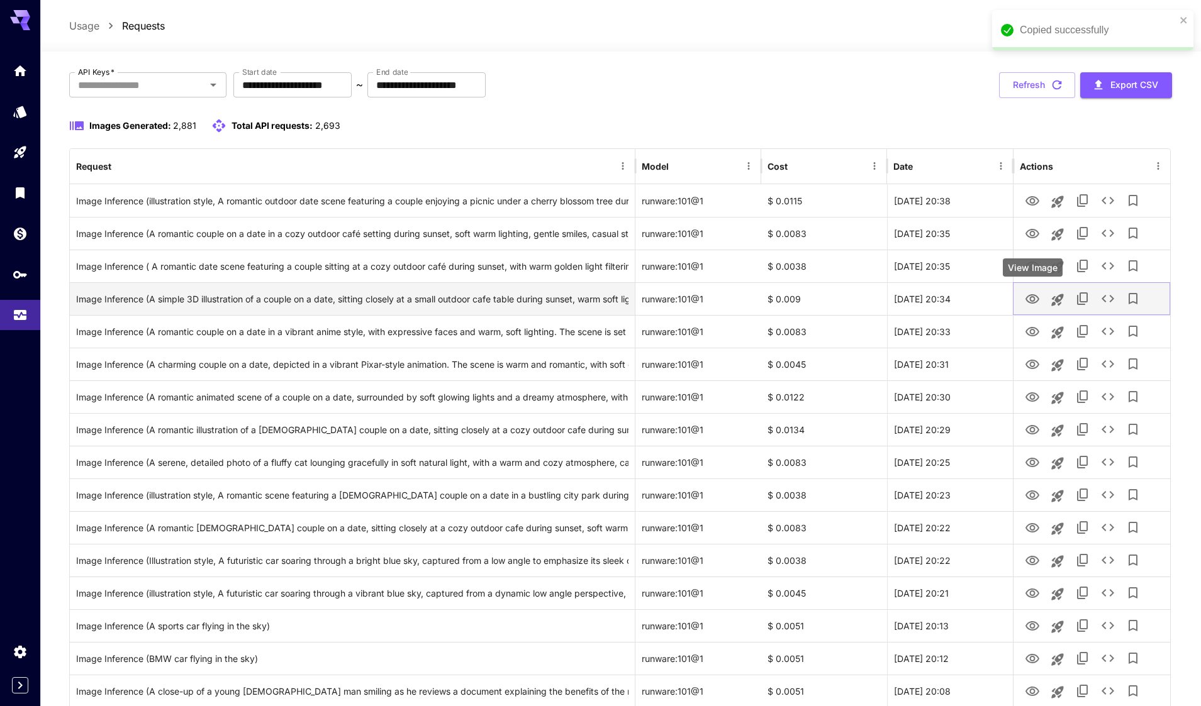
click at [1025, 297] on icon "View Image" at bounding box center [1032, 299] width 15 height 15
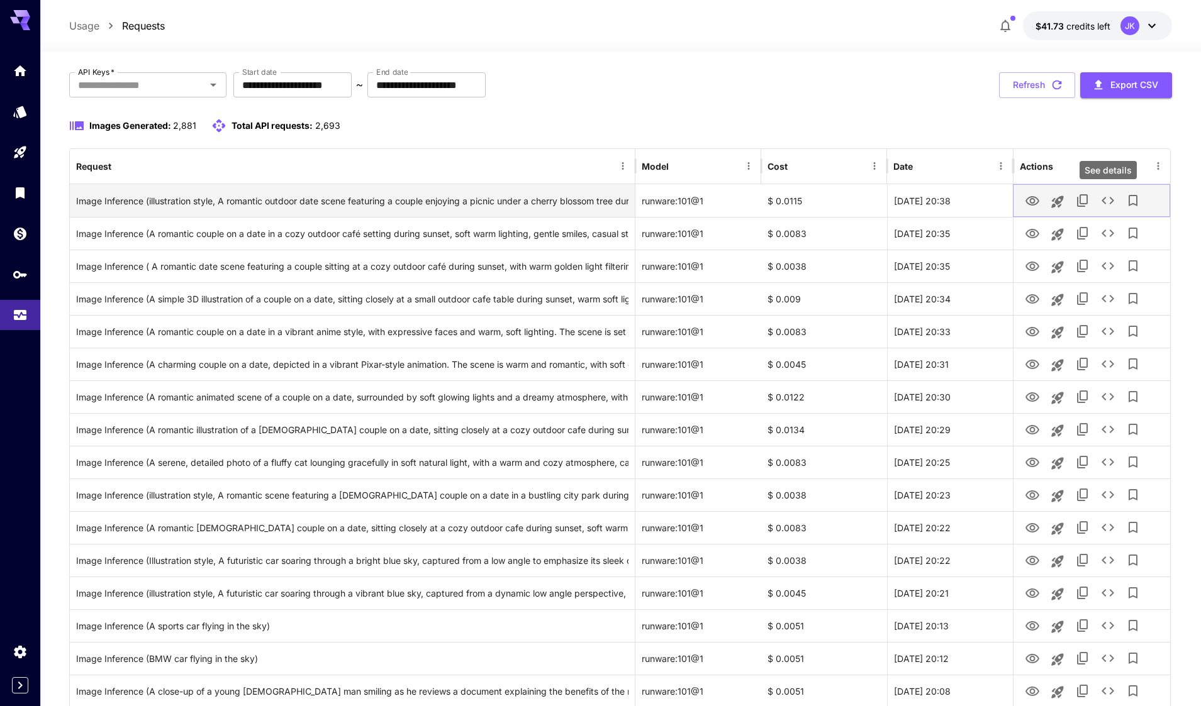
click at [1109, 203] on icon "See details" at bounding box center [1107, 200] width 15 height 15
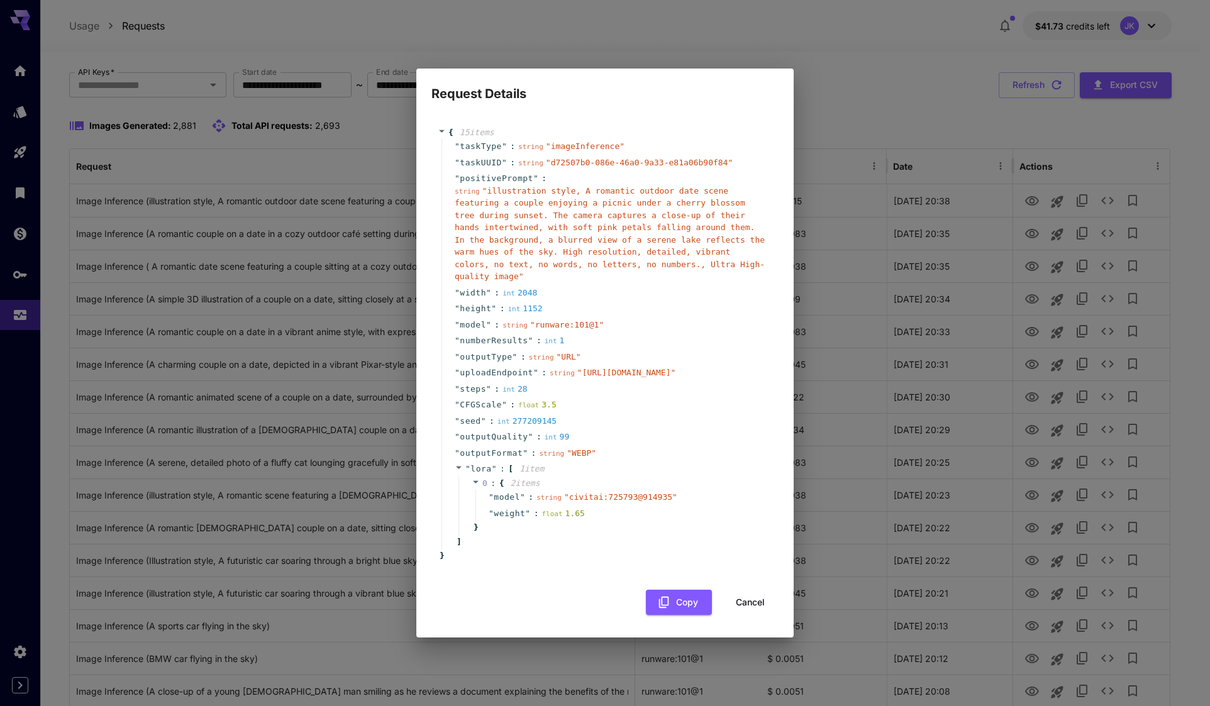
click at [464, 472] on span at bounding box center [460, 468] width 11 height 8
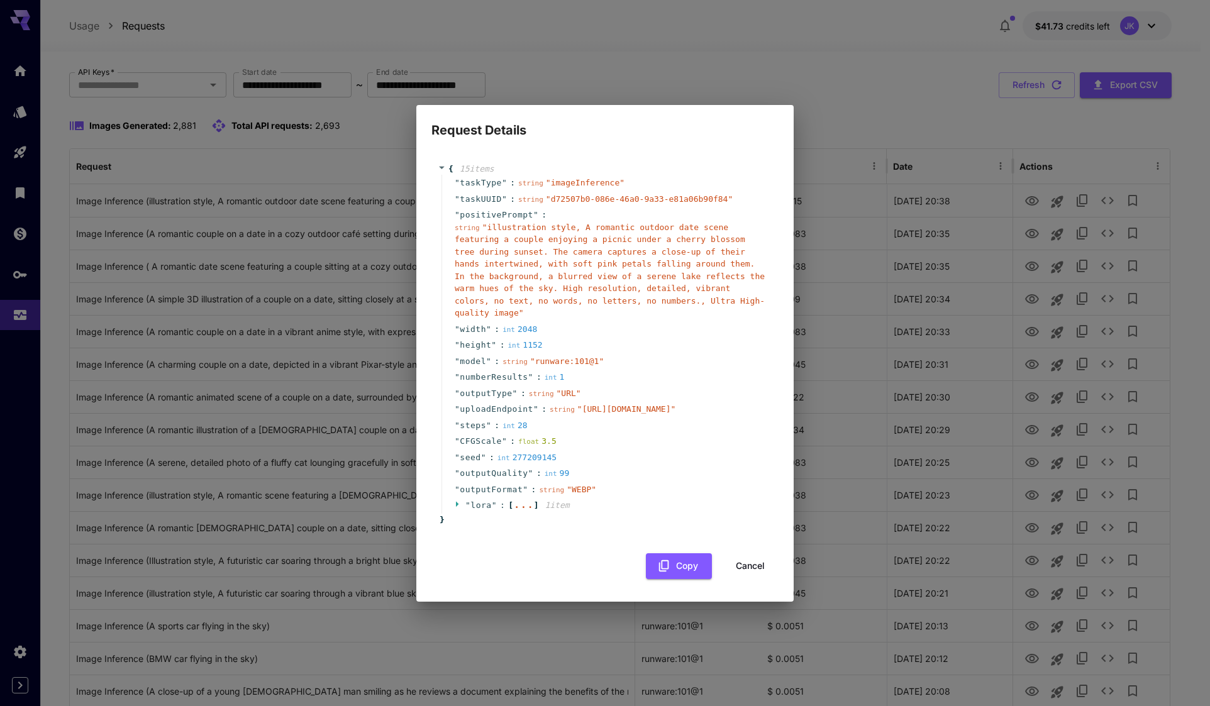
click at [456, 507] on icon at bounding box center [457, 504] width 3 height 6
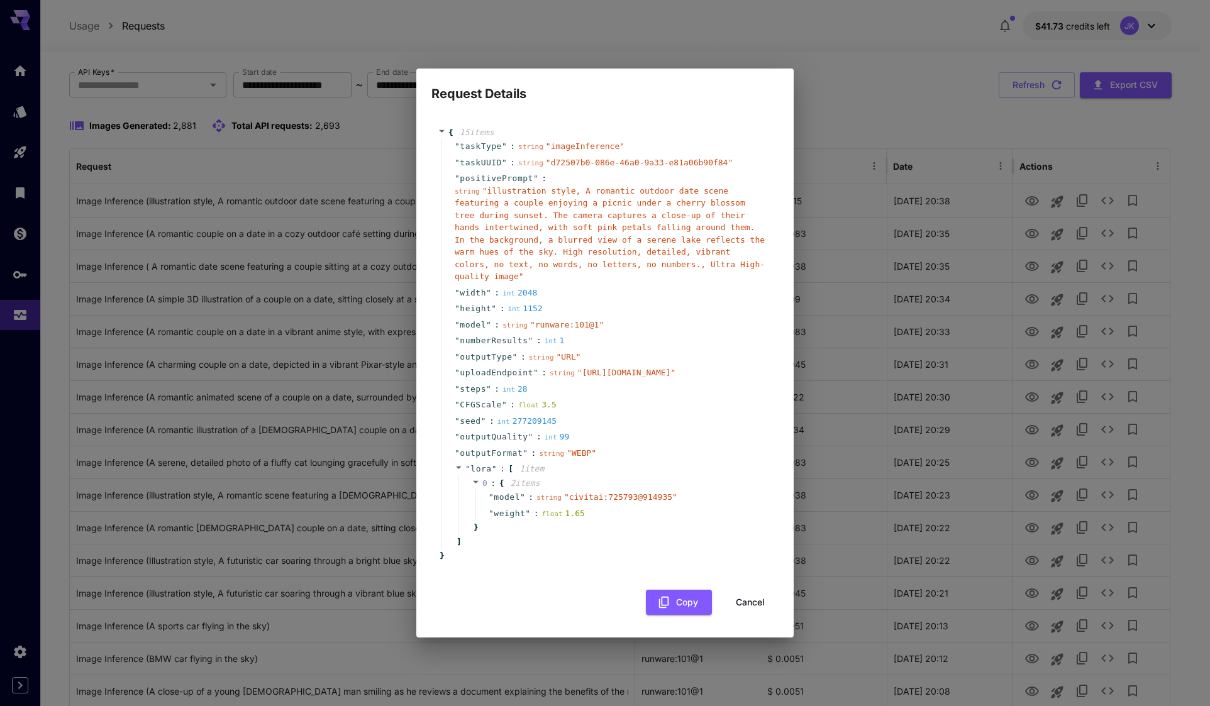
click at [478, 486] on icon at bounding box center [476, 482] width 8 height 8
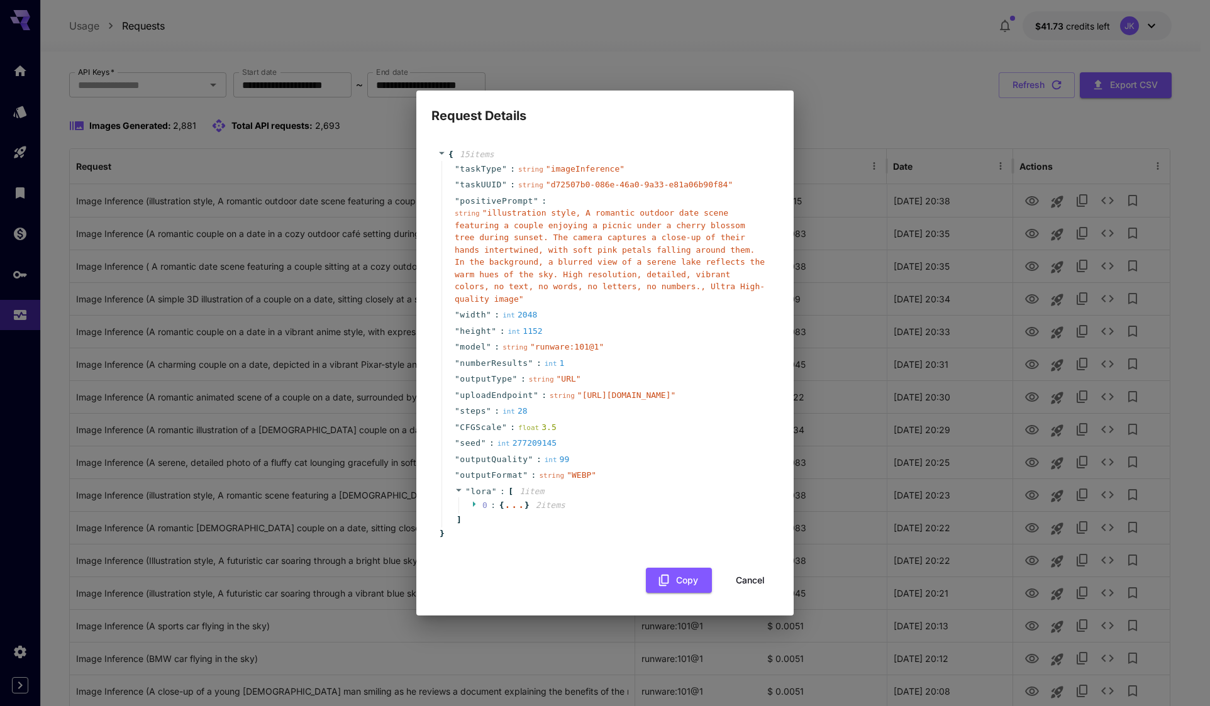
click at [473, 507] on icon at bounding box center [474, 504] width 3 height 6
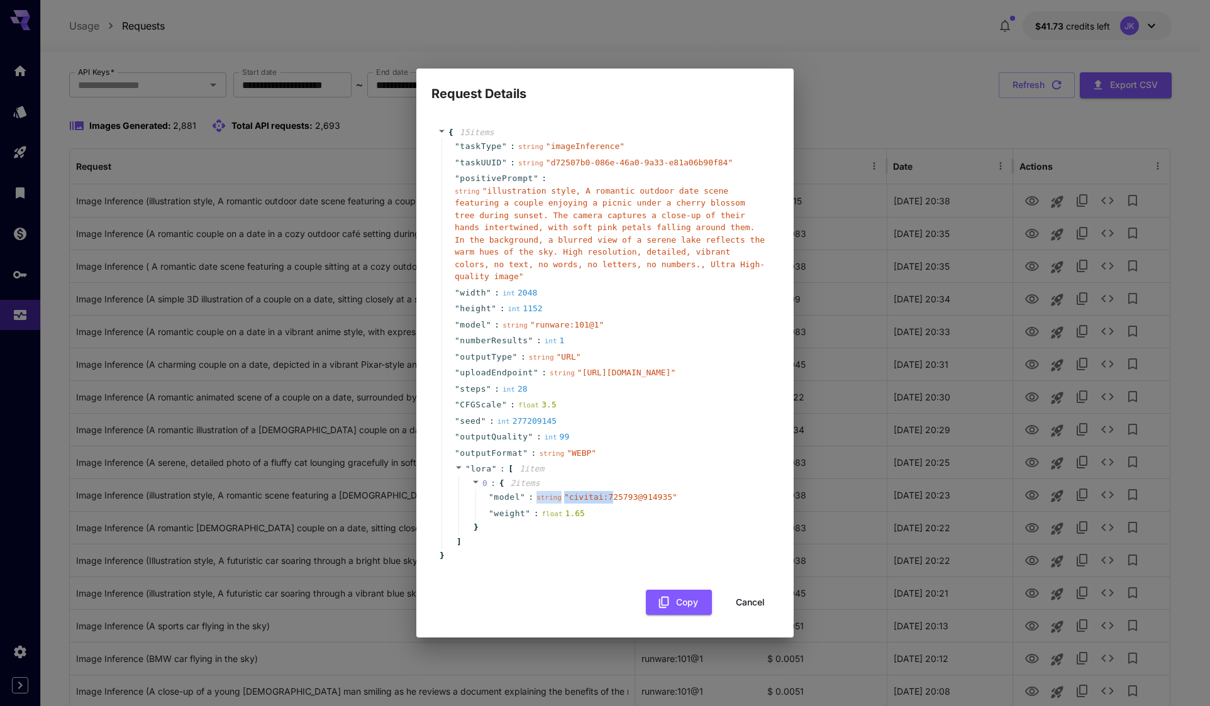
drag, startPoint x: 534, startPoint y: 512, endPoint x: 604, endPoint y: 513, distance: 69.8
click at [604, 504] on div "string " civitai:725793@914935 "" at bounding box center [607, 497] width 141 height 13
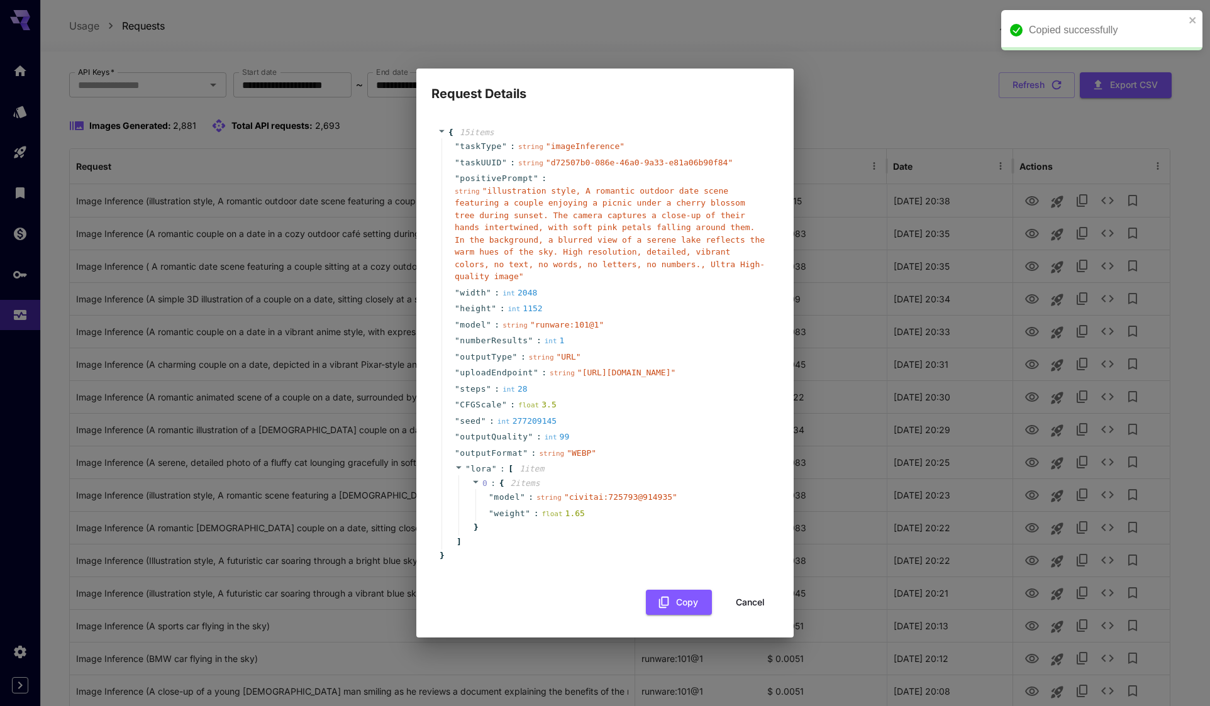
drag, startPoint x: 647, startPoint y: 549, endPoint x: 594, endPoint y: 542, distance: 53.3
click at [644, 549] on div "" lora " : [ 1 item 0 : { 2 item s " model " : string " civitai:725793@914935 "…" at bounding box center [607, 505] width 331 height 89
drag, startPoint x: 562, startPoint y: 511, endPoint x: 653, endPoint y: 514, distance: 90.6
click at [653, 504] on div "string " civitai:725793@914935 "" at bounding box center [607, 497] width 141 height 13
copy span "civitai:725793@914935"
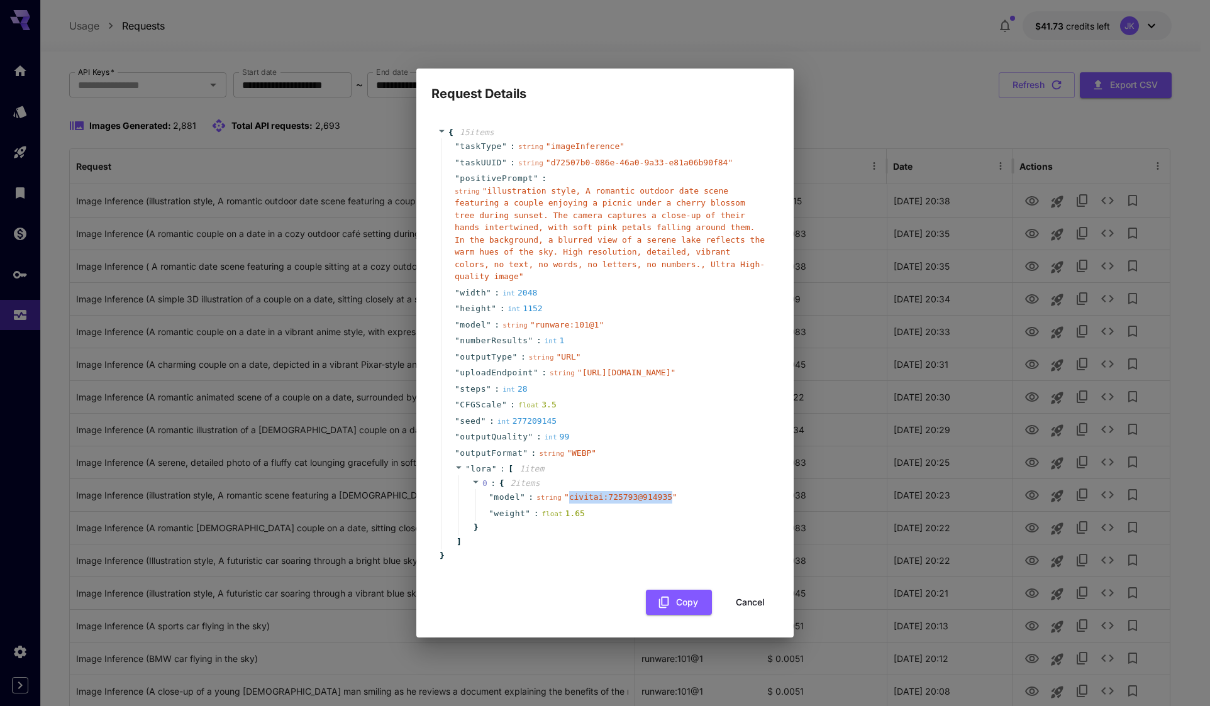
click at [750, 615] on button "Cancel" at bounding box center [750, 603] width 57 height 26
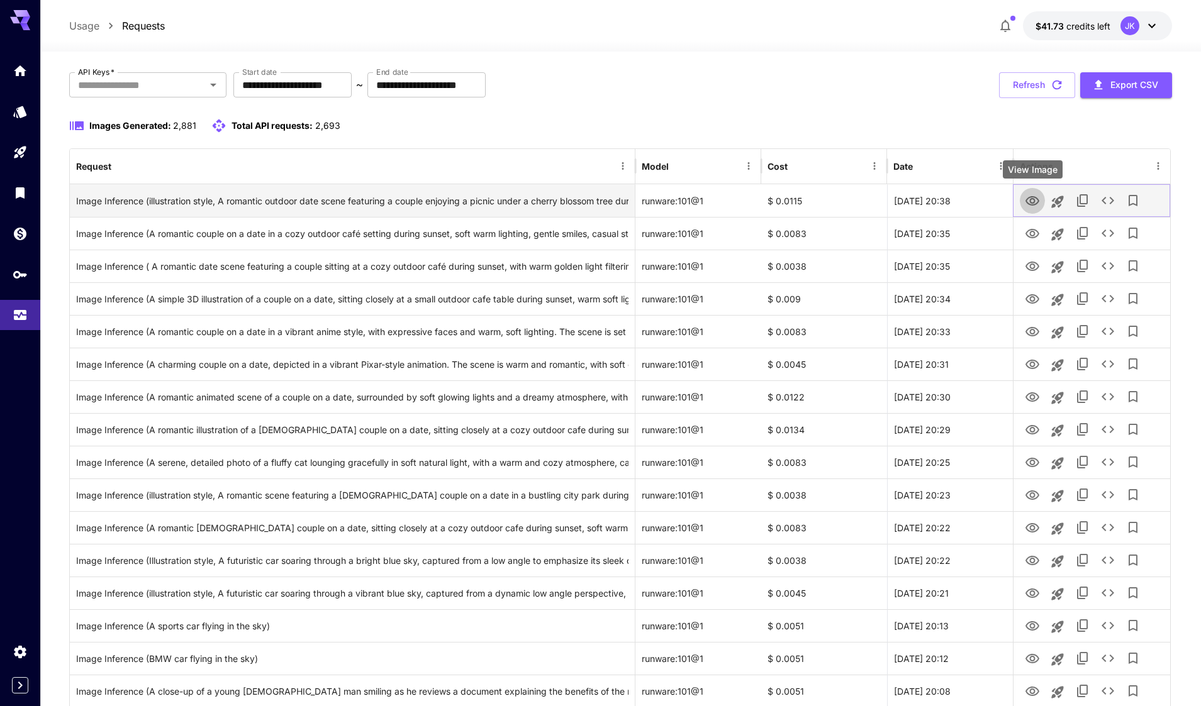
click at [1028, 203] on icon "View Image" at bounding box center [1032, 200] width 14 height 9
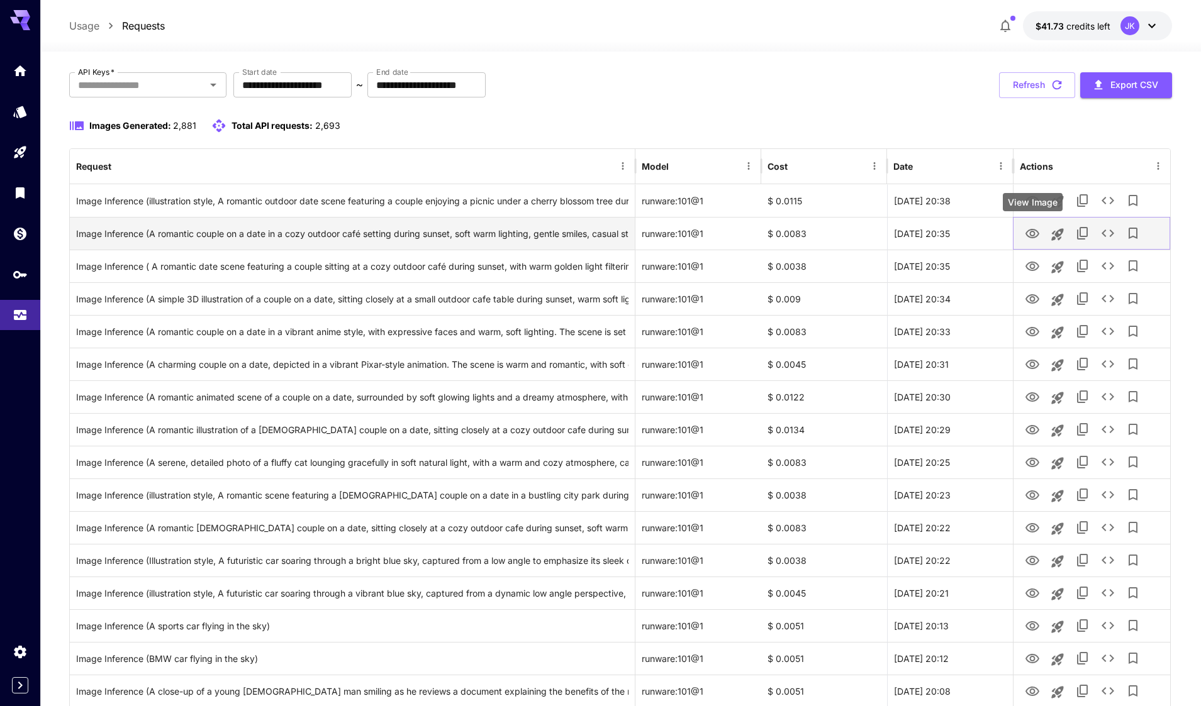
click at [1034, 233] on icon "View Image" at bounding box center [1032, 233] width 14 height 9
click at [1108, 238] on icon "See details" at bounding box center [1107, 233] width 15 height 15
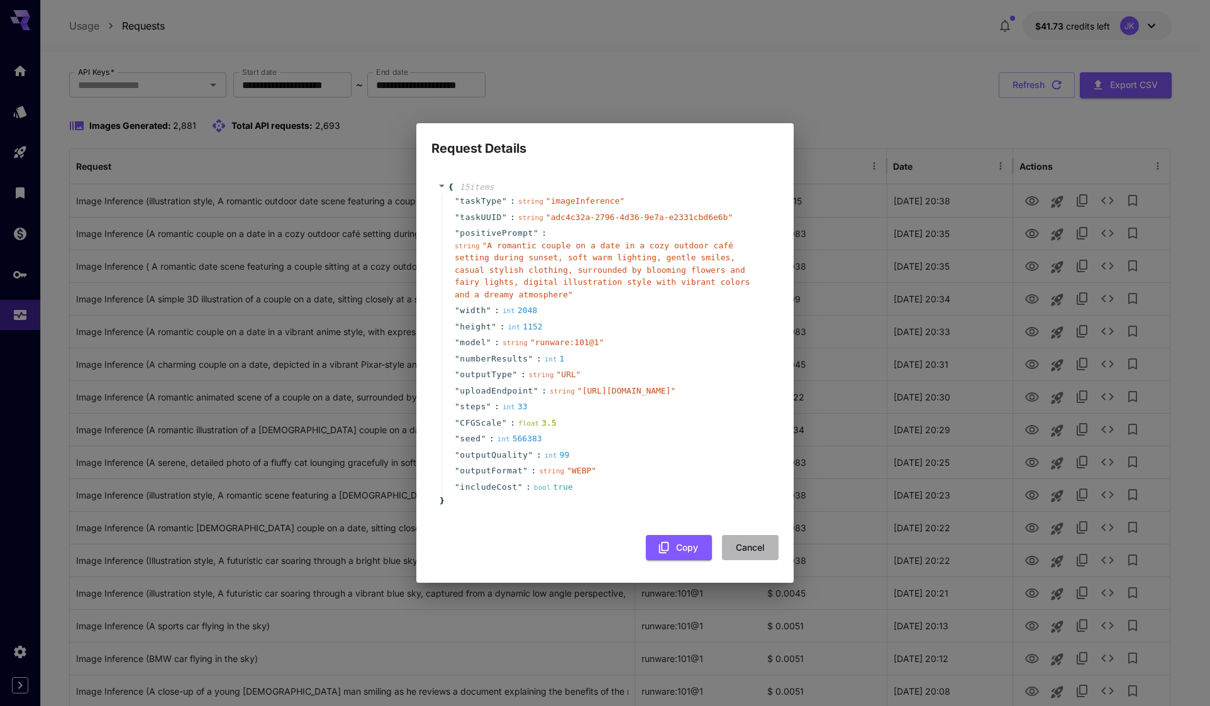
drag, startPoint x: 749, startPoint y: 568, endPoint x: 1067, endPoint y: 236, distance: 459.5
click at [749, 561] on button "Cancel" at bounding box center [750, 548] width 57 height 26
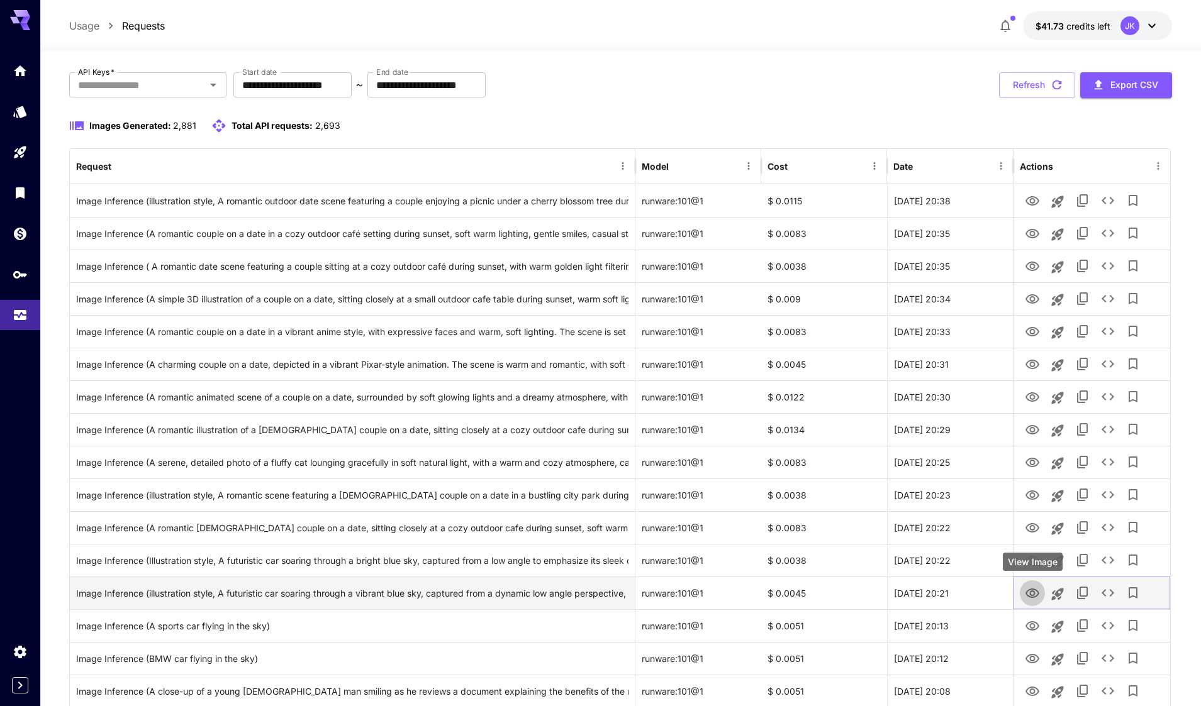
click at [1033, 595] on icon "View Image" at bounding box center [1032, 593] width 14 height 9
click at [1104, 594] on icon "See details" at bounding box center [1107, 593] width 13 height 8
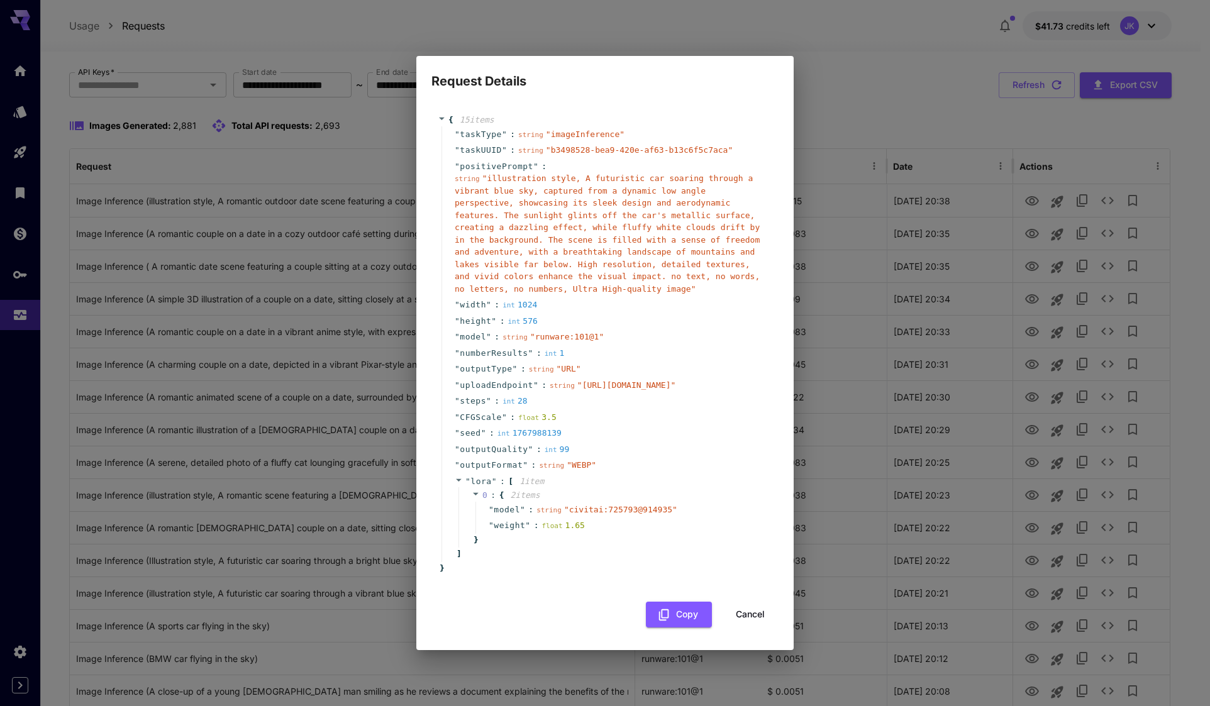
click at [767, 626] on button "Cancel" at bounding box center [750, 615] width 57 height 26
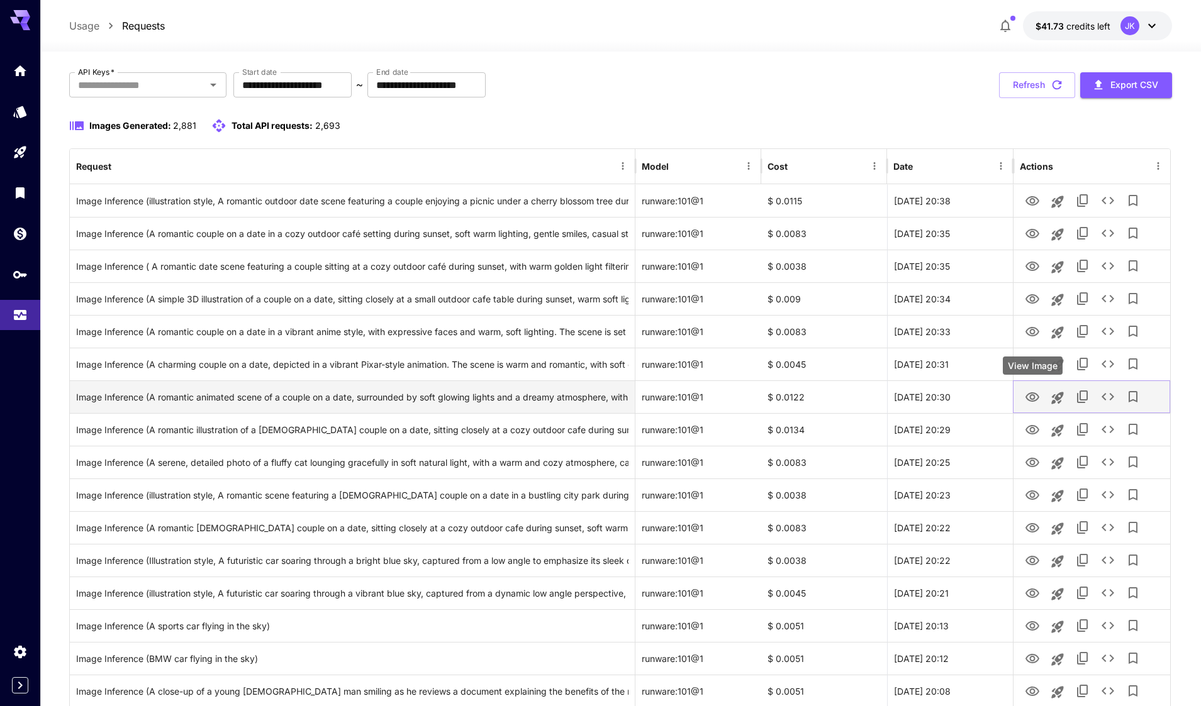
click at [1028, 398] on icon "View Image" at bounding box center [1032, 397] width 15 height 15
click at [1107, 398] on icon "See details" at bounding box center [1107, 396] width 15 height 15
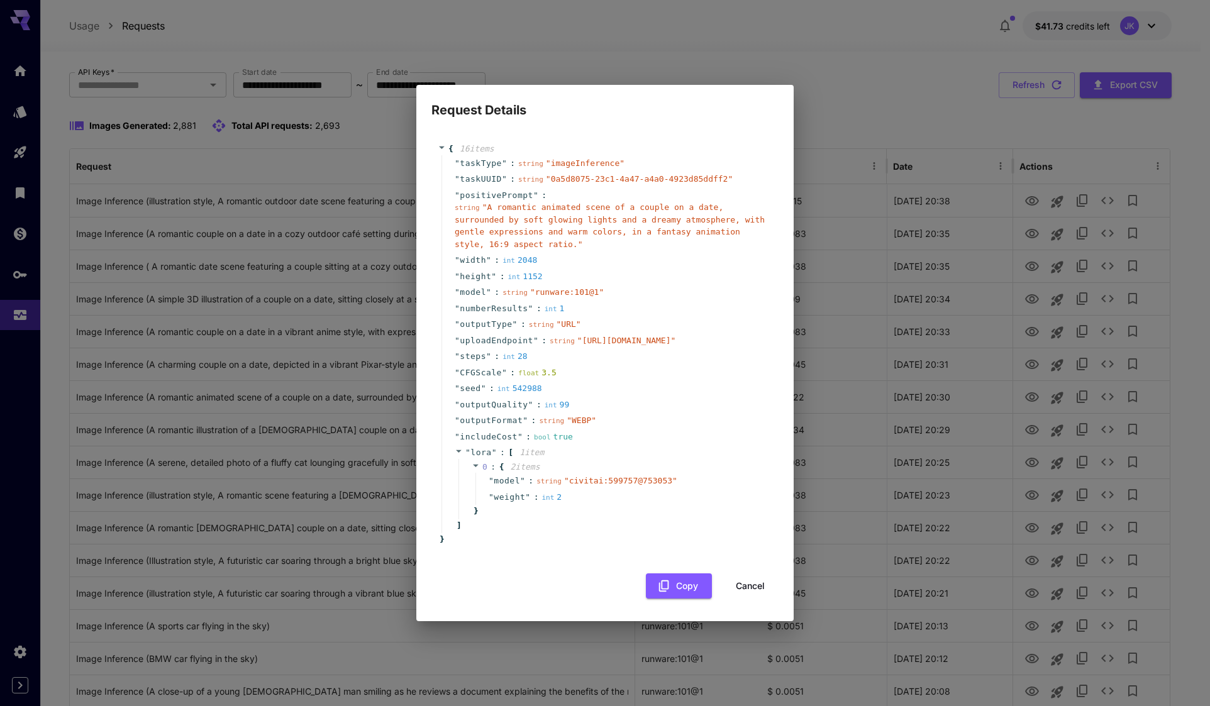
drag, startPoint x: 756, startPoint y: 608, endPoint x: 1033, endPoint y: 385, distance: 355.7
click at [756, 599] on button "Cancel" at bounding box center [750, 587] width 57 height 26
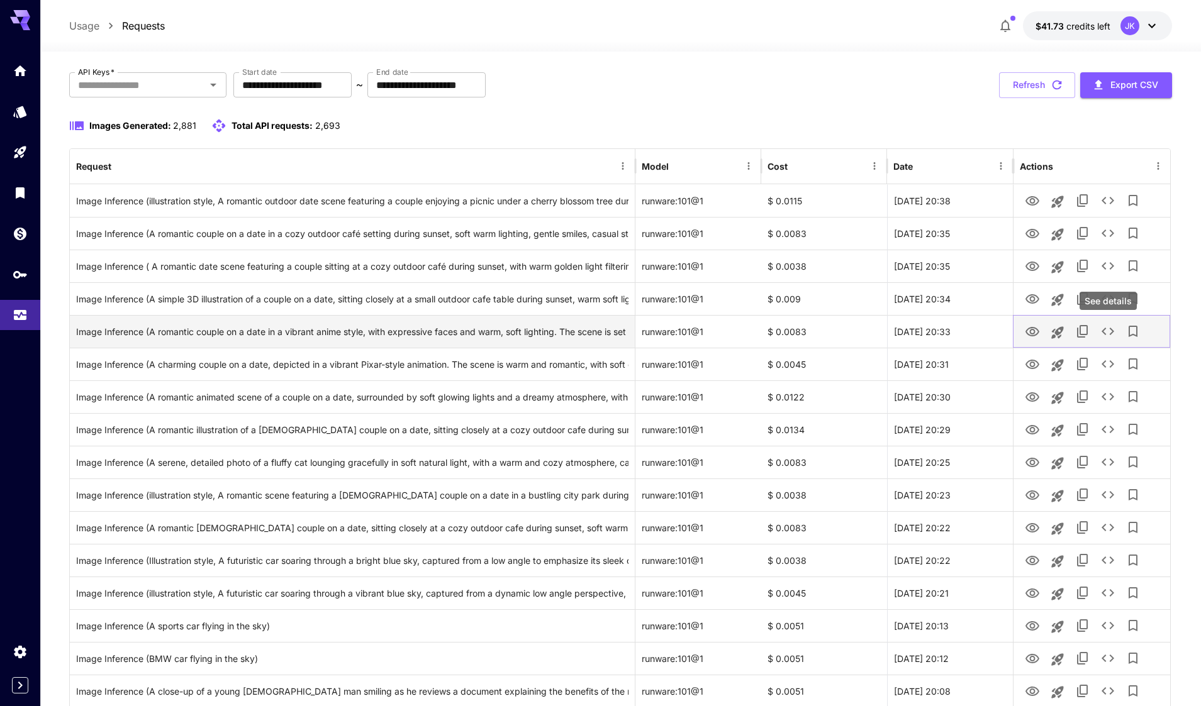
click at [1110, 330] on icon "See details" at bounding box center [1107, 331] width 15 height 15
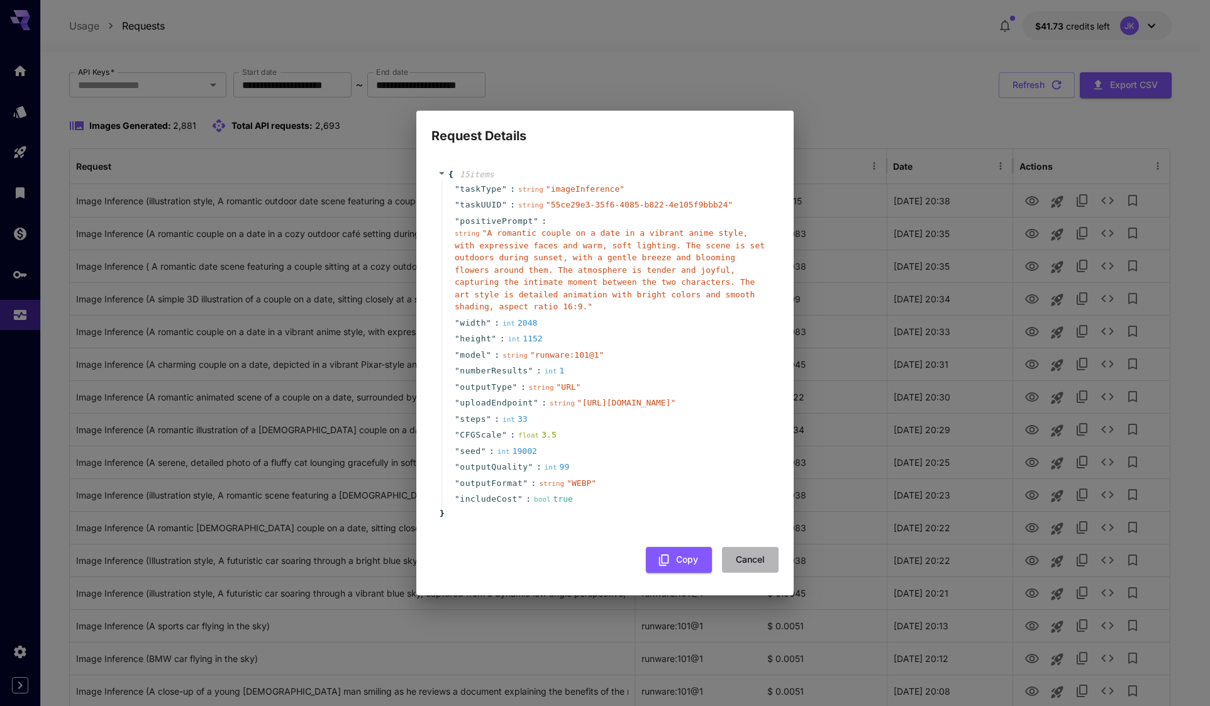
click at [761, 573] on button "Cancel" at bounding box center [750, 560] width 57 height 26
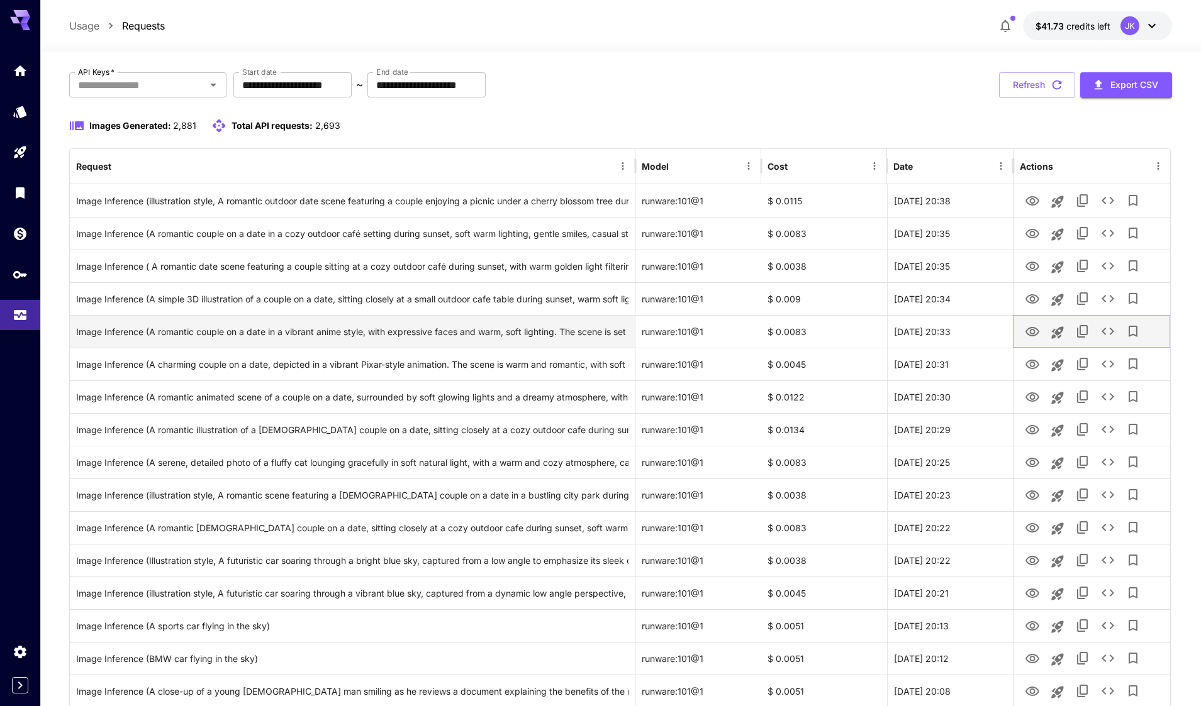
click at [1103, 333] on icon "See details" at bounding box center [1107, 331] width 15 height 15
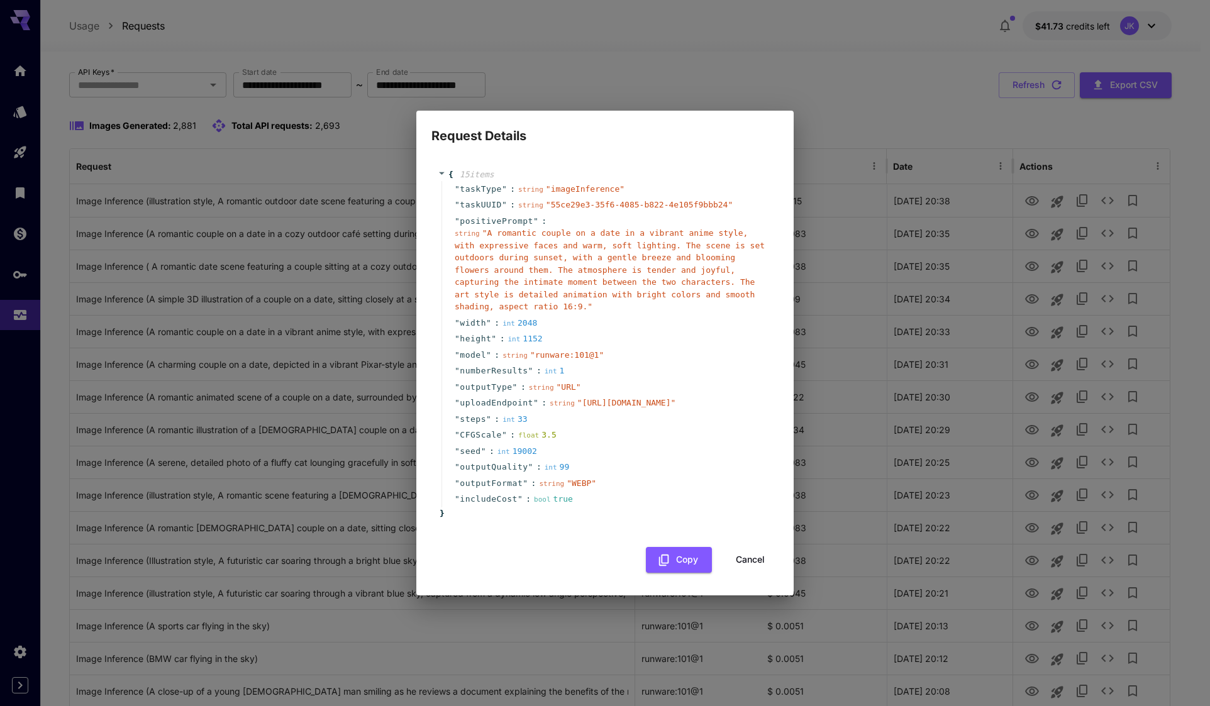
click at [752, 573] on button "Cancel" at bounding box center [750, 560] width 57 height 26
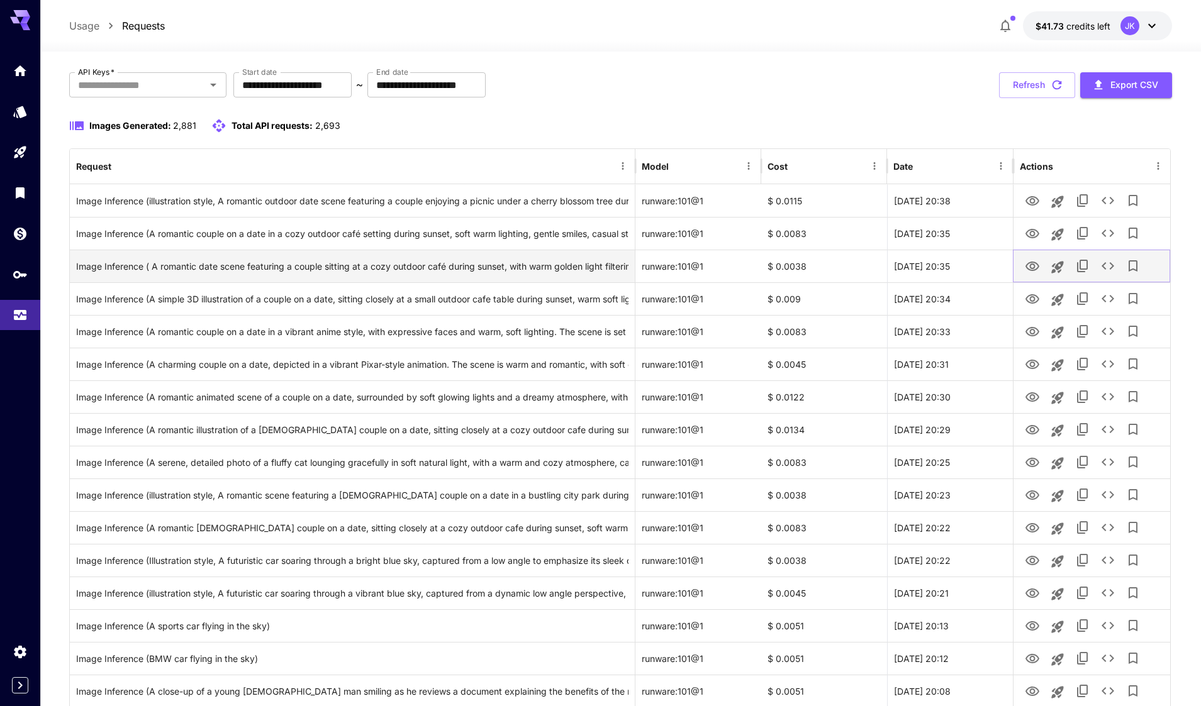
click at [1110, 268] on icon "See details" at bounding box center [1107, 266] width 15 height 15
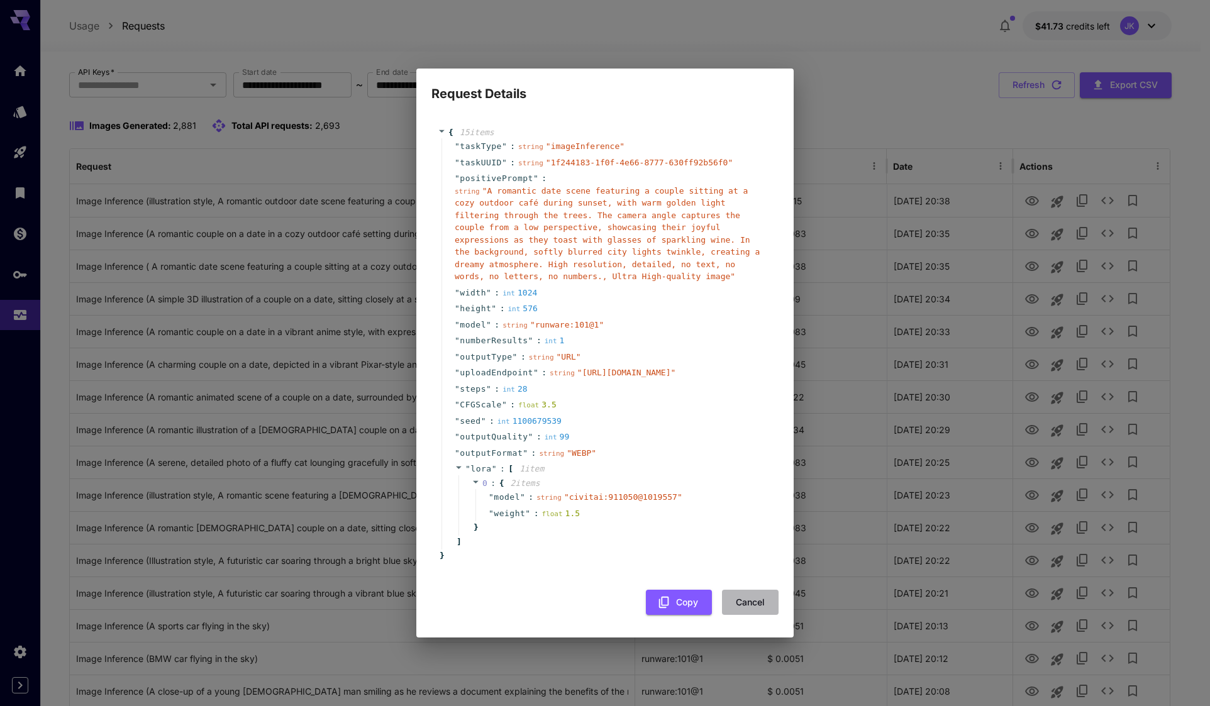
drag, startPoint x: 756, startPoint y: 623, endPoint x: 1082, endPoint y: 359, distance: 419.8
click at [756, 616] on button "Cancel" at bounding box center [750, 603] width 57 height 26
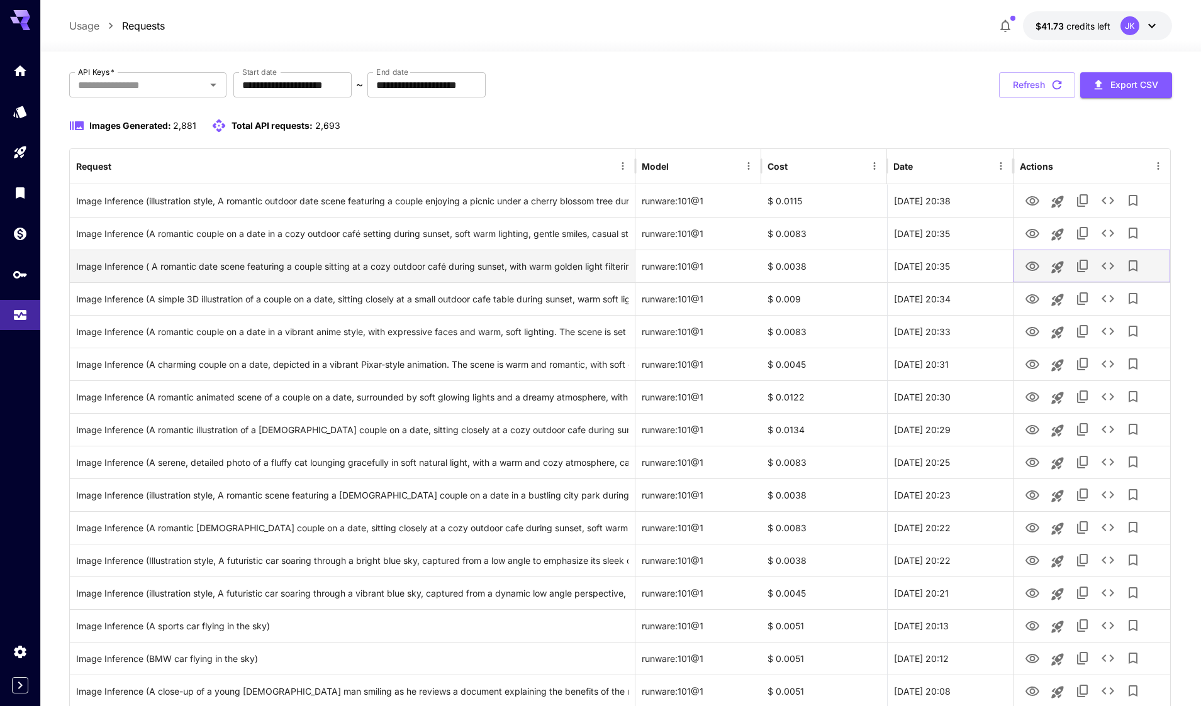
click at [1026, 264] on icon "View Image" at bounding box center [1032, 266] width 15 height 15
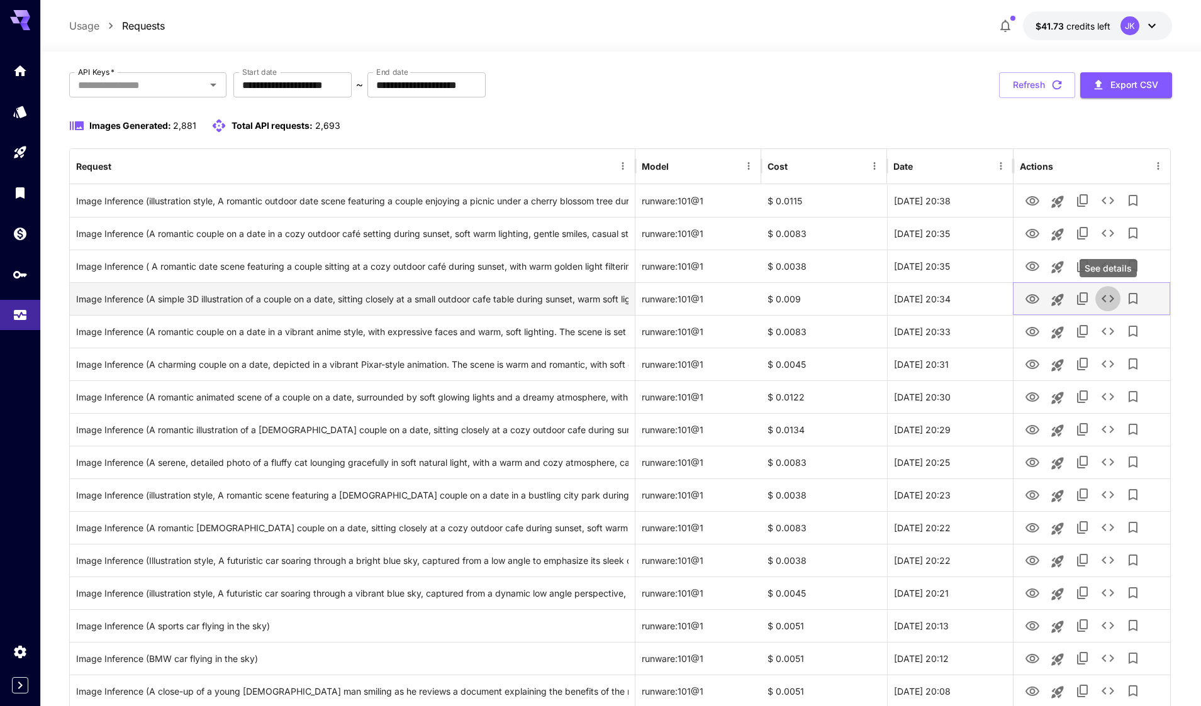
click at [1104, 301] on icon "See details" at bounding box center [1107, 299] width 13 height 8
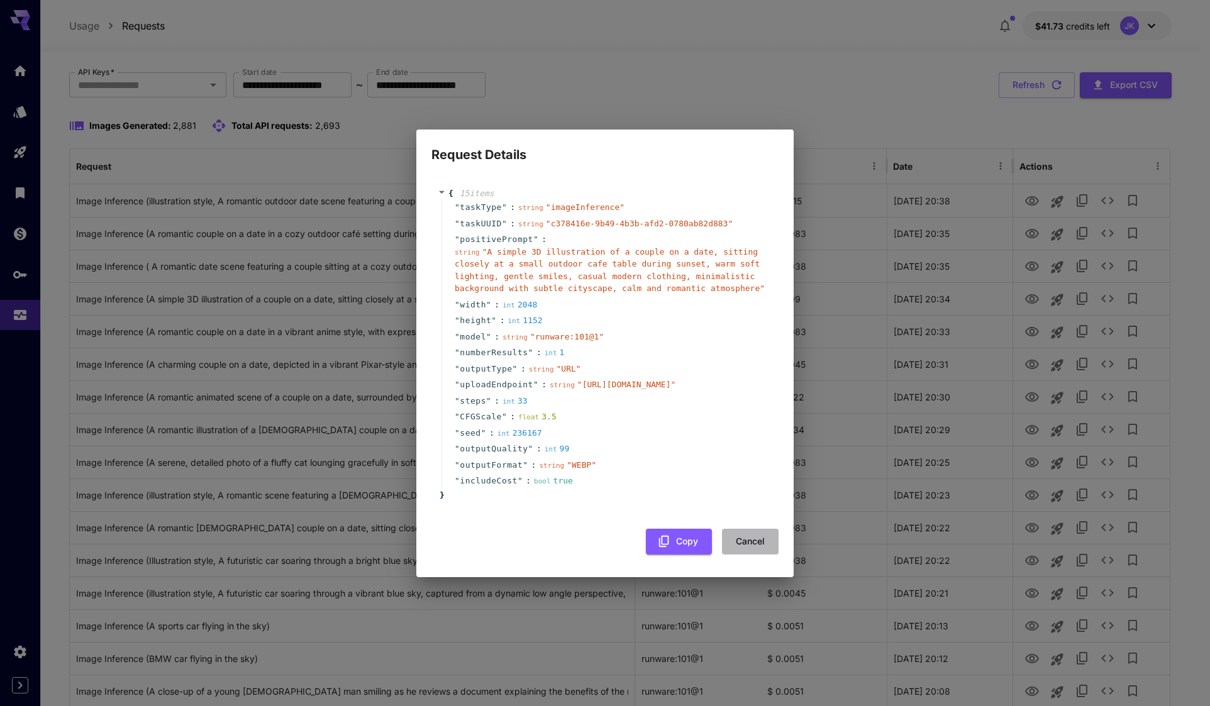
click at [757, 555] on button "Cancel" at bounding box center [750, 542] width 57 height 26
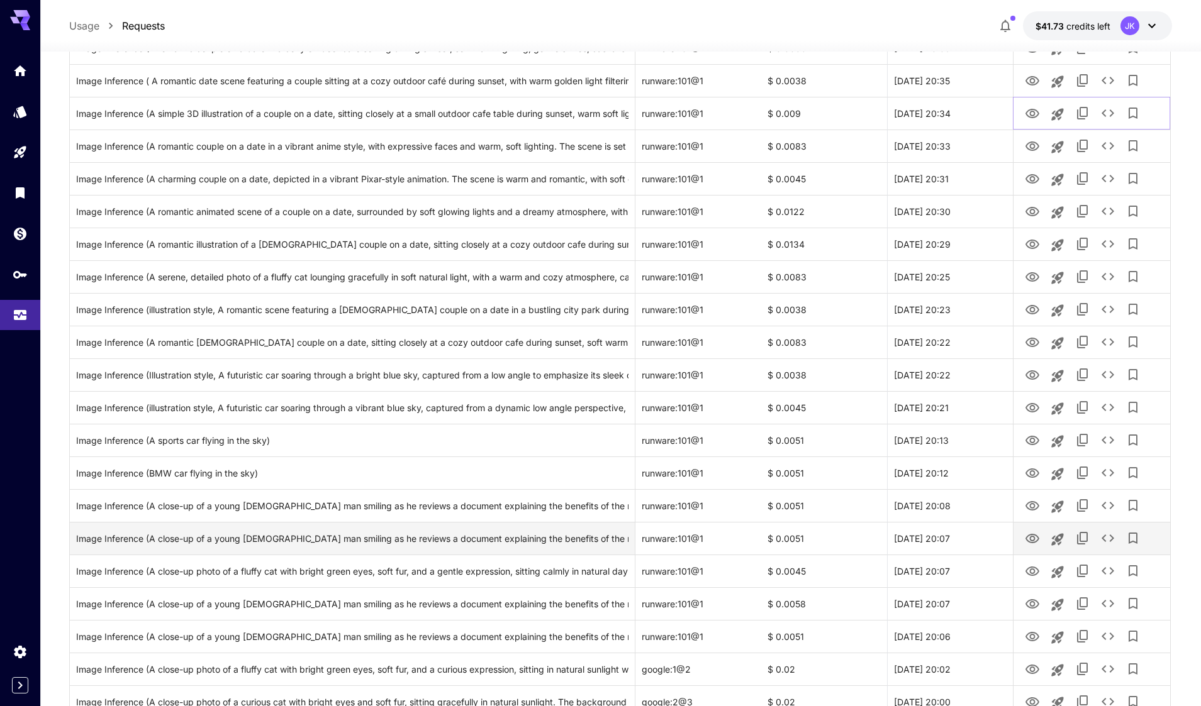
scroll to position [252, 0]
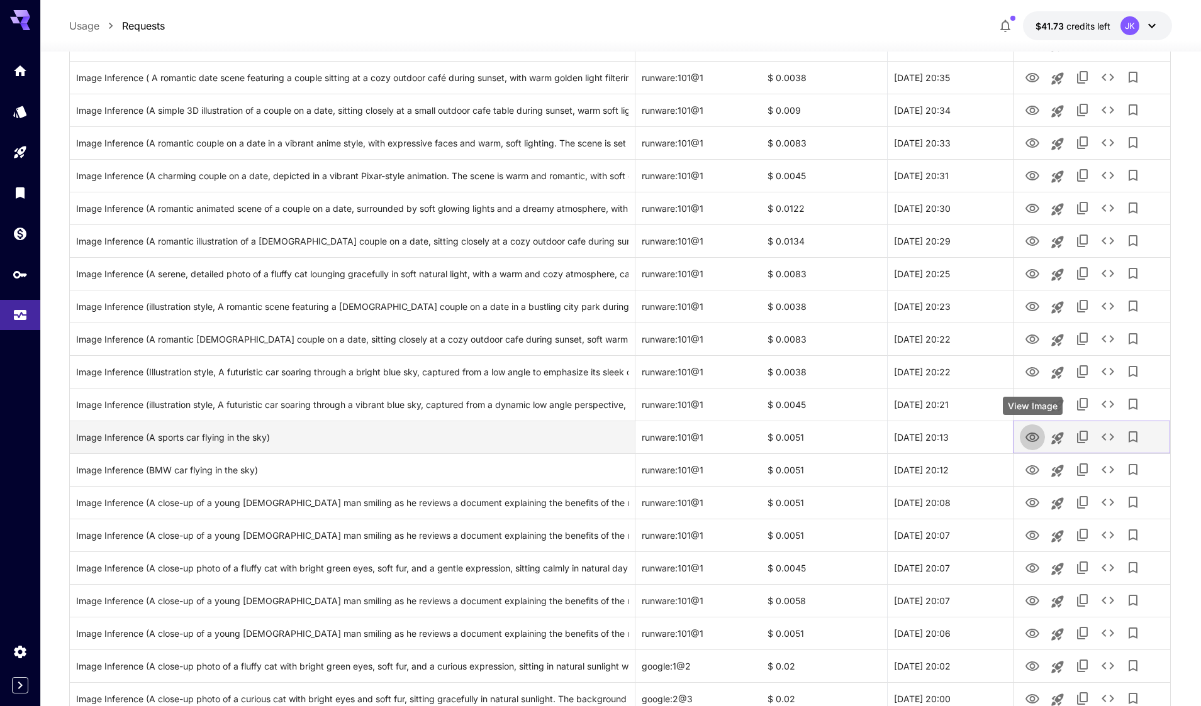
click at [1033, 438] on icon "View Image" at bounding box center [1032, 437] width 14 height 9
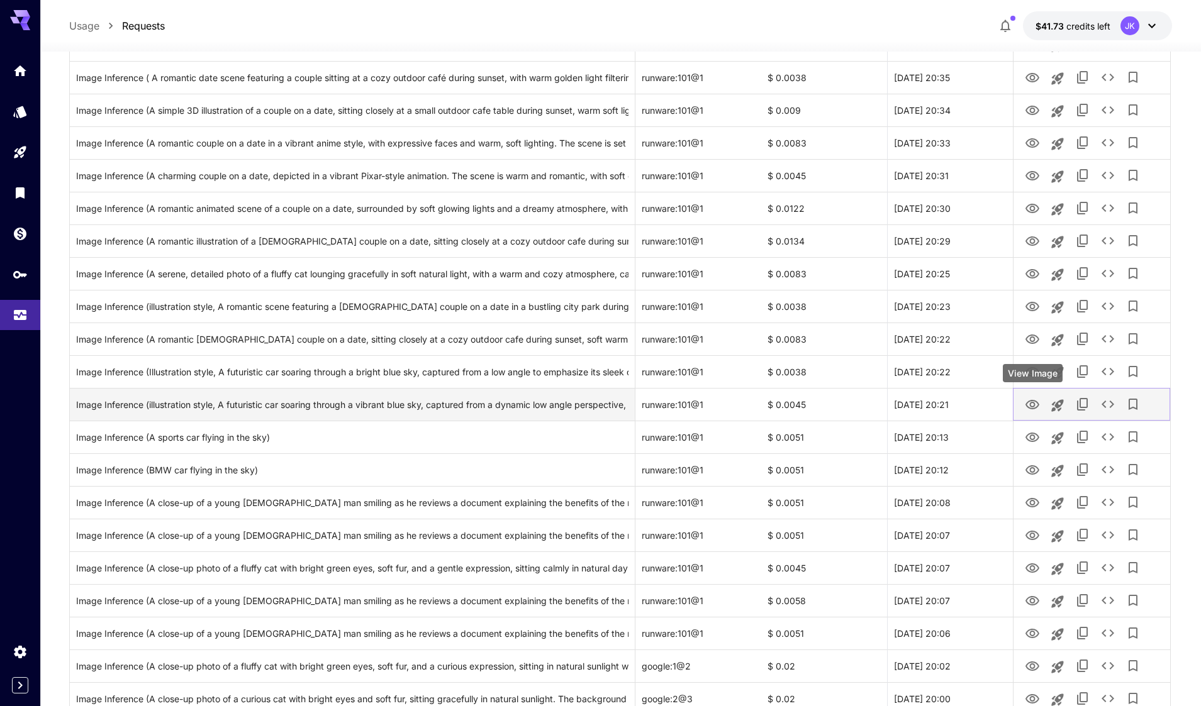
click at [1038, 404] on icon "View Image" at bounding box center [1032, 404] width 14 height 9
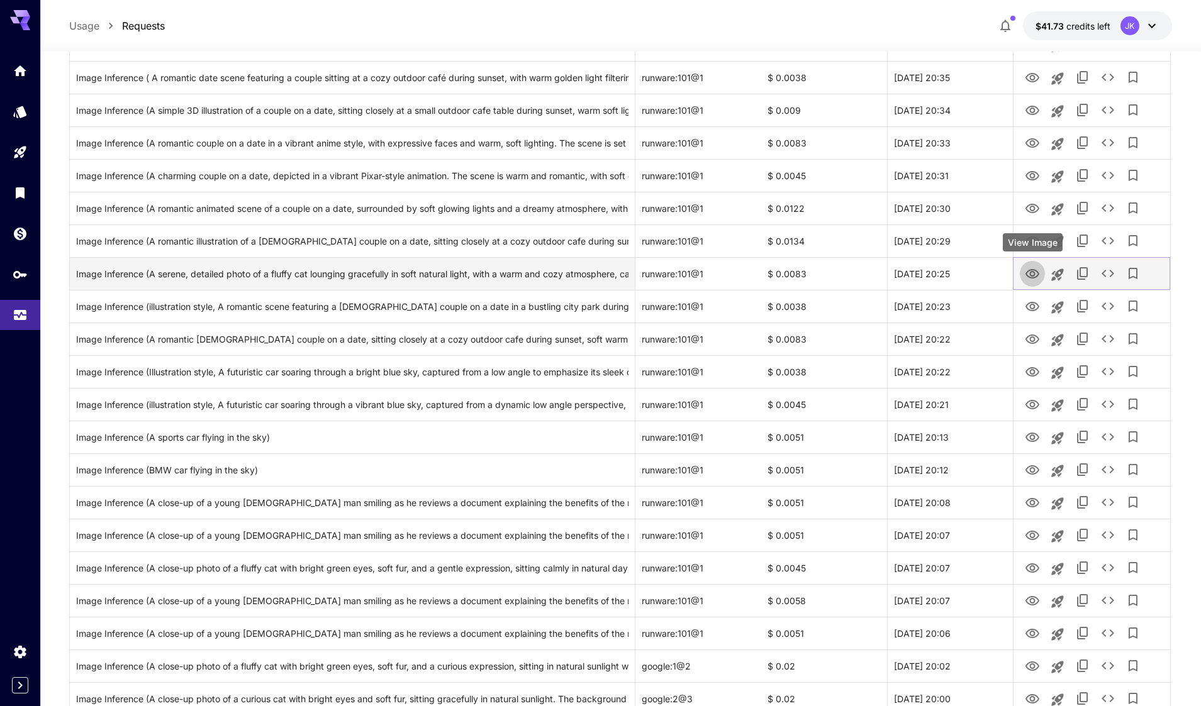
click at [1035, 272] on icon "View Image" at bounding box center [1032, 274] width 15 height 15
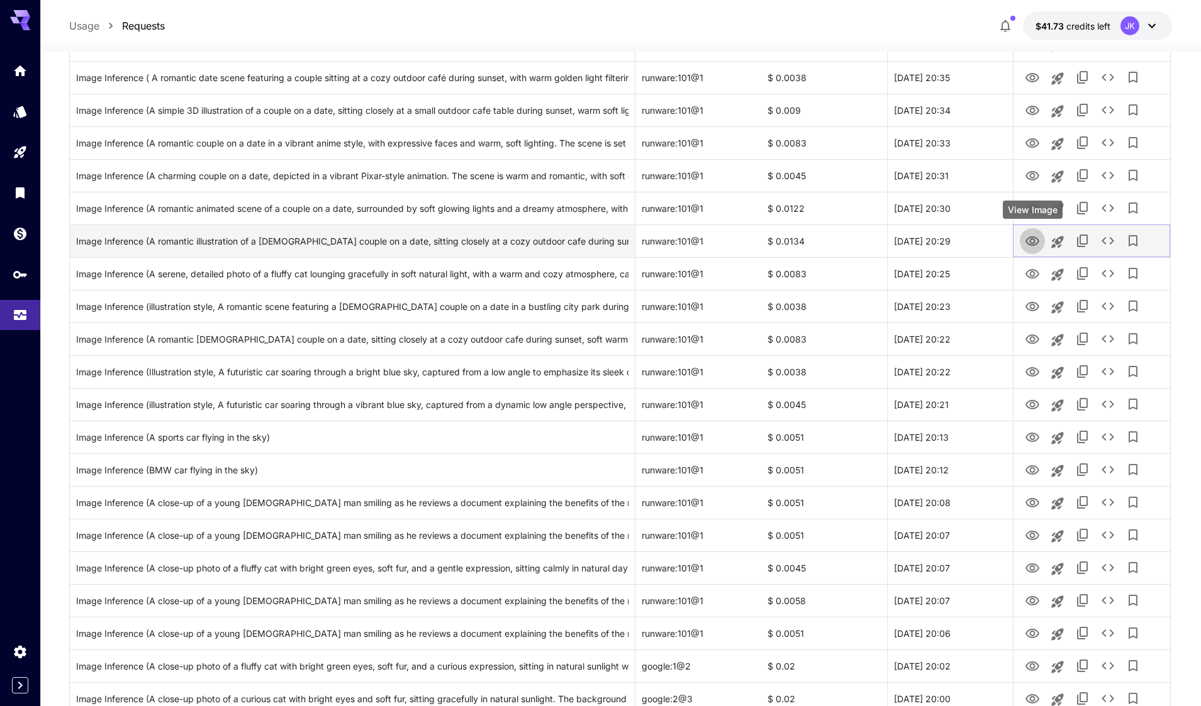
click at [1026, 240] on icon "View Image" at bounding box center [1032, 241] width 15 height 15
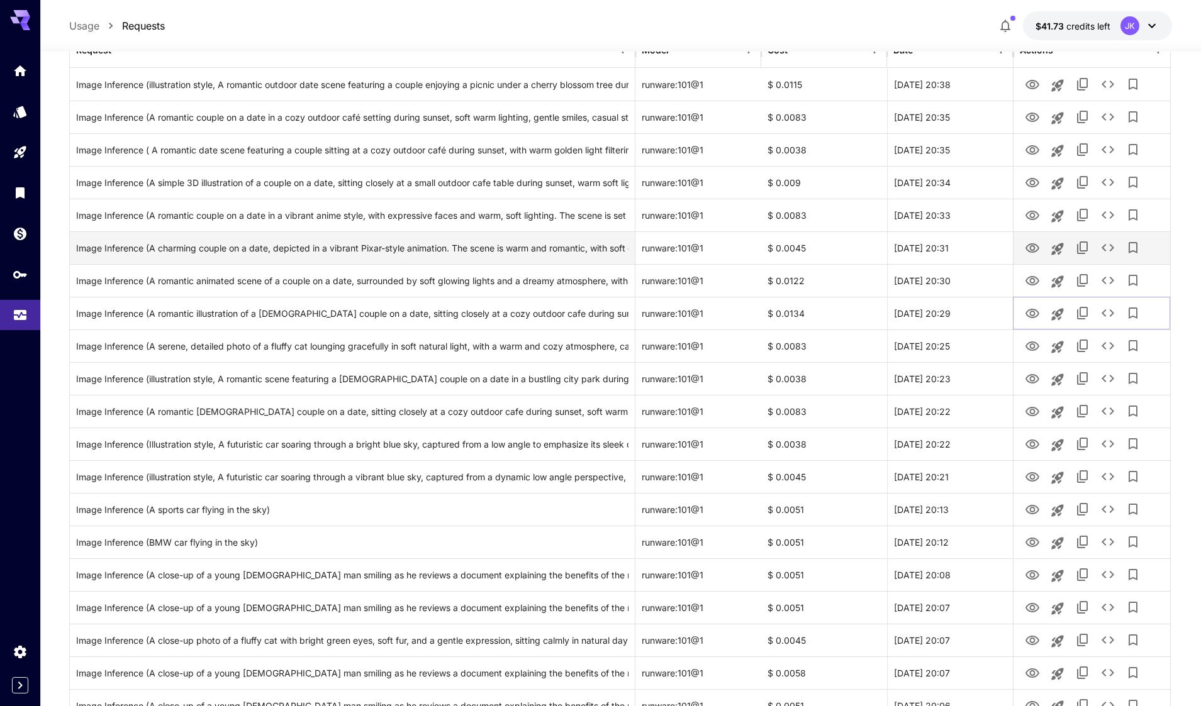
scroll to position [126, 0]
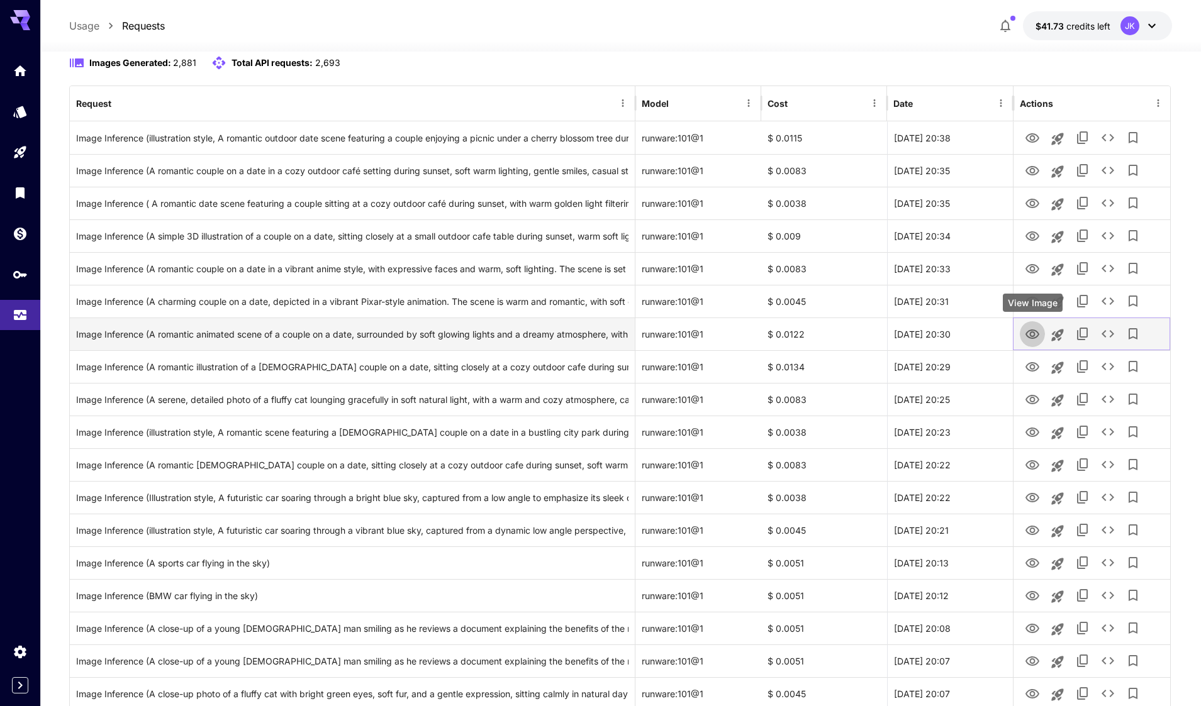
click at [1030, 333] on icon "View Image" at bounding box center [1032, 334] width 14 height 9
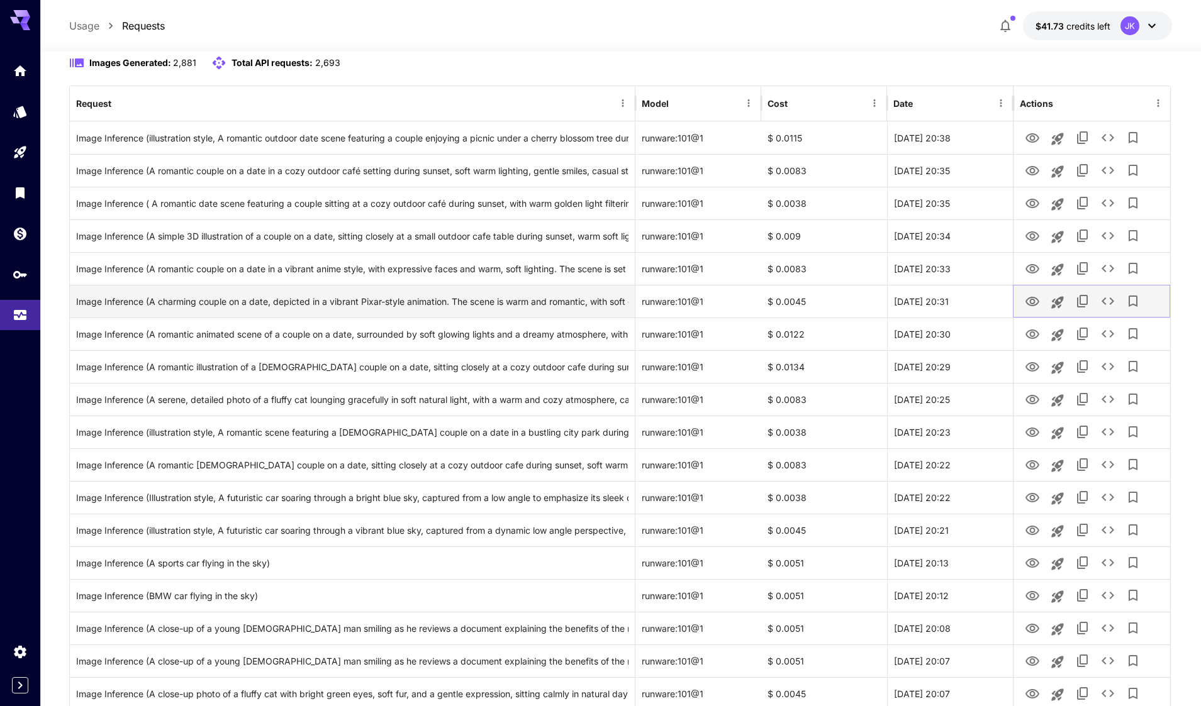
click at [1030, 304] on icon "View Image" at bounding box center [1032, 301] width 15 height 15
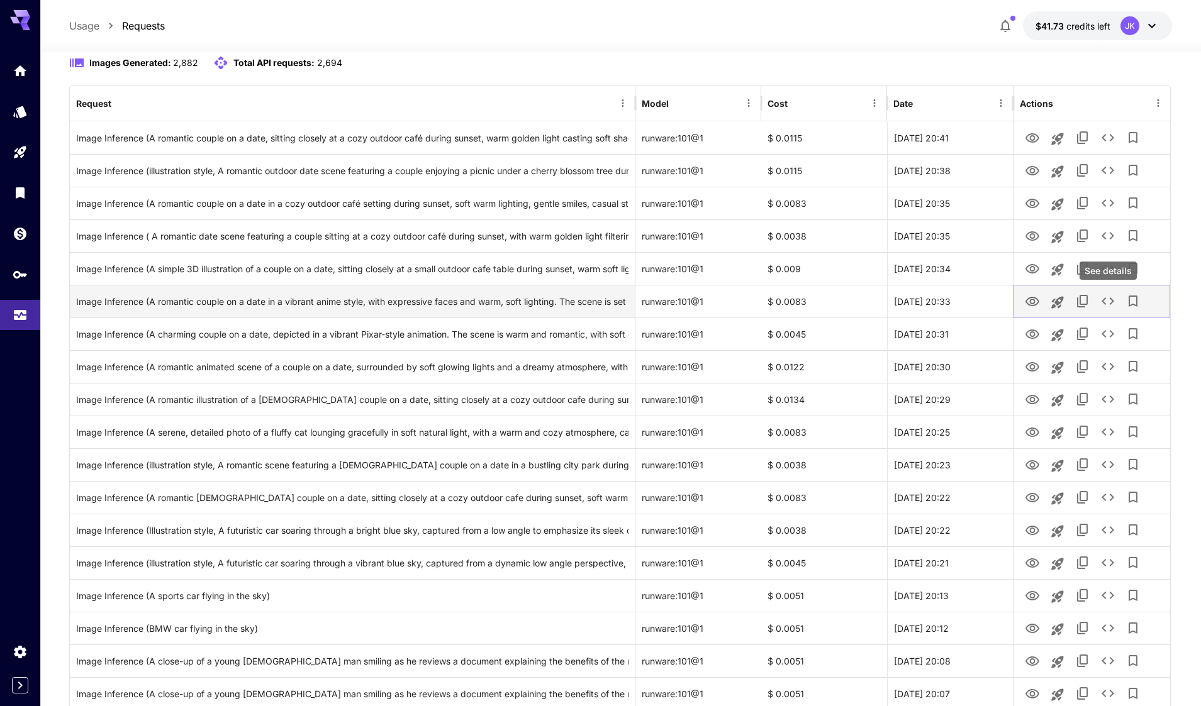
click at [1108, 303] on icon "See details" at bounding box center [1107, 301] width 15 height 15
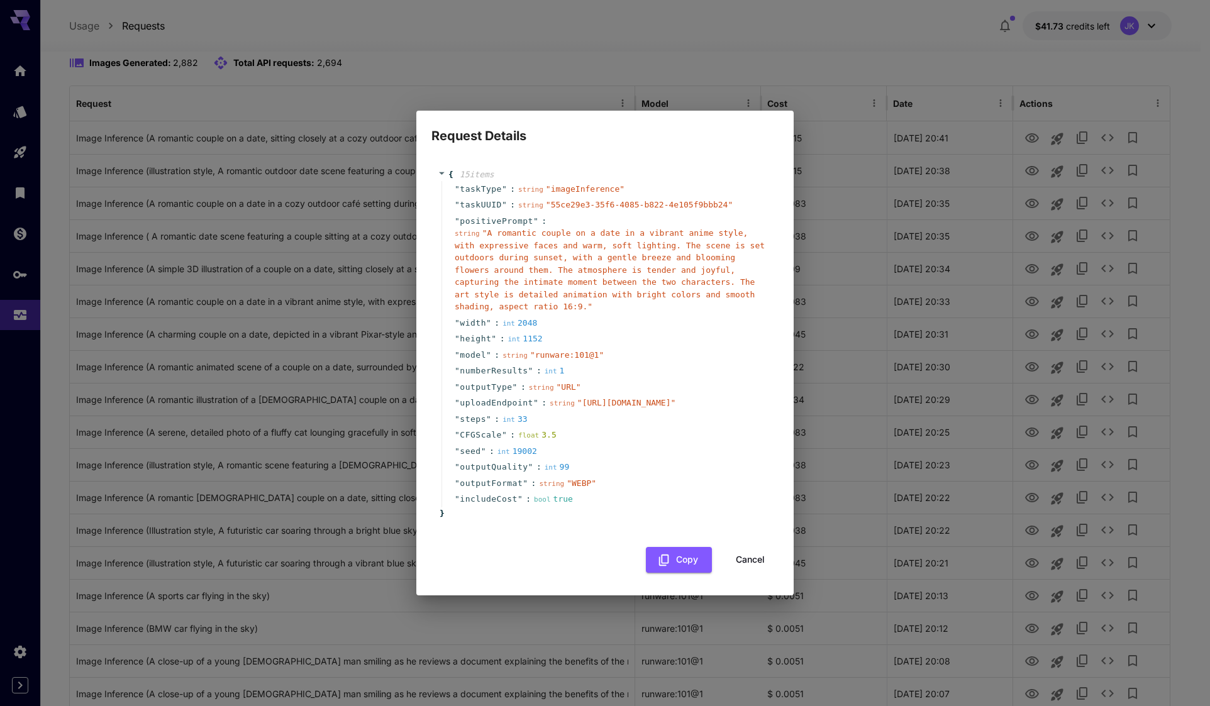
click at [759, 573] on button "Cancel" at bounding box center [750, 560] width 57 height 26
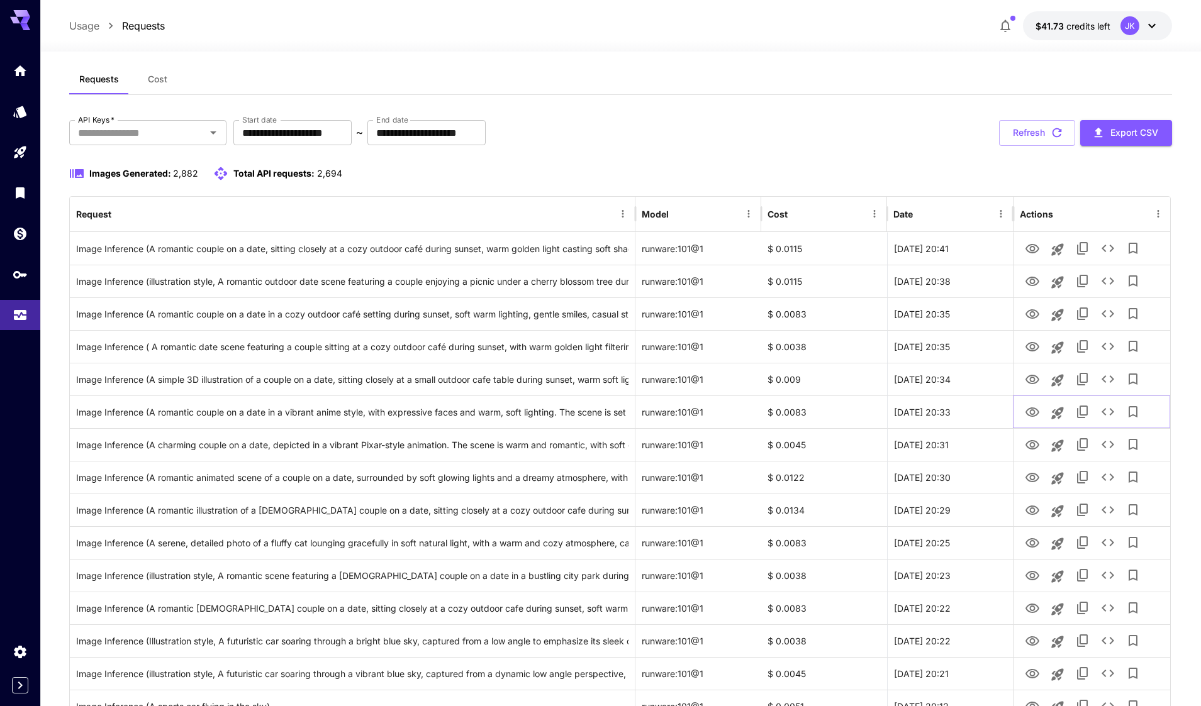
scroll to position [0, 0]
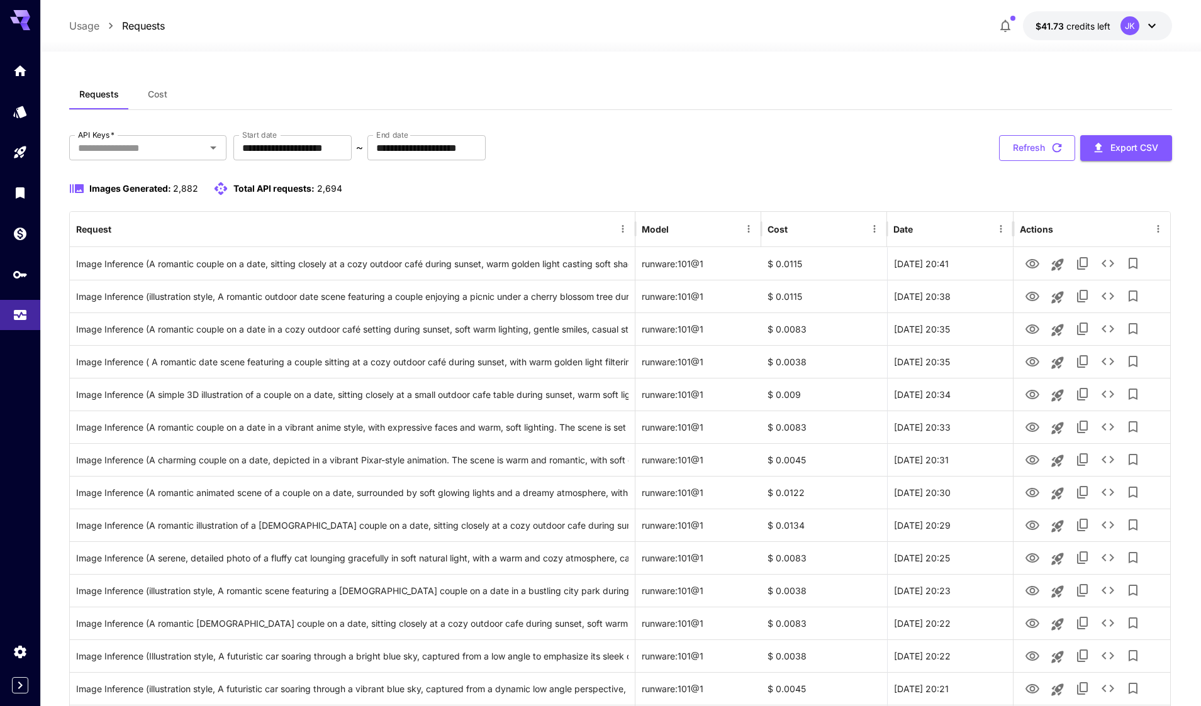
click at [1033, 155] on button "Refresh" at bounding box center [1037, 148] width 76 height 26
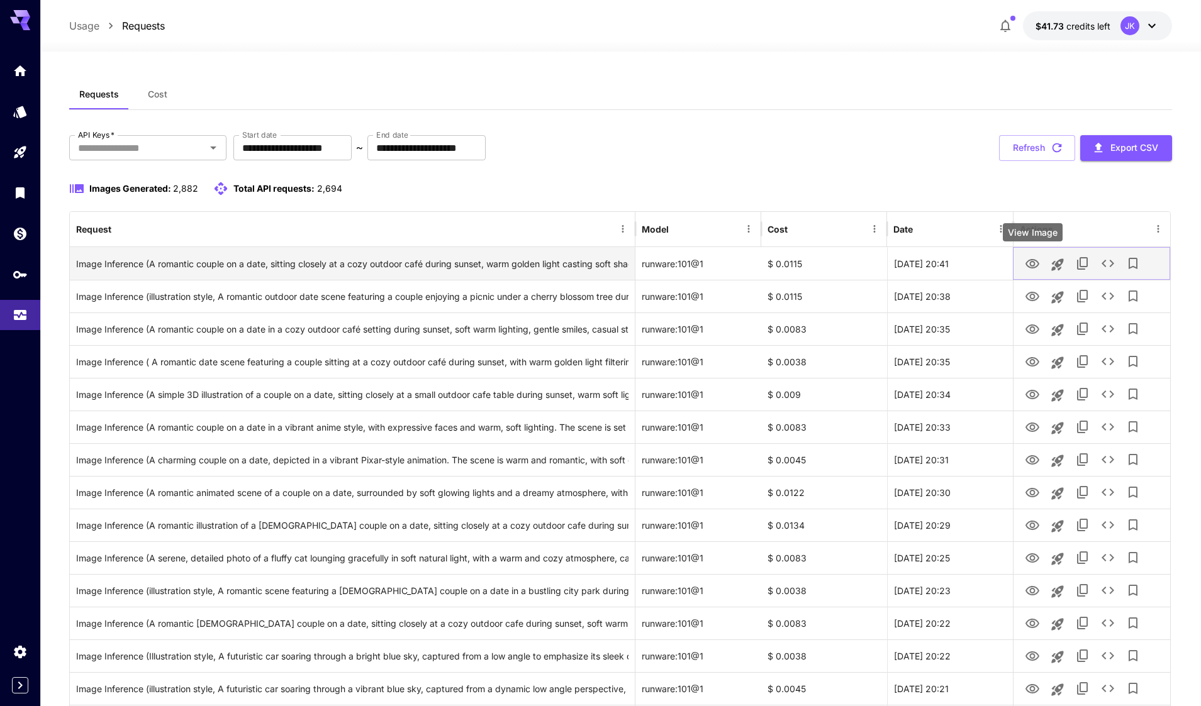
click at [1032, 262] on icon "View Image" at bounding box center [1032, 264] width 15 height 15
click at [1109, 265] on icon "See details" at bounding box center [1107, 263] width 15 height 15
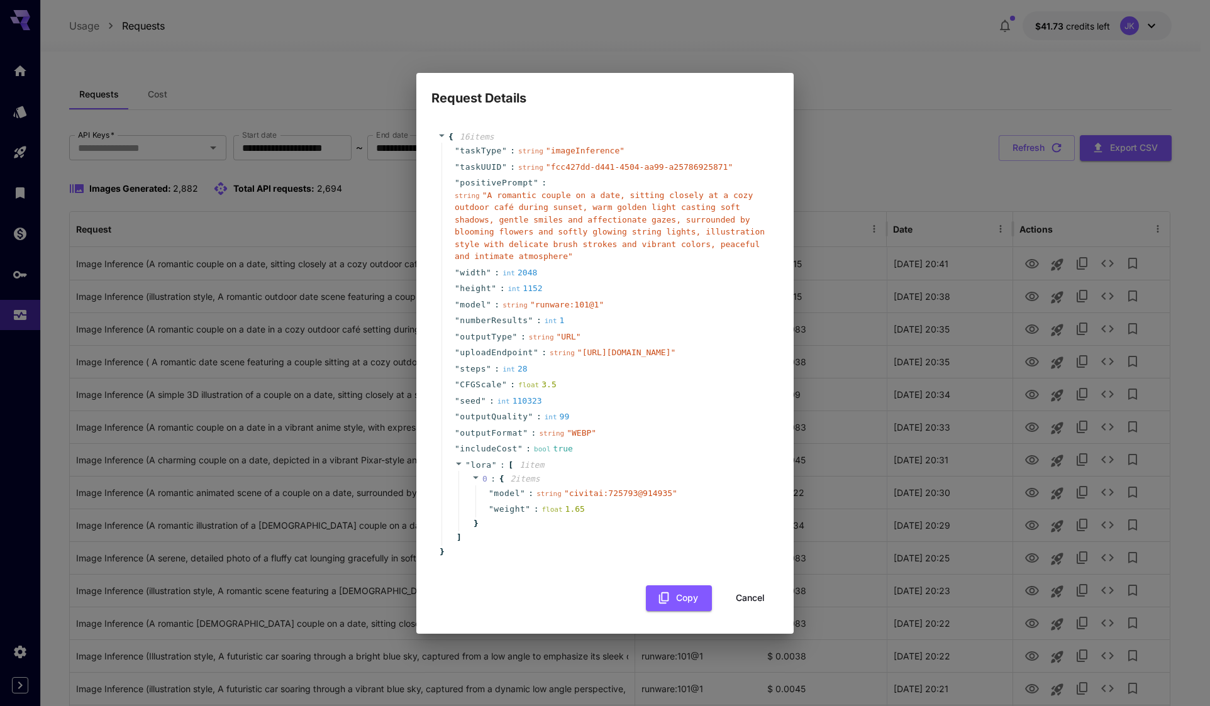
click at [755, 611] on button "Cancel" at bounding box center [750, 599] width 57 height 26
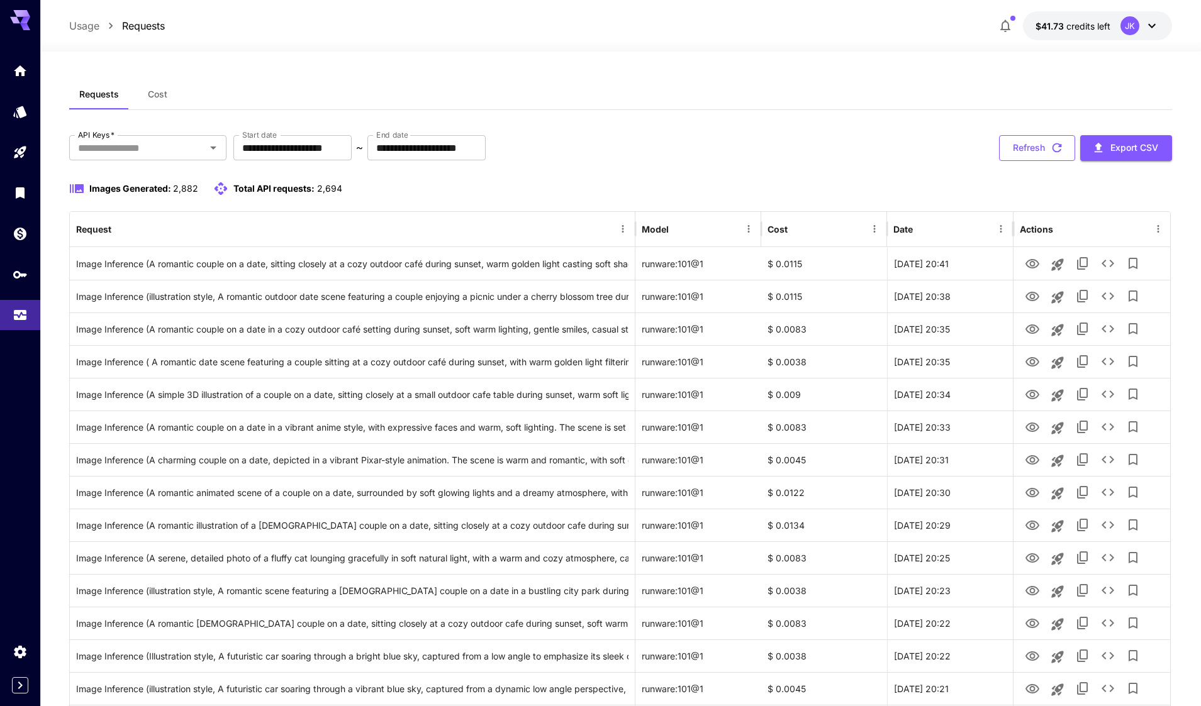
click at [1043, 152] on button "Refresh" at bounding box center [1037, 148] width 76 height 26
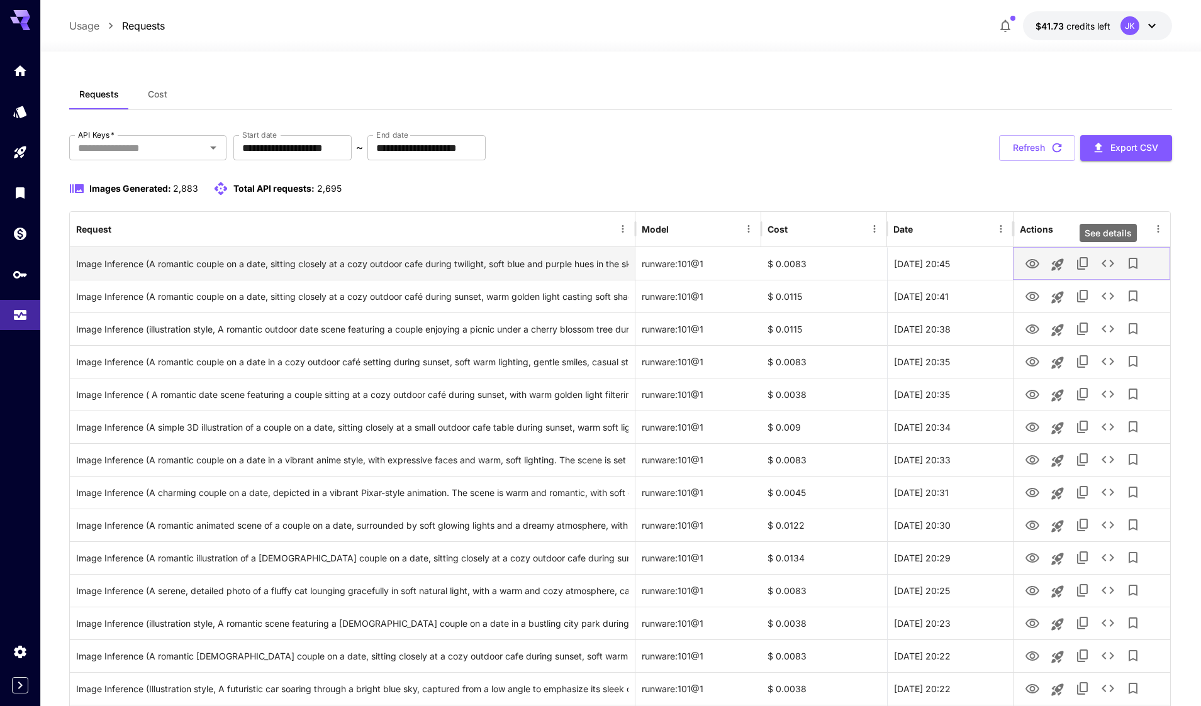
click at [1106, 264] on icon "See details" at bounding box center [1107, 263] width 15 height 15
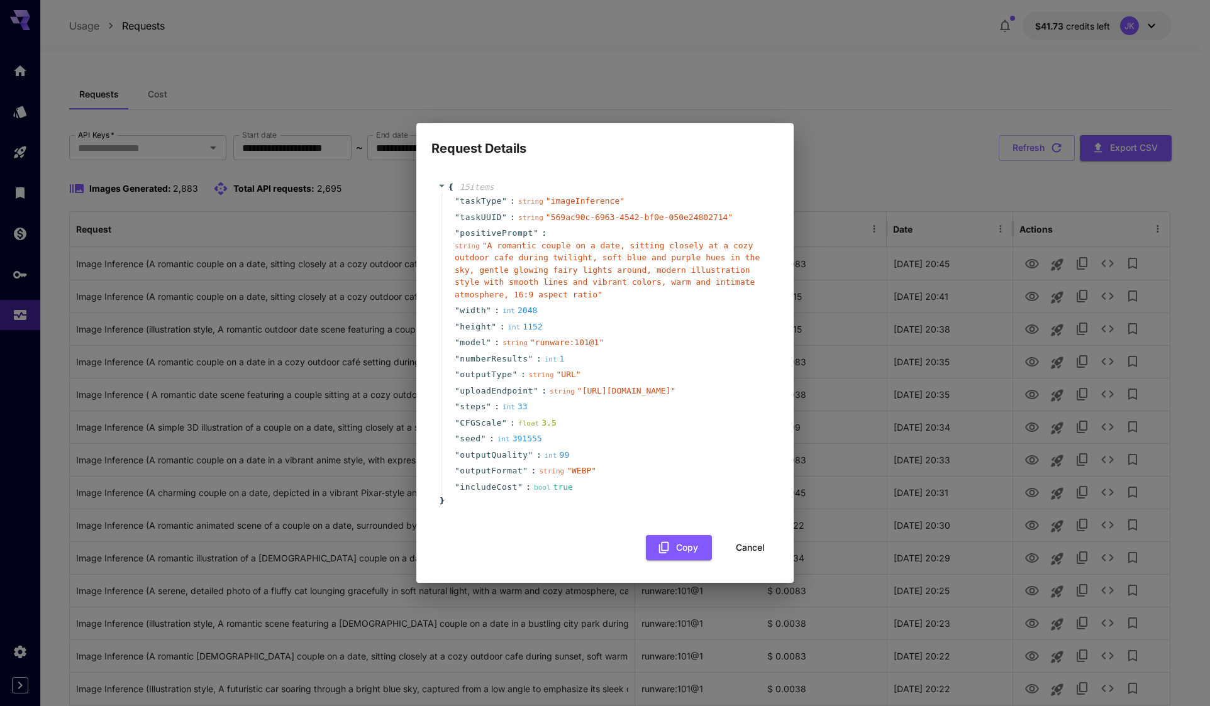
drag, startPoint x: 748, startPoint y: 574, endPoint x: 318, endPoint y: 513, distance: 434.4
click at [748, 561] on button "Cancel" at bounding box center [750, 548] width 57 height 26
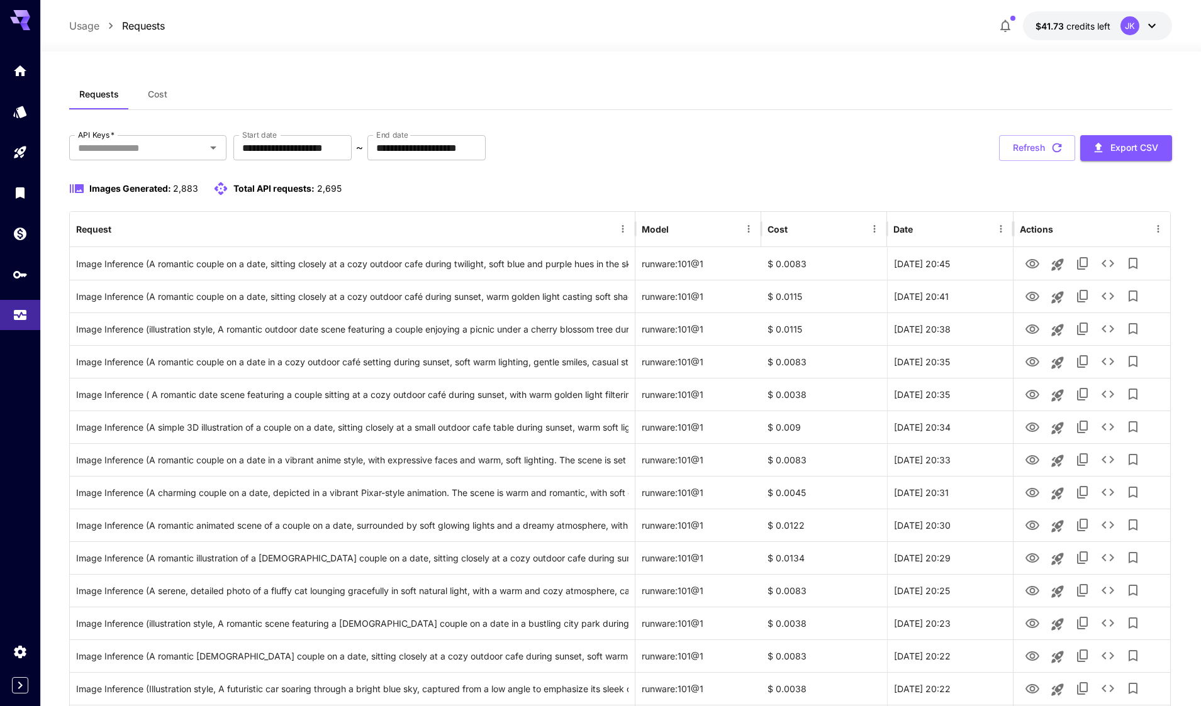
click at [1029, 148] on button "Refresh" at bounding box center [1037, 148] width 76 height 26
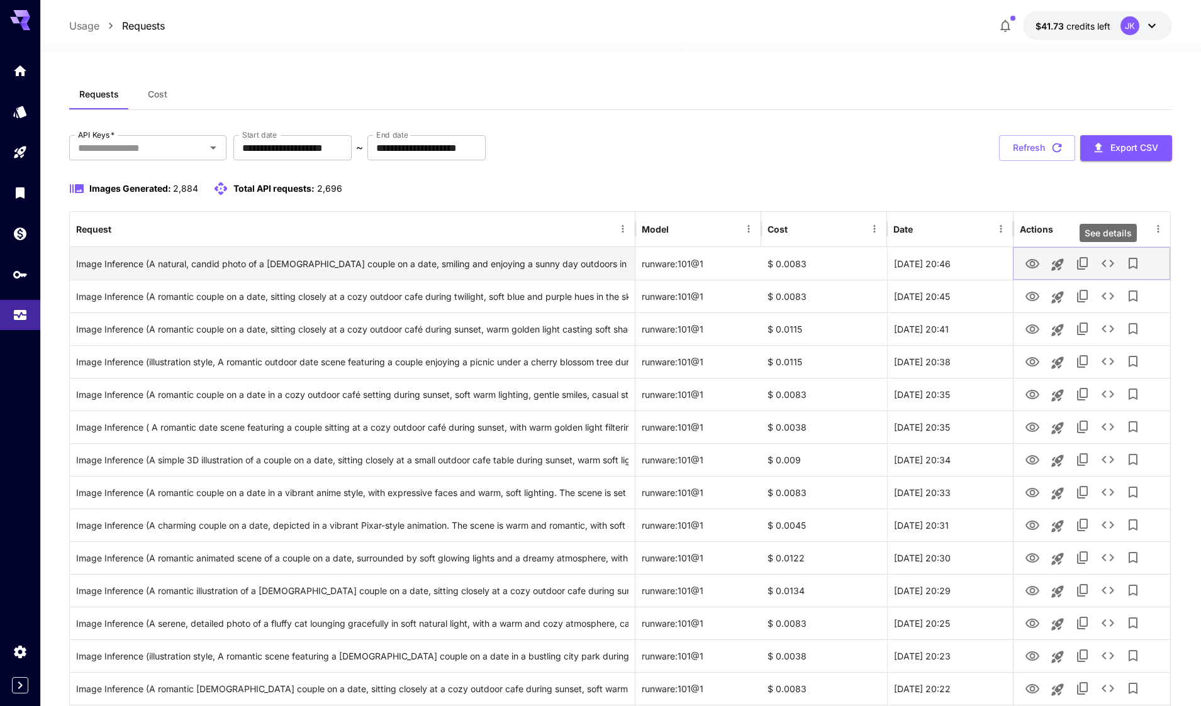
click at [1103, 264] on icon "See details" at bounding box center [1107, 264] width 13 height 8
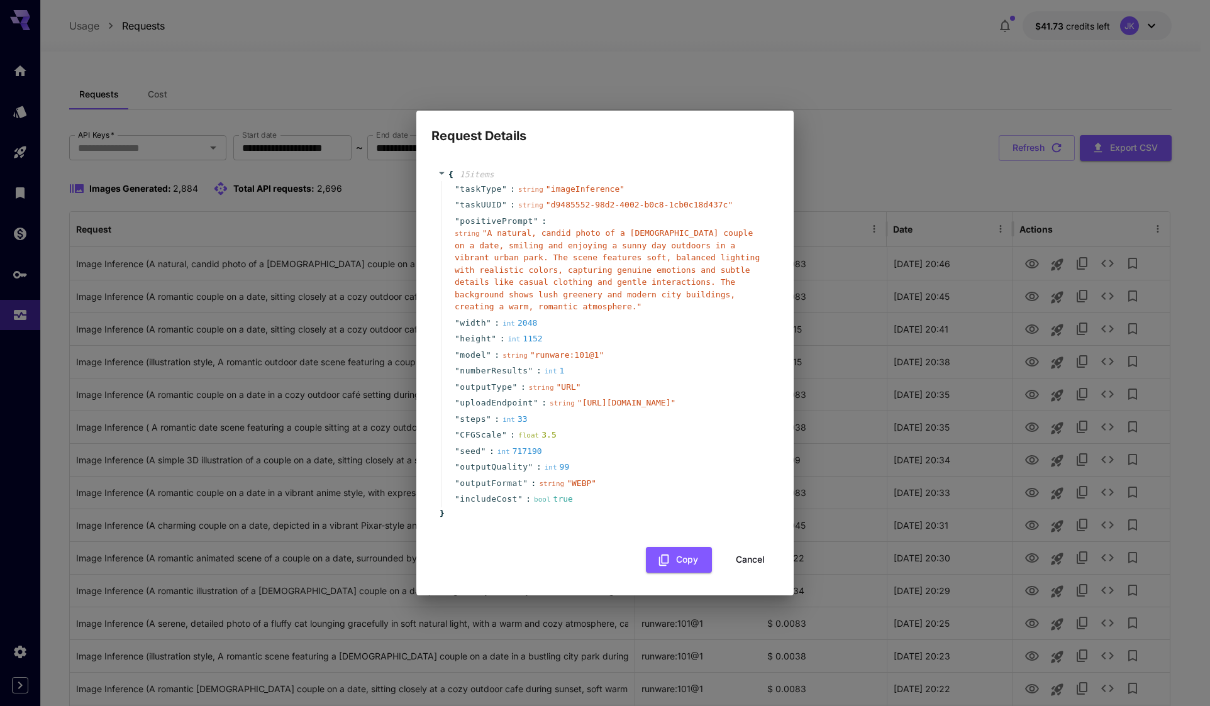
click at [759, 570] on button "Cancel" at bounding box center [750, 560] width 57 height 26
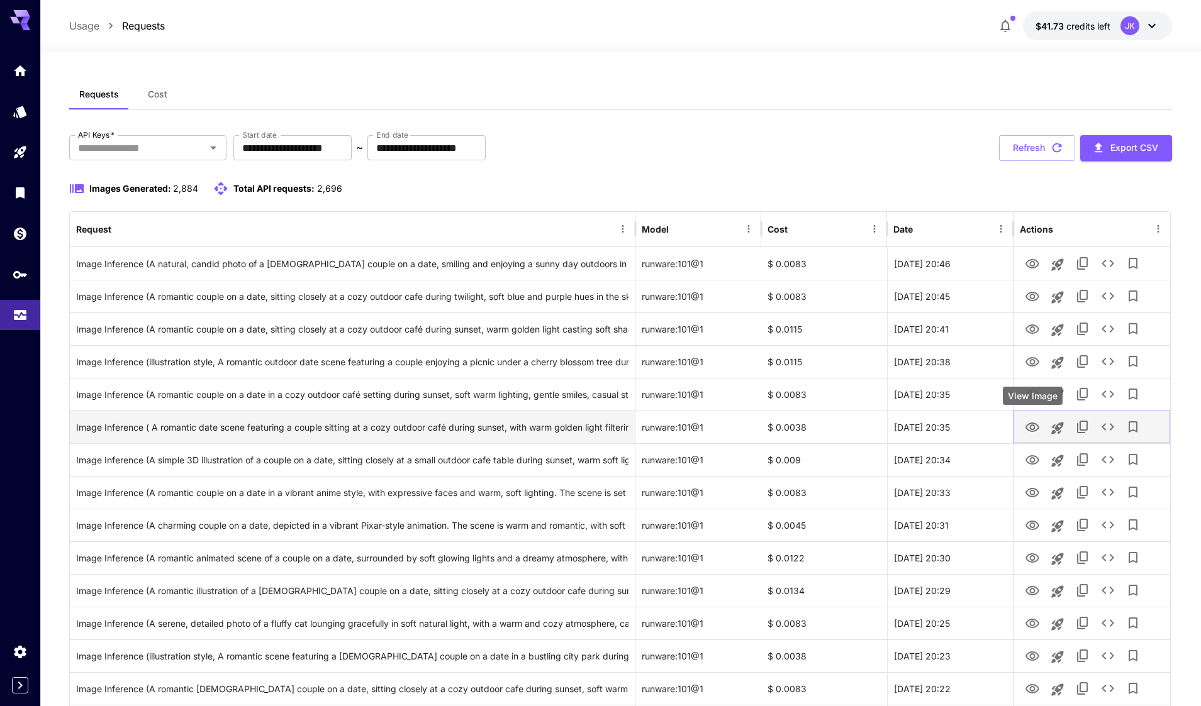
click at [1028, 428] on icon "View Image" at bounding box center [1032, 427] width 15 height 15
click at [1106, 426] on icon "See details" at bounding box center [1107, 427] width 15 height 15
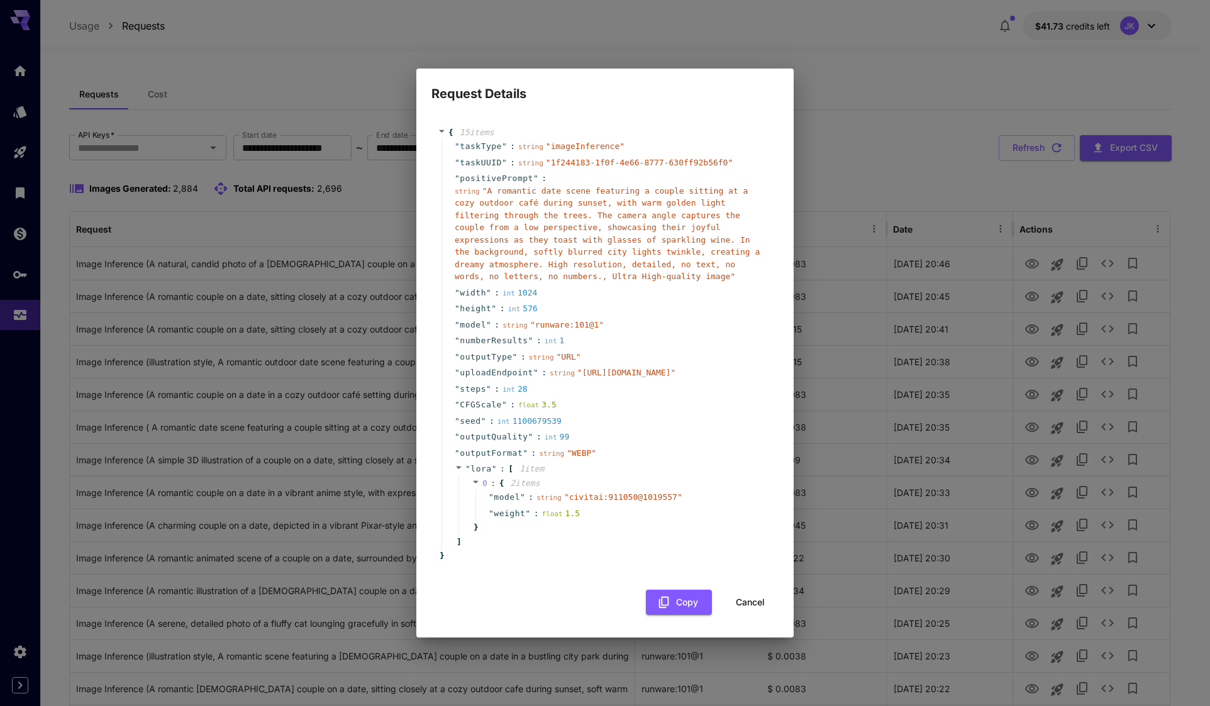
drag, startPoint x: 767, startPoint y: 621, endPoint x: 764, endPoint y: 1, distance: 620.8
click at [766, 616] on button "Cancel" at bounding box center [750, 603] width 57 height 26
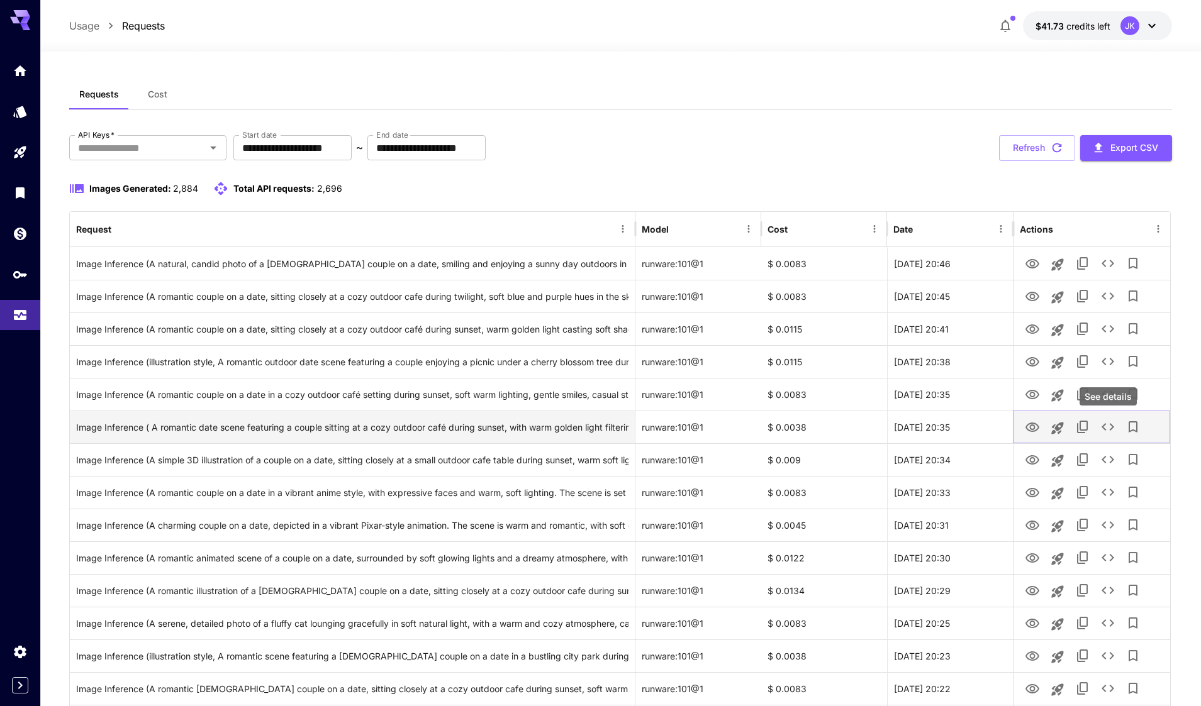
click at [1106, 431] on icon "See details" at bounding box center [1107, 427] width 15 height 15
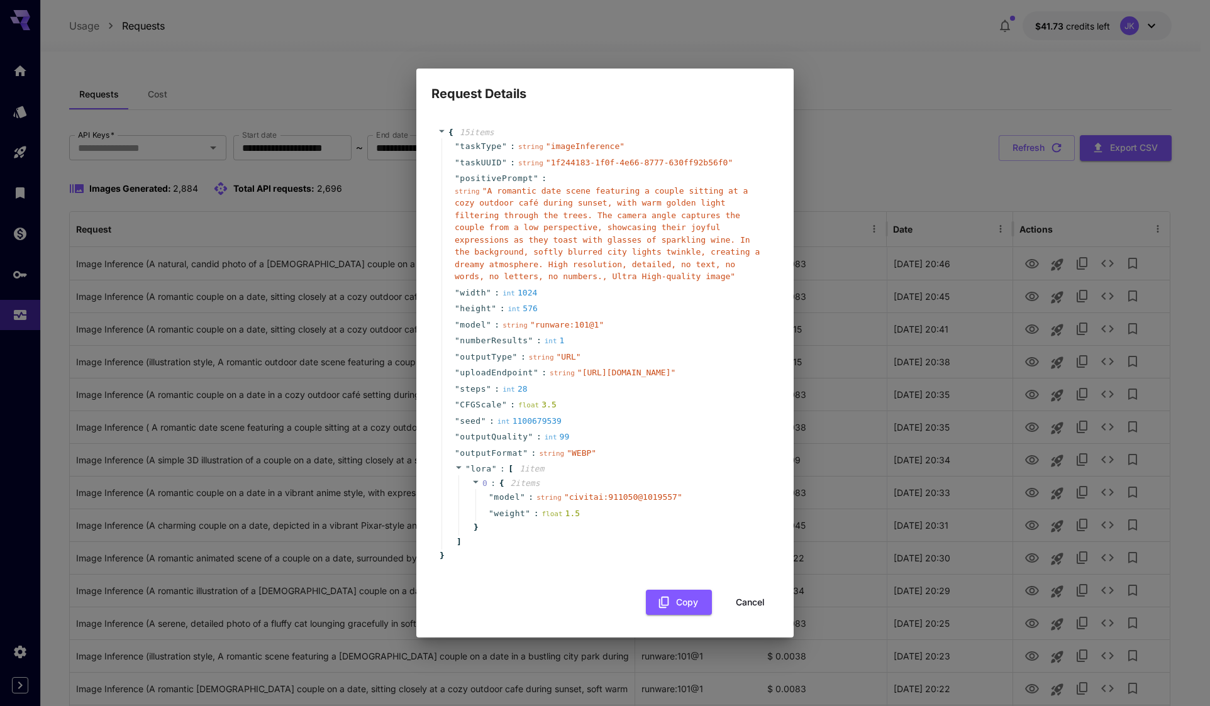
drag, startPoint x: 765, startPoint y: 618, endPoint x: 742, endPoint y: 0, distance: 618.1
click at [765, 616] on button "Cancel" at bounding box center [750, 603] width 57 height 26
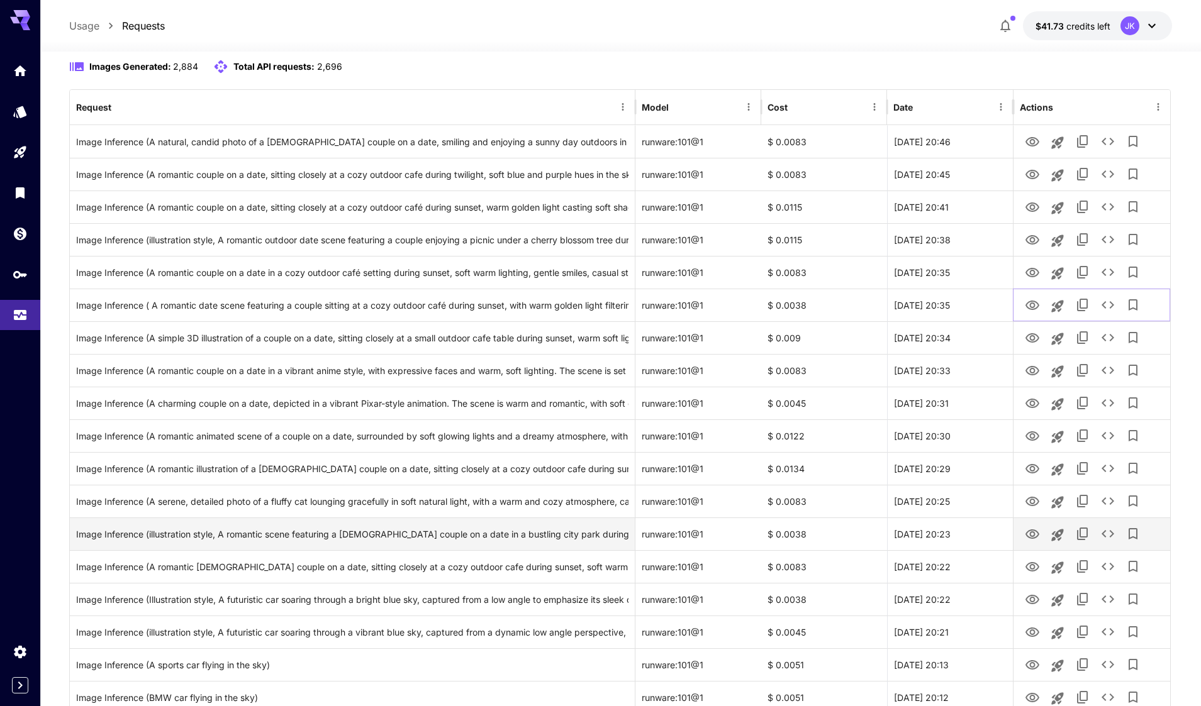
scroll to position [126, 0]
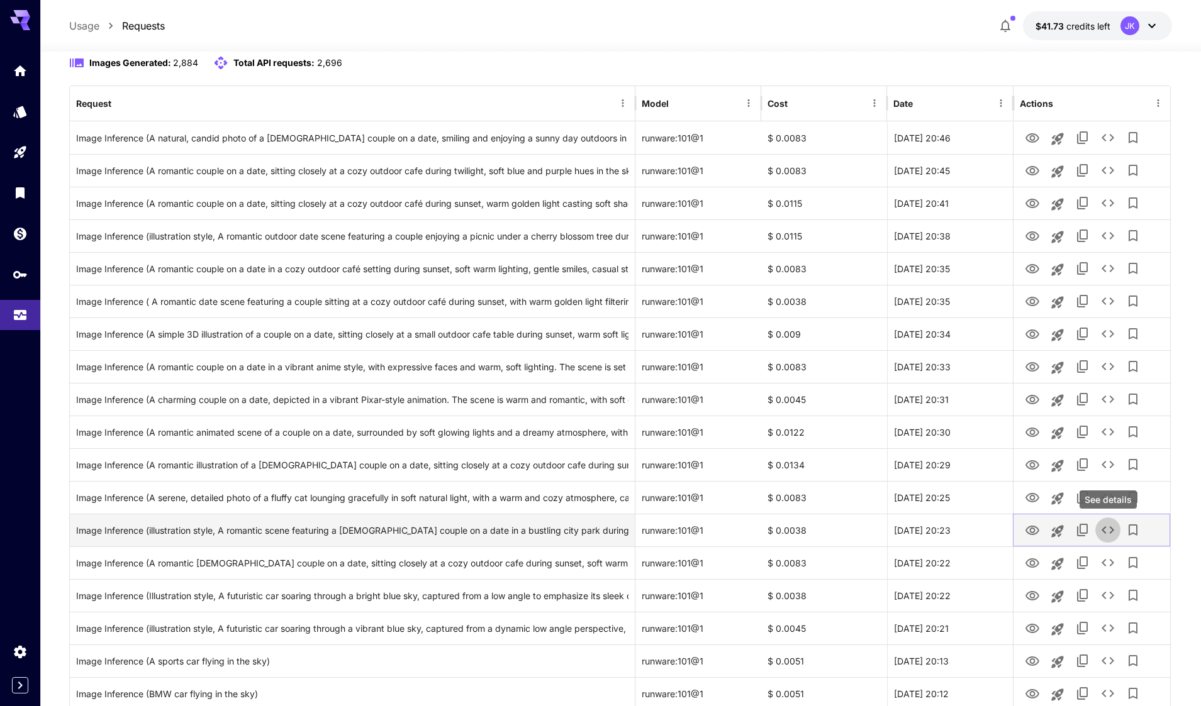
click at [1113, 531] on icon "See details" at bounding box center [1107, 530] width 15 height 15
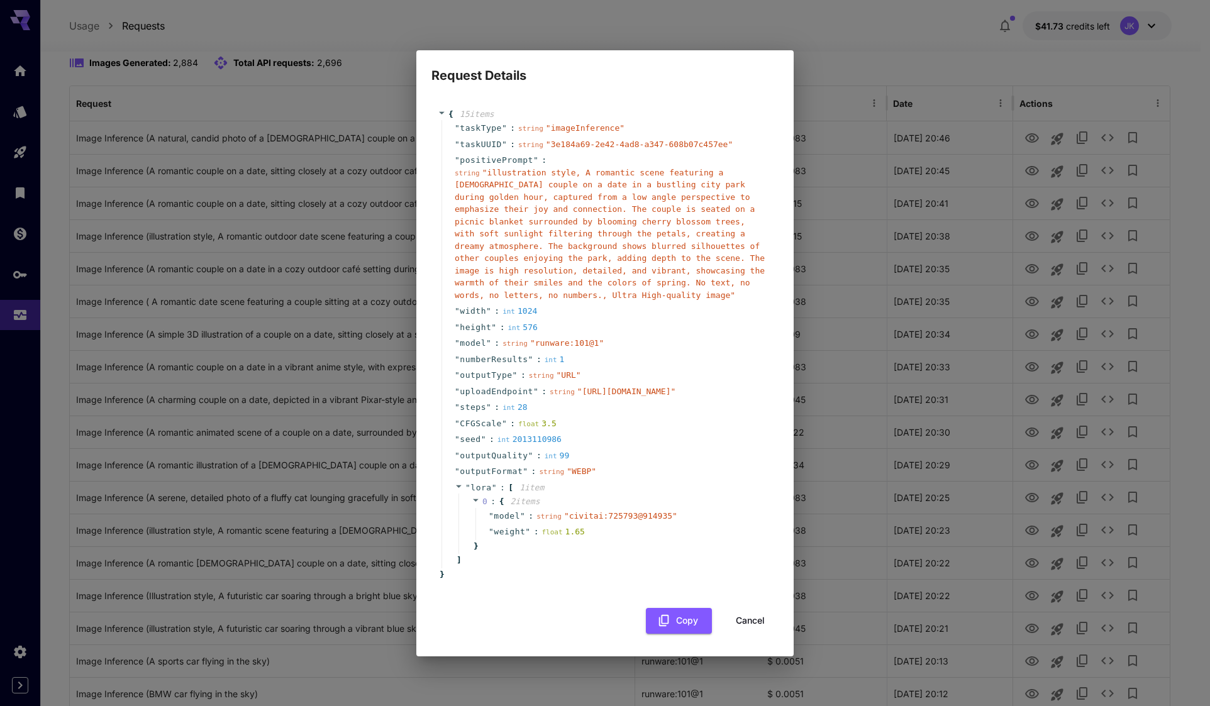
click at [753, 633] on button "Cancel" at bounding box center [750, 621] width 57 height 26
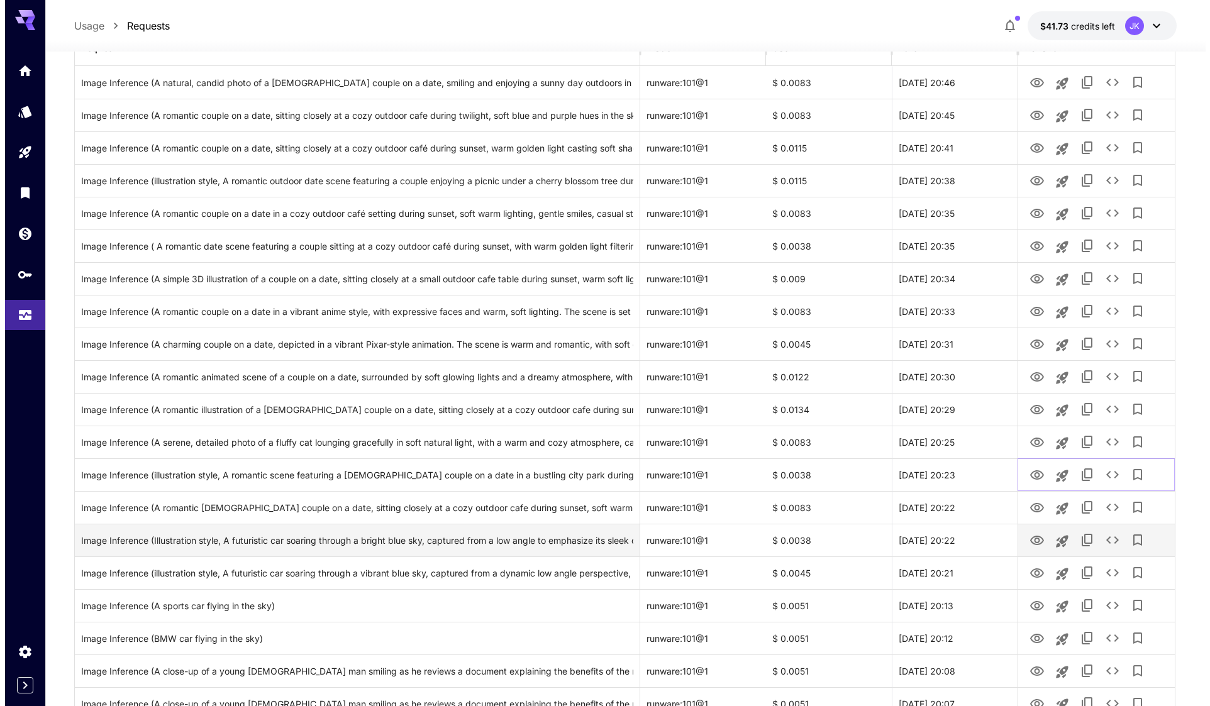
scroll to position [189, 0]
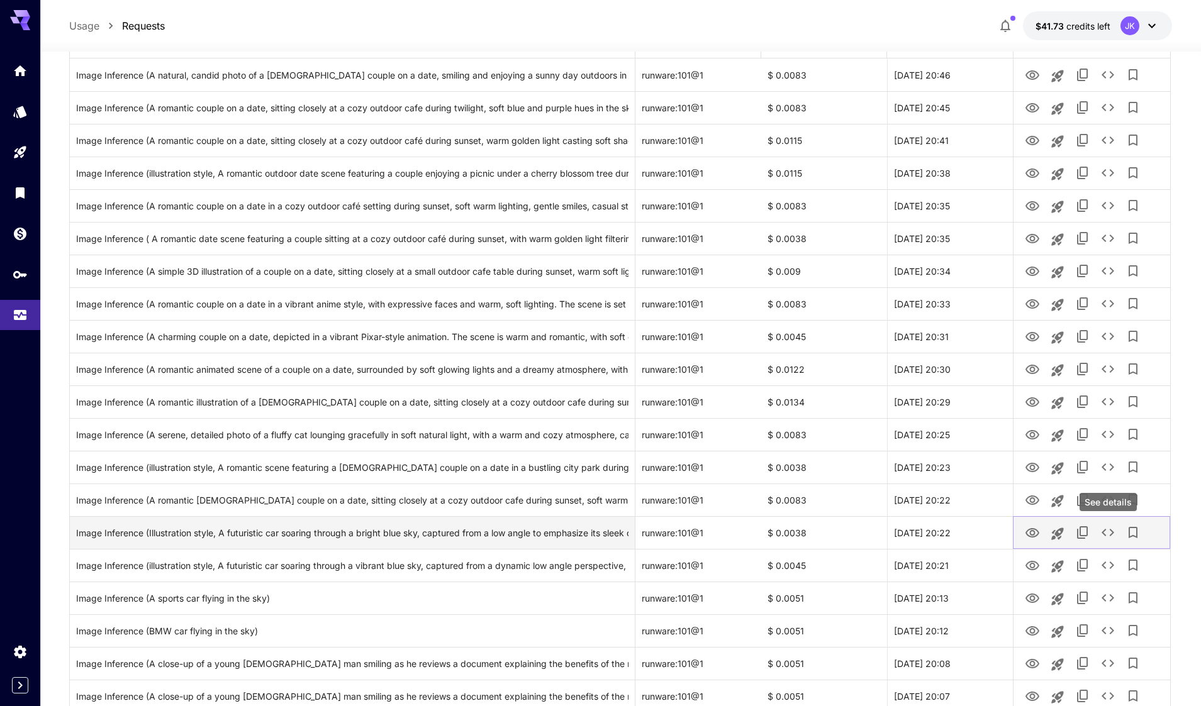
click at [1111, 537] on icon "See details" at bounding box center [1107, 532] width 15 height 15
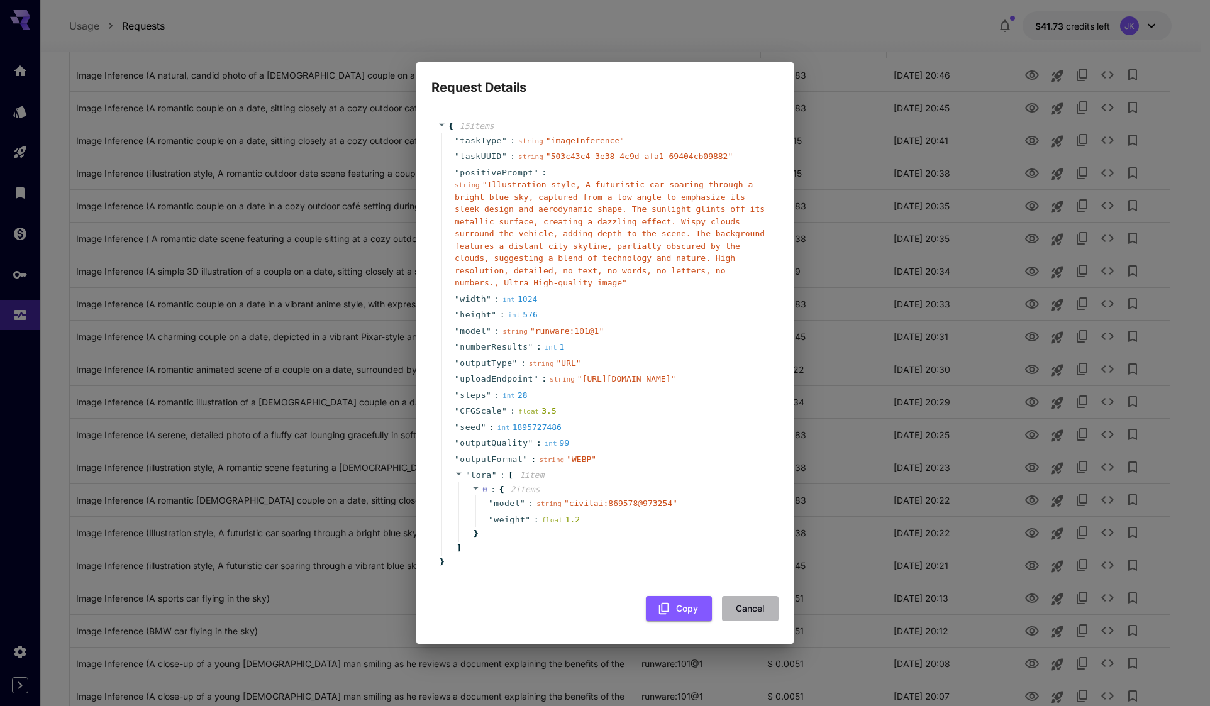
click at [752, 618] on button "Cancel" at bounding box center [750, 609] width 57 height 26
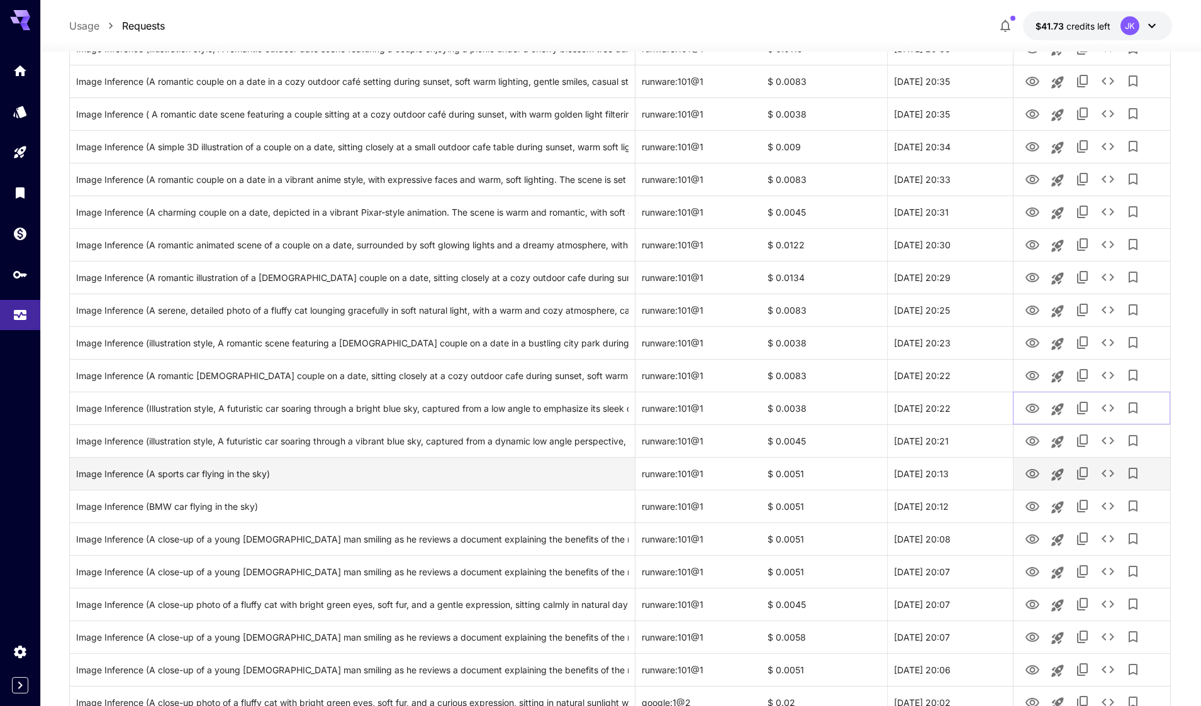
scroll to position [314, 0]
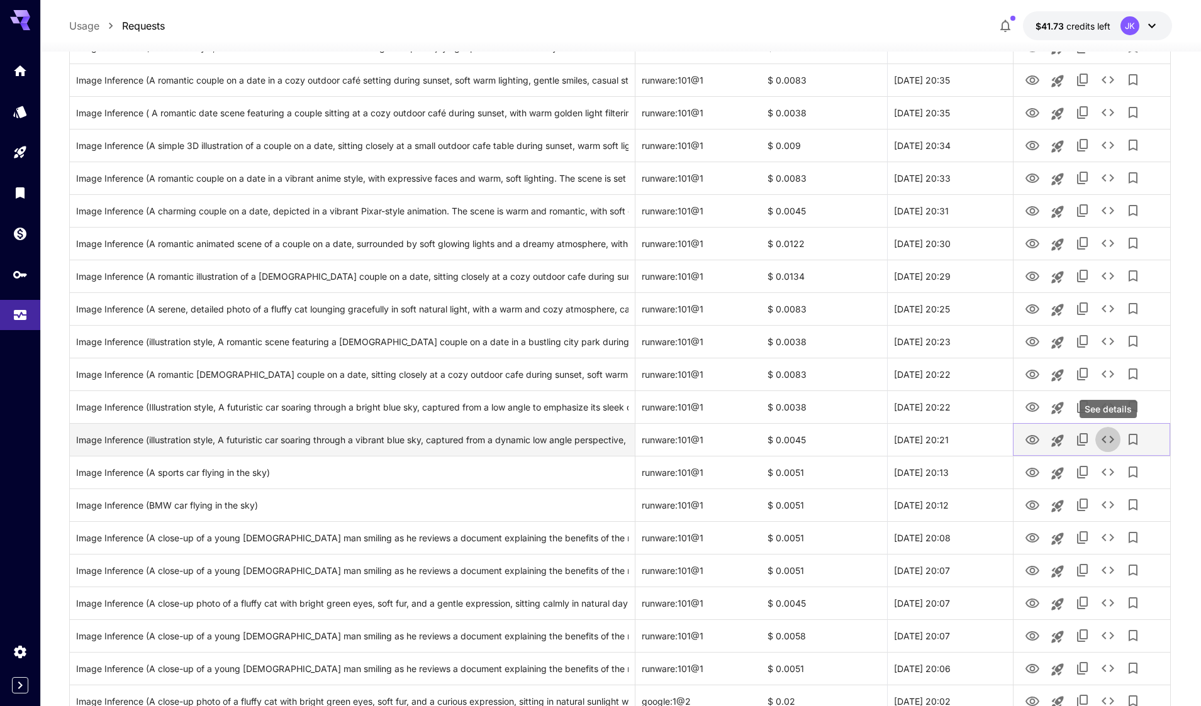
click at [1108, 443] on icon "See details" at bounding box center [1107, 439] width 15 height 15
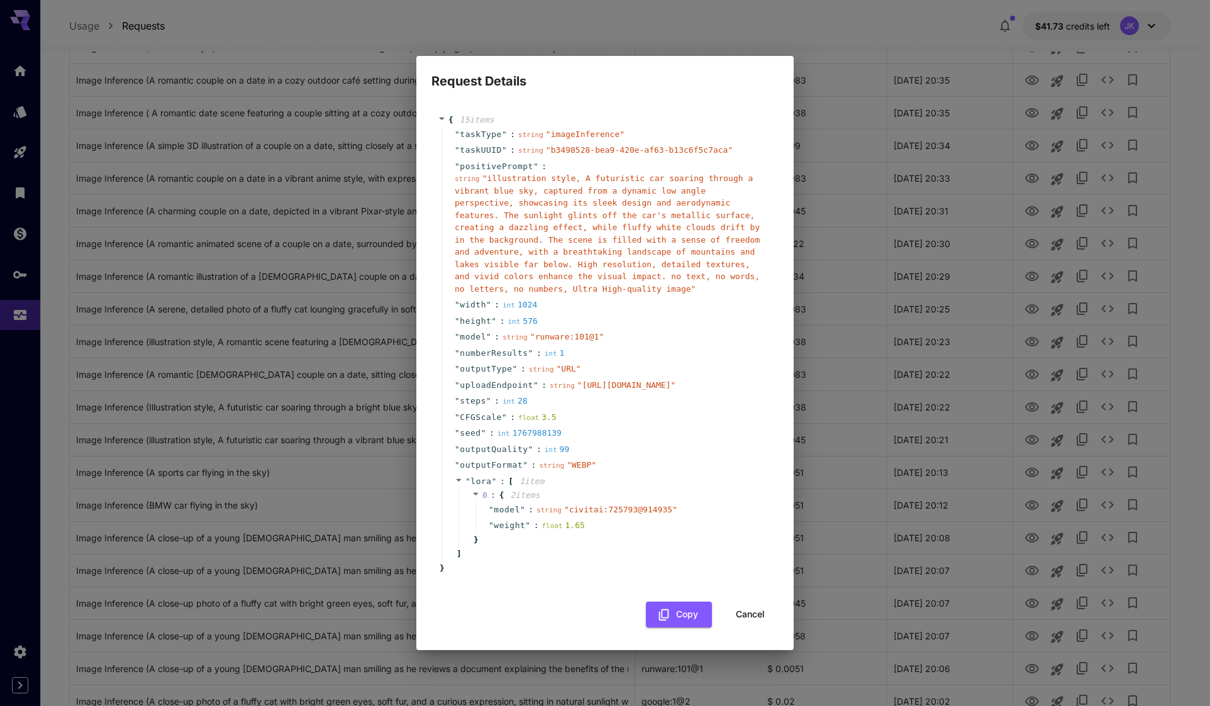
click at [756, 628] on button "Cancel" at bounding box center [750, 615] width 57 height 26
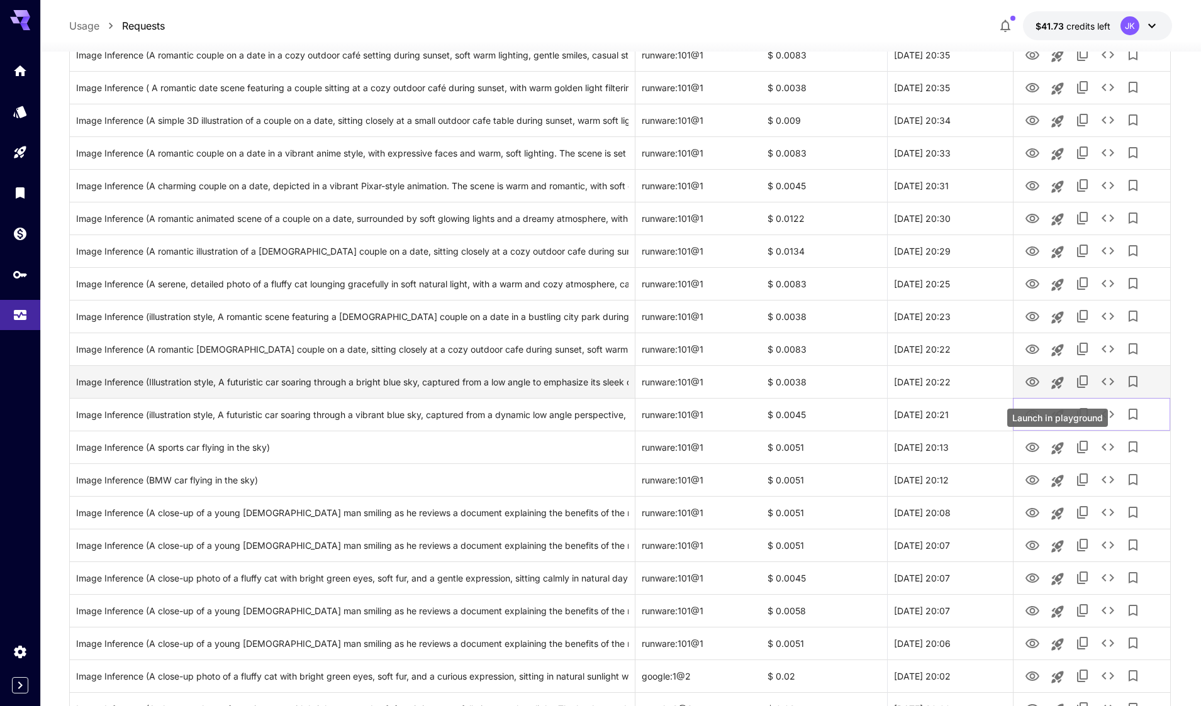
scroll to position [126, 0]
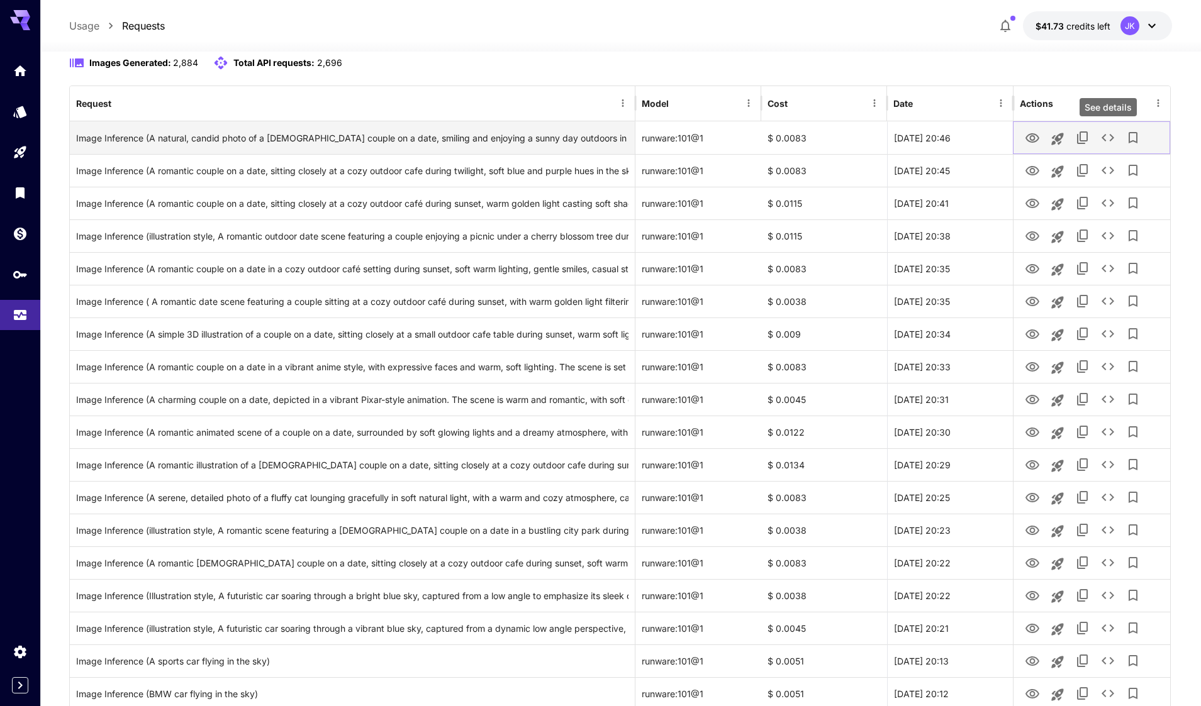
click at [1103, 138] on icon "See details" at bounding box center [1107, 137] width 15 height 15
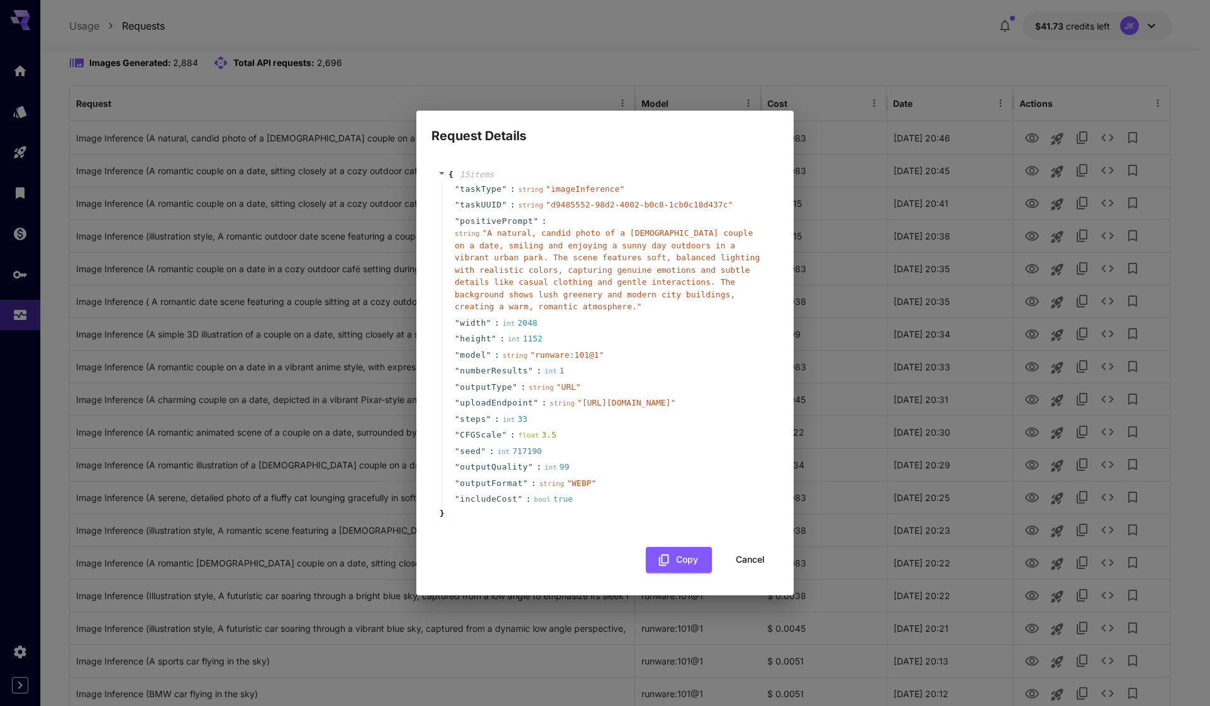
click at [755, 573] on button "Cancel" at bounding box center [750, 560] width 57 height 26
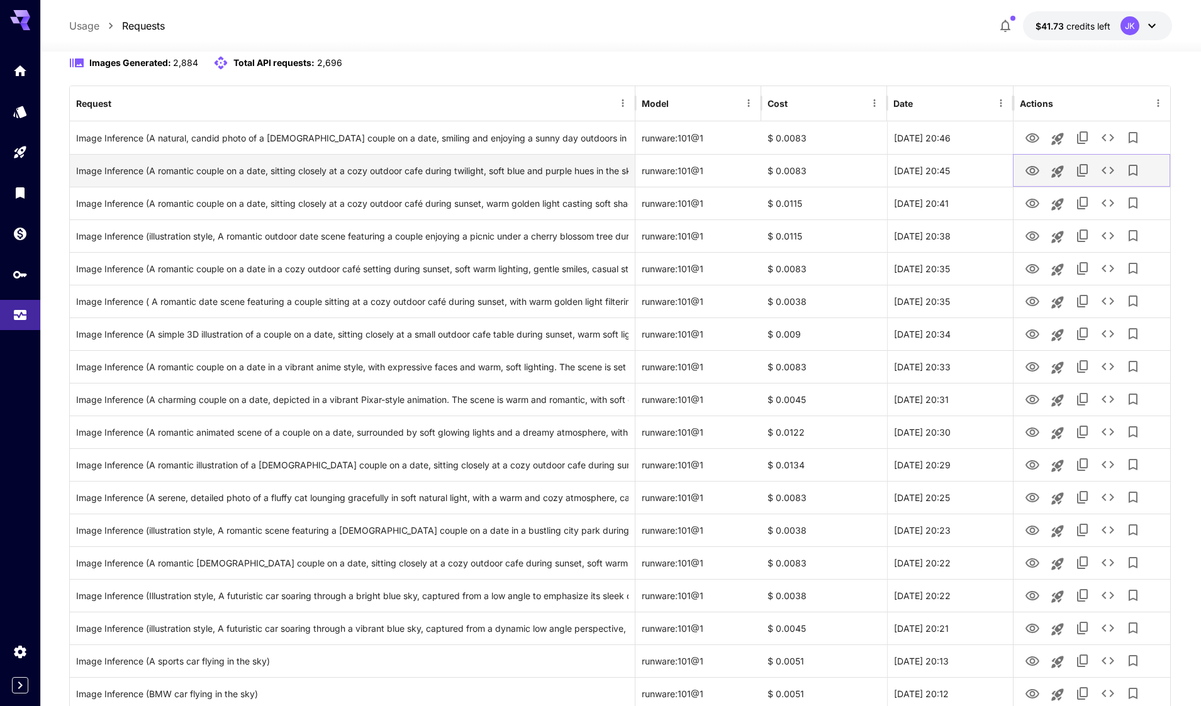
click at [1114, 169] on icon "See details" at bounding box center [1107, 170] width 15 height 15
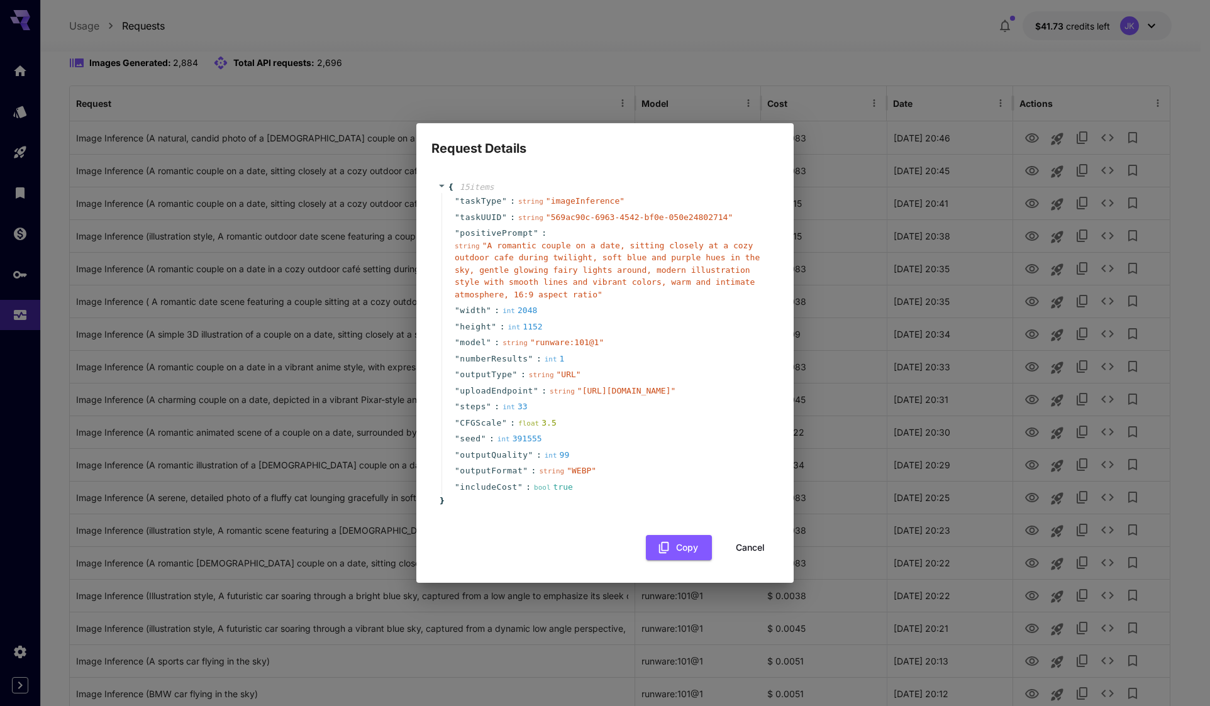
click at [744, 561] on button "Cancel" at bounding box center [750, 548] width 57 height 26
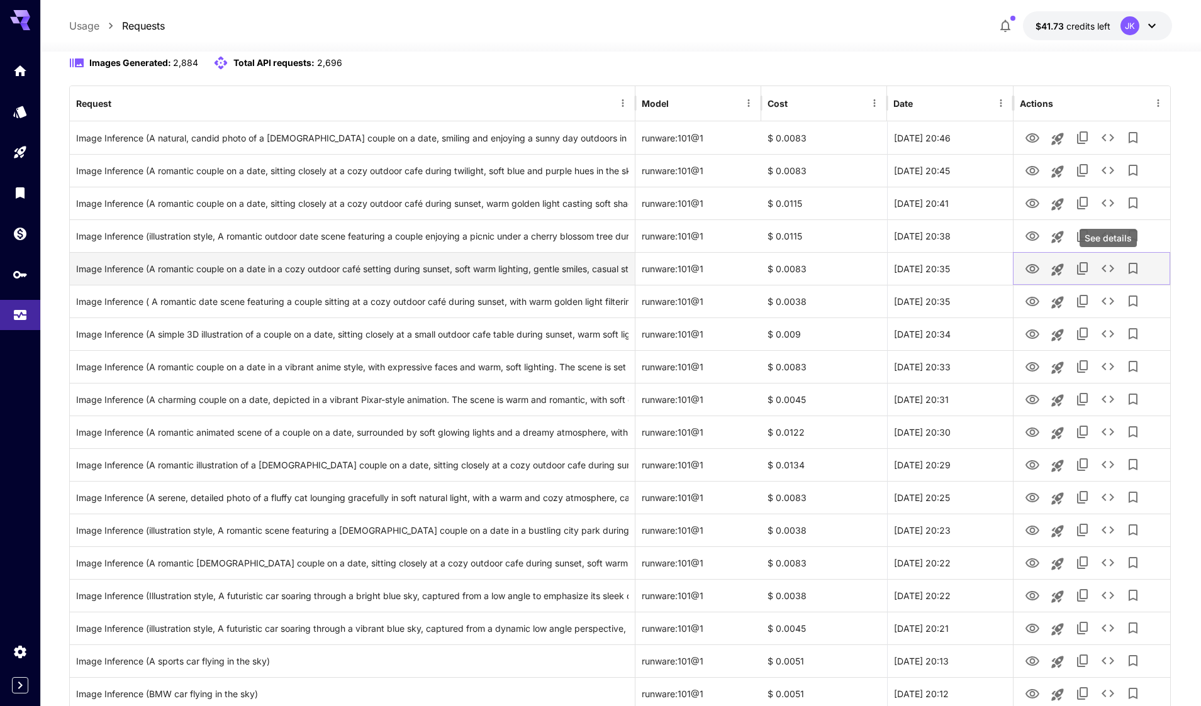
click at [1110, 271] on icon "See details" at bounding box center [1107, 269] width 13 height 8
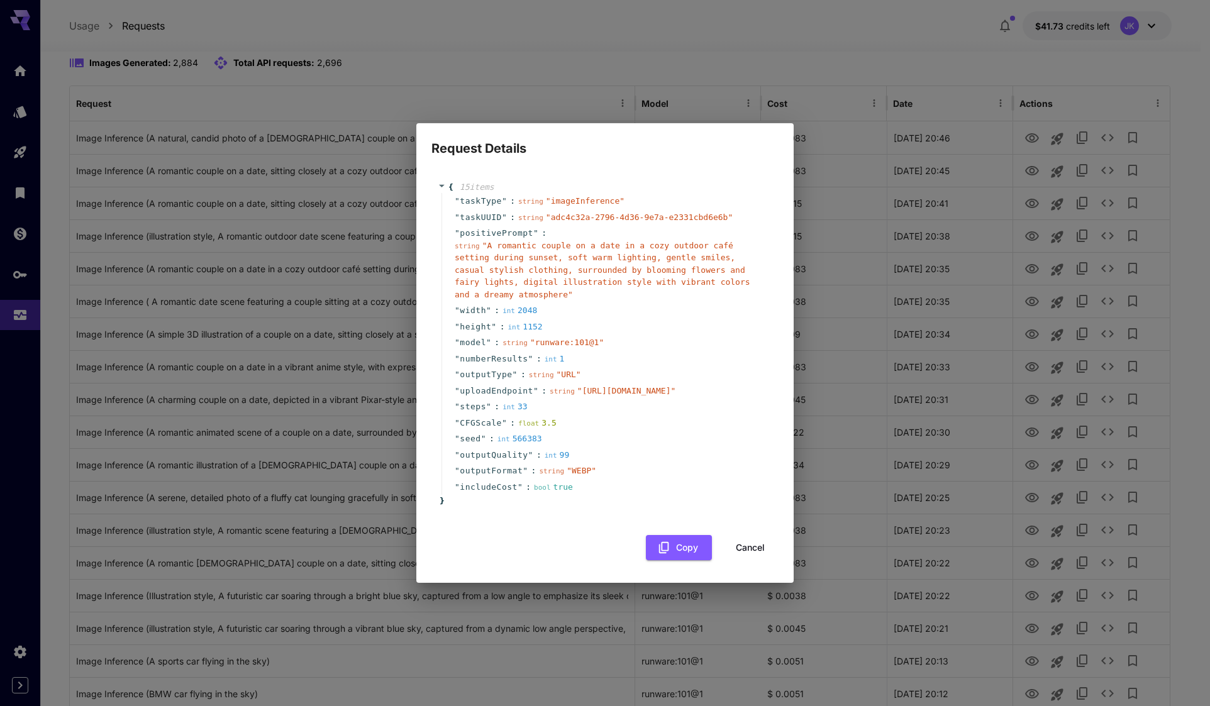
click at [742, 561] on button "Cancel" at bounding box center [750, 548] width 57 height 26
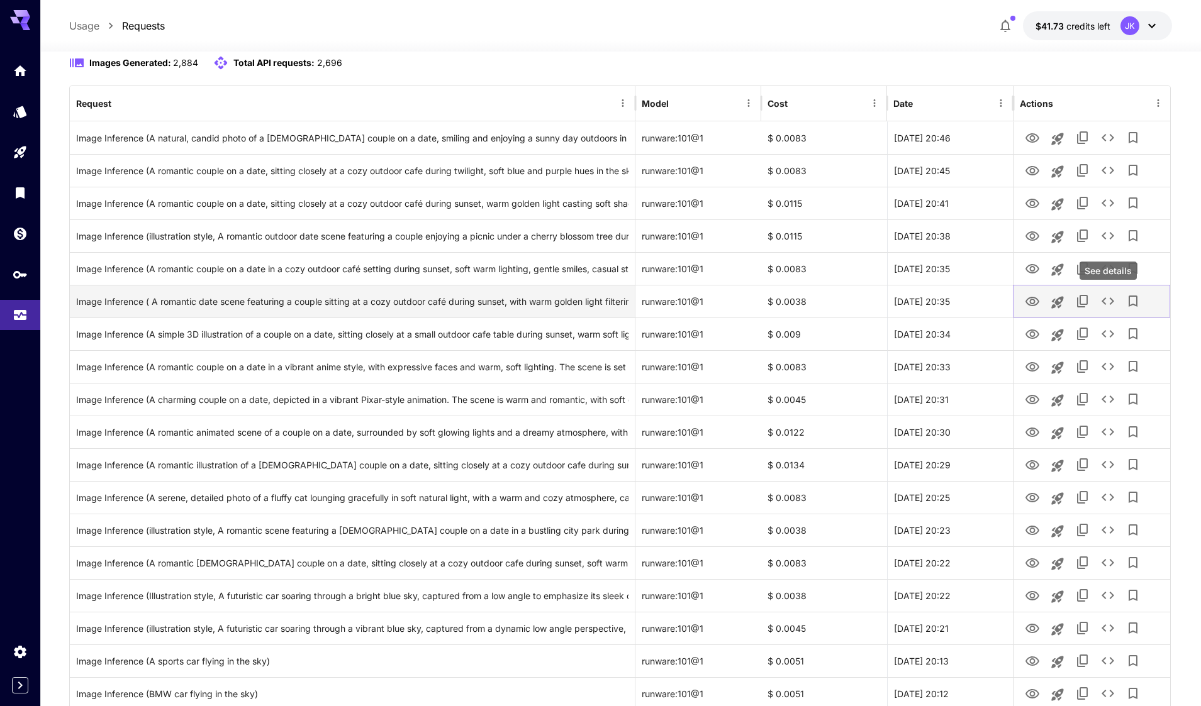
click at [1114, 306] on icon "See details" at bounding box center [1107, 301] width 15 height 15
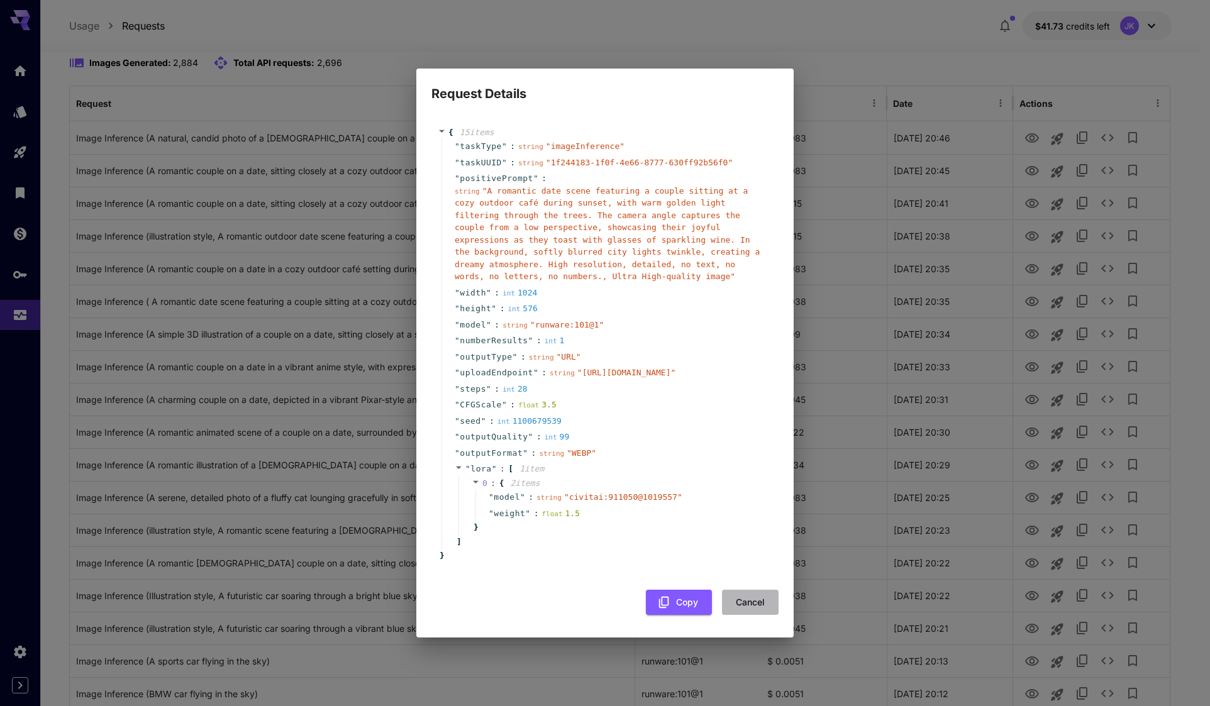
click at [757, 616] on button "Cancel" at bounding box center [750, 603] width 57 height 26
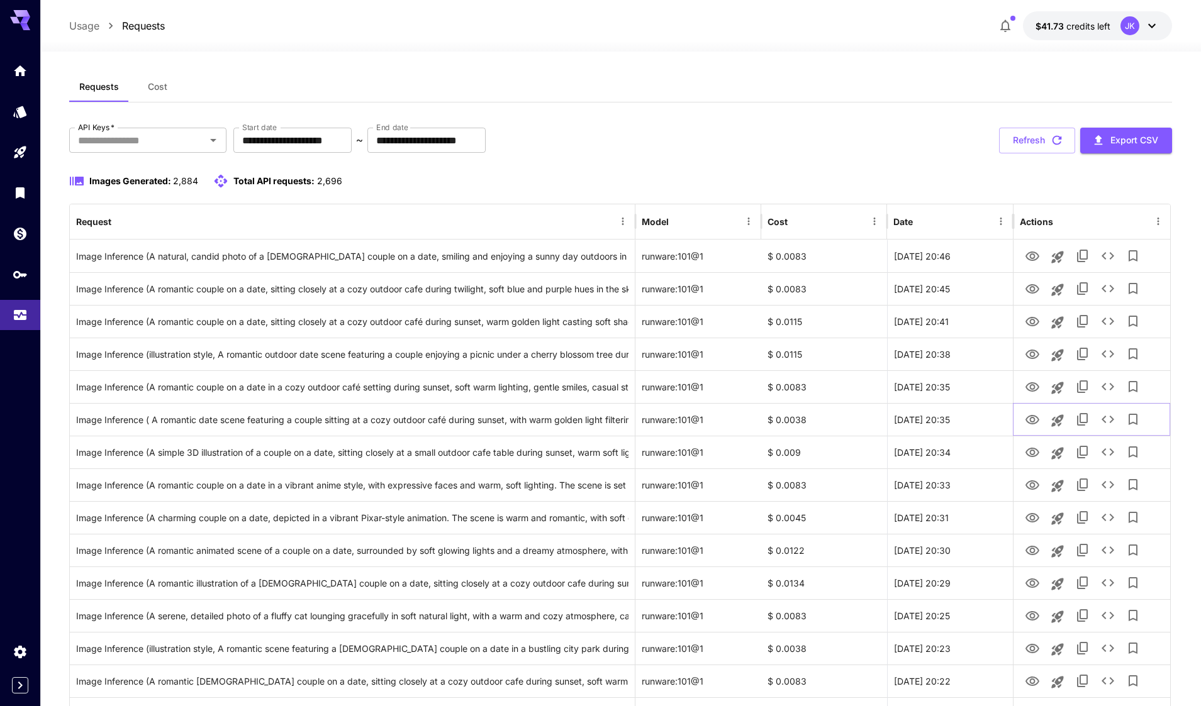
scroll to position [0, 0]
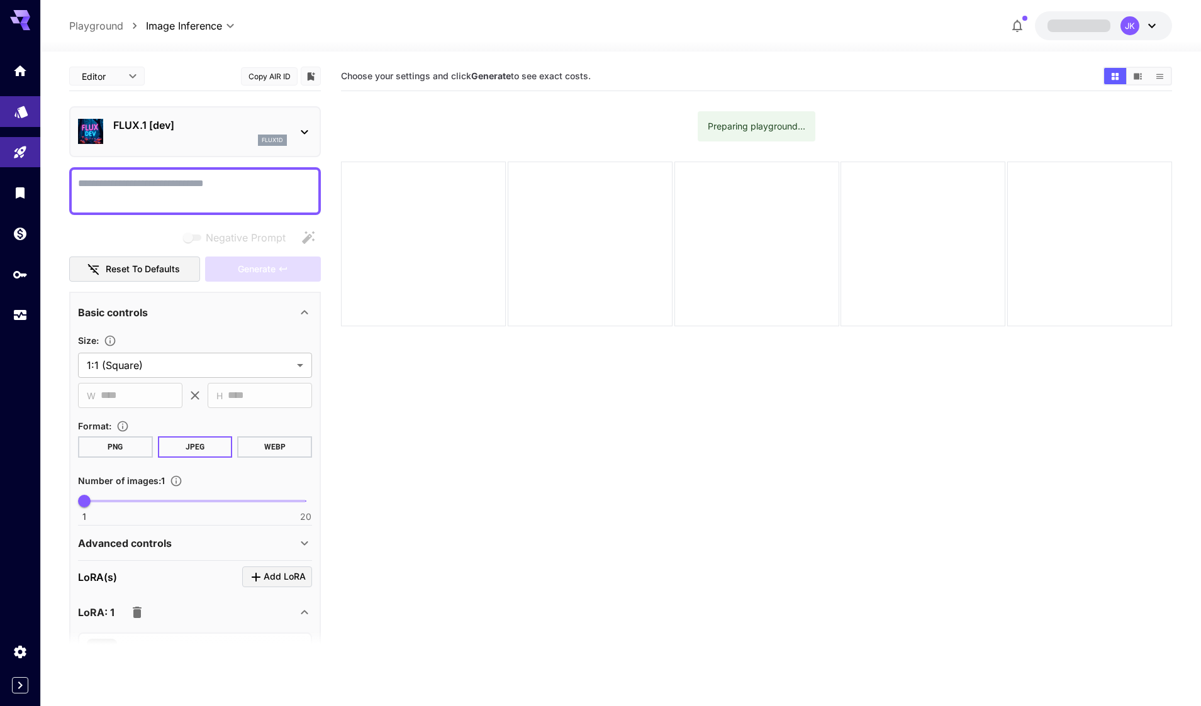
click at [18, 113] on icon "Models" at bounding box center [21, 107] width 15 height 15
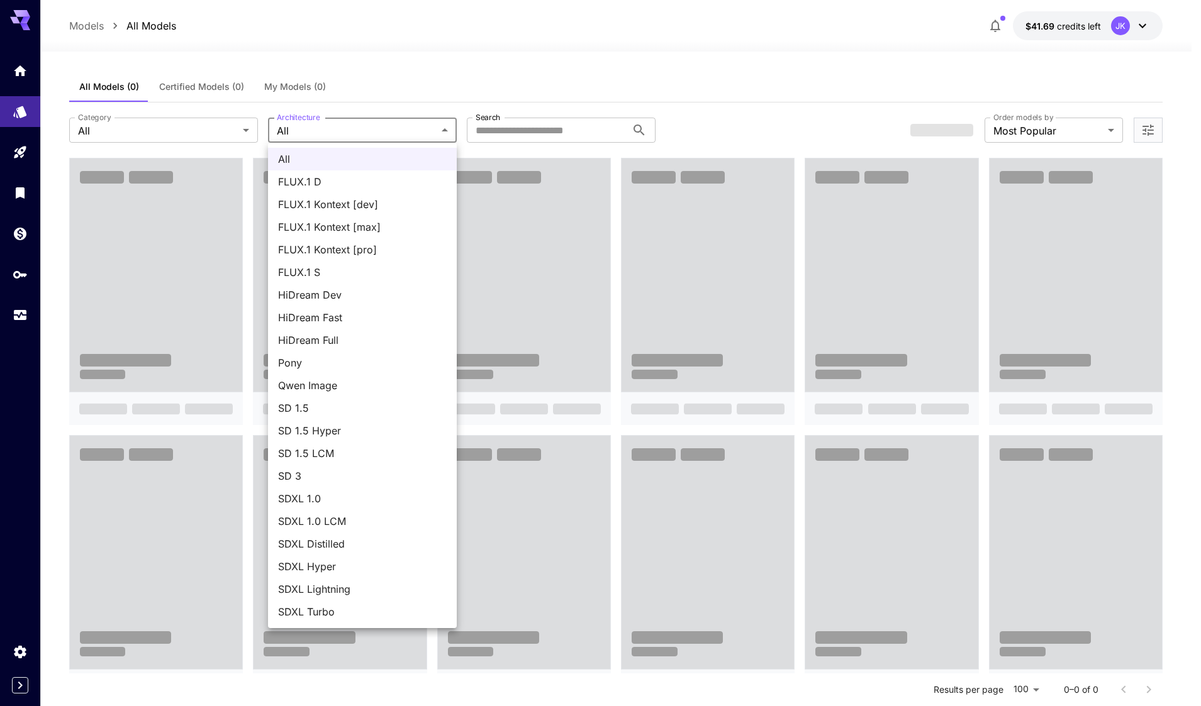
click at [388, 137] on body "**********" at bounding box center [600, 664] width 1201 height 1328
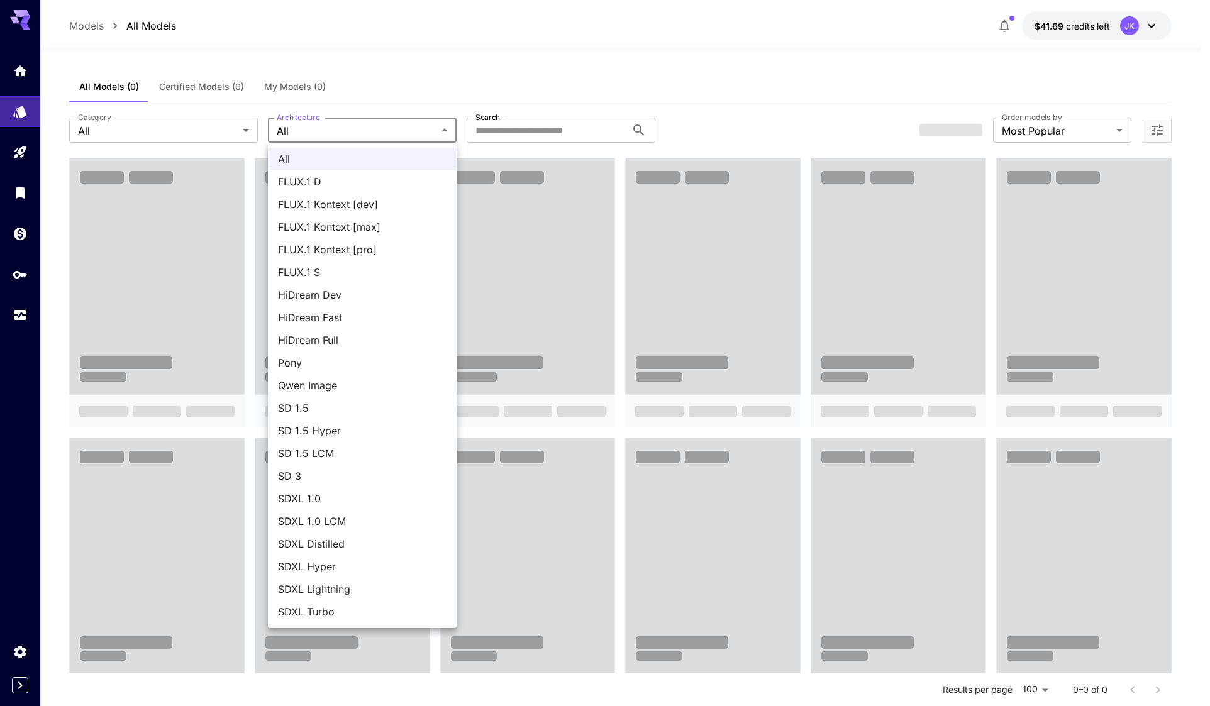
click at [357, 184] on span "FLUX.1 D" at bounding box center [362, 181] width 169 height 15
type input "******"
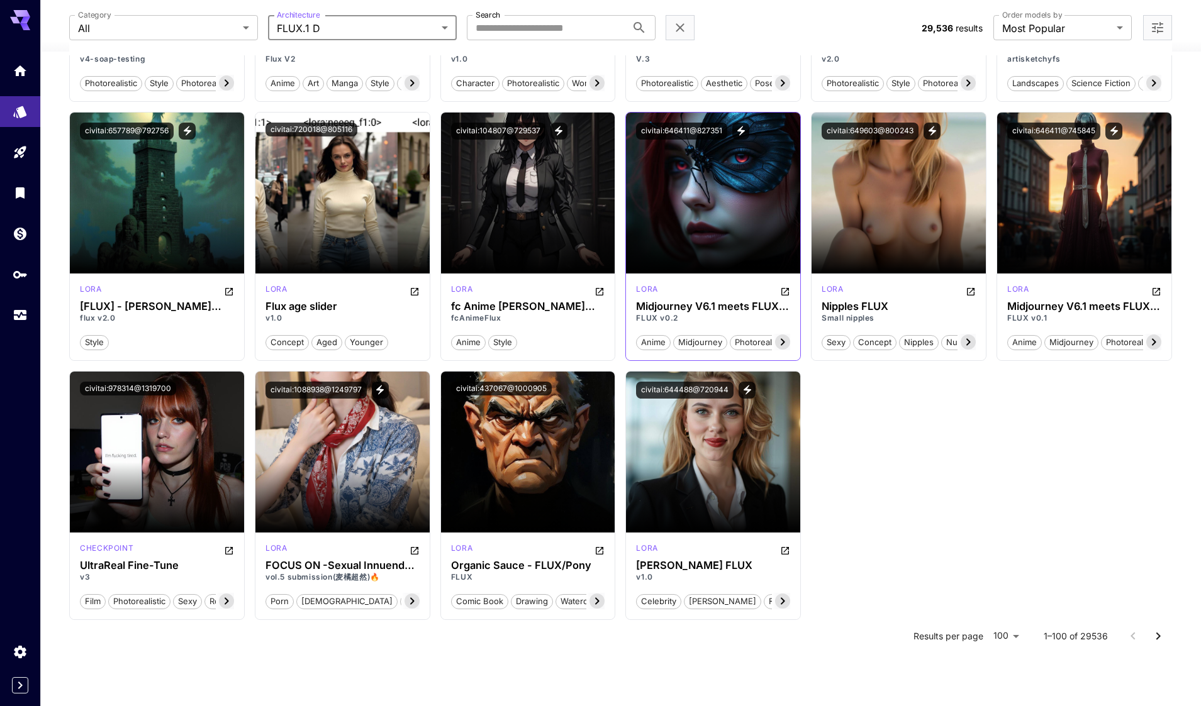
scroll to position [3931, 0]
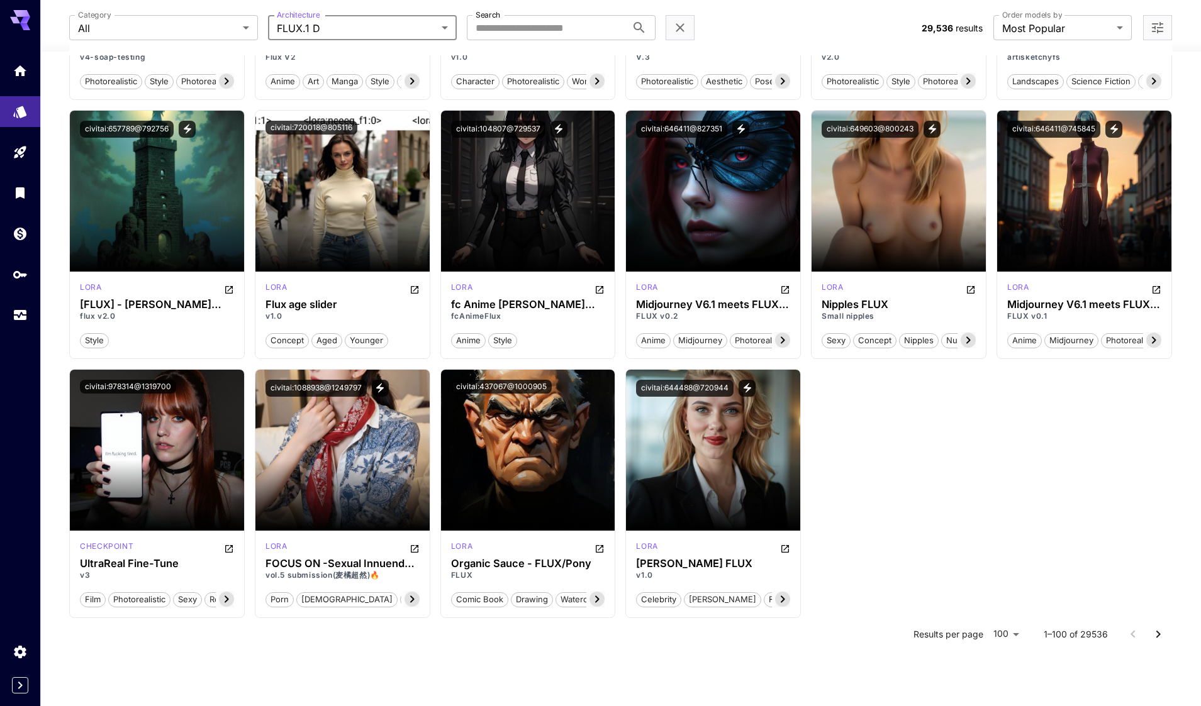
click at [1160, 640] on icon "Go to next page" at bounding box center [1157, 634] width 15 height 15
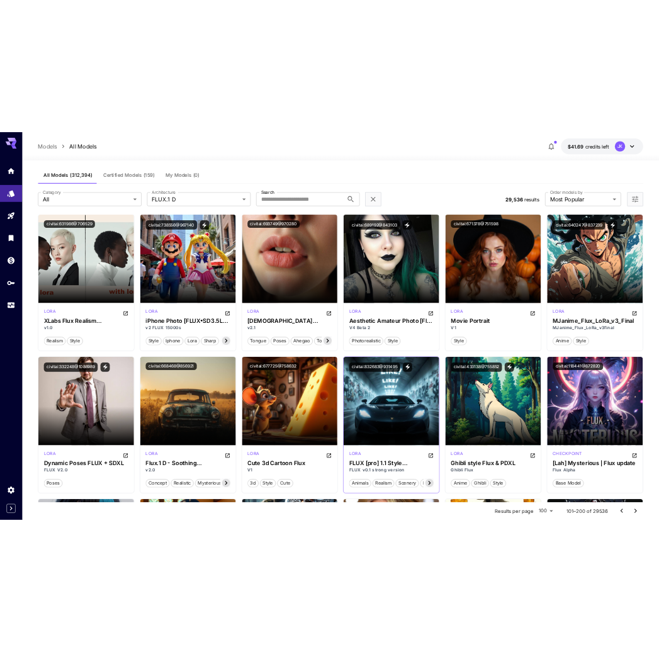
scroll to position [0, 0]
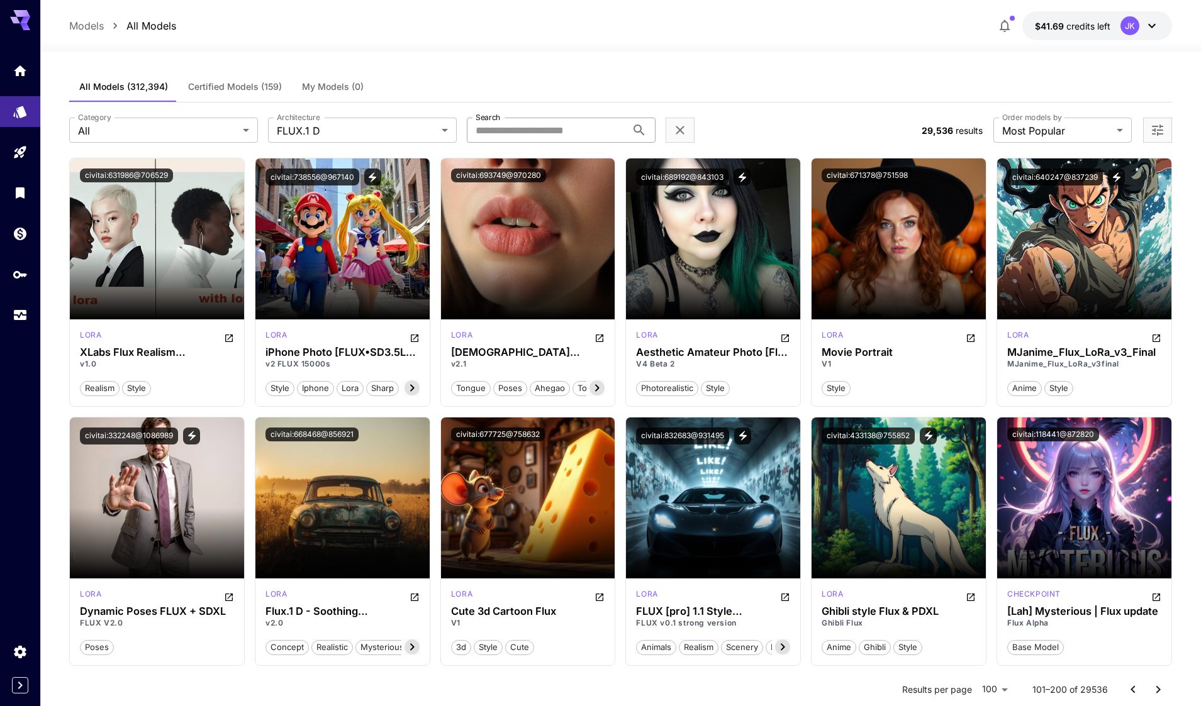
click at [520, 123] on input "Search" at bounding box center [547, 130] width 160 height 25
paste input "**********"
type input "**********"
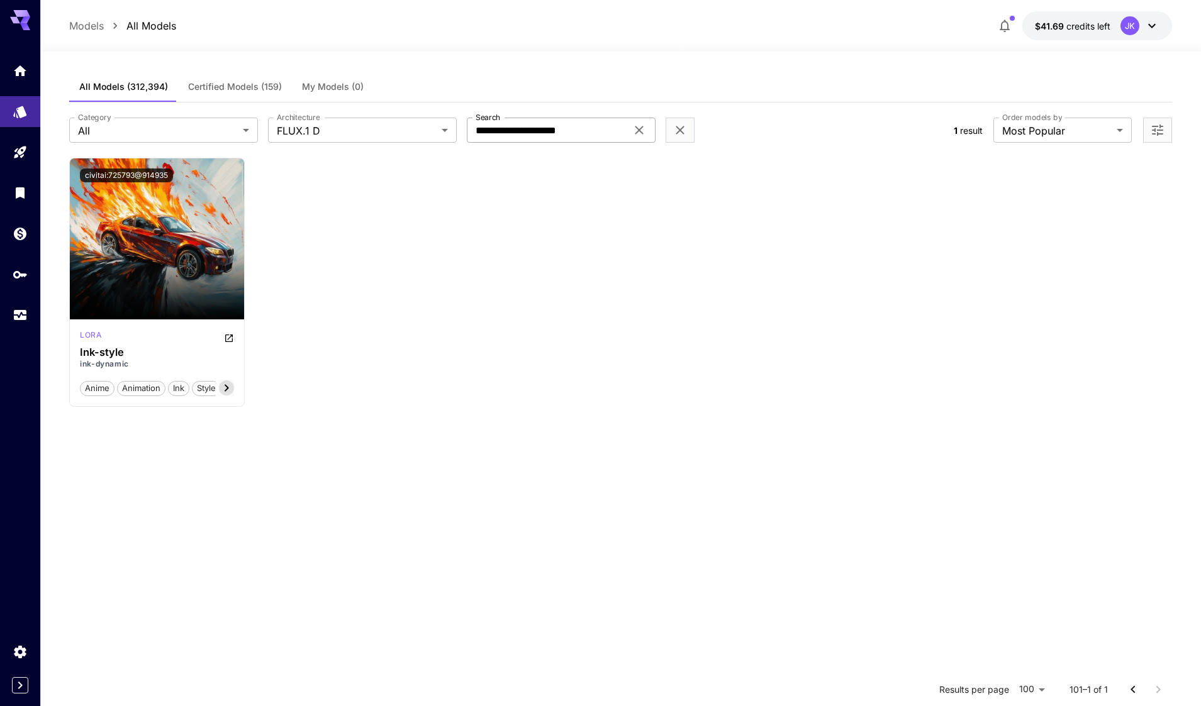
click at [554, 131] on input "**********" at bounding box center [547, 130] width 160 height 25
click at [639, 132] on icon at bounding box center [638, 130] width 15 height 15
click at [592, 133] on input "Search" at bounding box center [547, 130] width 160 height 25
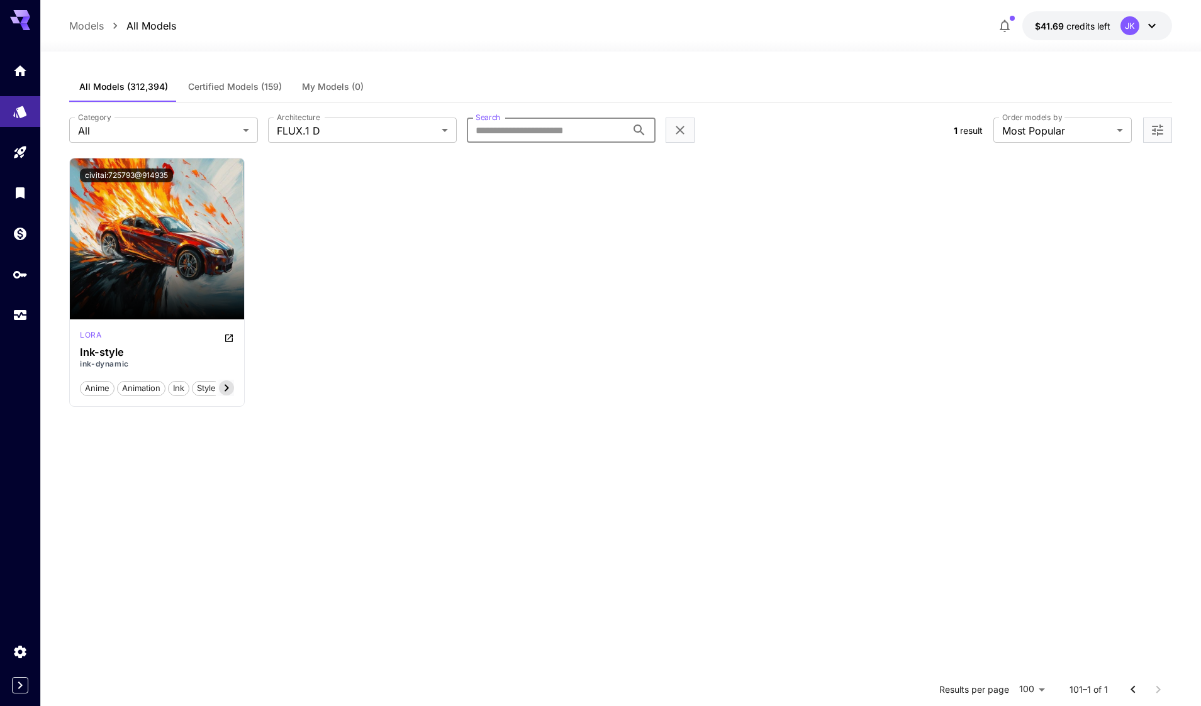
paste input "**********"
type input "**********"
